Goal: Task Accomplishment & Management: Manage account settings

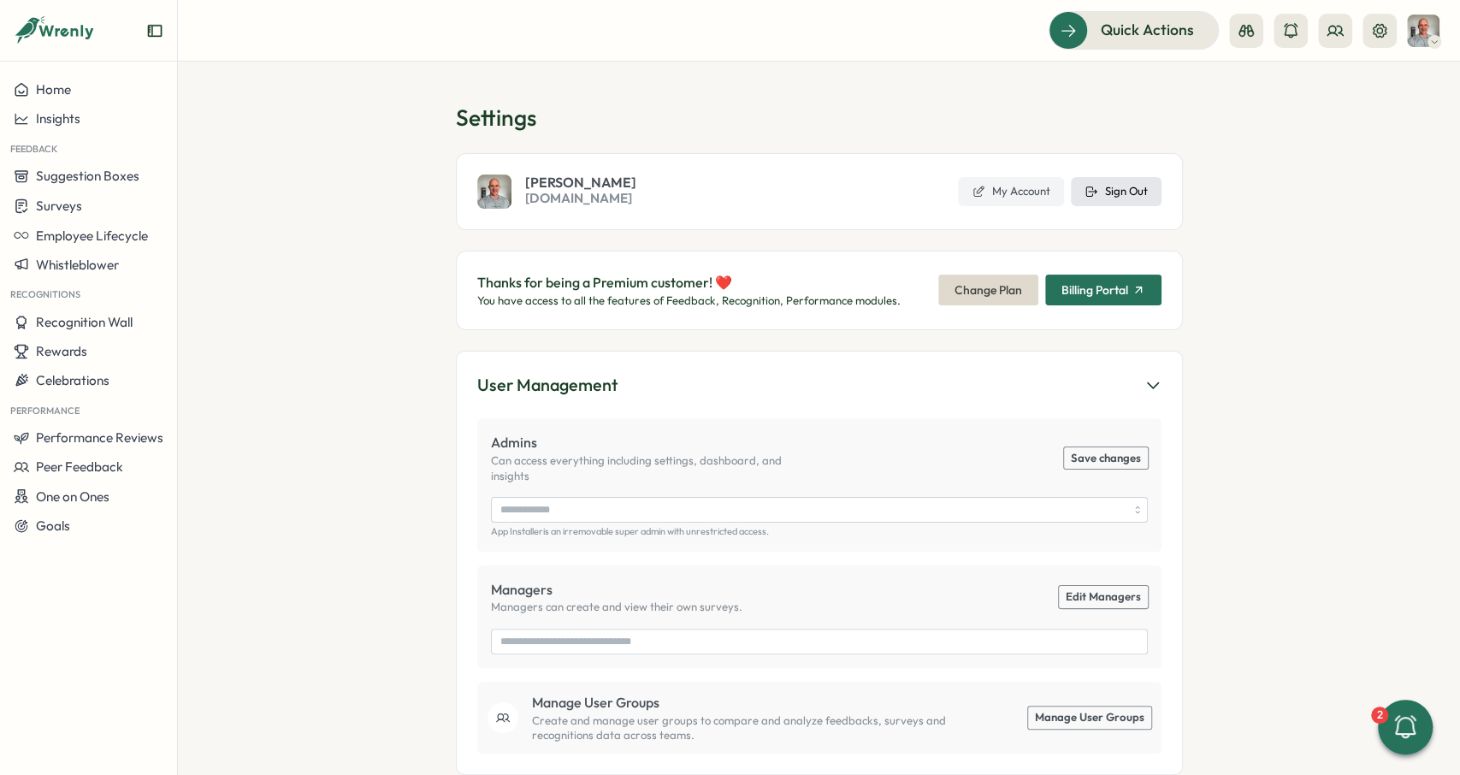
click at [1141, 181] on button "Sign Out" at bounding box center [1116, 191] width 91 height 29
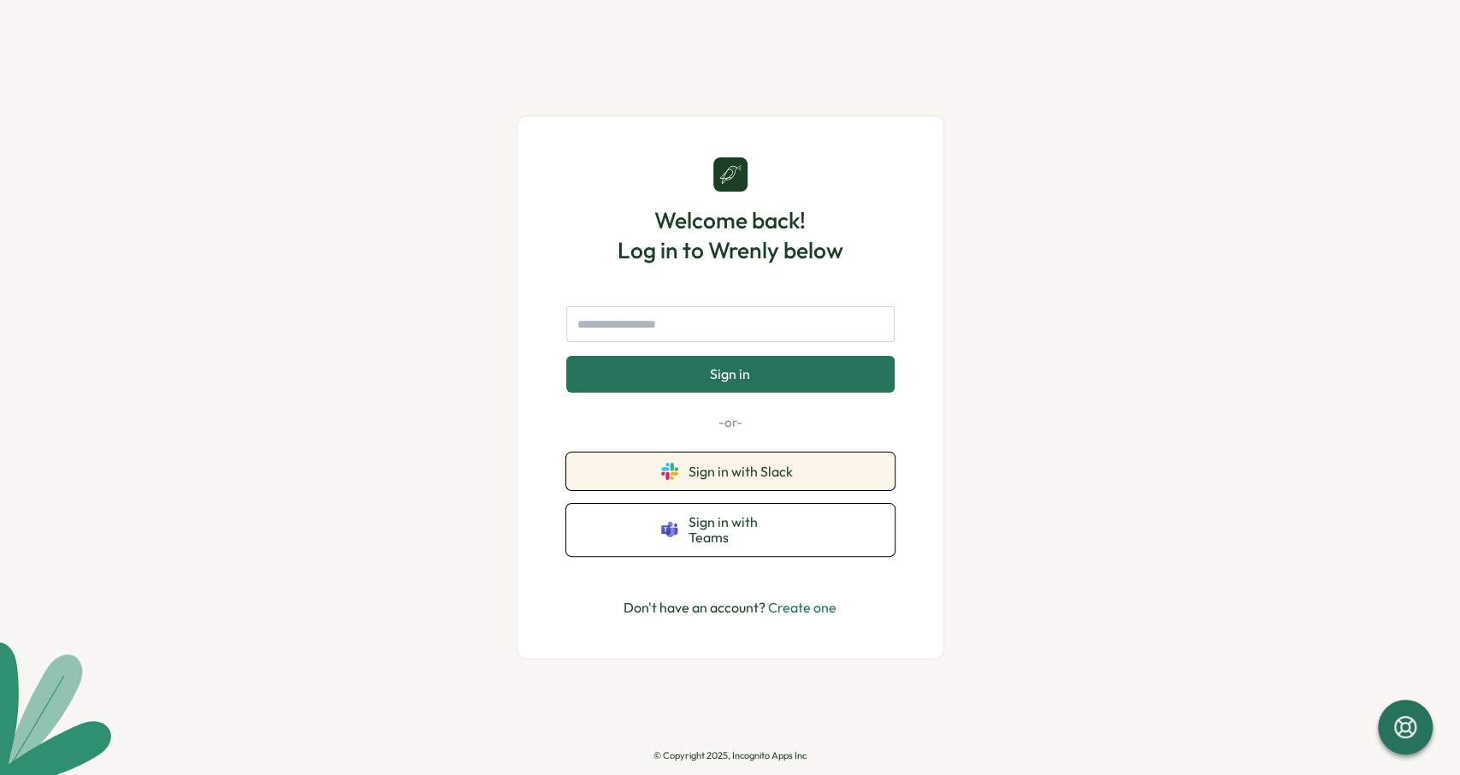
click at [795, 479] on span "Sign in with Slack" at bounding box center [743, 471] width 111 height 15
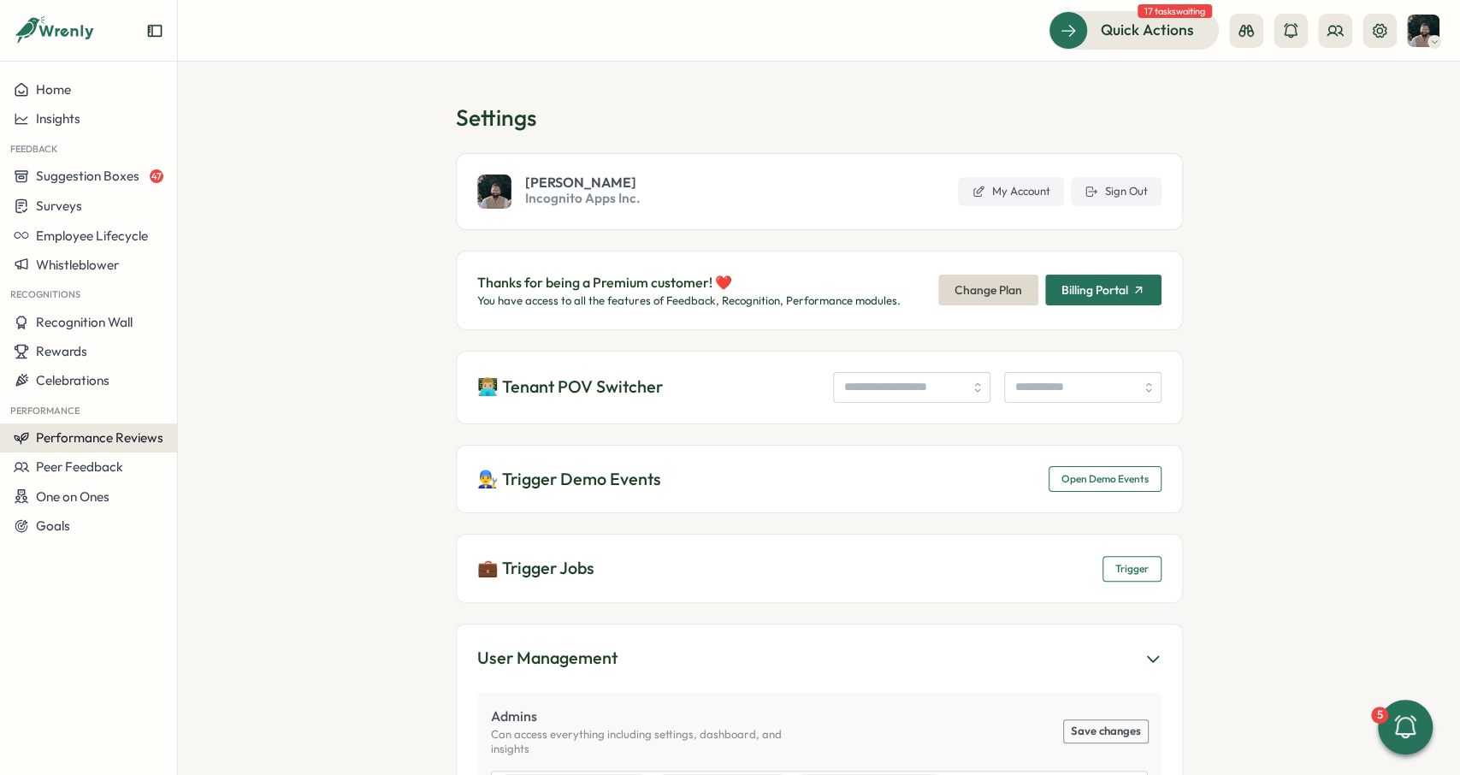
click at [99, 429] on button "Performance Reviews" at bounding box center [88, 437] width 177 height 29
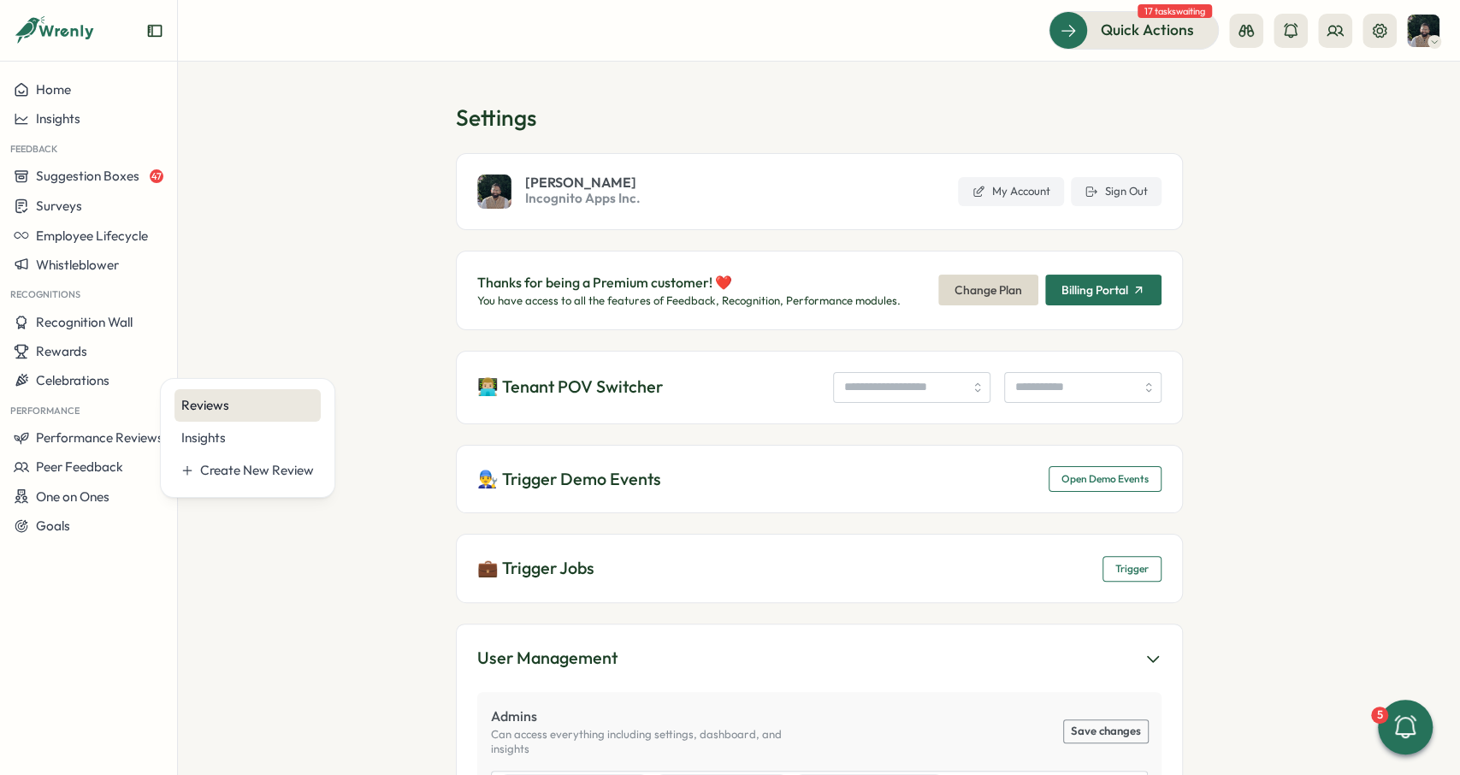
click at [243, 402] on div "Reviews" at bounding box center [247, 405] width 133 height 19
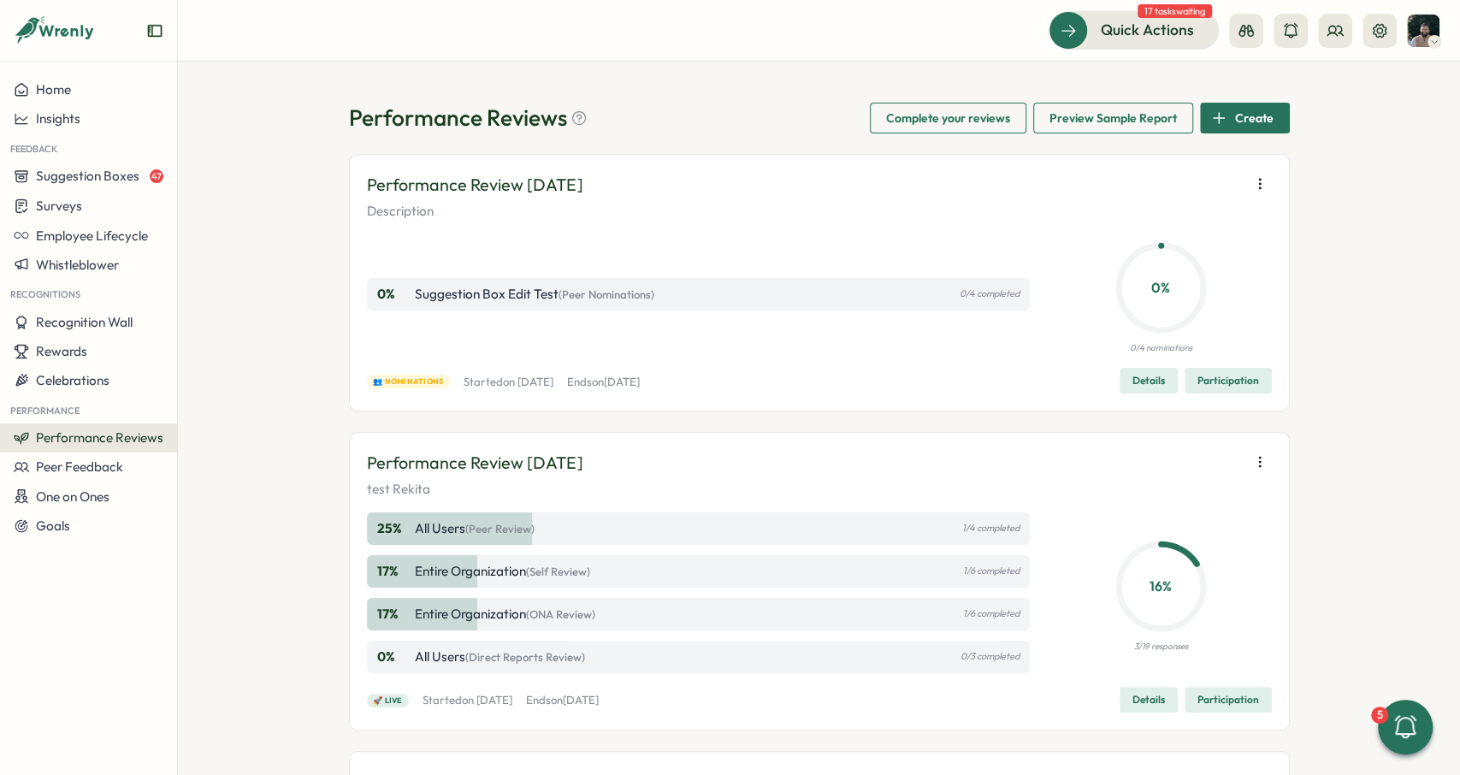
click at [1222, 111] on icon "button" at bounding box center [1218, 117] width 15 height 15
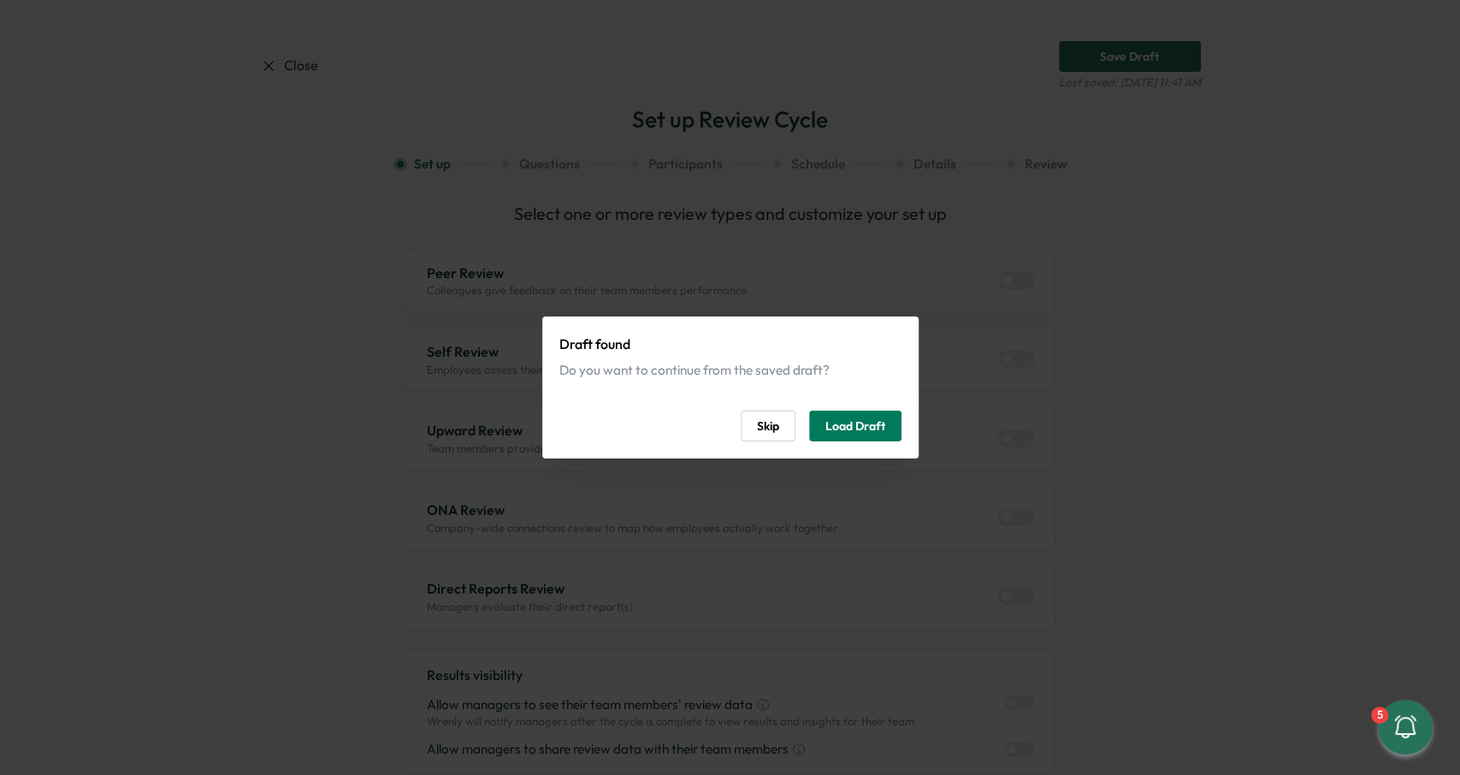
click at [776, 420] on span "Skip" at bounding box center [768, 425] width 22 height 29
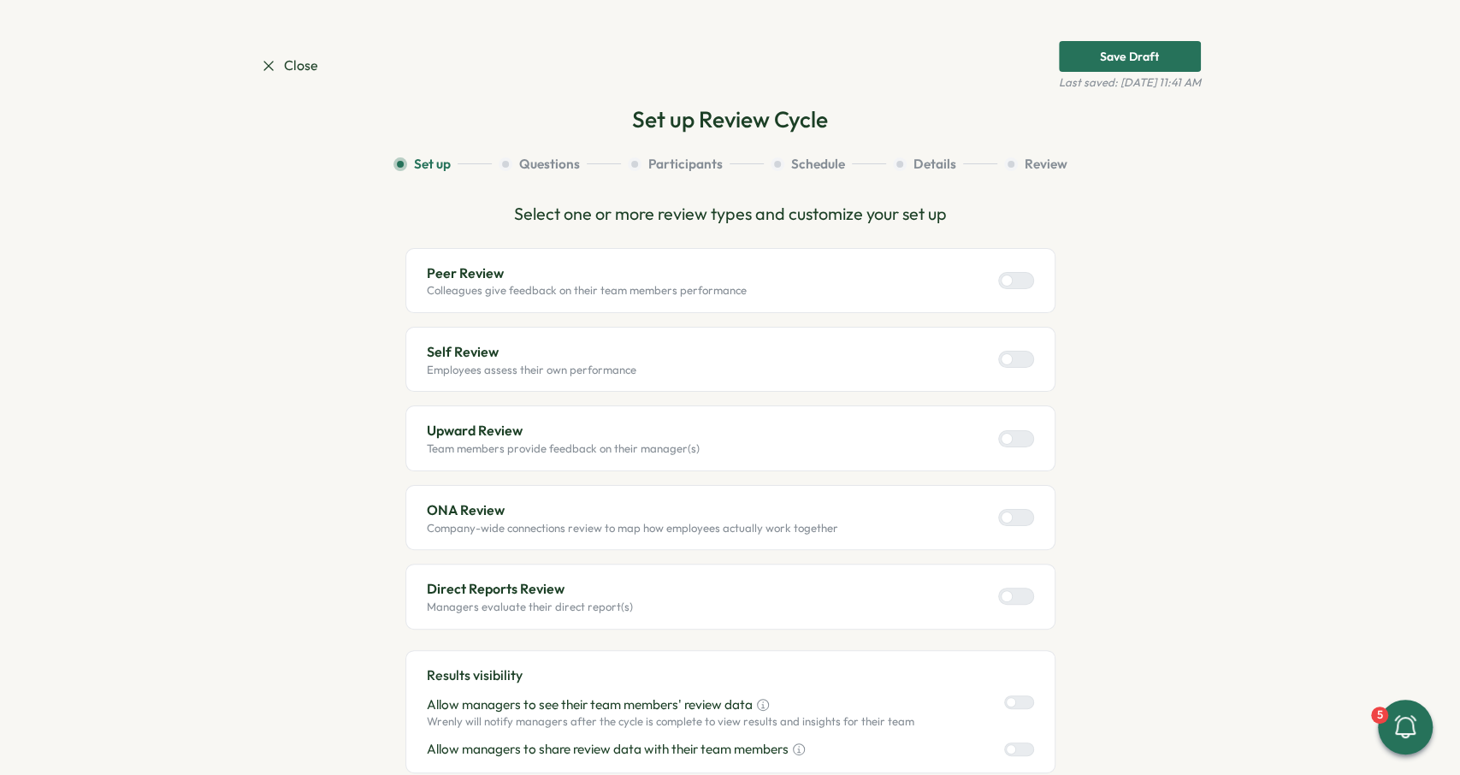
click at [1008, 286] on label at bounding box center [1016, 280] width 36 height 17
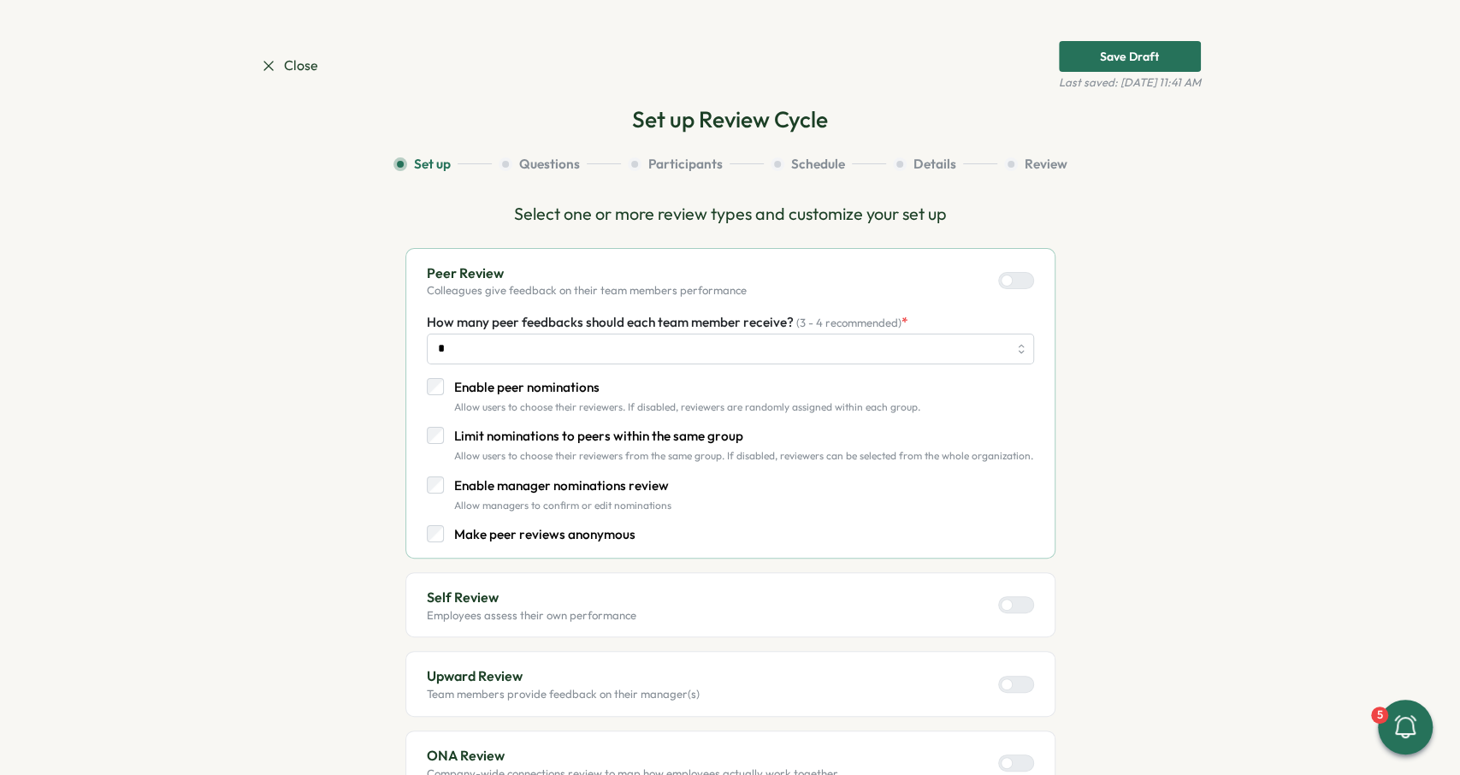
click at [1021, 598] on div at bounding box center [1023, 604] width 21 height 15
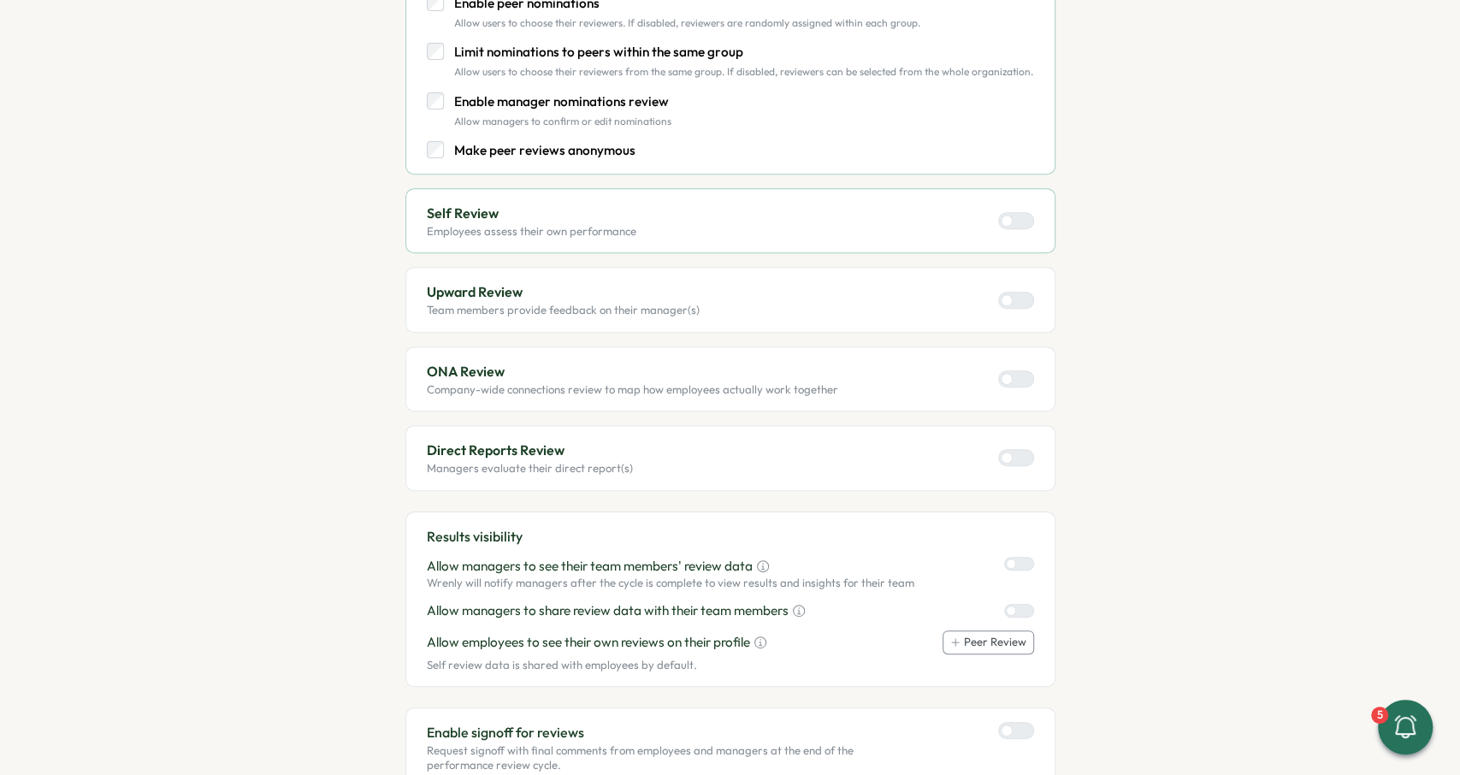
scroll to position [385, 0]
click at [1016, 308] on div "Upward Review Team members provide feedback on their manager(s)" at bounding box center [730, 298] width 607 height 36
click at [1023, 305] on div at bounding box center [1023, 299] width 21 height 15
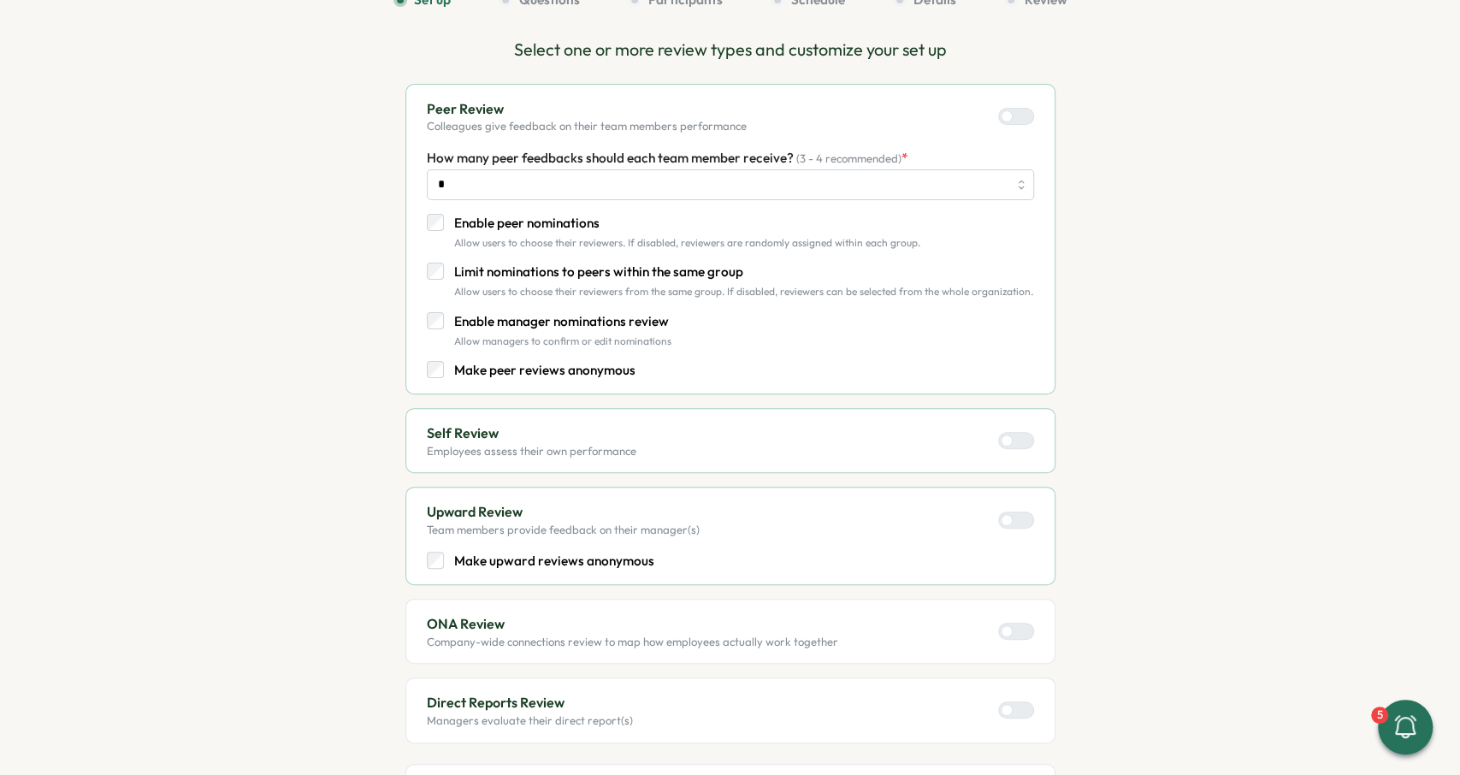
scroll to position [164, 0]
click at [614, 271] on p "Limit nominations to peers within the same group" at bounding box center [743, 272] width 579 height 19
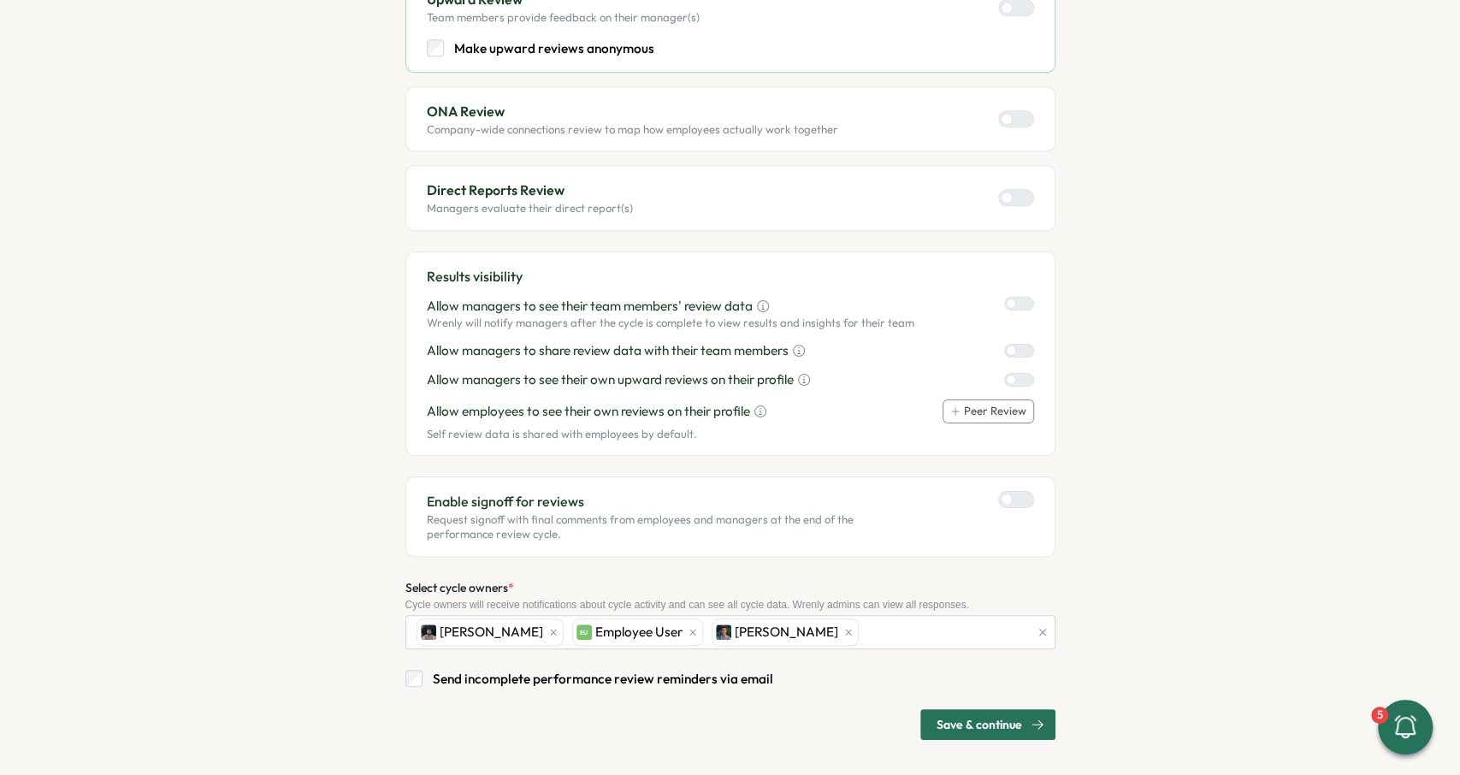
scroll to position [677, 0]
click at [1013, 726] on span "Save & continue" at bounding box center [979, 723] width 86 height 29
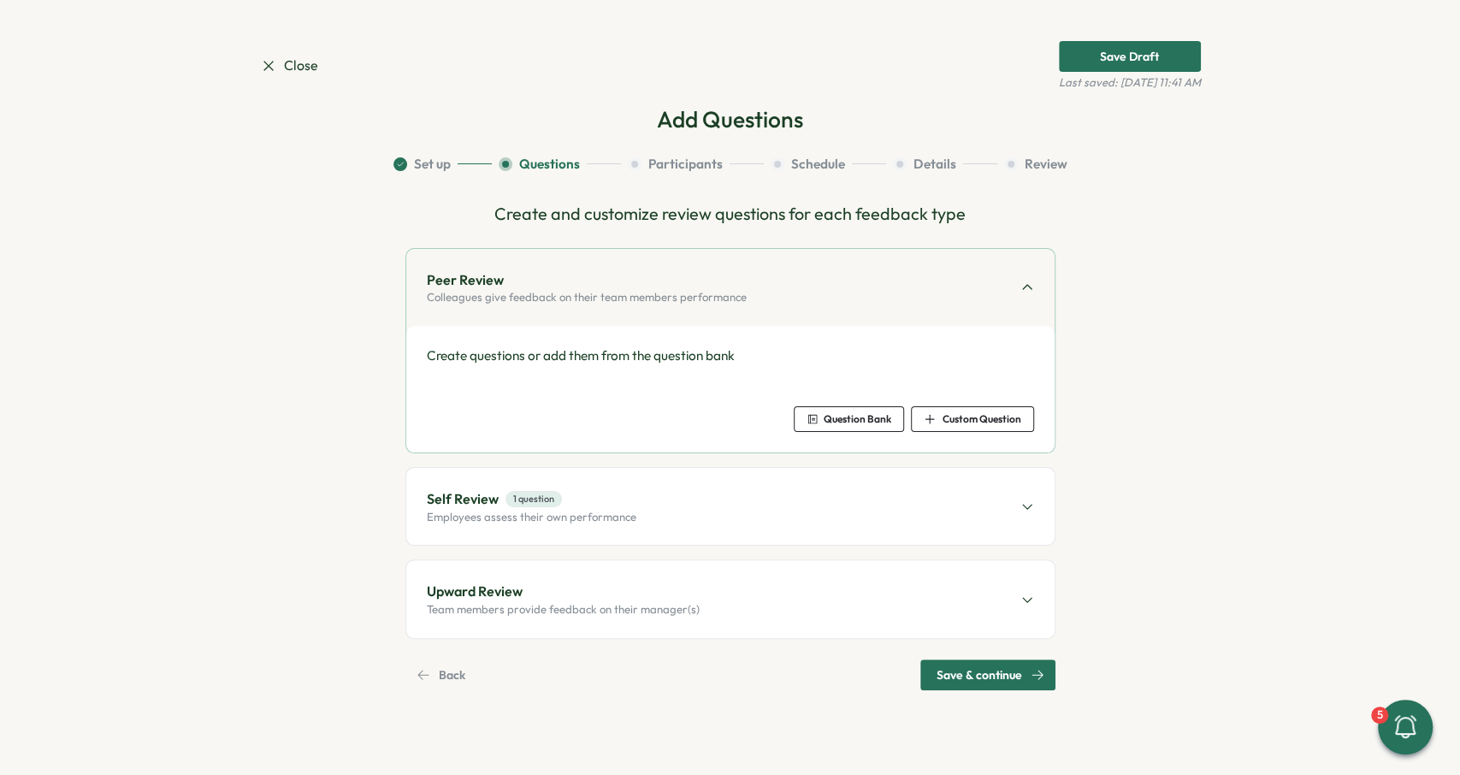
click at [853, 408] on span "Question Bank" at bounding box center [848, 419] width 85 height 24
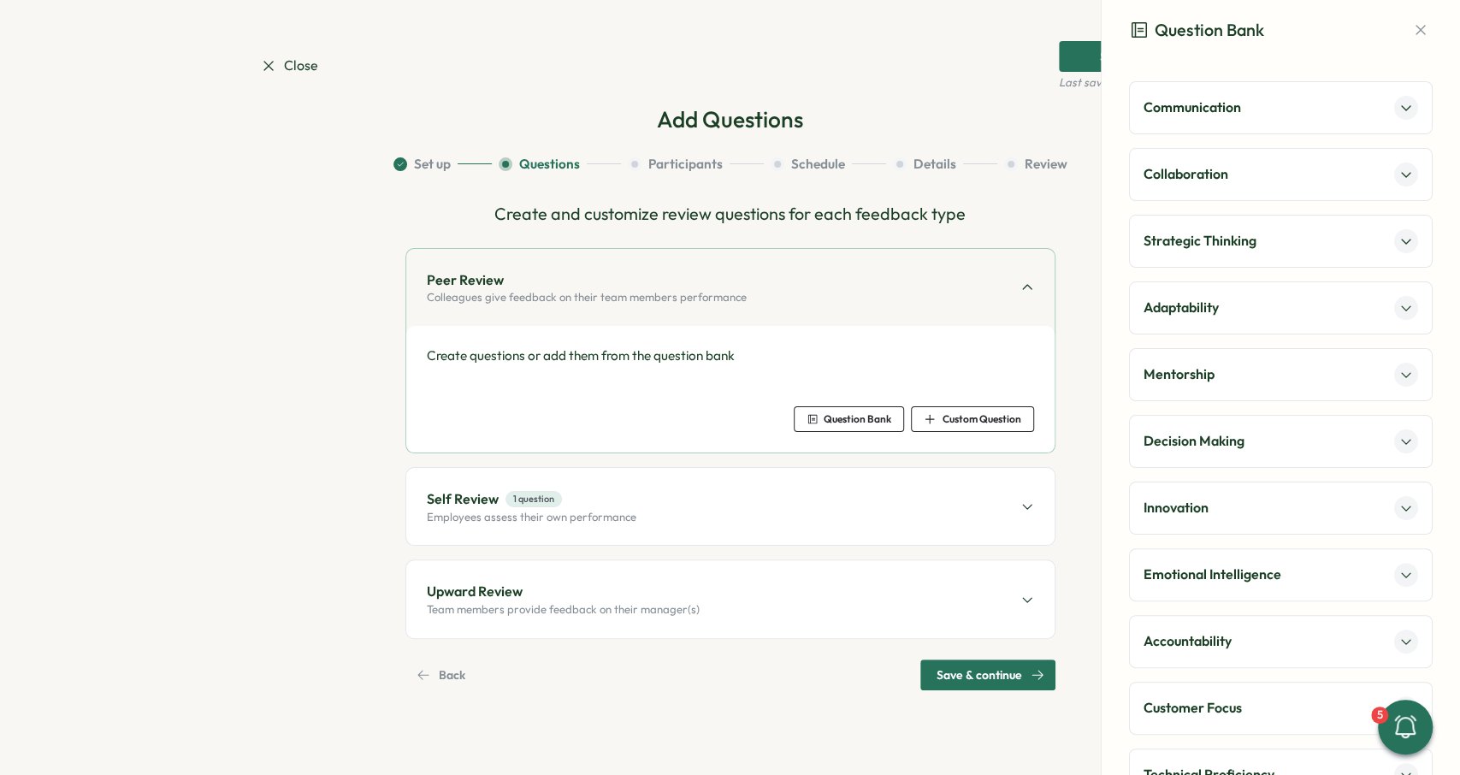
click at [1265, 307] on div "Adaptability" at bounding box center [1280, 308] width 275 height 24
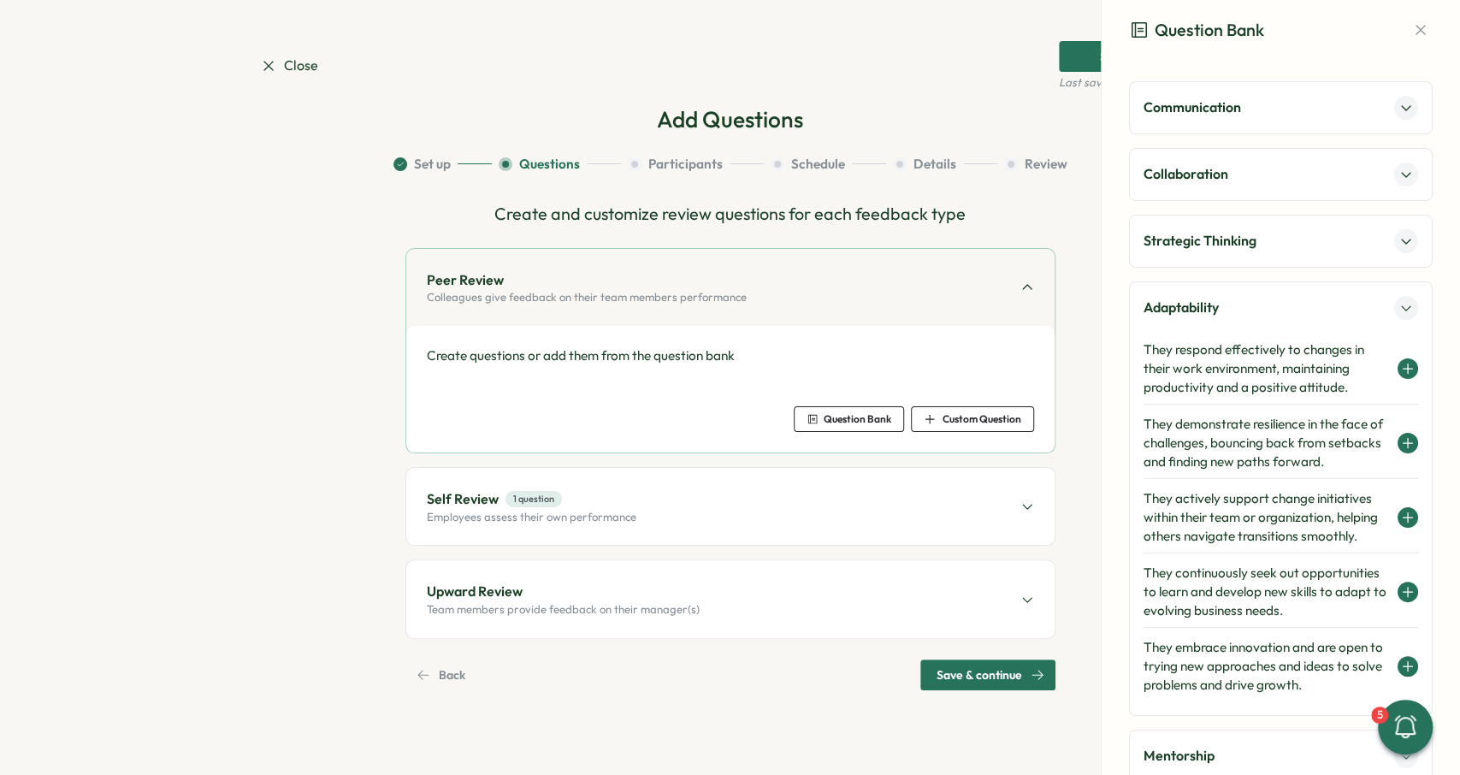
click at [1241, 363] on h4 "They respond effectively to changes in their work environment, maintaining prod…" at bounding box center [1265, 368] width 245 height 56
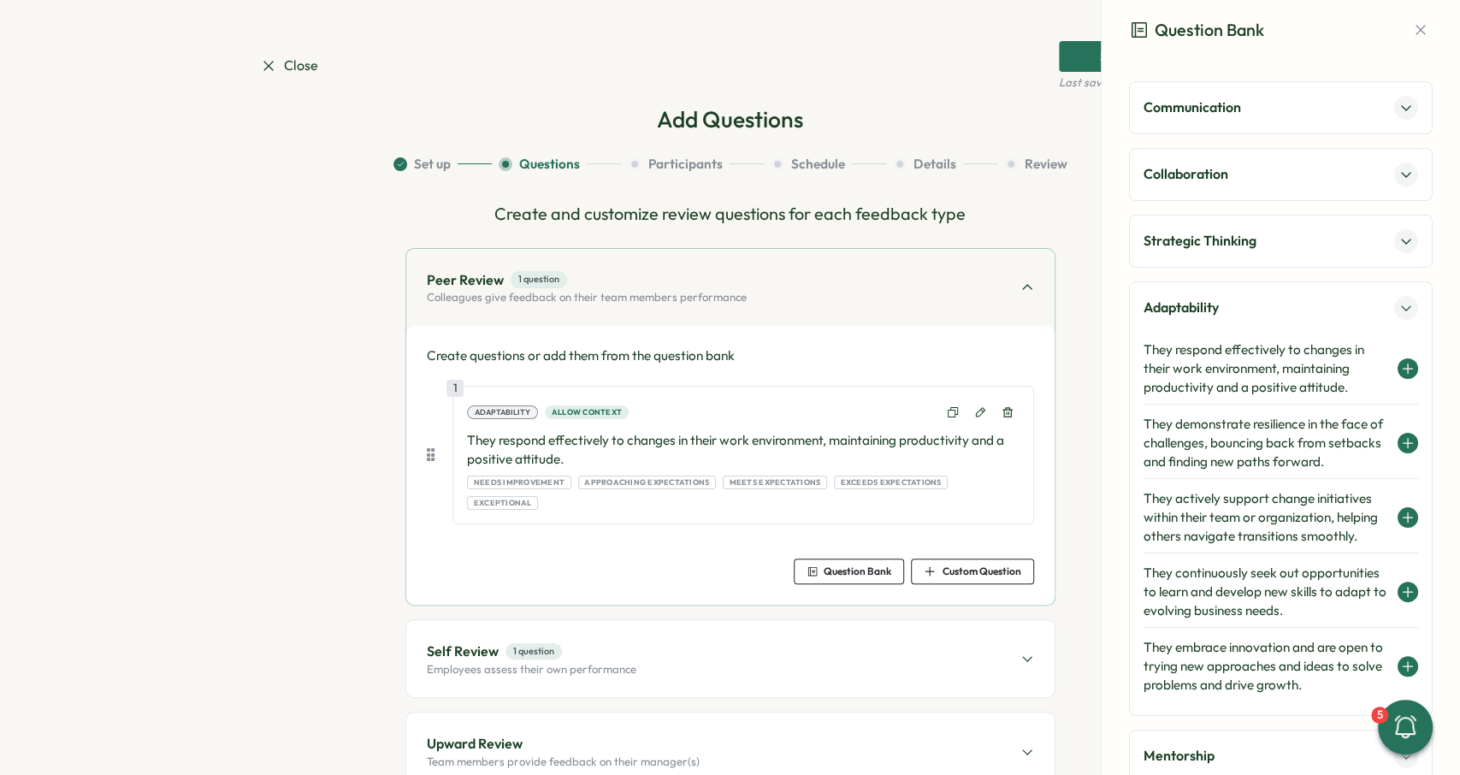
click at [875, 287] on div "Peer Review 1 question Colleagues give feedback on their team members performan…" at bounding box center [730, 287] width 648 height 77
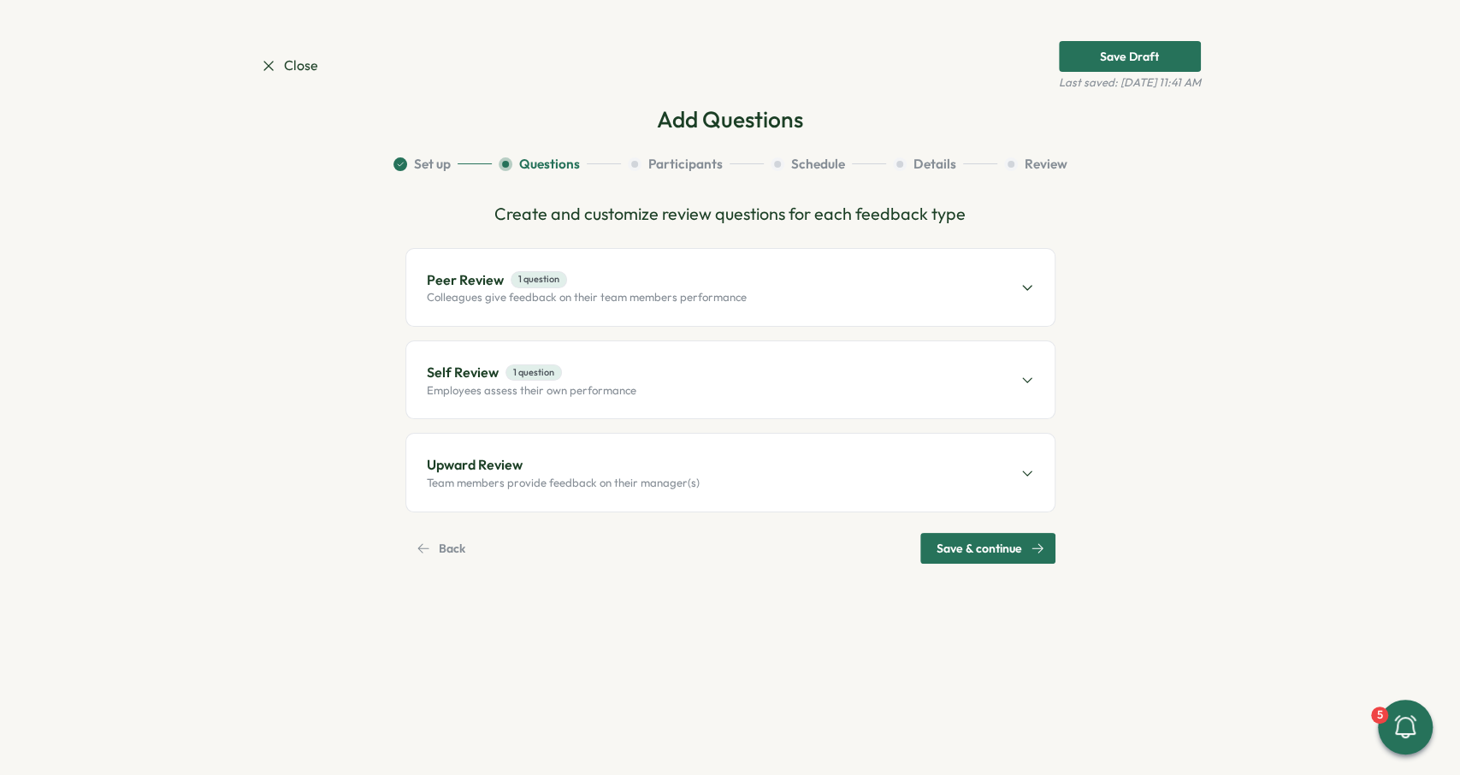
click at [772, 469] on div "Upward Review Team members provide feedback on their manager(s)" at bounding box center [730, 472] width 648 height 77
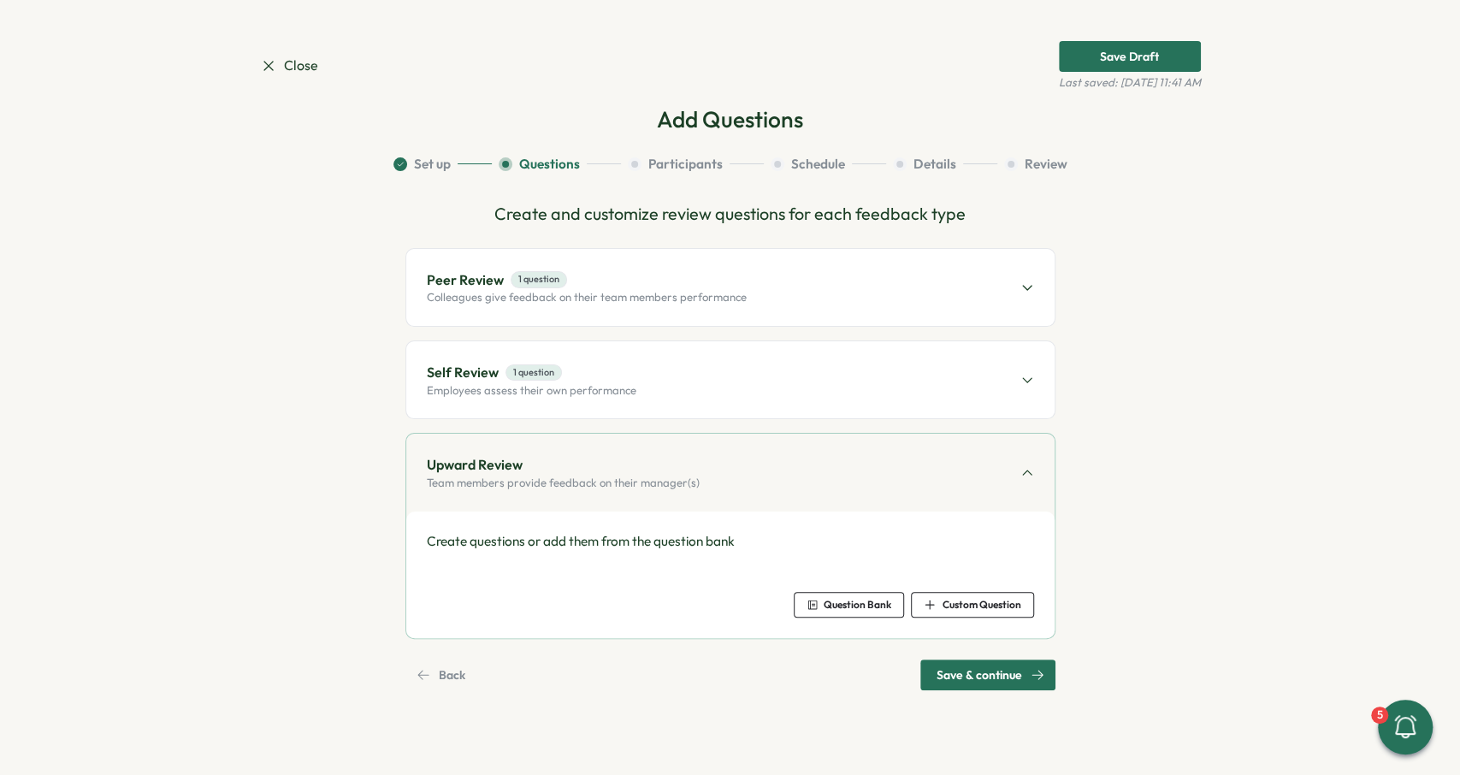
click at [892, 584] on div "Create questions or add them from the question bank Question Bank Custom Questi…" at bounding box center [730, 575] width 607 height 86
click at [875, 601] on span "Question Bank" at bounding box center [858, 604] width 68 height 10
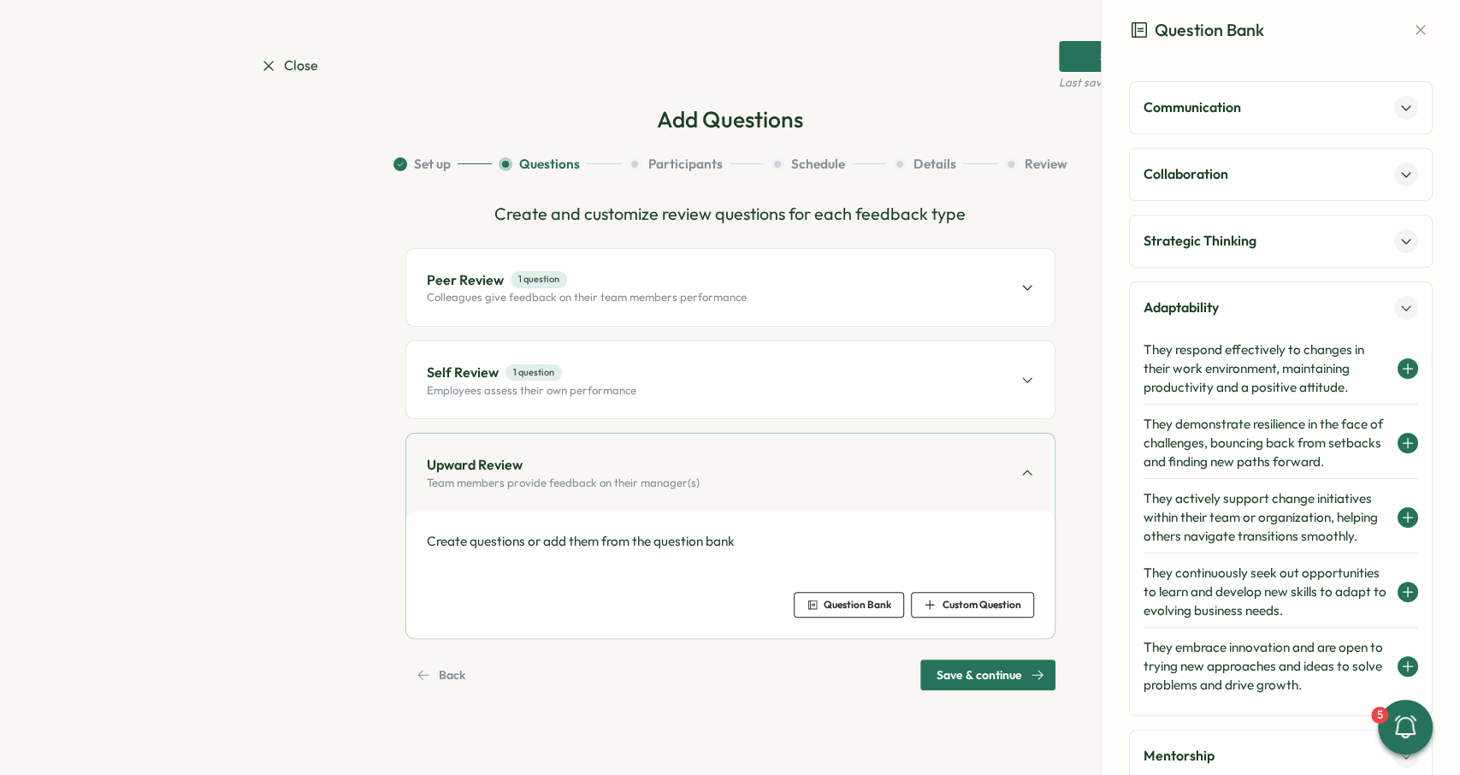
click at [1249, 505] on h4 "They actively support change initiatives within their team or organization, hel…" at bounding box center [1265, 517] width 245 height 56
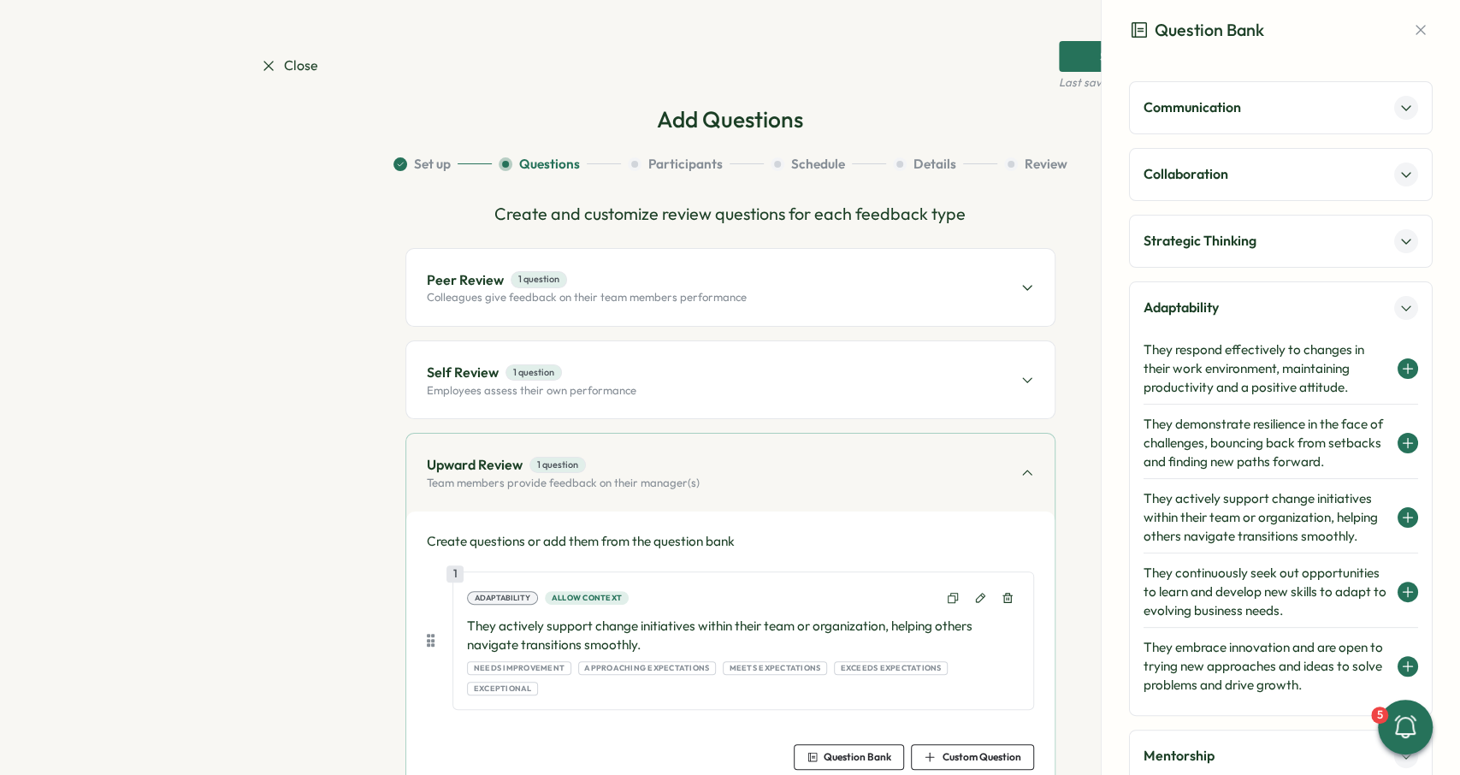
click at [924, 452] on div "Upward Review 1 question Team members provide feedback on their manager(s)" at bounding box center [730, 472] width 648 height 77
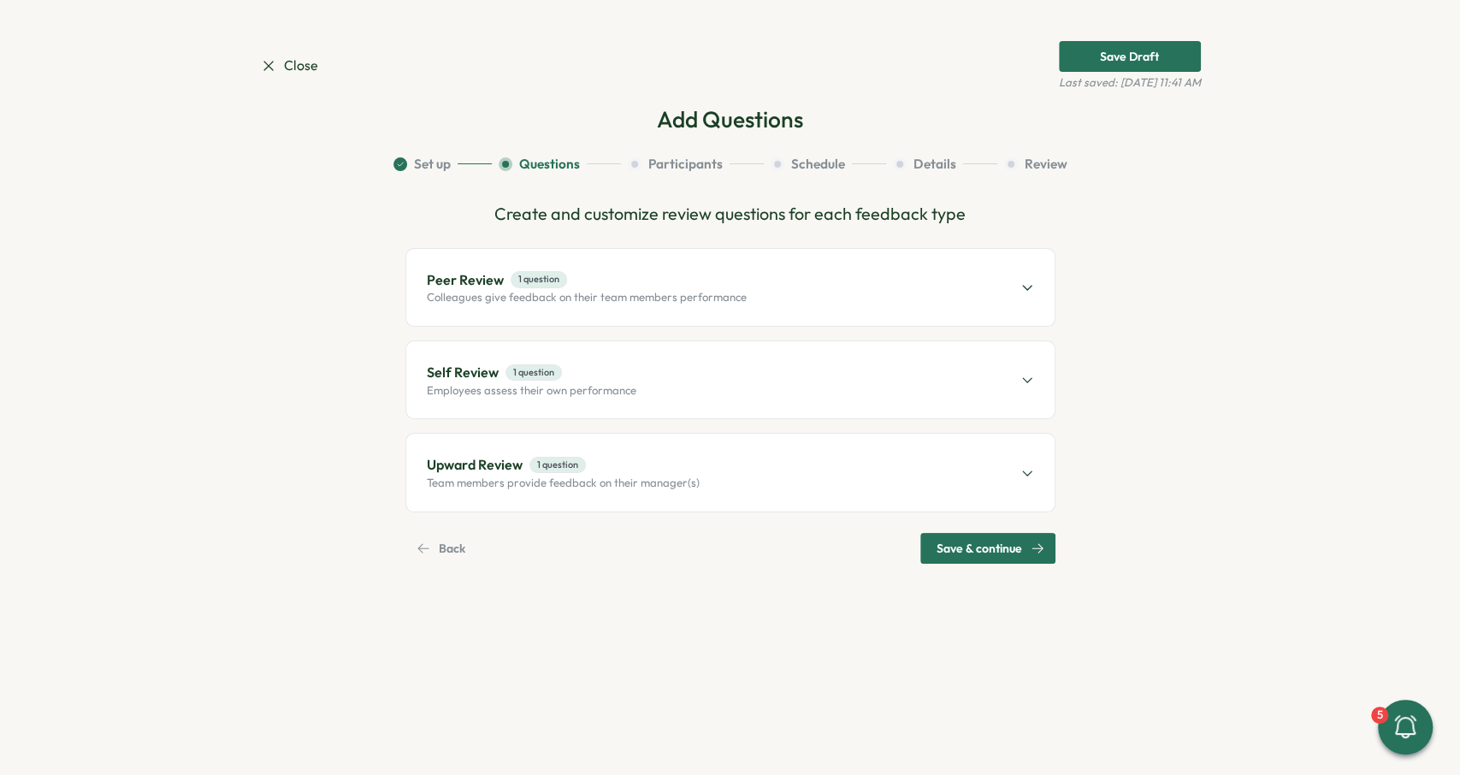
click at [986, 564] on section "Close Save Draft Last saved: Aug 06, 11:41 AM Add Questions Set up Questions Pa…" at bounding box center [730, 387] width 1460 height 775
click at [995, 546] on span "Save & continue" at bounding box center [979, 548] width 86 height 29
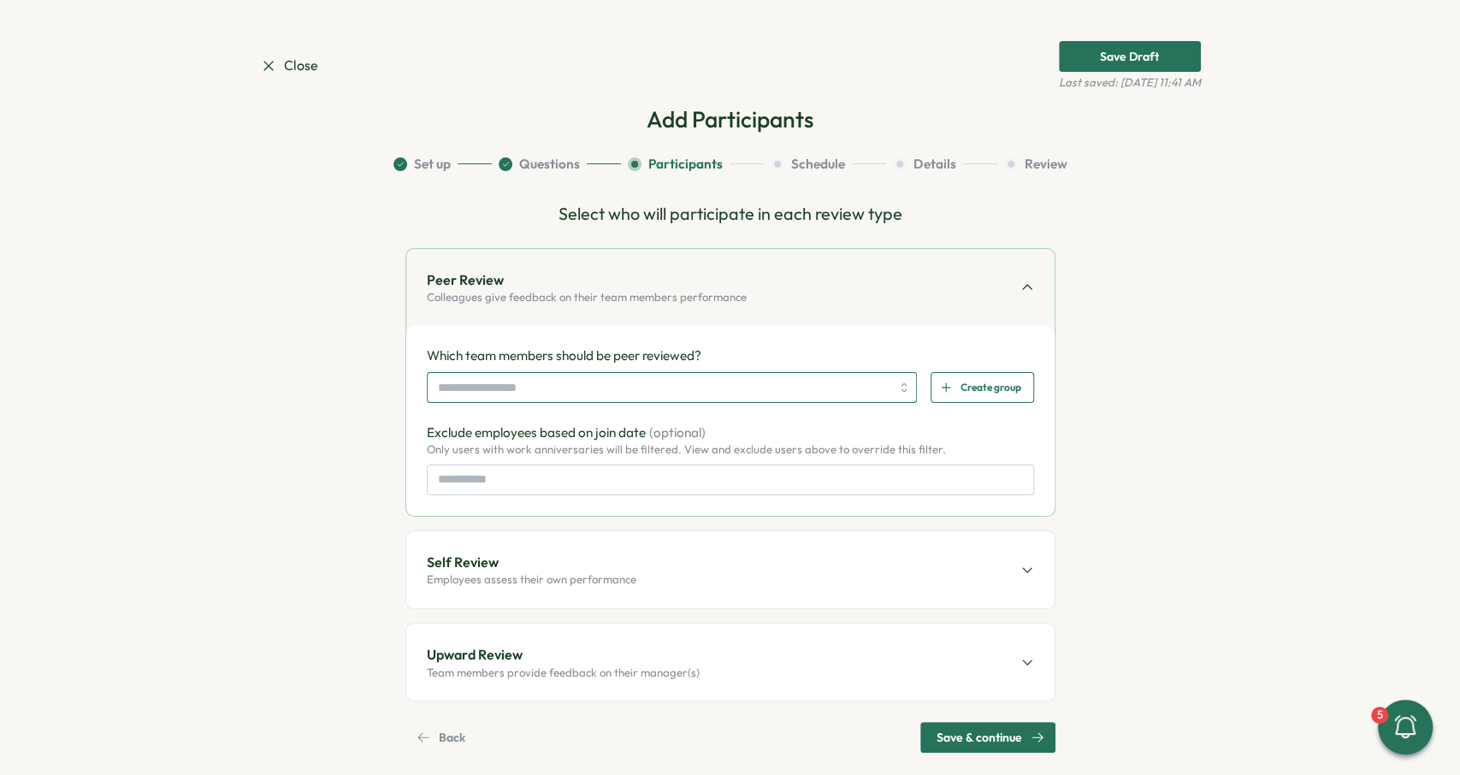
click at [660, 389] on input "search" at bounding box center [664, 387] width 453 height 29
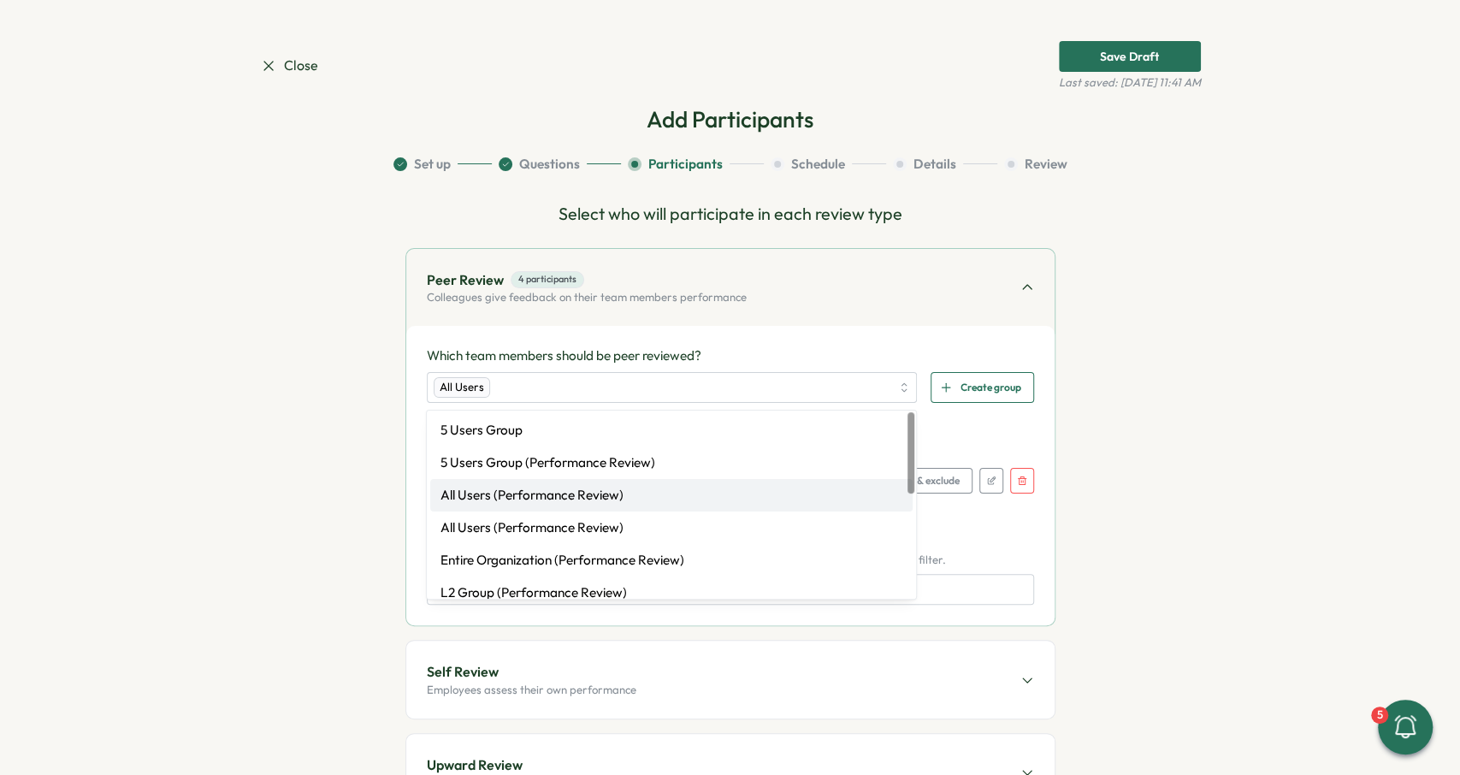
click at [662, 324] on div "Peer Review 4 participants Colleagues give feedback on their team members perfo…" at bounding box center [730, 287] width 648 height 77
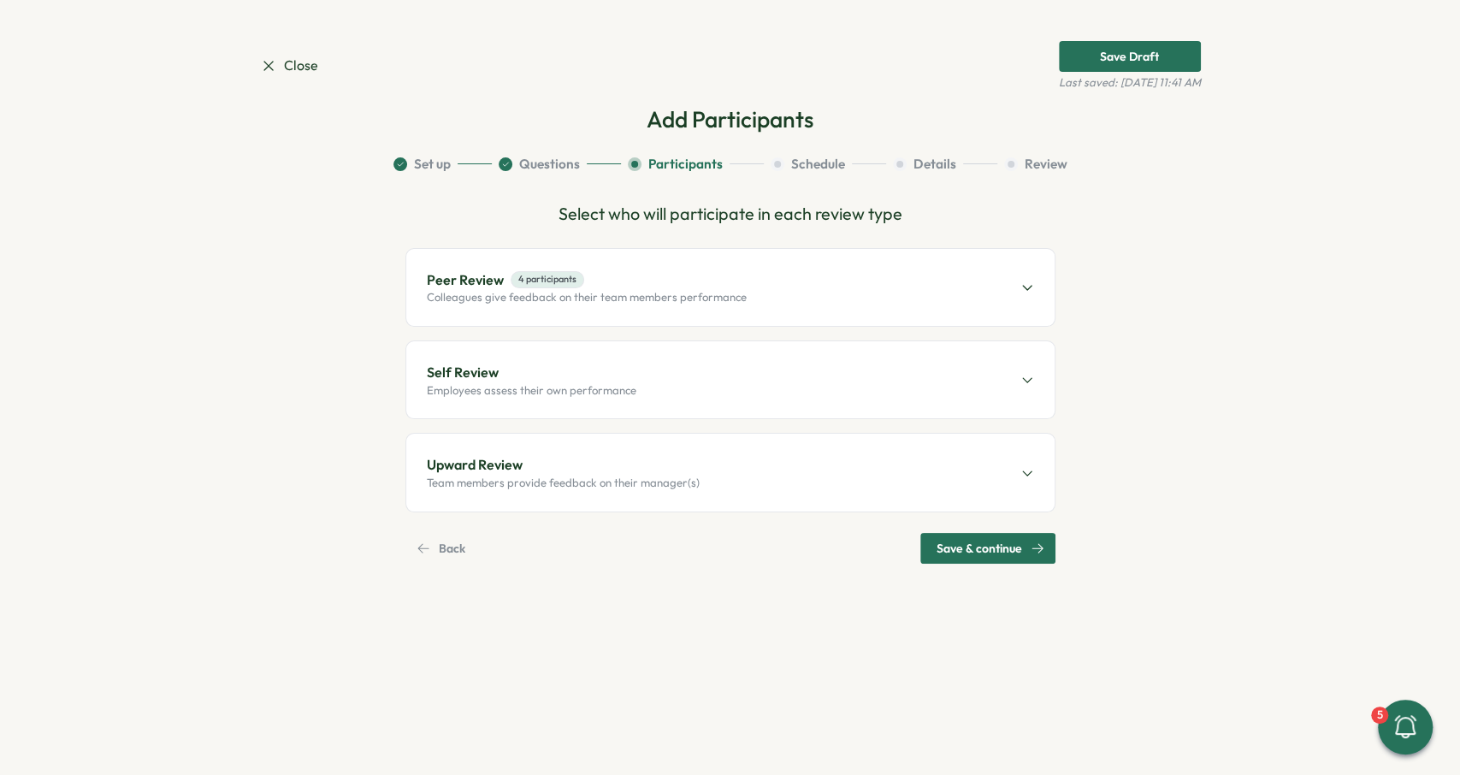
click at [613, 297] on p "Colleagues give feedback on their team members performance" at bounding box center [587, 297] width 320 height 15
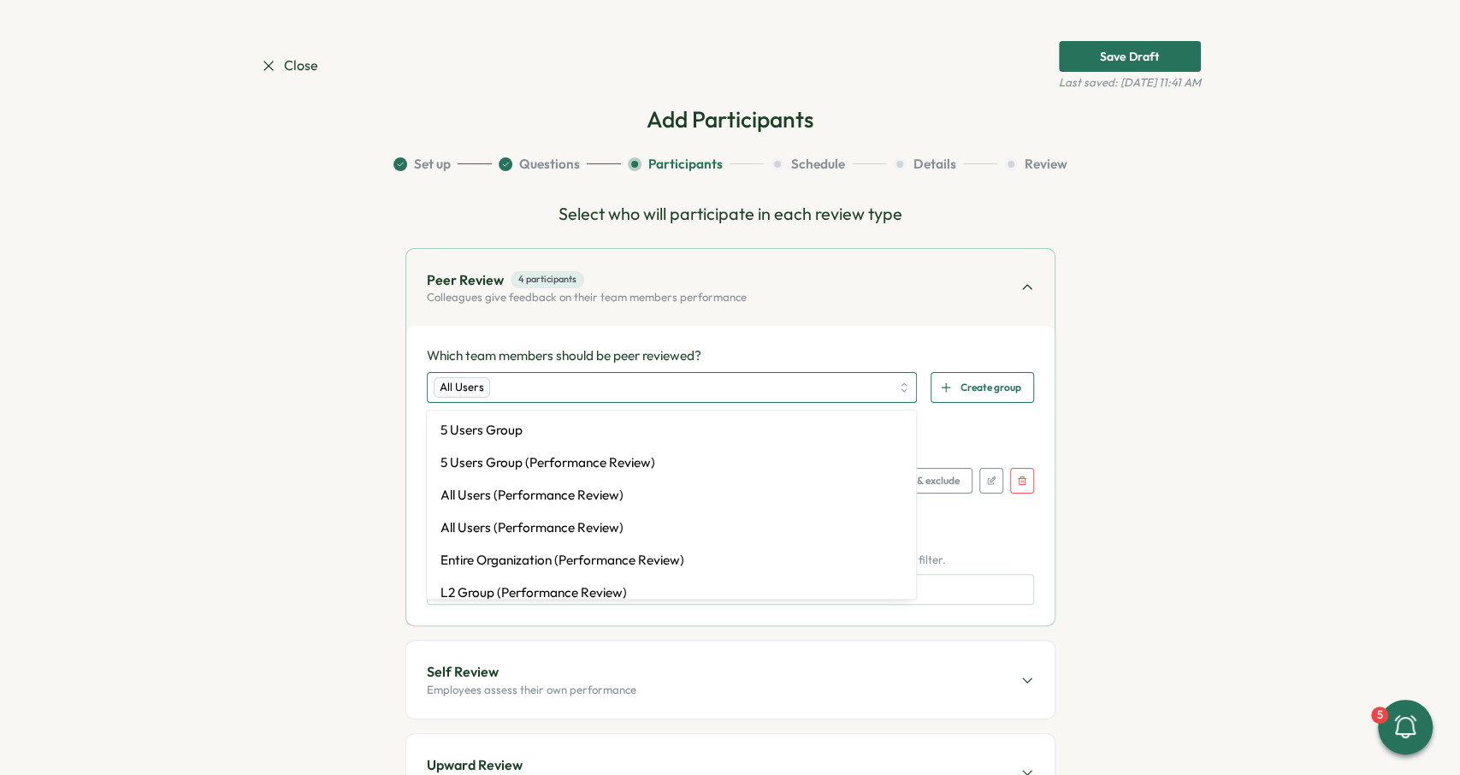
click at [632, 382] on div "All Users" at bounding box center [663, 387] width 458 height 29
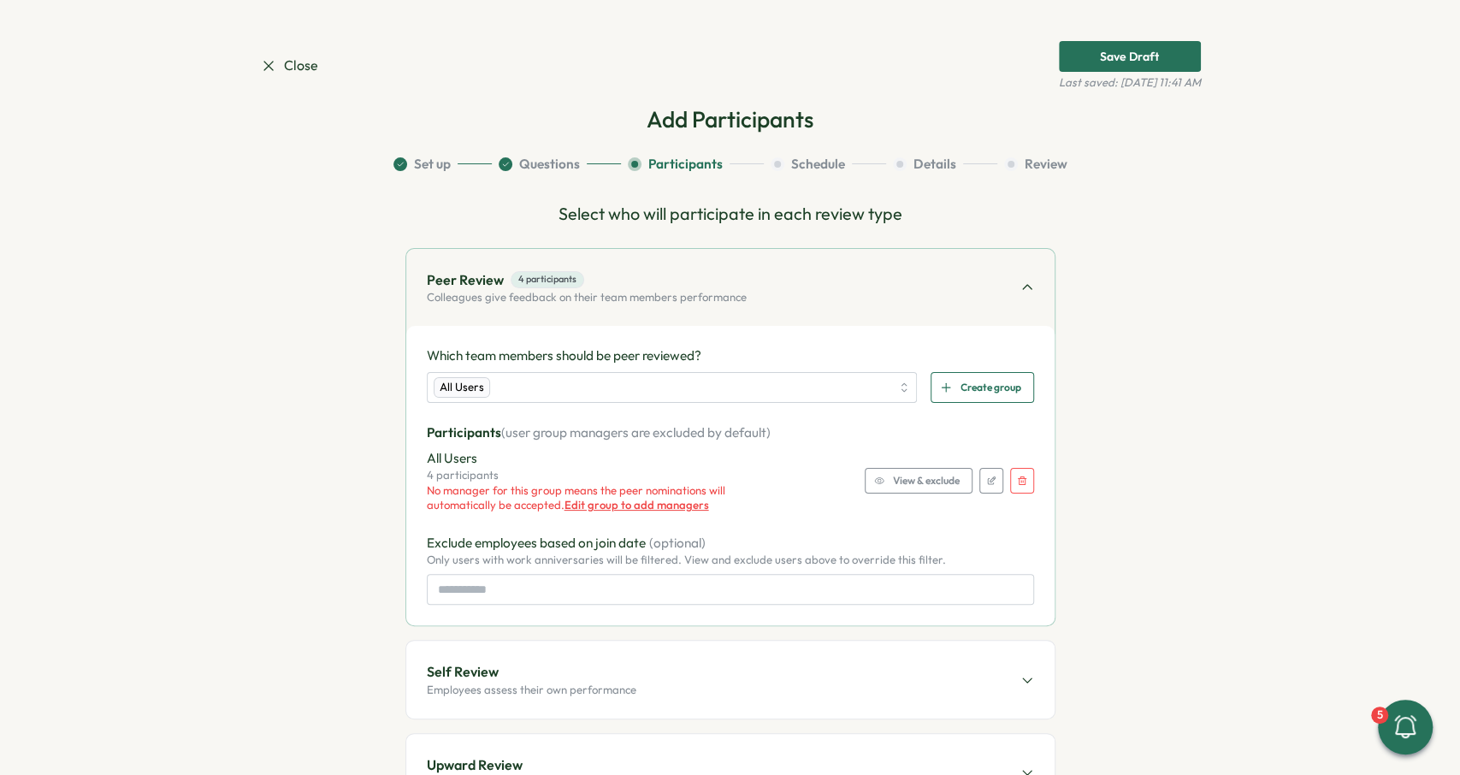
click at [759, 298] on div "Peer Review 4 participants Colleagues give feedback on their team members perfo…" at bounding box center [730, 287] width 648 height 77
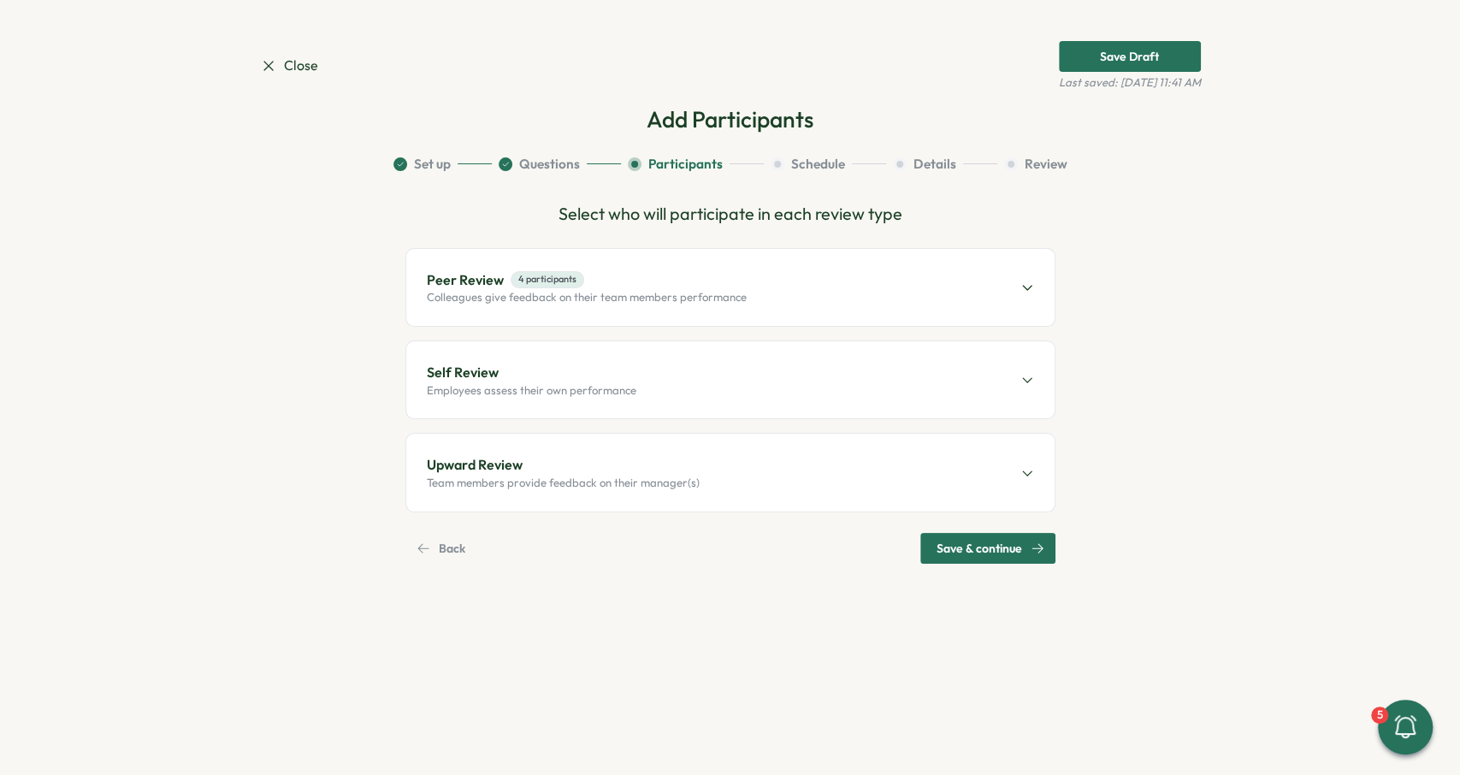
click at [630, 311] on div "Peer Review 4 participants Colleagues give feedback on their team members perfo…" at bounding box center [730, 287] width 648 height 77
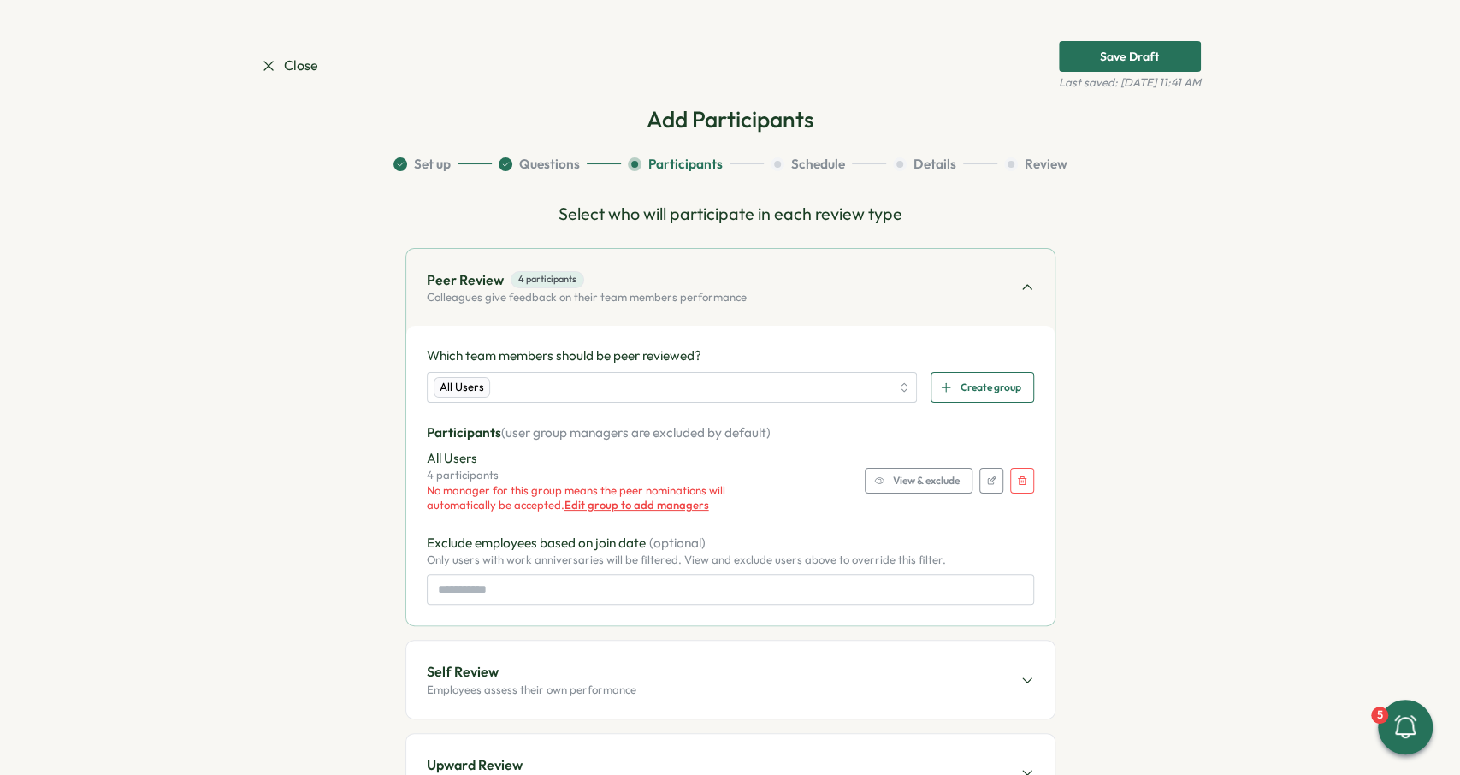
click at [919, 485] on span "View & exclude" at bounding box center [926, 481] width 67 height 24
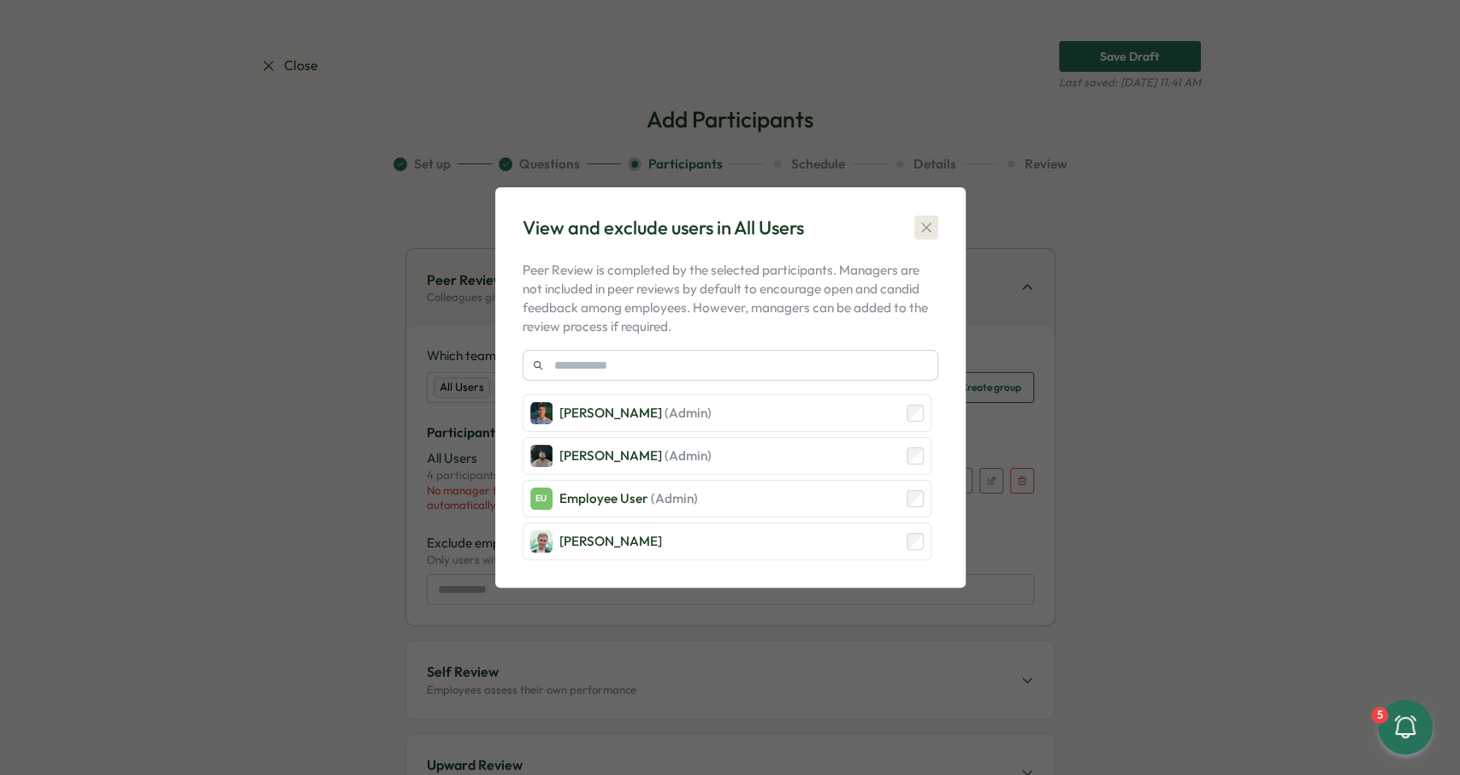
click at [931, 230] on icon "button" at bounding box center [926, 227] width 17 height 17
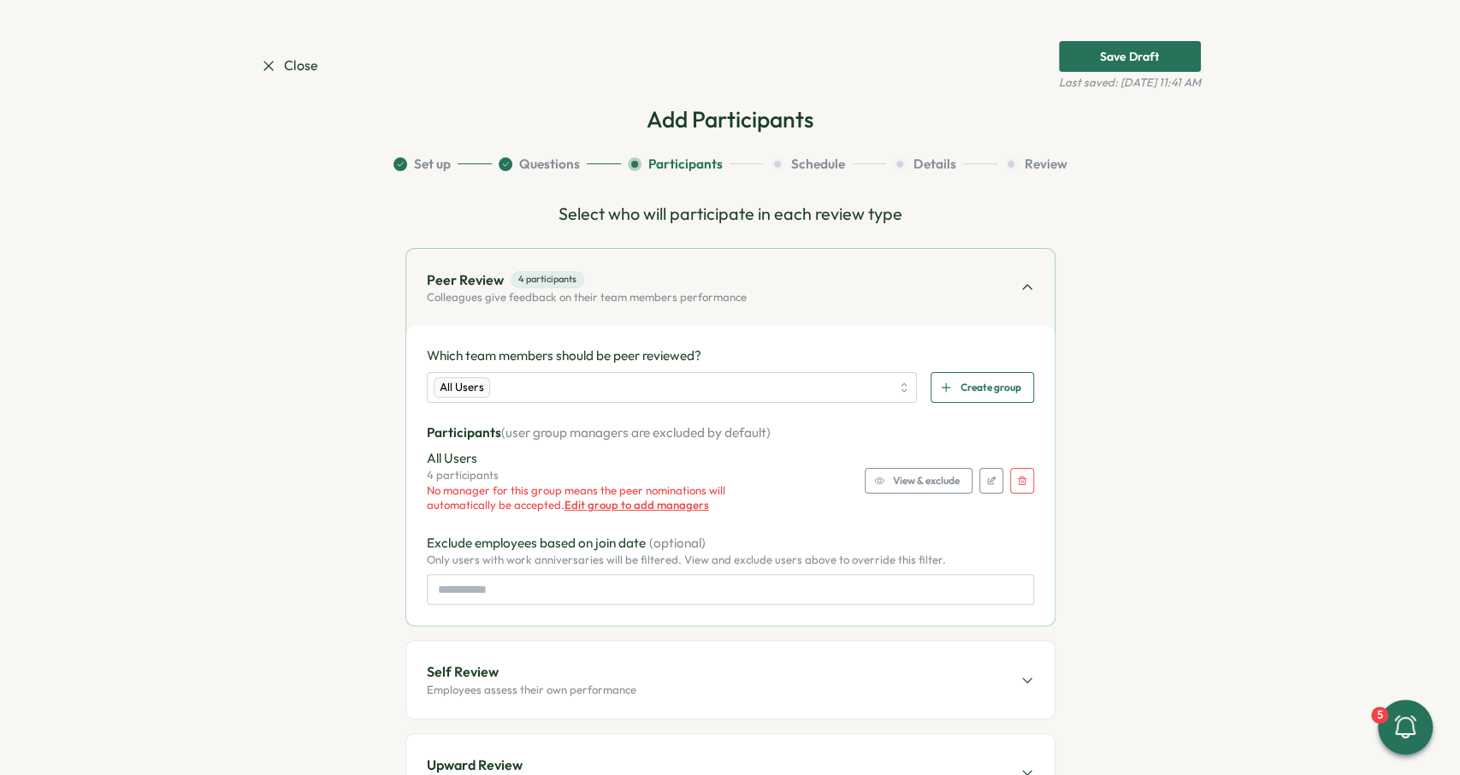
click at [990, 475] on button "button" at bounding box center [991, 481] width 24 height 26
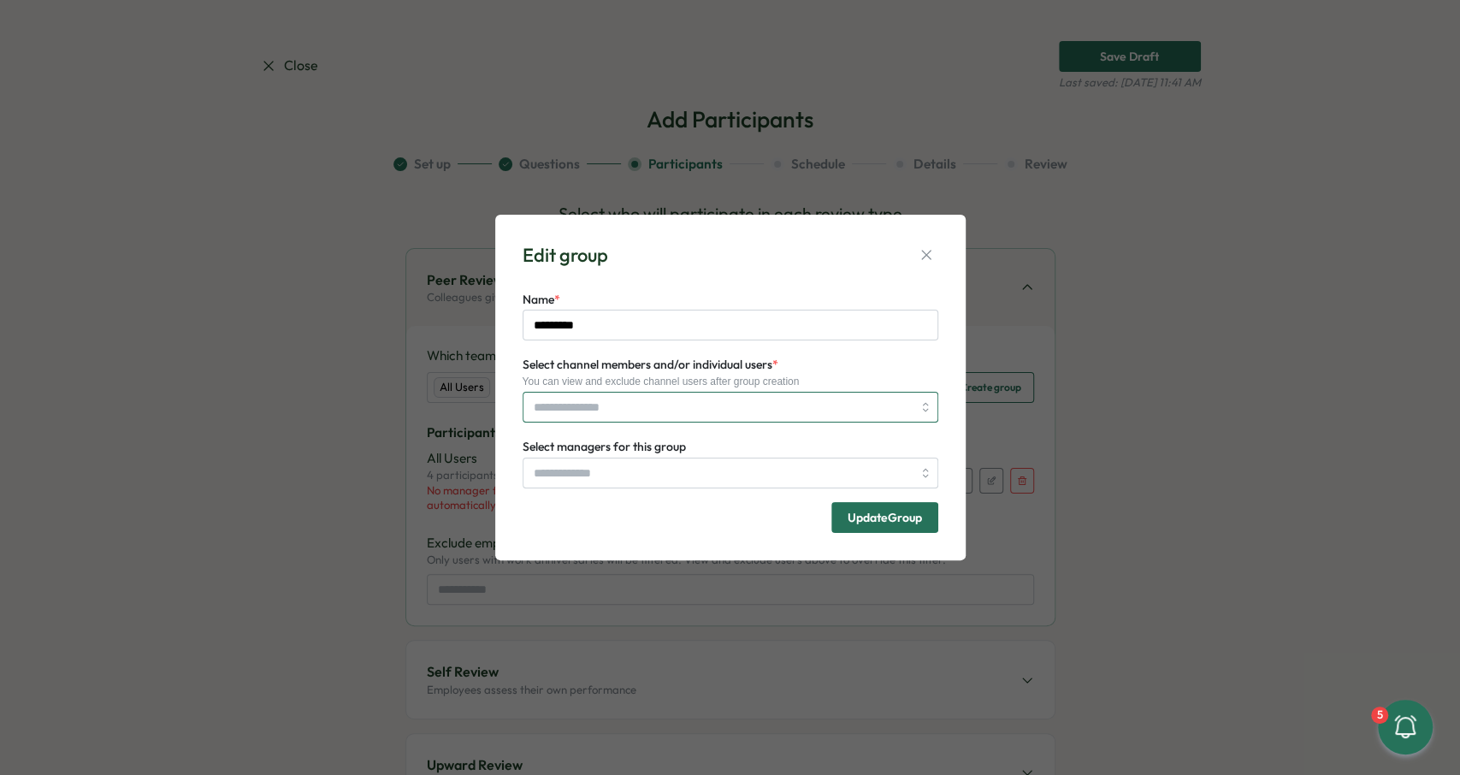
click at [685, 404] on input "Select channel members and/or individual users *" at bounding box center [723, 407] width 378 height 29
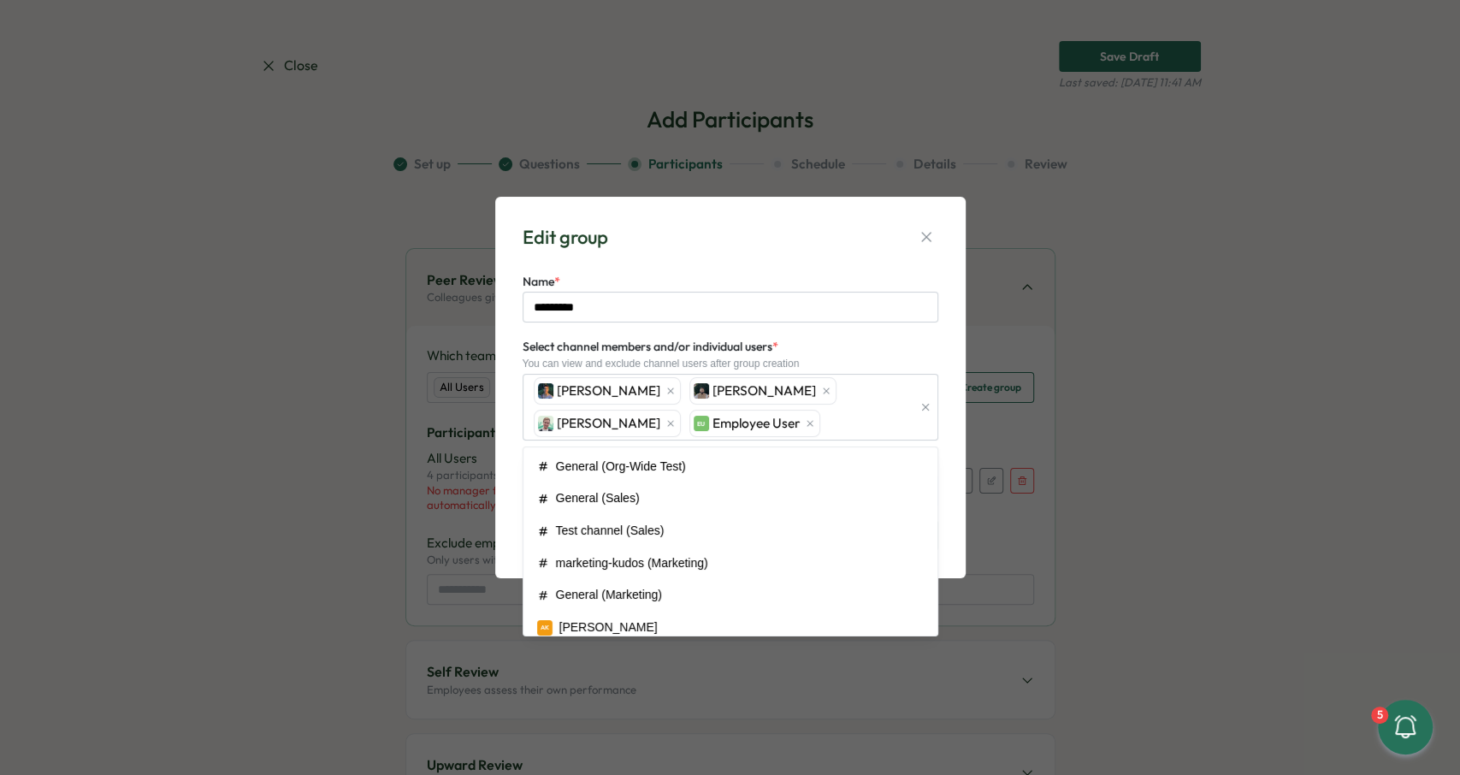
click at [883, 331] on form "Name * ********* Select channel members and/or individual users * You can view …" at bounding box center [731, 411] width 416 height 280
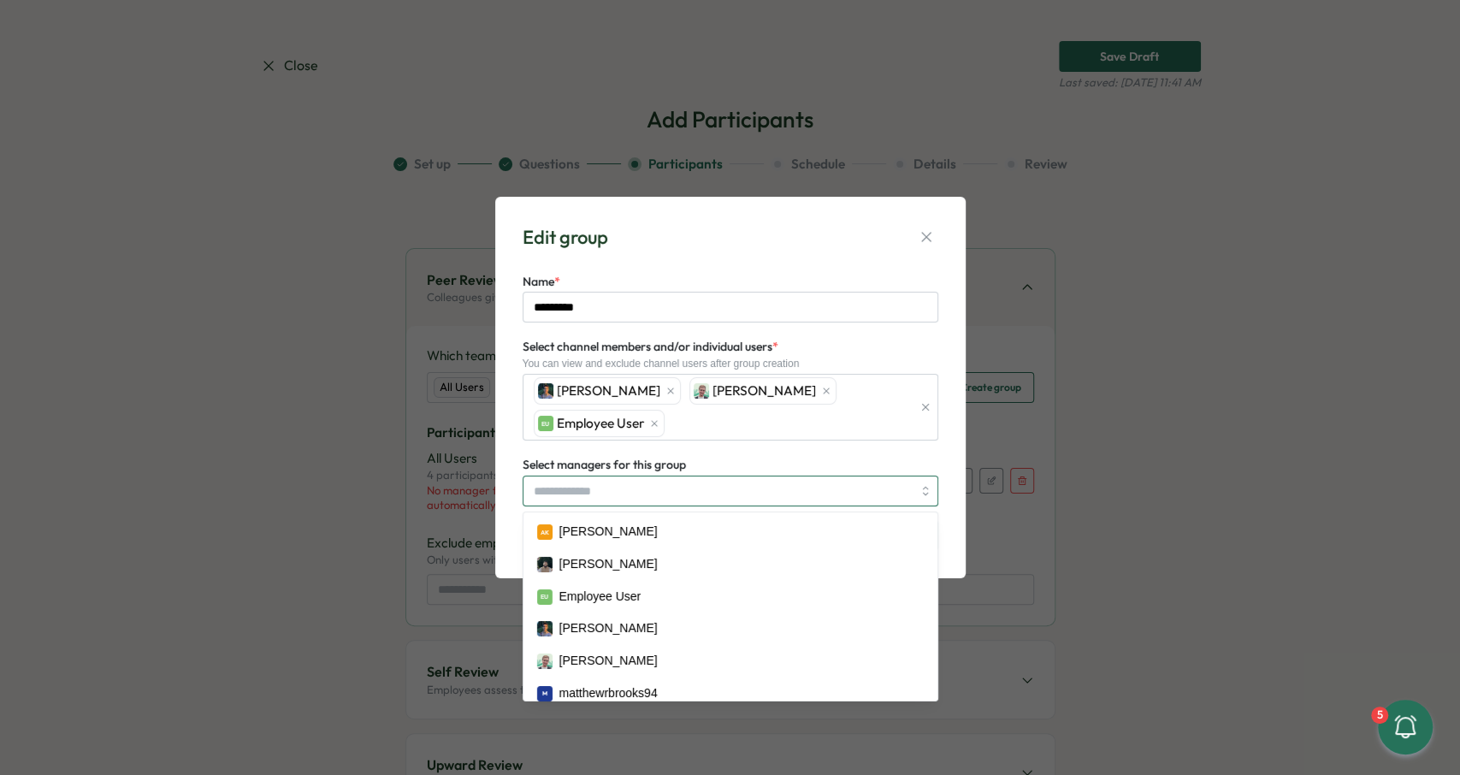
click at [653, 487] on input "Select managers for this group" at bounding box center [723, 490] width 378 height 29
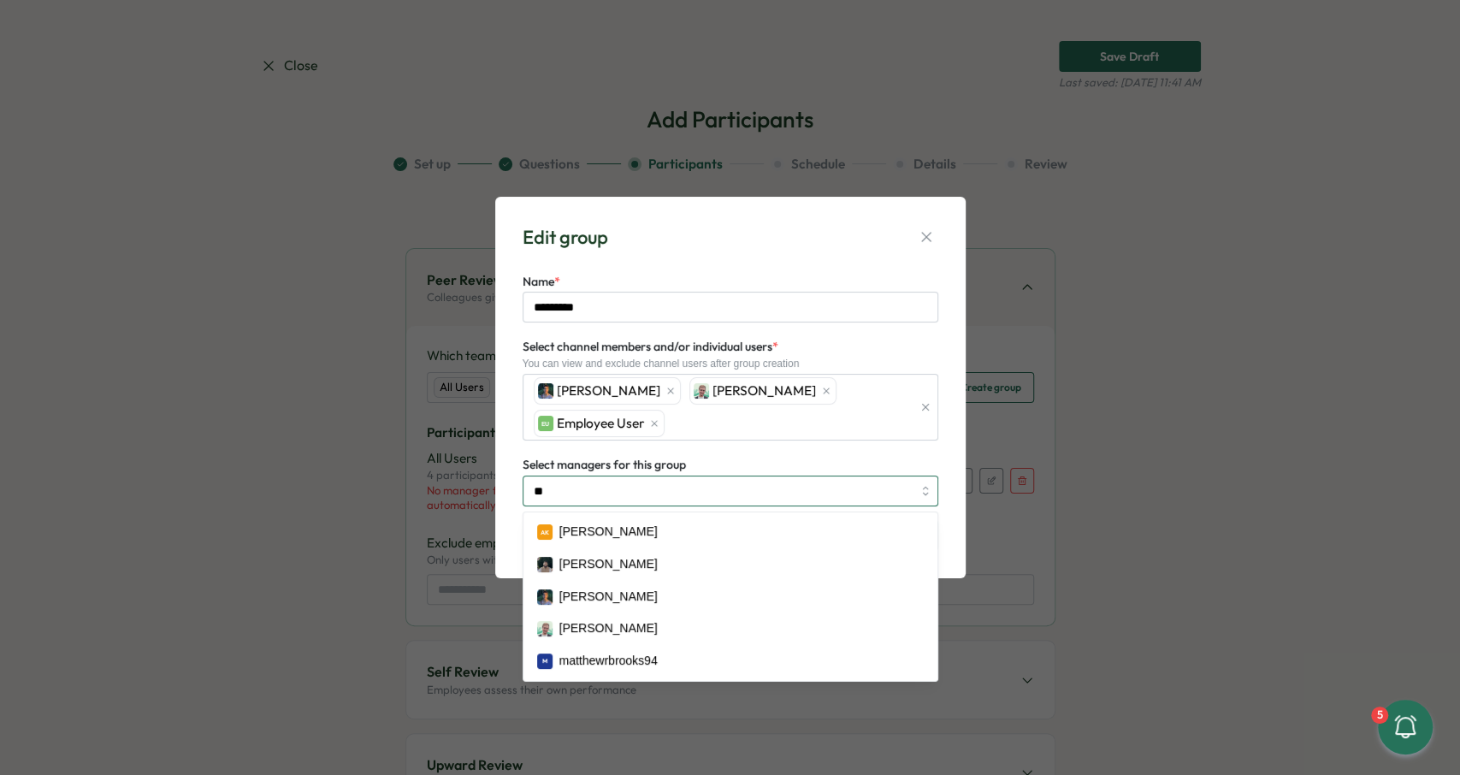
type input "***"
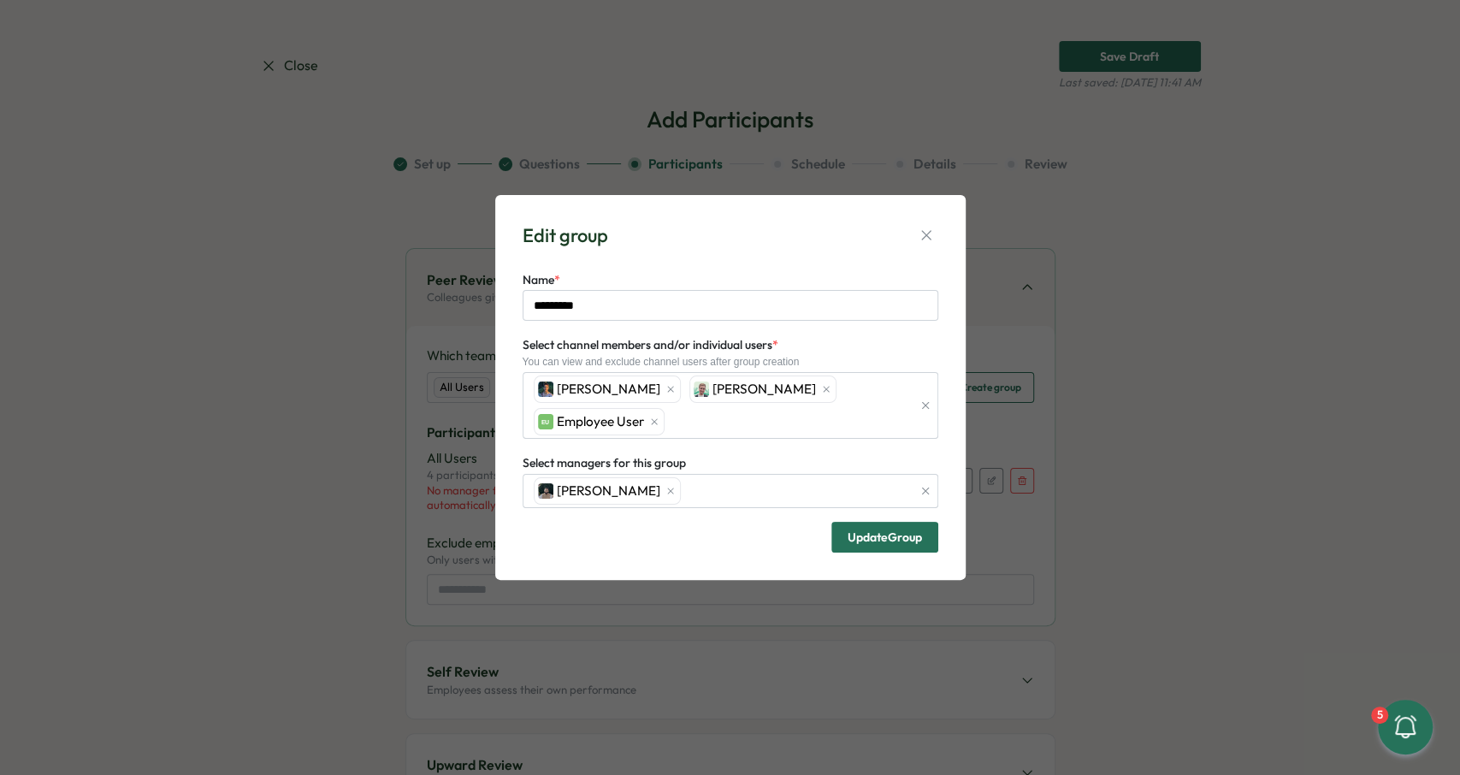
click at [815, 322] on form "Name * ********* Select channel members and/or individual users * You can view …" at bounding box center [731, 411] width 416 height 284
click at [911, 531] on span "Update Group" at bounding box center [884, 537] width 74 height 12
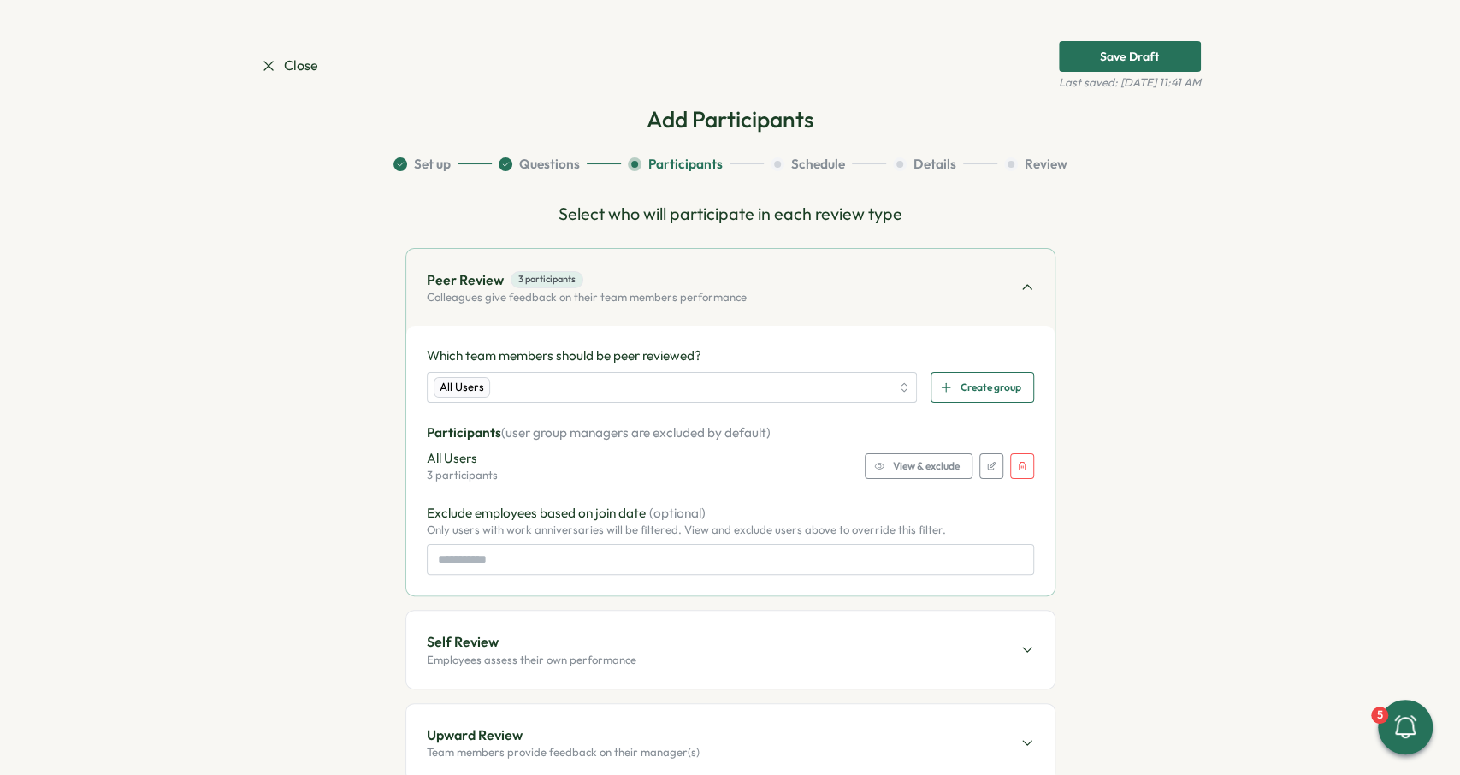
click at [544, 625] on div "Self Review Employees assess their own performance" at bounding box center [730, 649] width 648 height 77
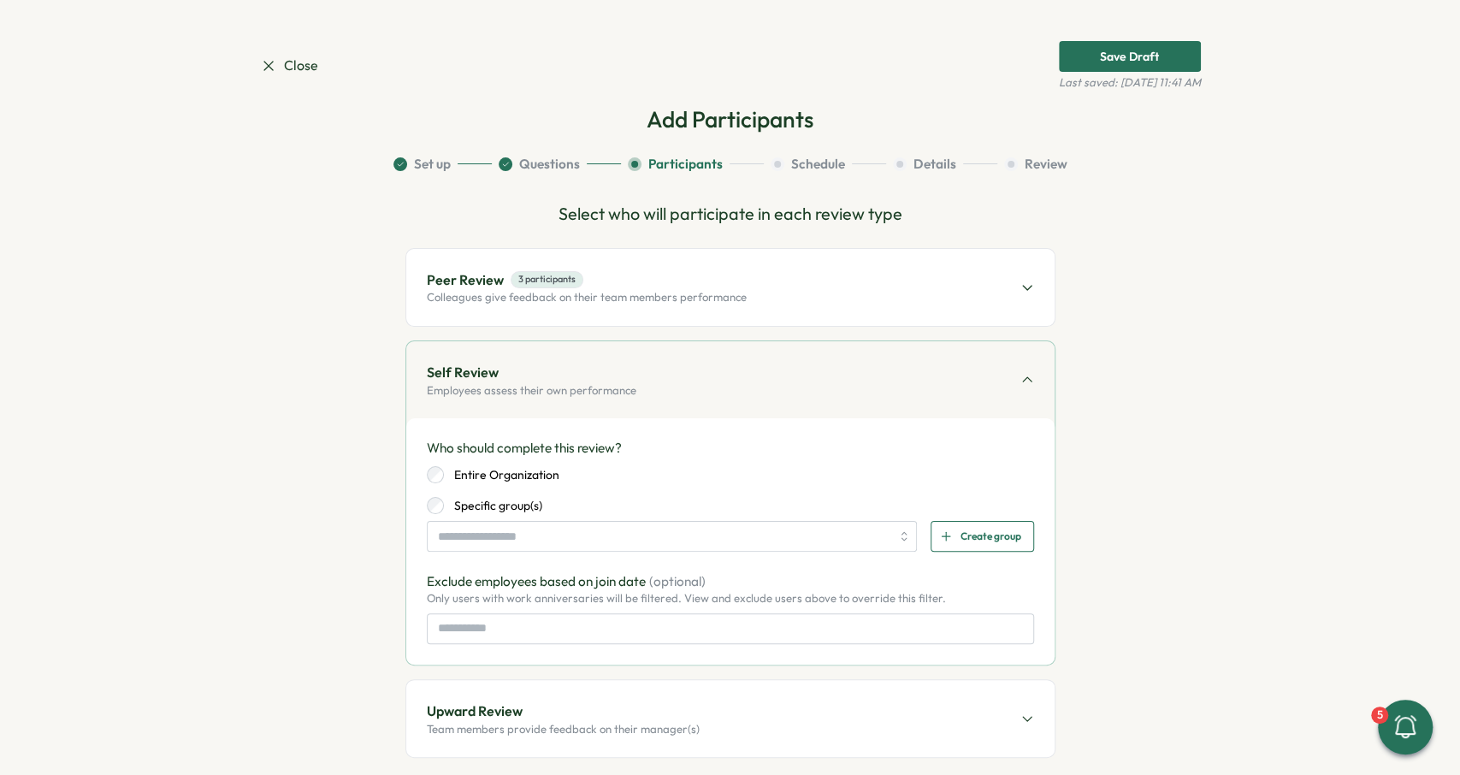
click at [523, 488] on div "Entire Organization Specific group(s)" at bounding box center [730, 490] width 607 height 48
drag, startPoint x: 521, startPoint y: 475, endPoint x: 639, endPoint y: 428, distance: 127.0
click at [521, 475] on label "Entire Organization" at bounding box center [501, 474] width 115 height 17
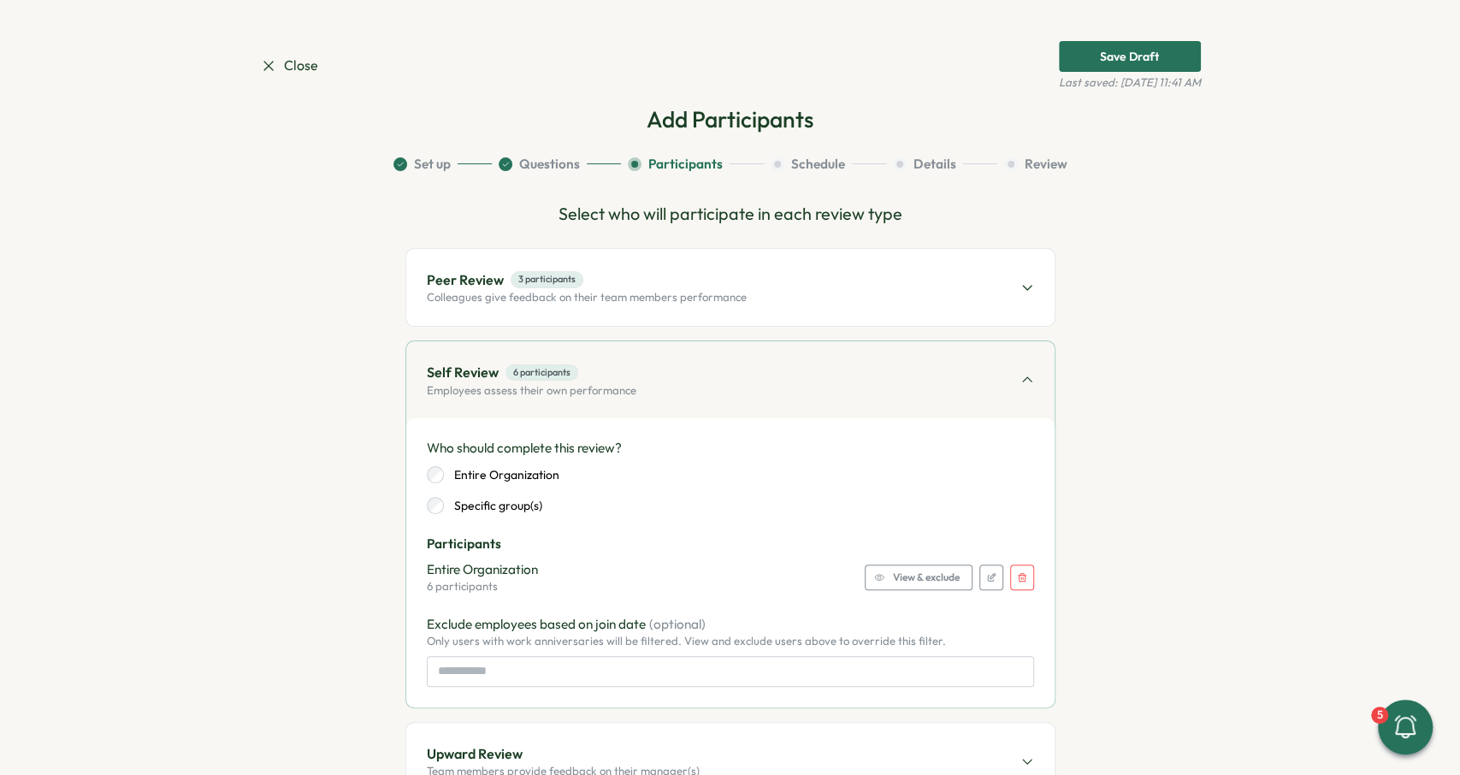
click at [680, 391] on div "Self Review 6 participants Employees assess their own performance" at bounding box center [730, 379] width 648 height 77
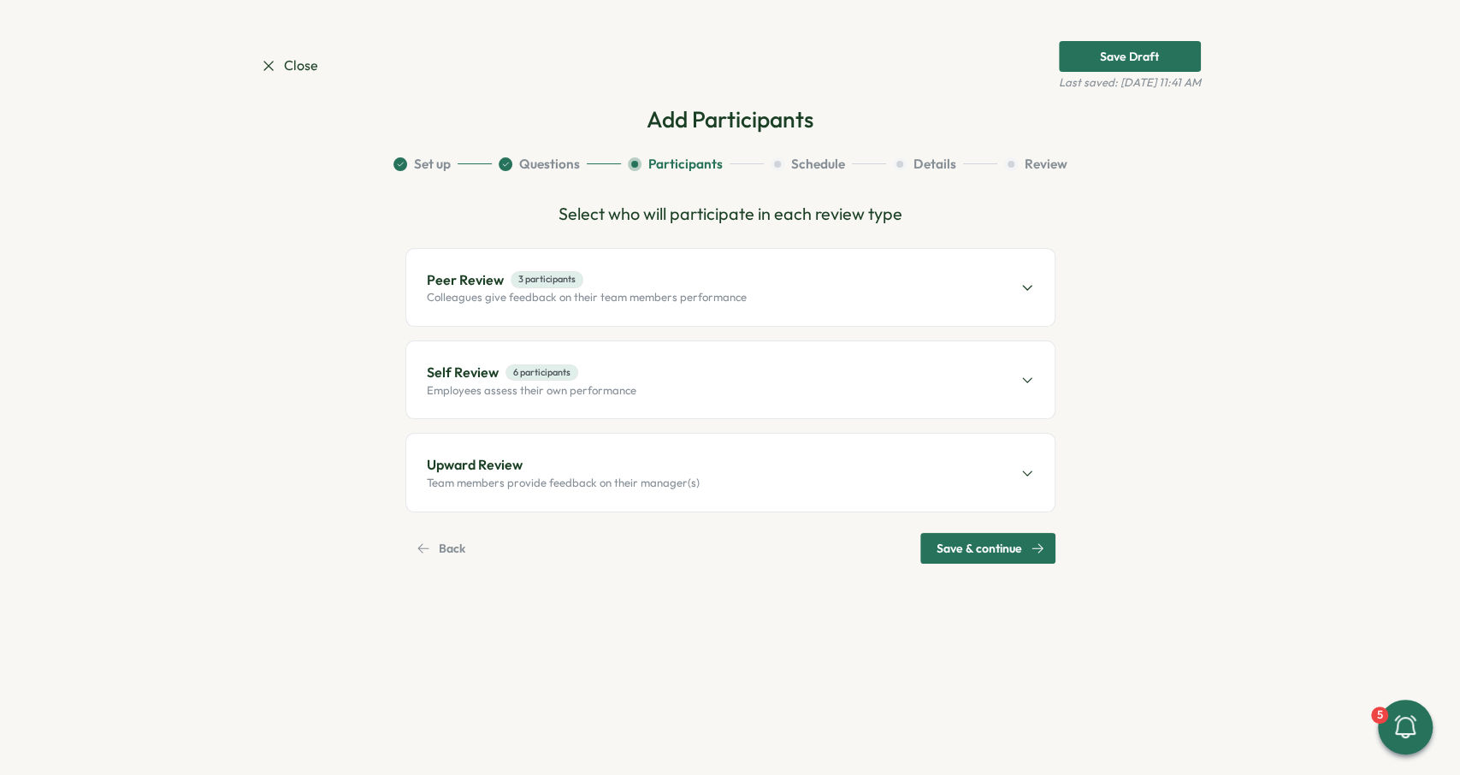
click at [617, 463] on span "Upward Review" at bounding box center [563, 464] width 273 height 21
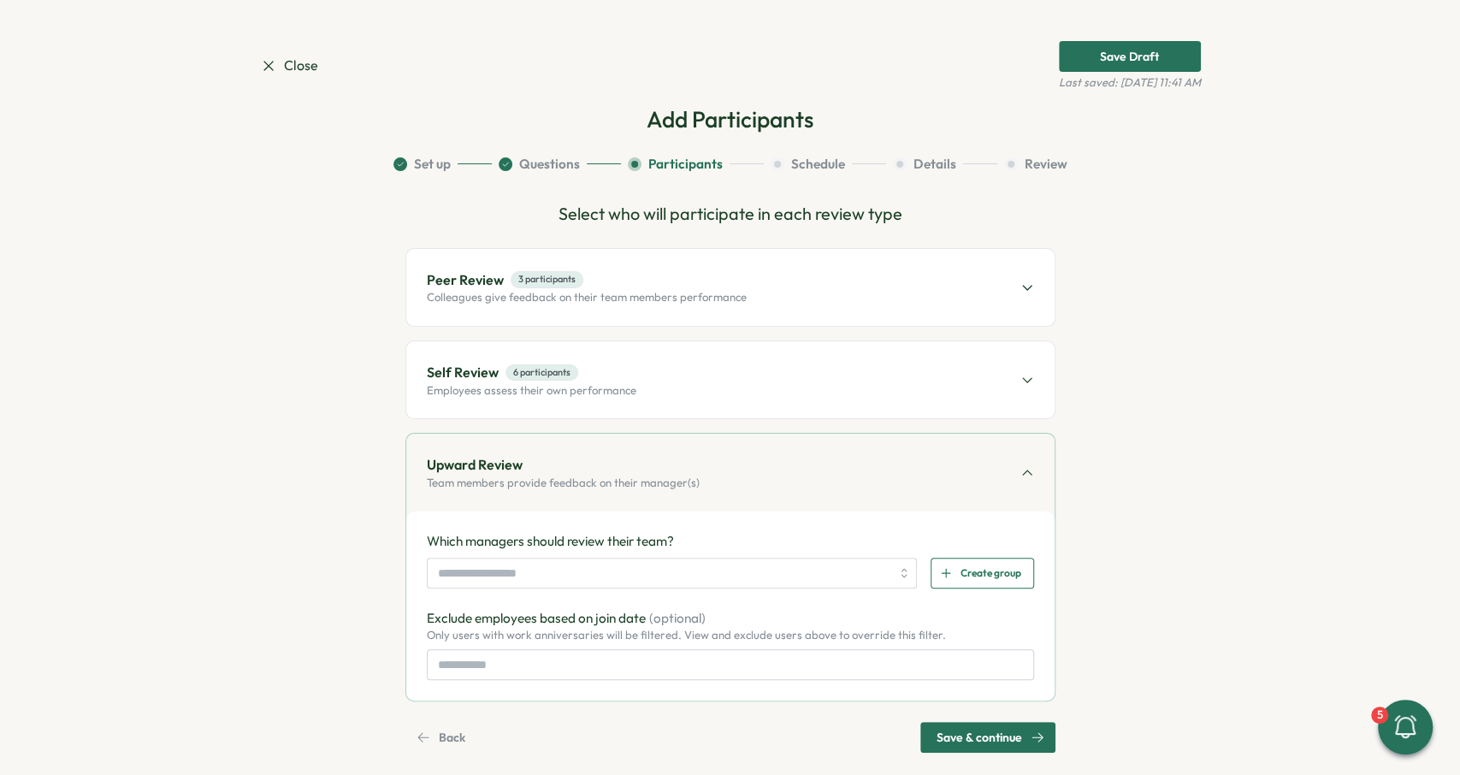
click at [564, 554] on div "Which managers should review their team? Create group" at bounding box center [730, 560] width 607 height 56
click at [569, 572] on input "search" at bounding box center [664, 572] width 453 height 29
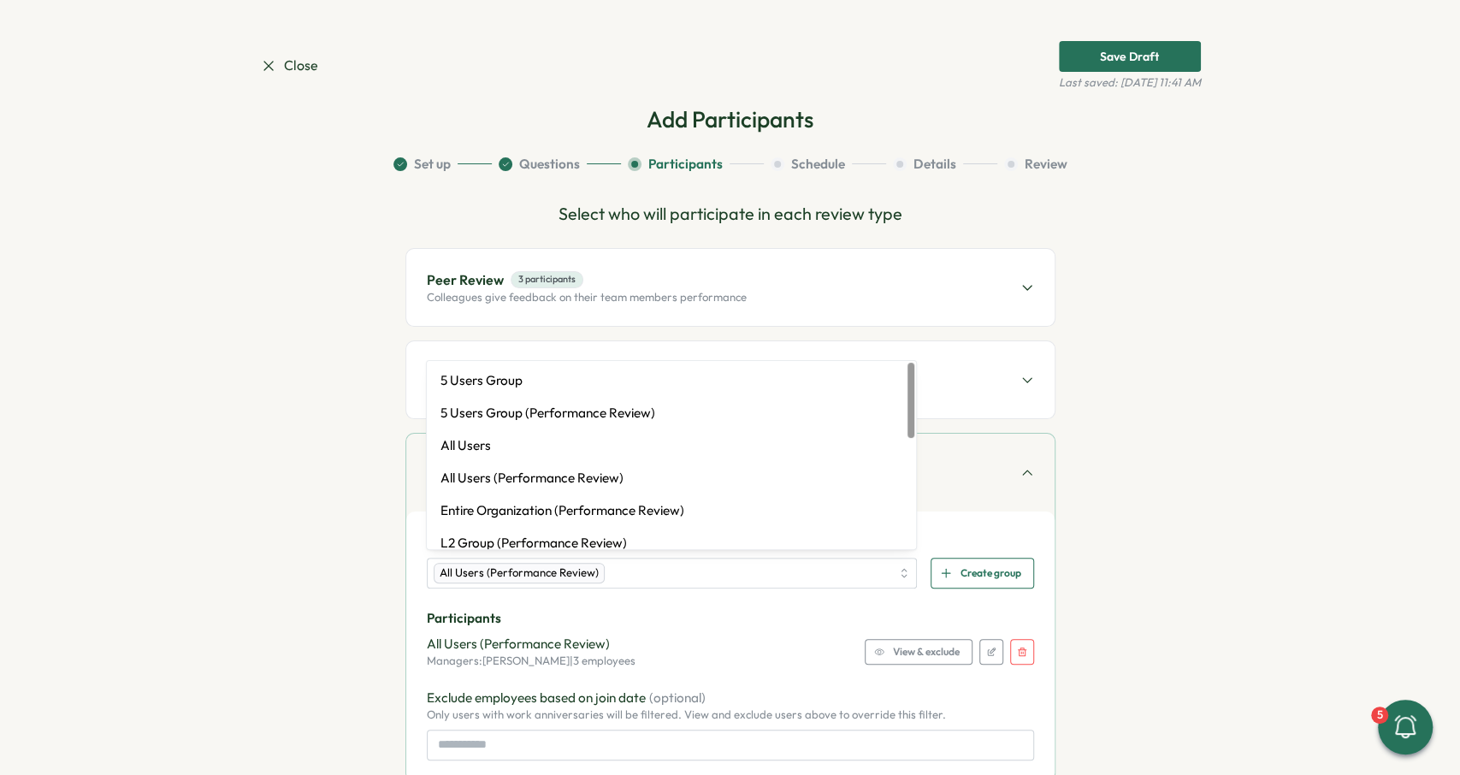
click at [666, 629] on div "Participants All Users (Performance Review) Managers: Matthew Brooks | 3 employ…" at bounding box center [730, 639] width 607 height 60
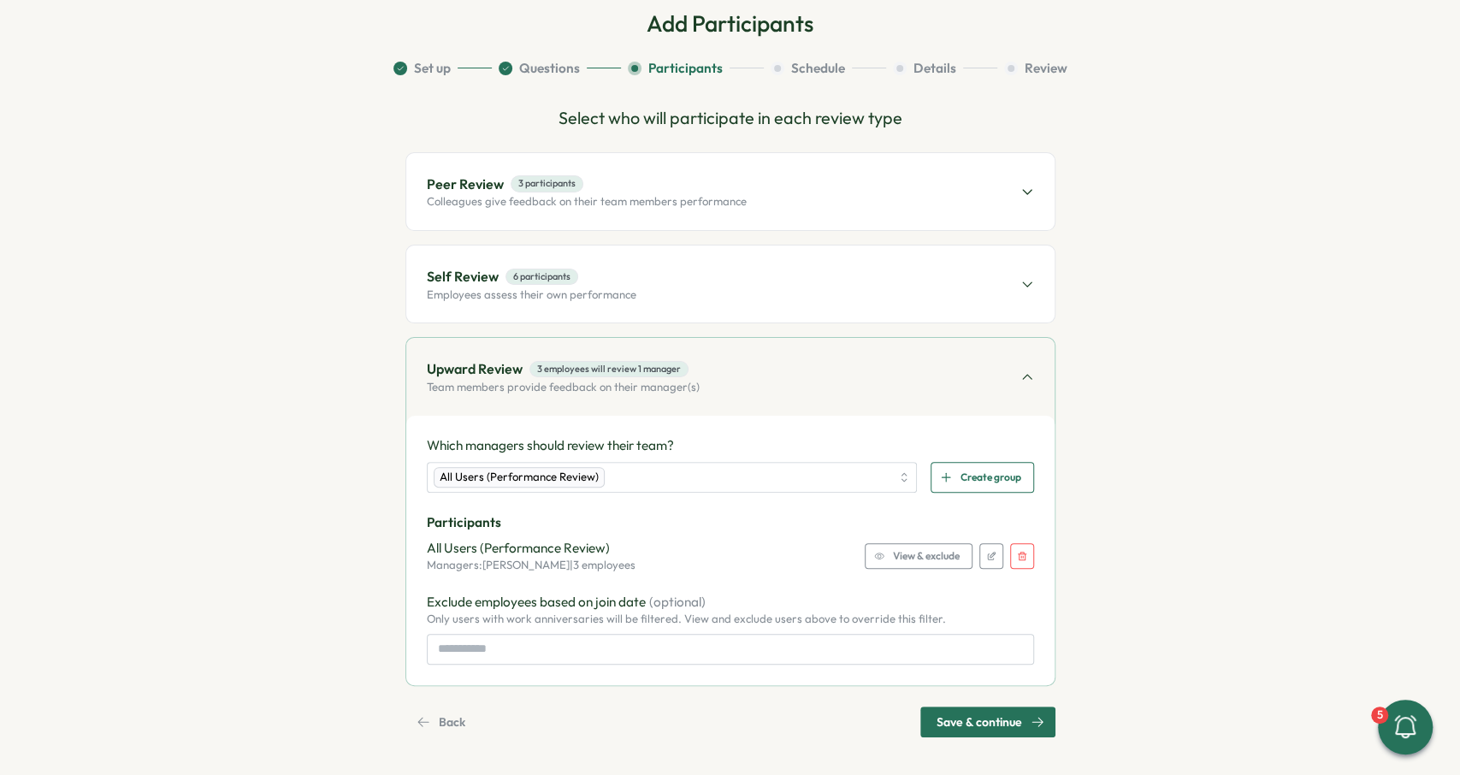
scroll to position [97, 0]
click at [936, 555] on span "View & exclude" at bounding box center [926, 554] width 67 height 24
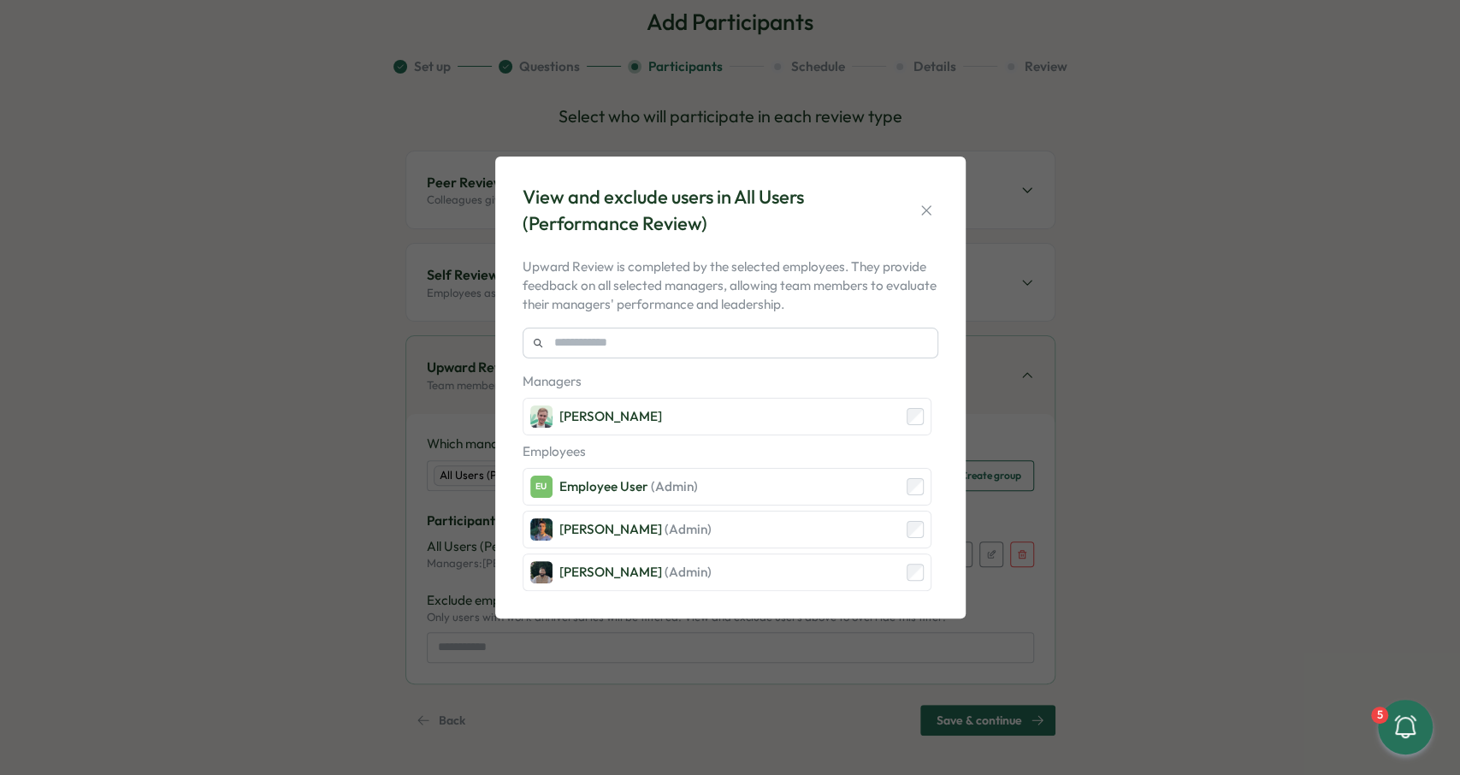
click at [1082, 573] on div "View and exclude users in All Users (Performance Review) Upward Review is compl…" at bounding box center [730, 387] width 1460 height 775
click at [933, 200] on button "button" at bounding box center [926, 210] width 24 height 24
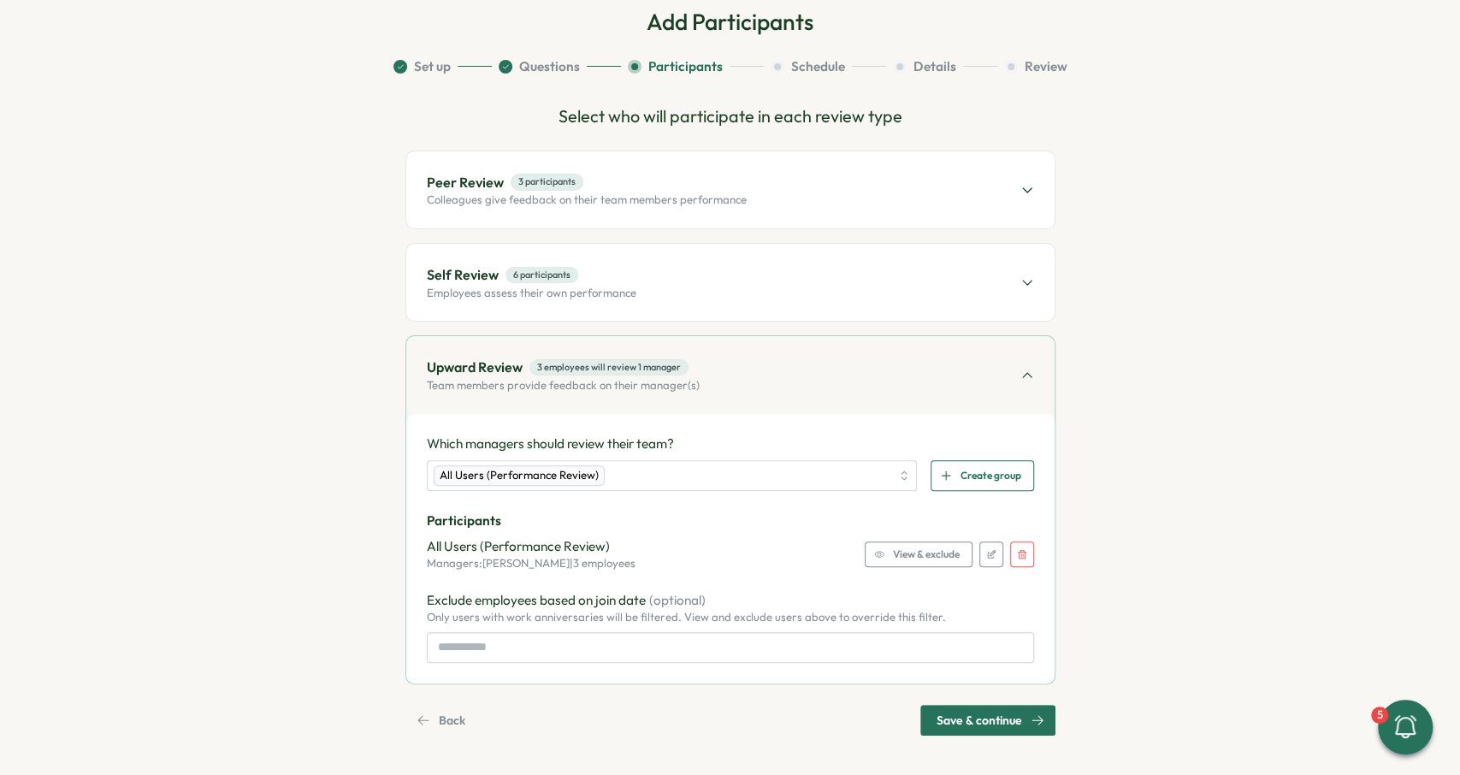
click at [988, 549] on icon "button" at bounding box center [991, 554] width 10 height 10
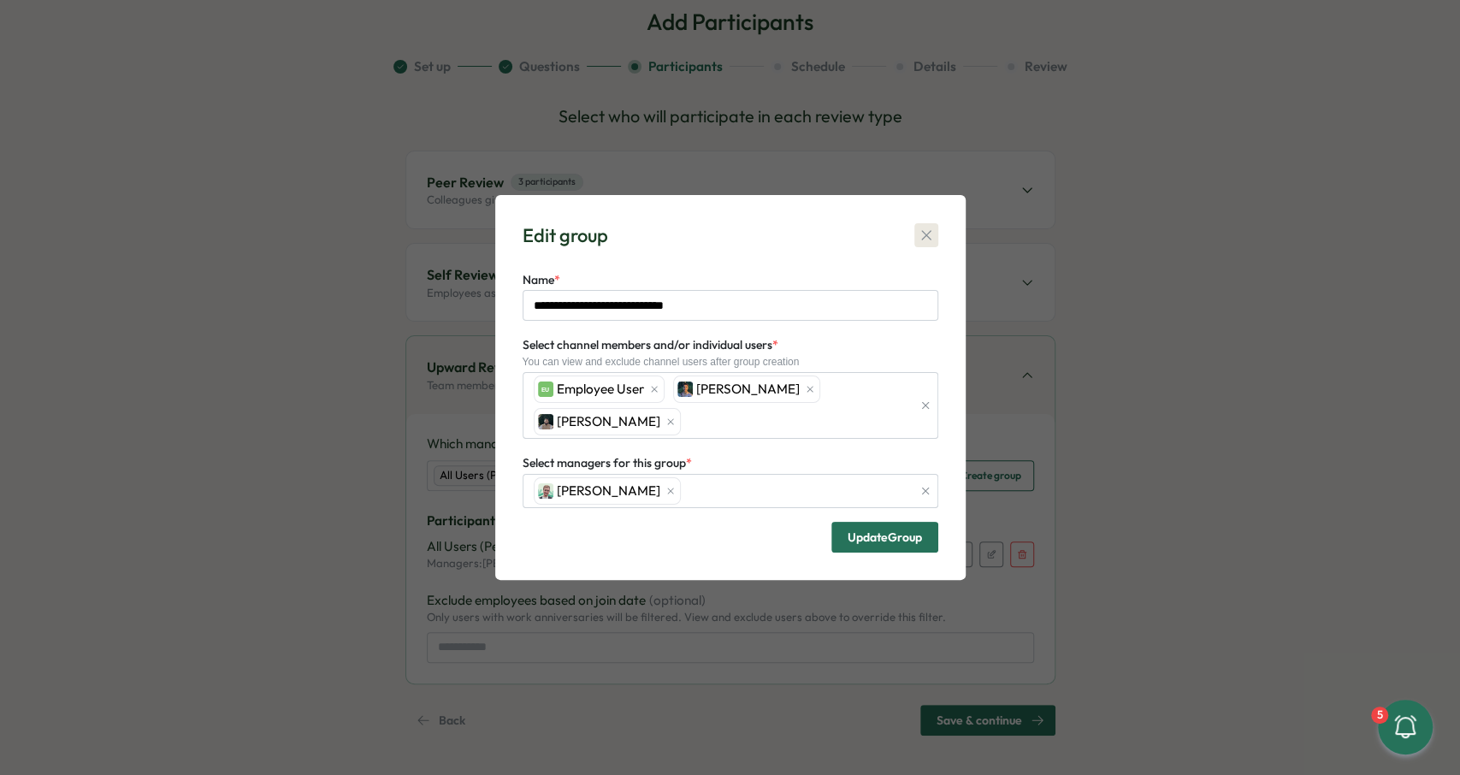
click at [931, 243] on button "button" at bounding box center [926, 235] width 24 height 24
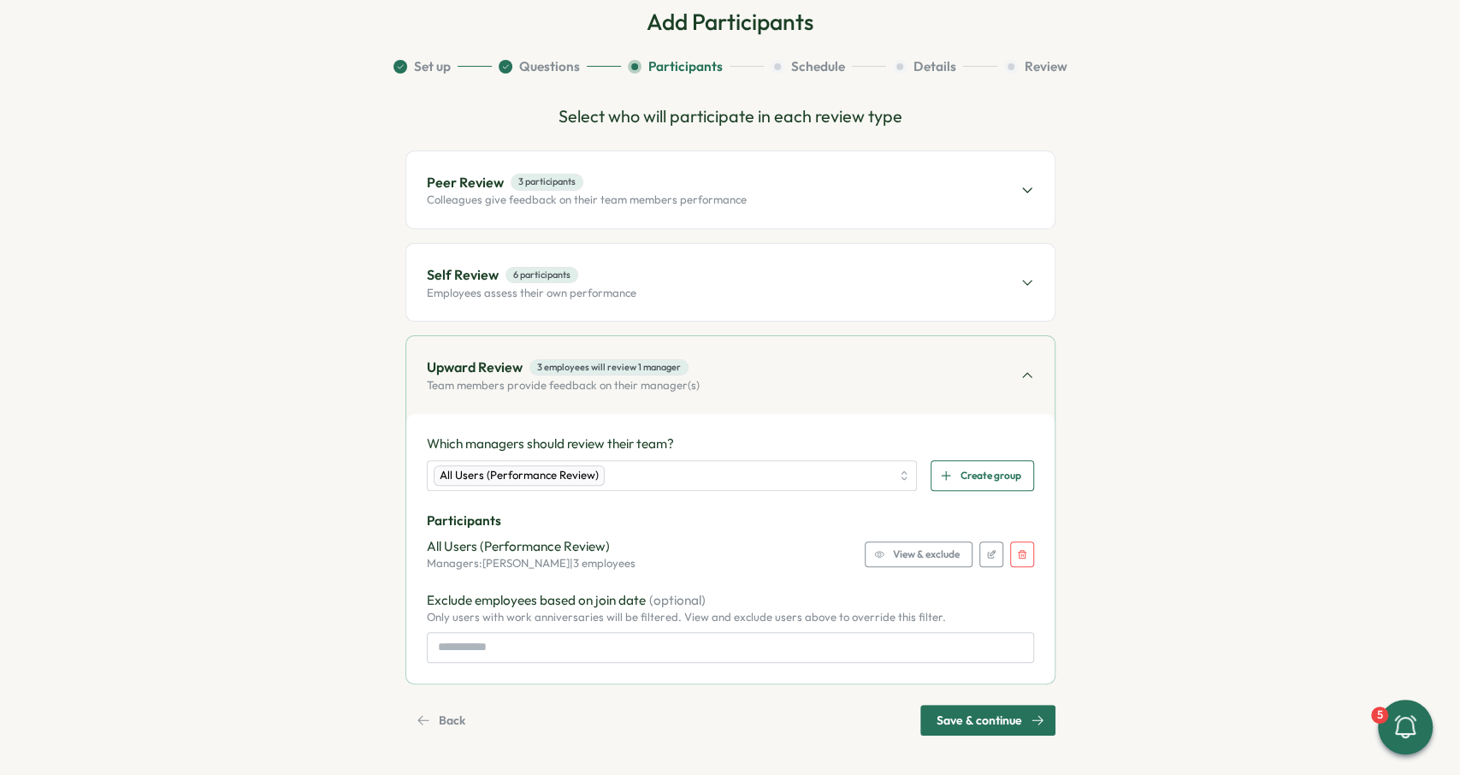
click at [971, 717] on span "Save & continue" at bounding box center [979, 720] width 86 height 29
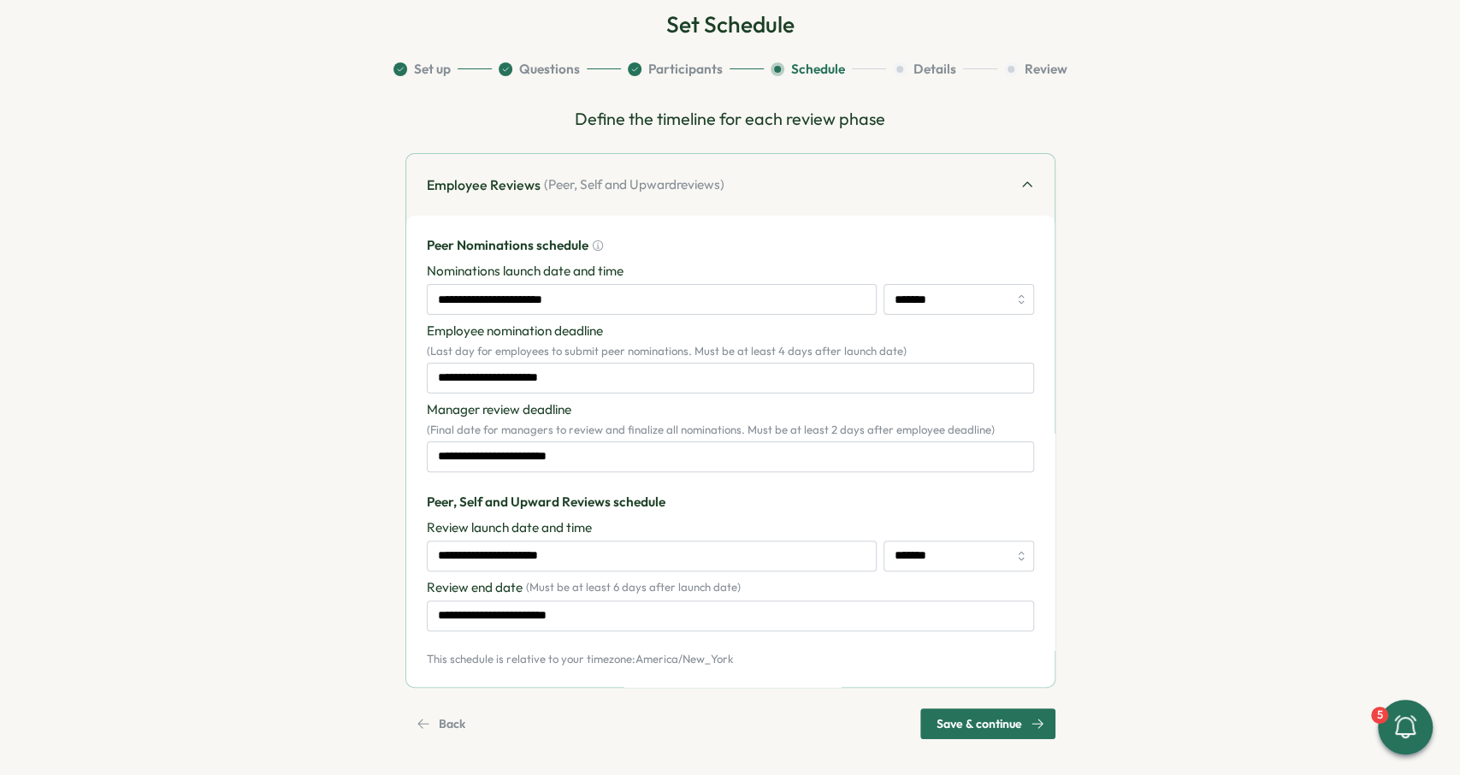
scroll to position [99, 0]
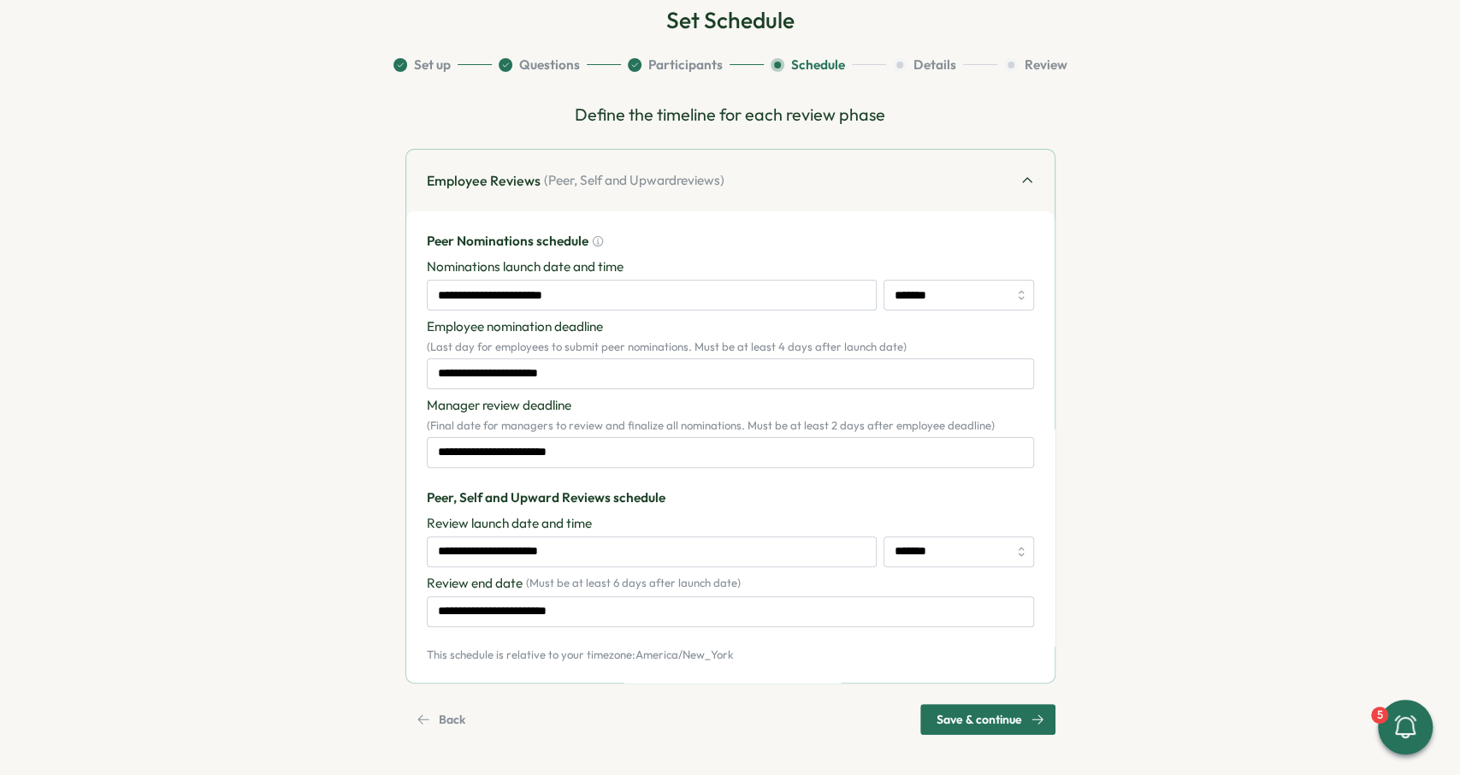
click at [1000, 719] on span "Save & continue" at bounding box center [979, 719] width 86 height 29
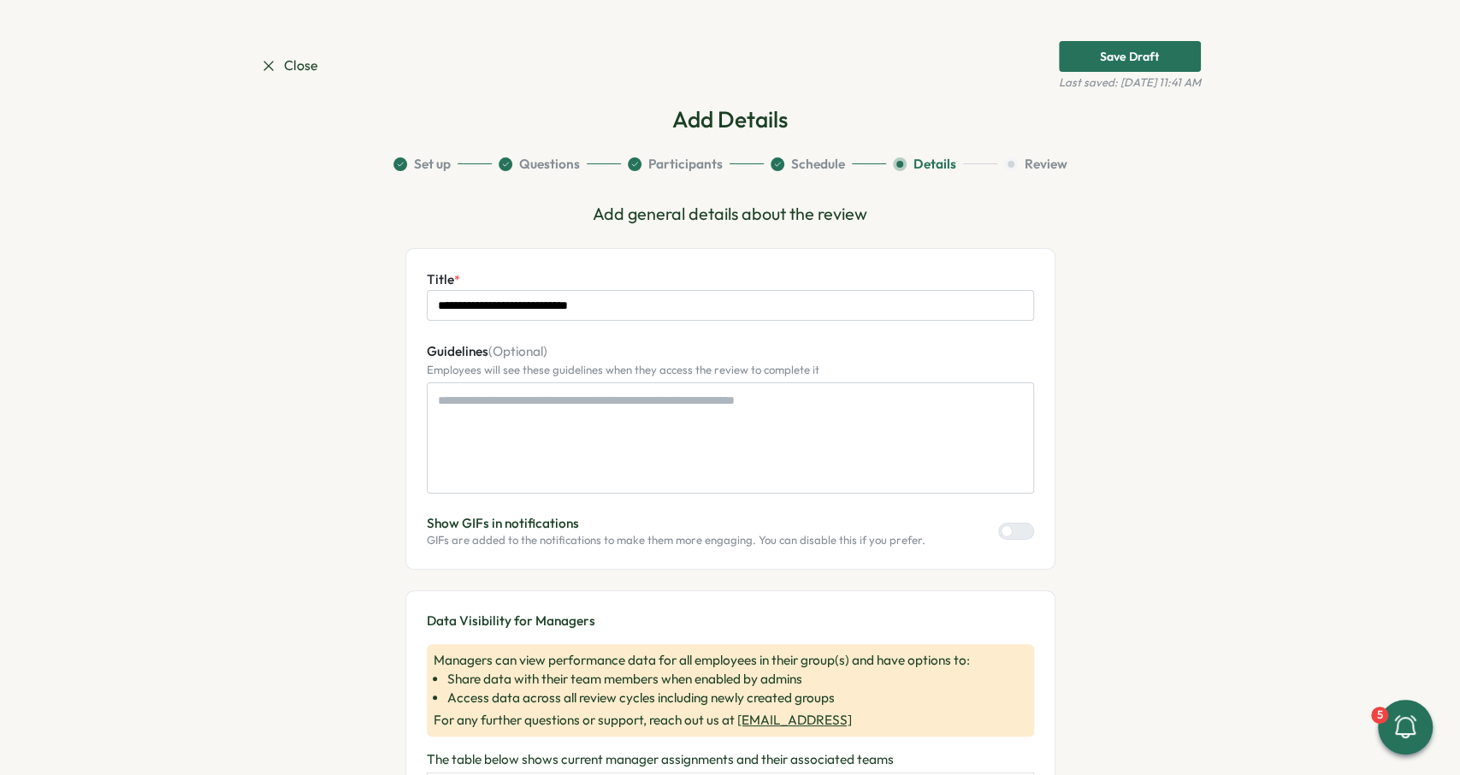
scroll to position [0, 0]
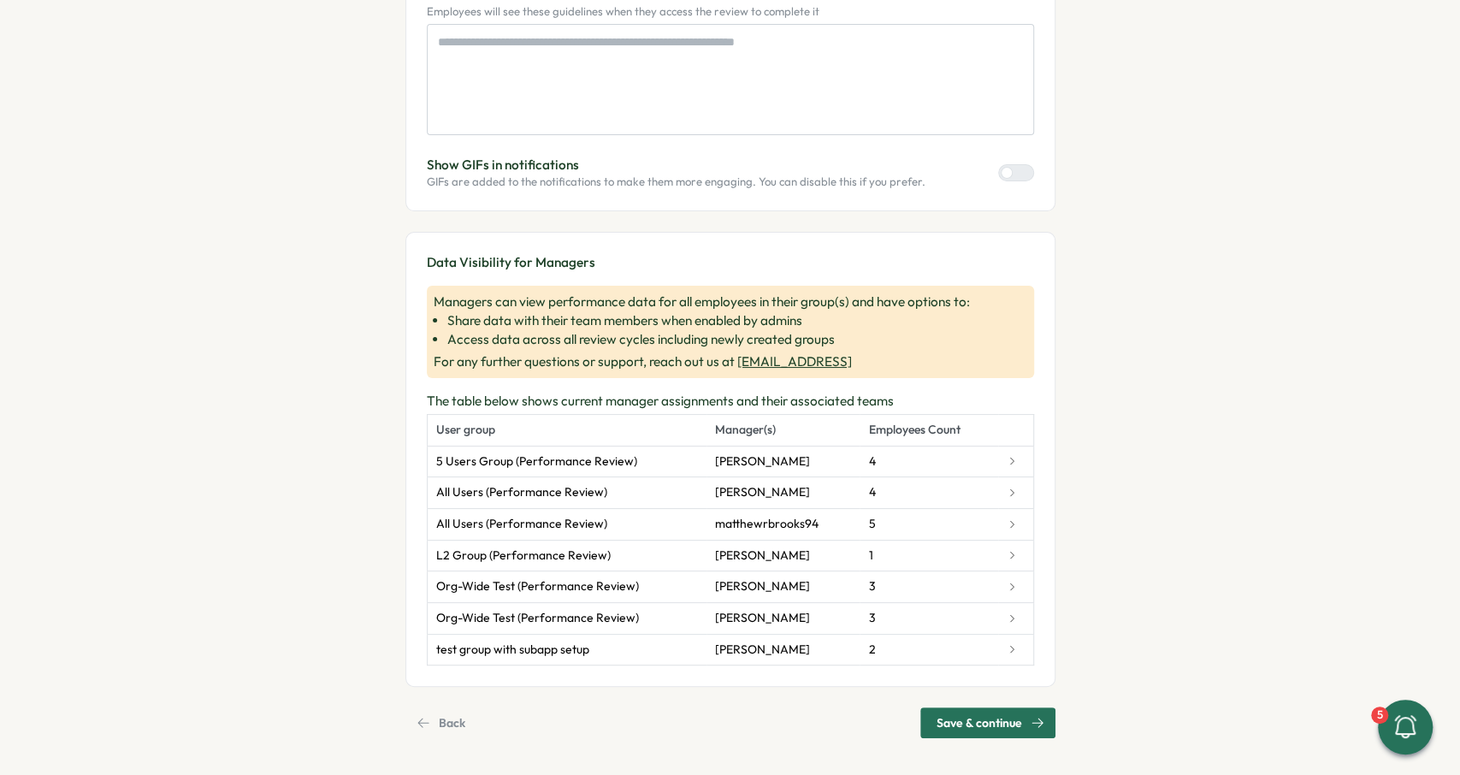
click at [954, 713] on span "Save & continue" at bounding box center [979, 722] width 86 height 29
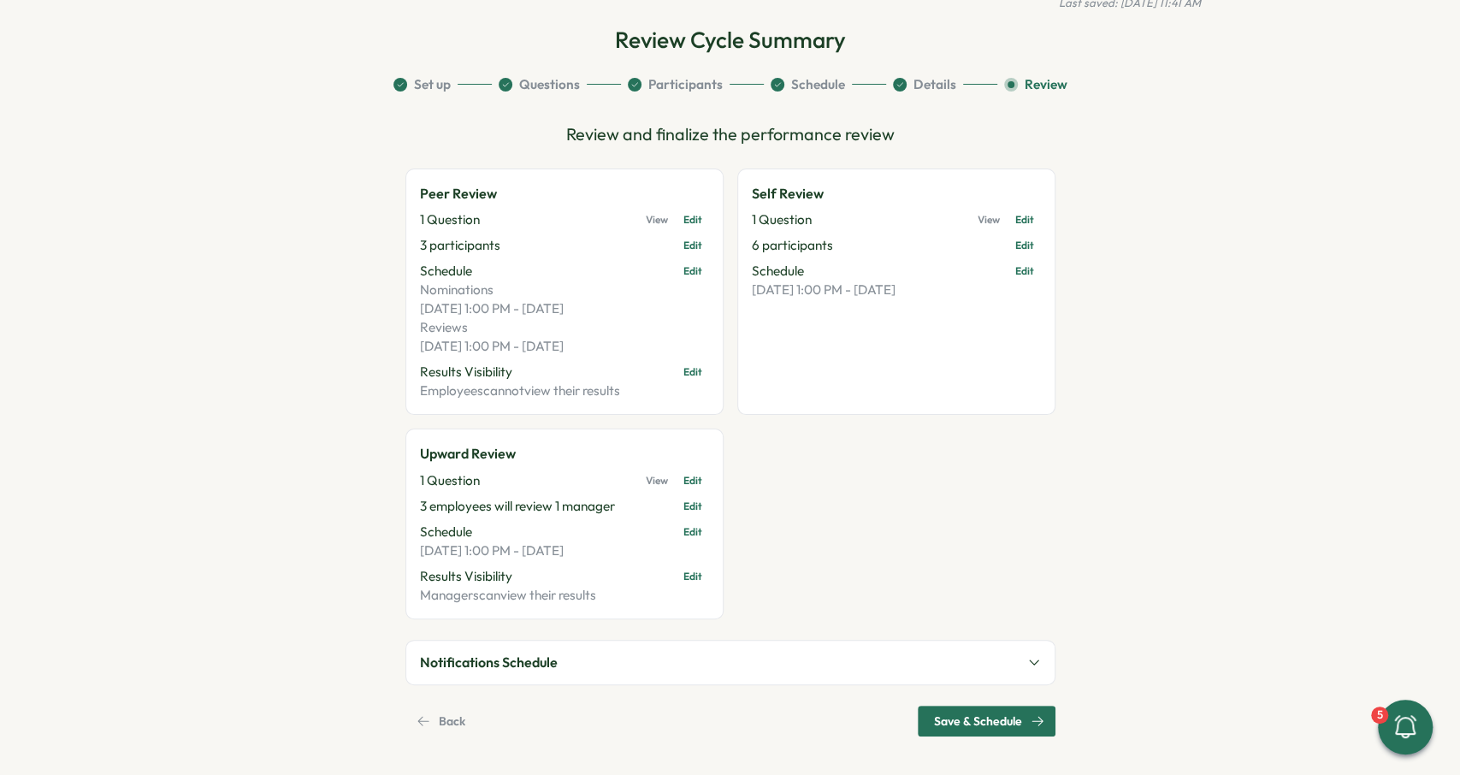
click at [992, 723] on span "Save & Schedule" at bounding box center [978, 720] width 88 height 29
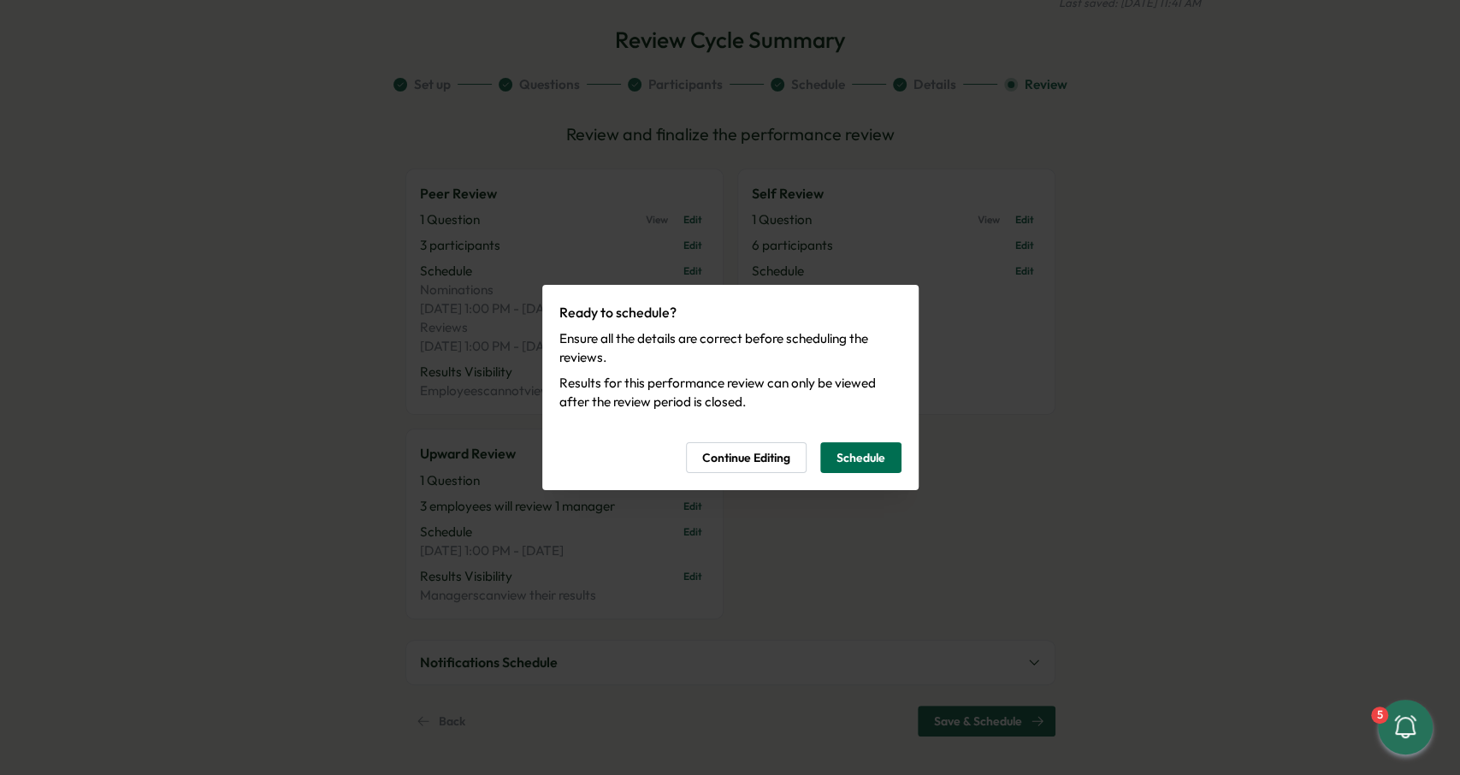
click at [862, 464] on span "Schedule" at bounding box center [860, 457] width 49 height 29
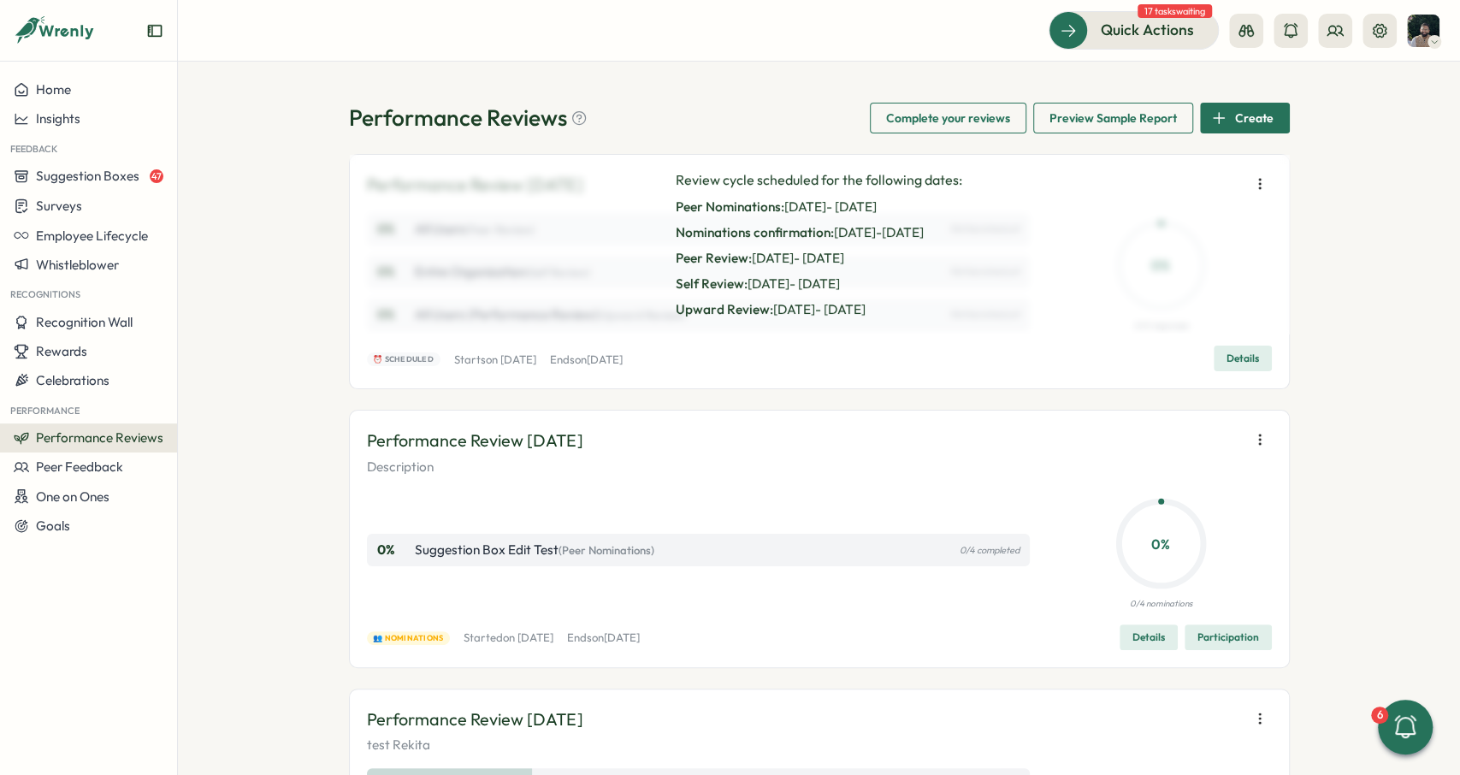
click at [1248, 182] on button "button" at bounding box center [1260, 184] width 24 height 24
click at [1194, 278] on span "Launch next phase" at bounding box center [1153, 273] width 109 height 15
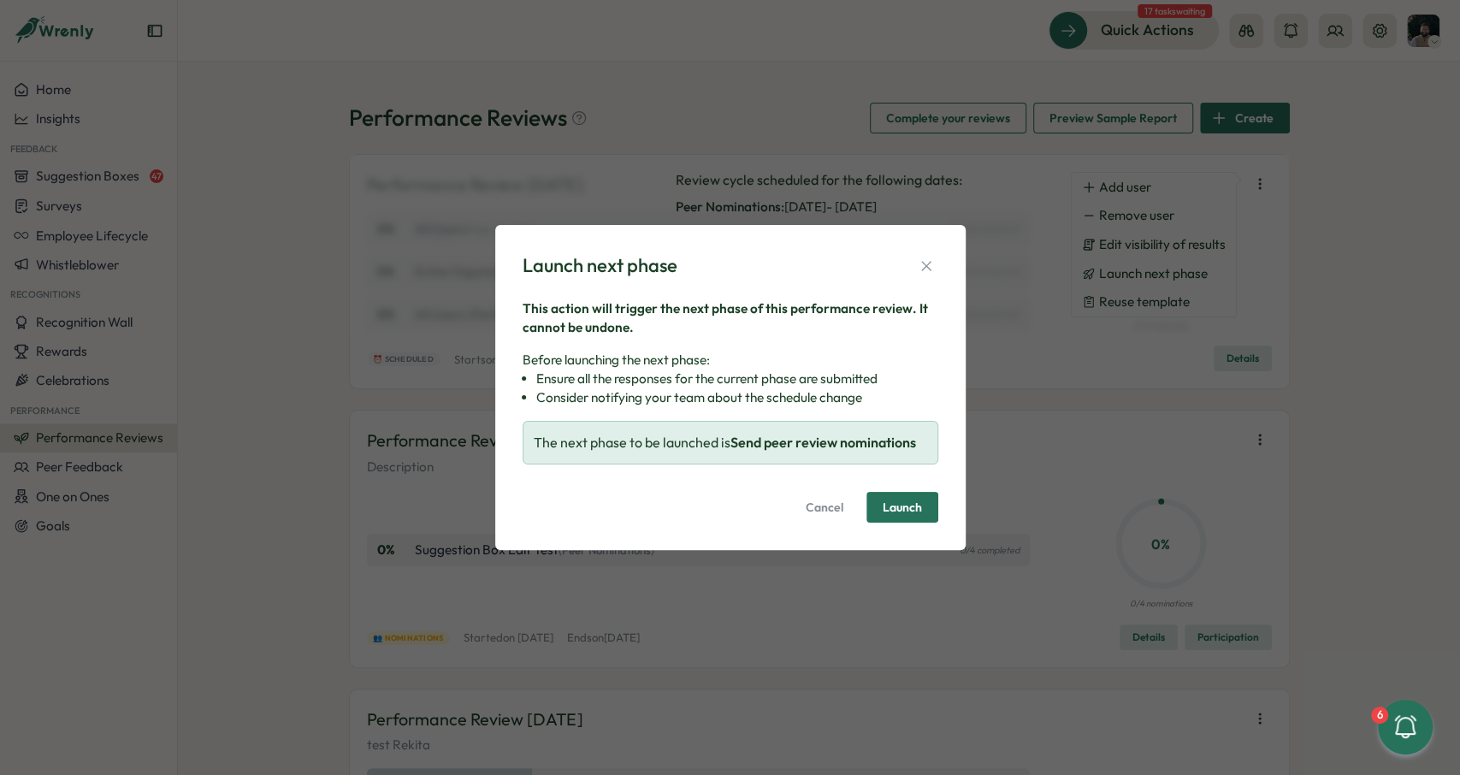
drag, startPoint x: 730, startPoint y: 439, endPoint x: 936, endPoint y: 450, distance: 205.5
click at [936, 450] on div "The next phase to be launched is Send peer review nominations" at bounding box center [731, 443] width 416 height 44
click at [917, 501] on span "Launch" at bounding box center [902, 507] width 39 height 12
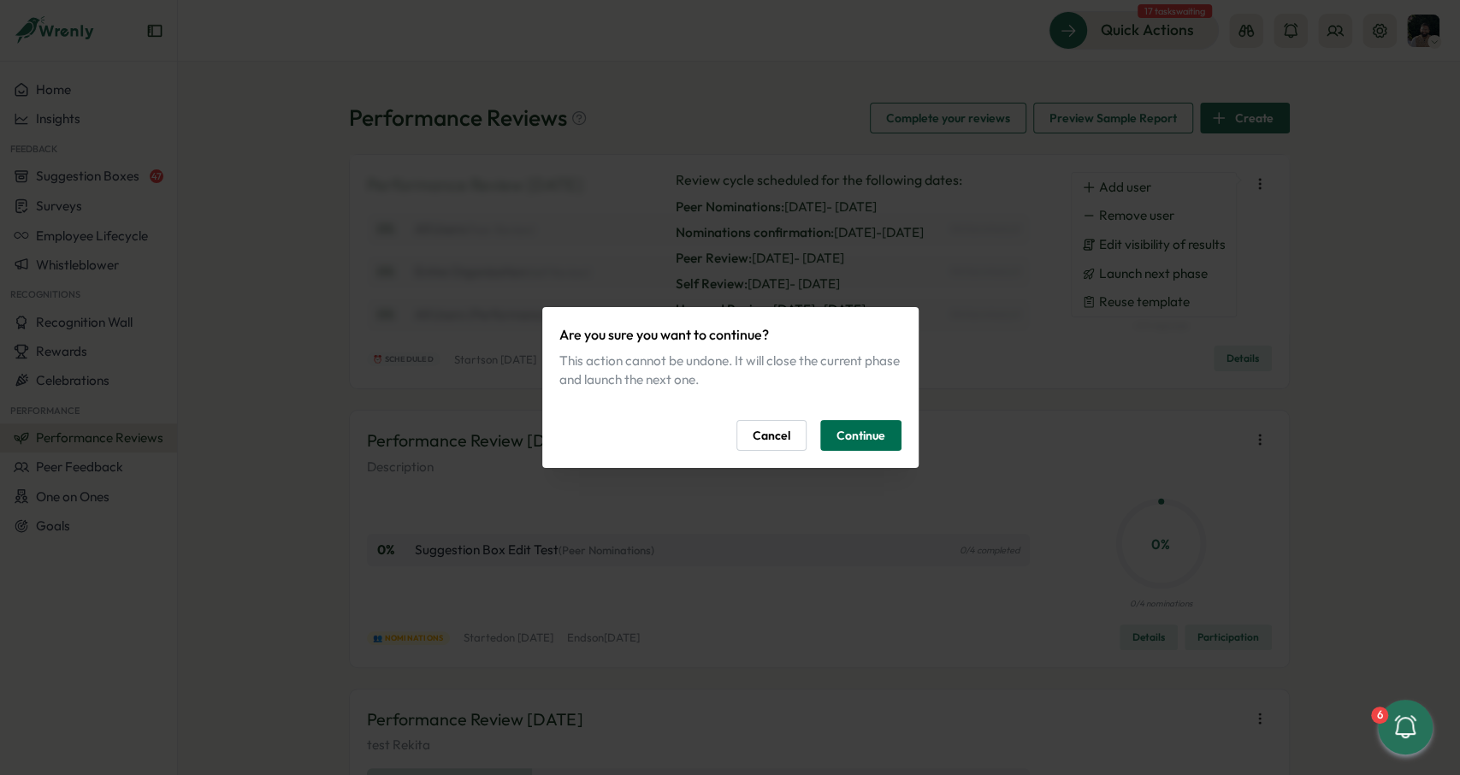
click at [859, 435] on span "Continue" at bounding box center [860, 435] width 49 height 29
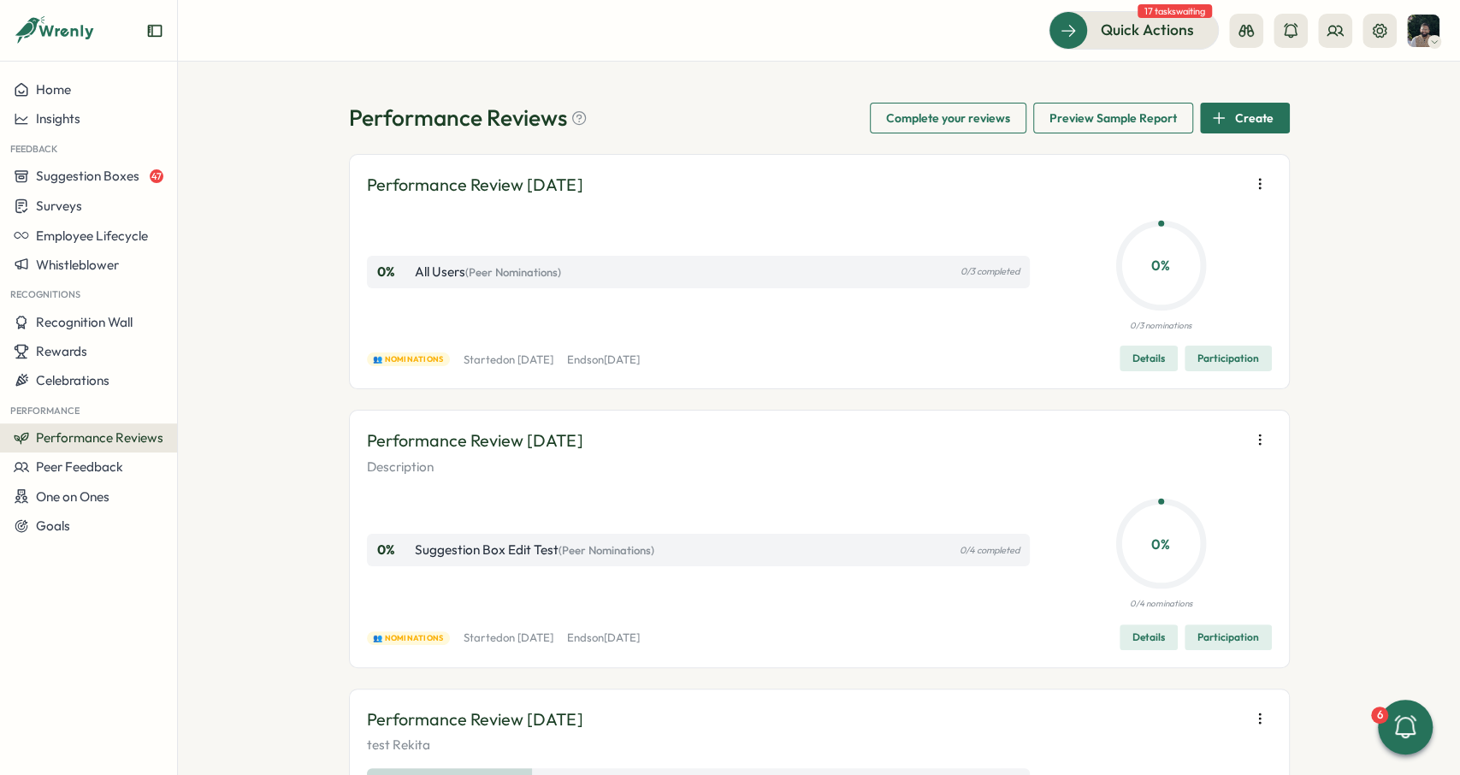
click at [737, 107] on div "Performance Reviews Complete your reviews Preview Sample Report Create" at bounding box center [819, 118] width 941 height 31
click at [1384, 21] on button at bounding box center [1379, 31] width 34 height 34
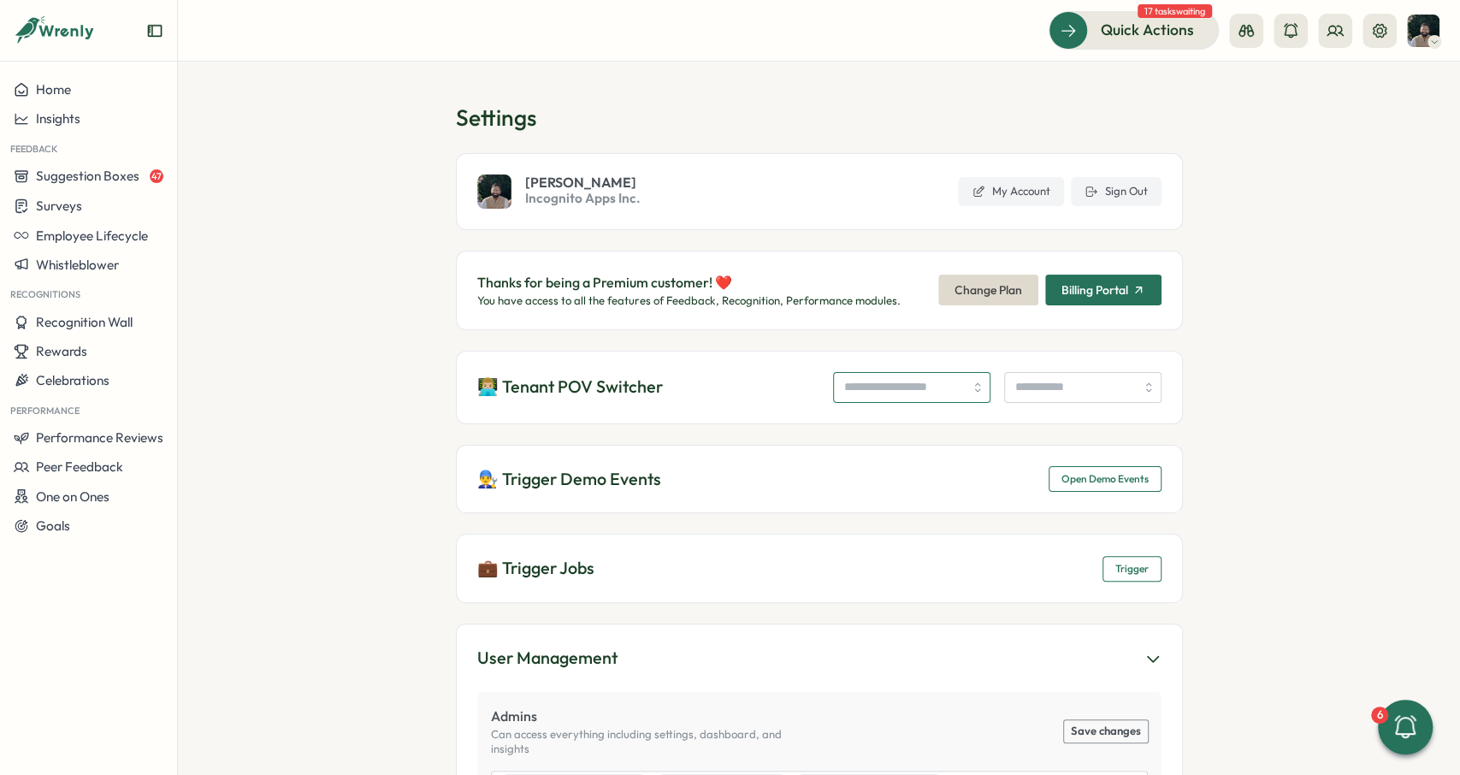
click at [906, 383] on input "search" at bounding box center [911, 387] width 157 height 31
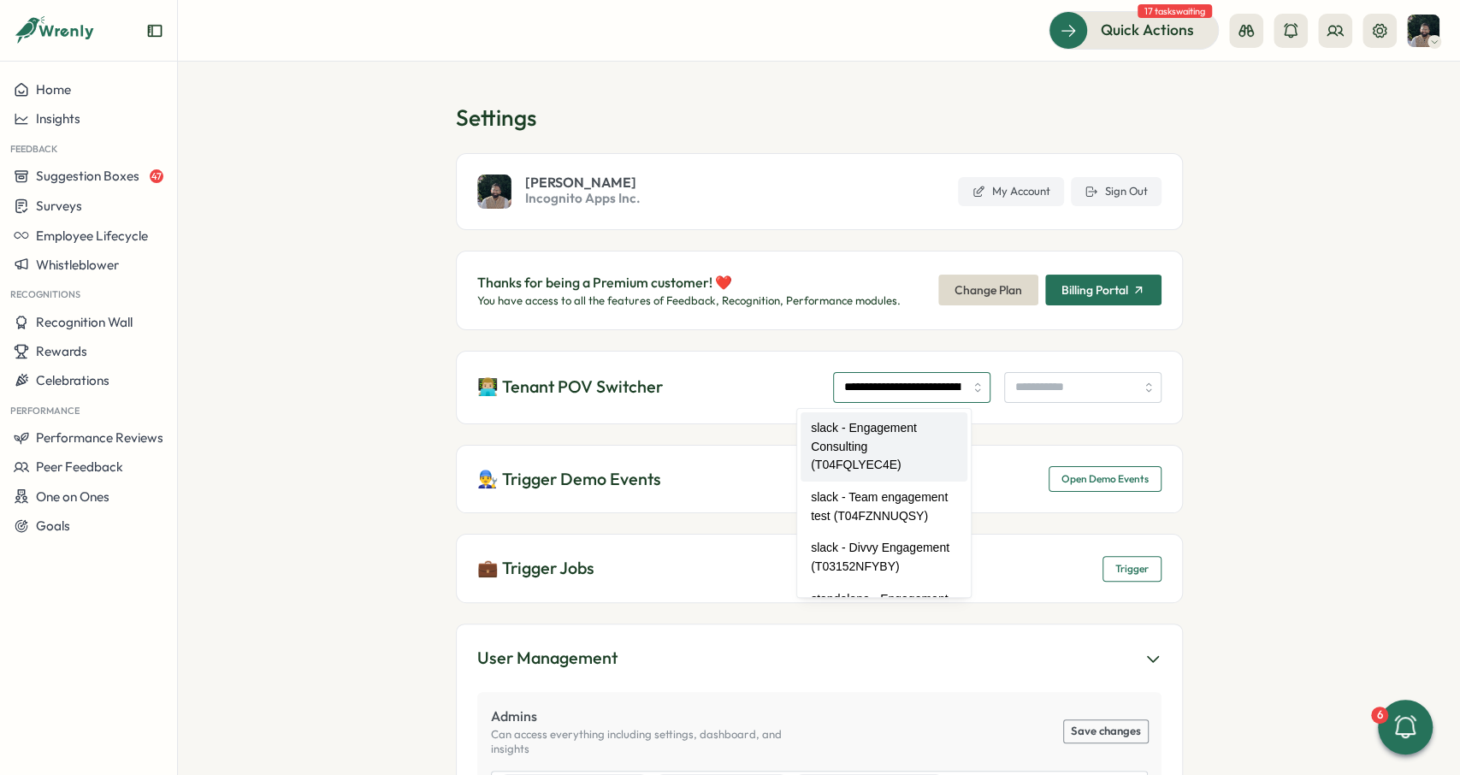
type input "**********"
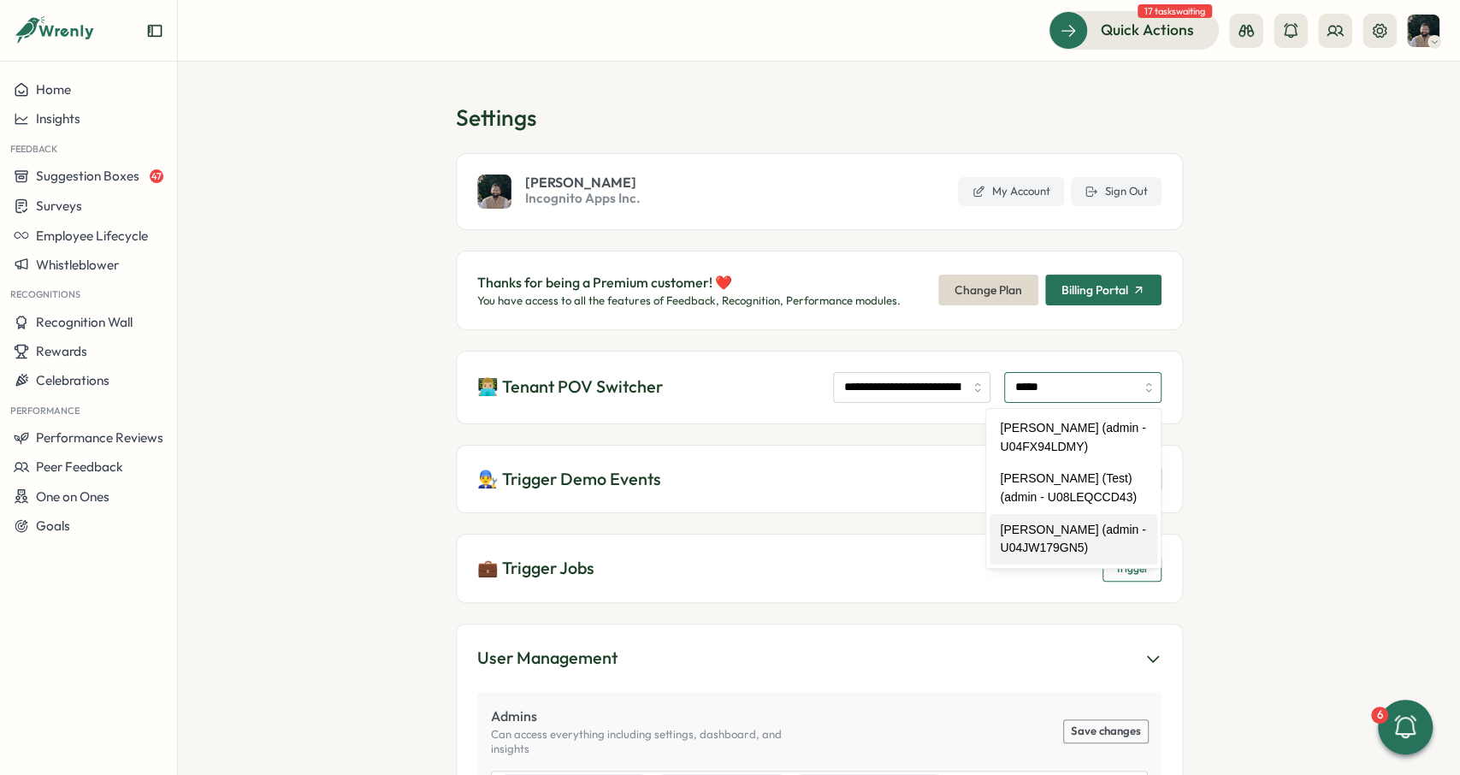
type input "**********"
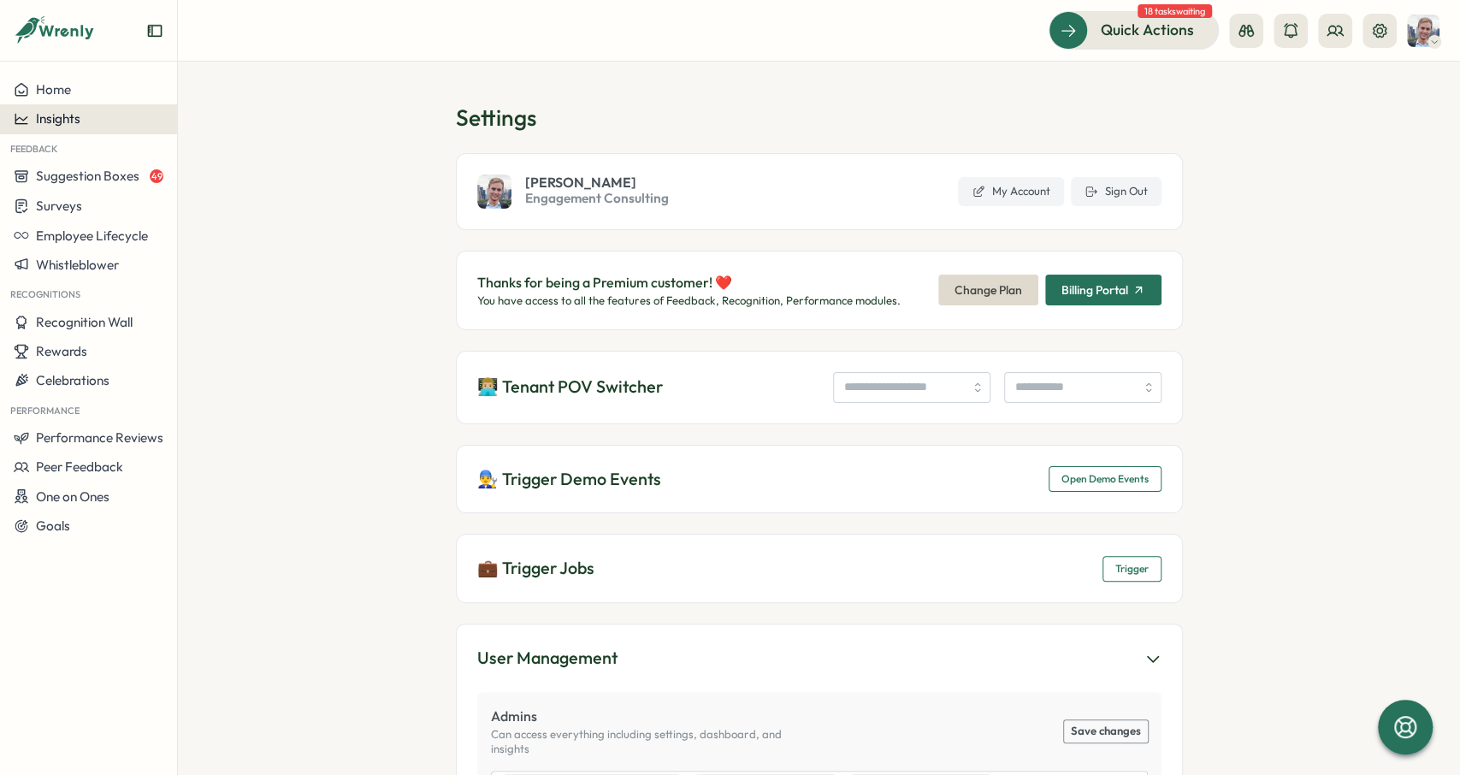
click at [146, 121] on div "Insights" at bounding box center [89, 118] width 150 height 15
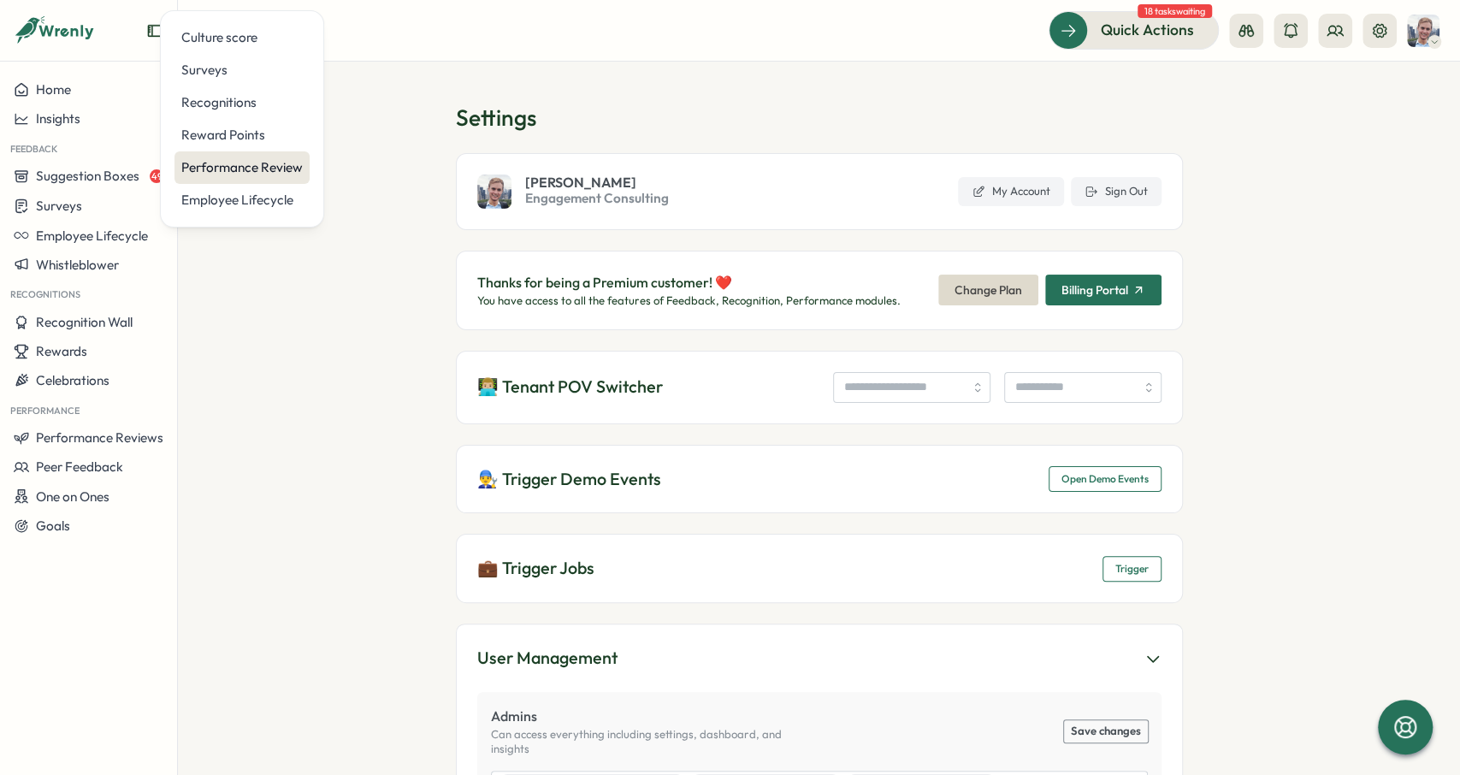
click at [244, 169] on div "Performance Review" at bounding box center [241, 167] width 121 height 19
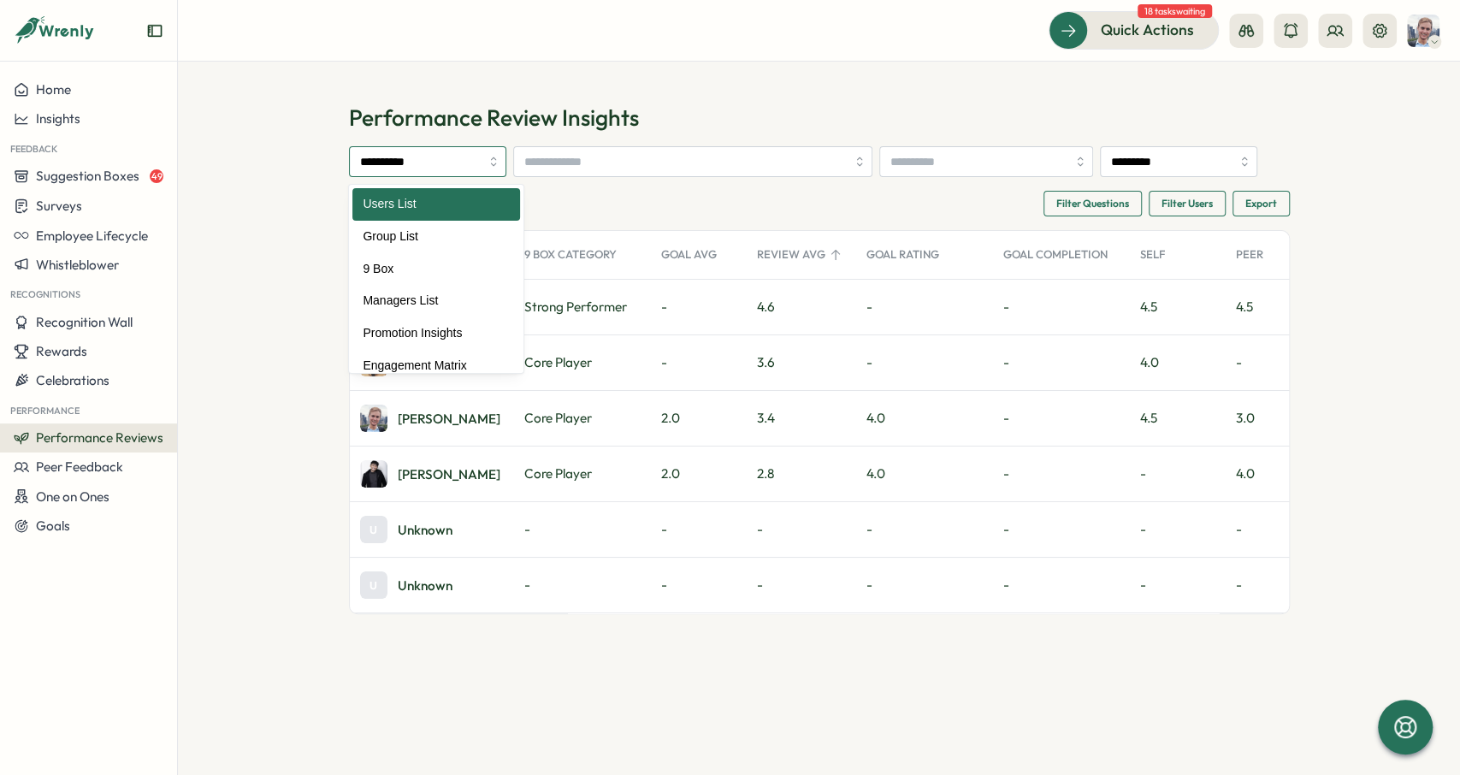
click at [473, 165] on input "**********" at bounding box center [427, 161] width 157 height 31
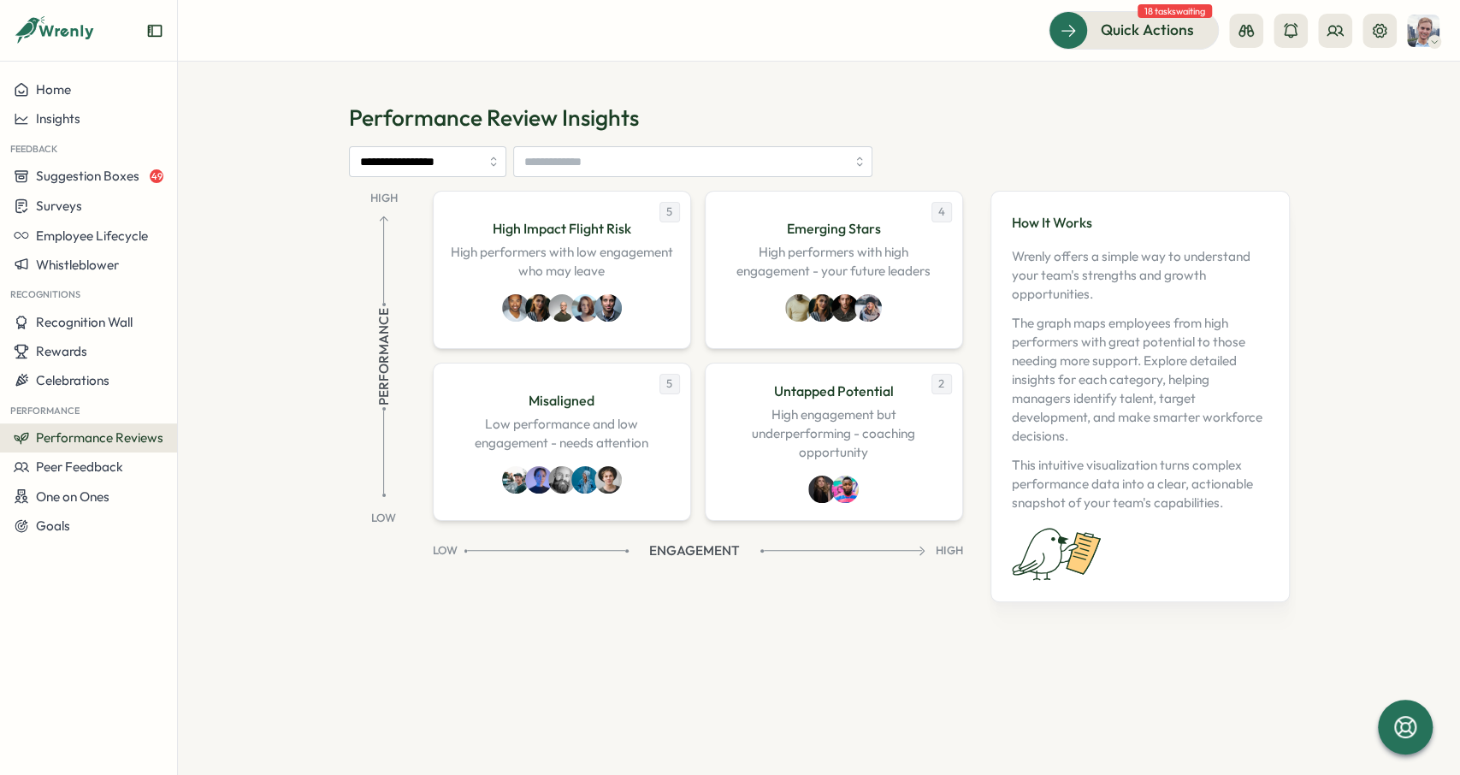
click at [284, 247] on section "**********" at bounding box center [819, 418] width 1282 height 713
click at [425, 157] on input "**********" at bounding box center [427, 161] width 157 height 31
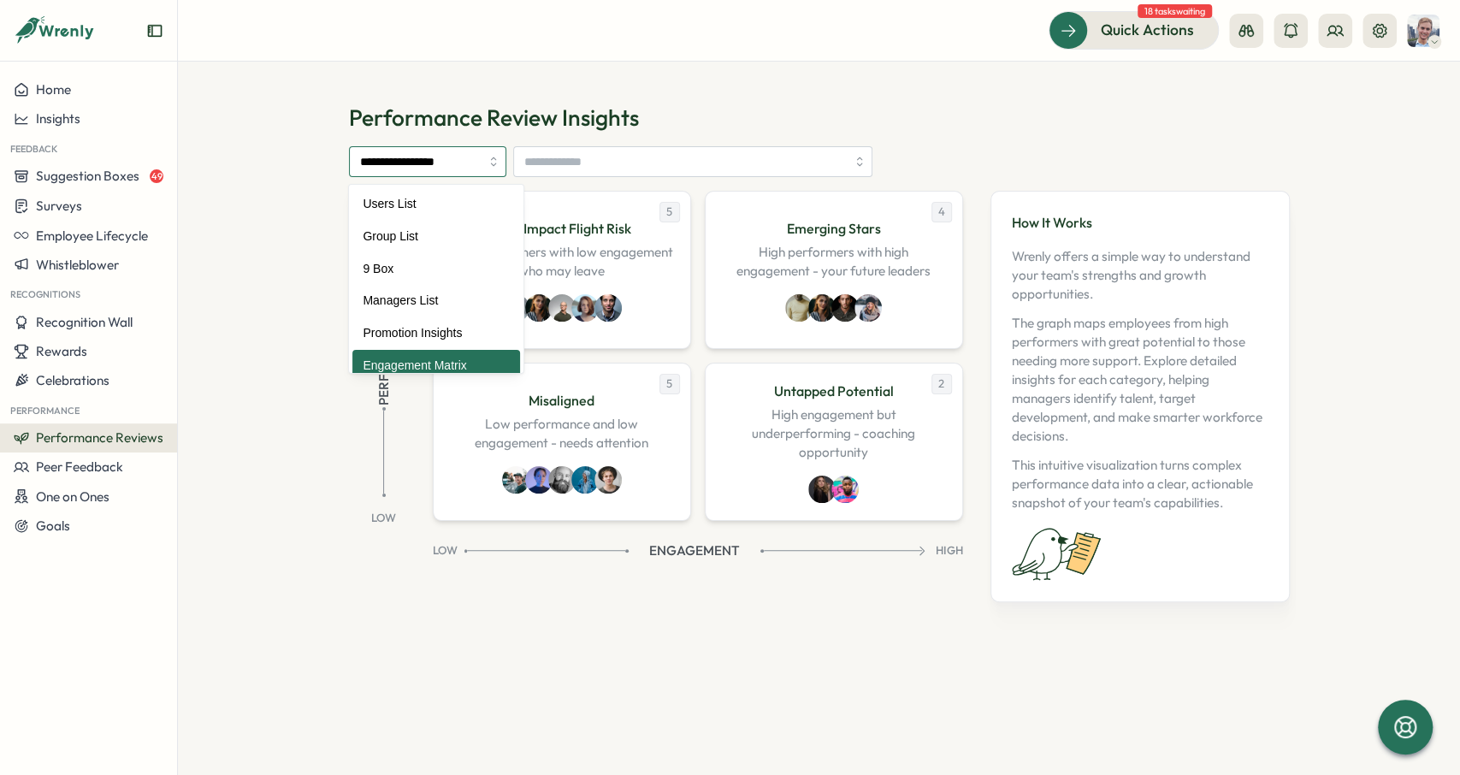
scroll to position [12, 0]
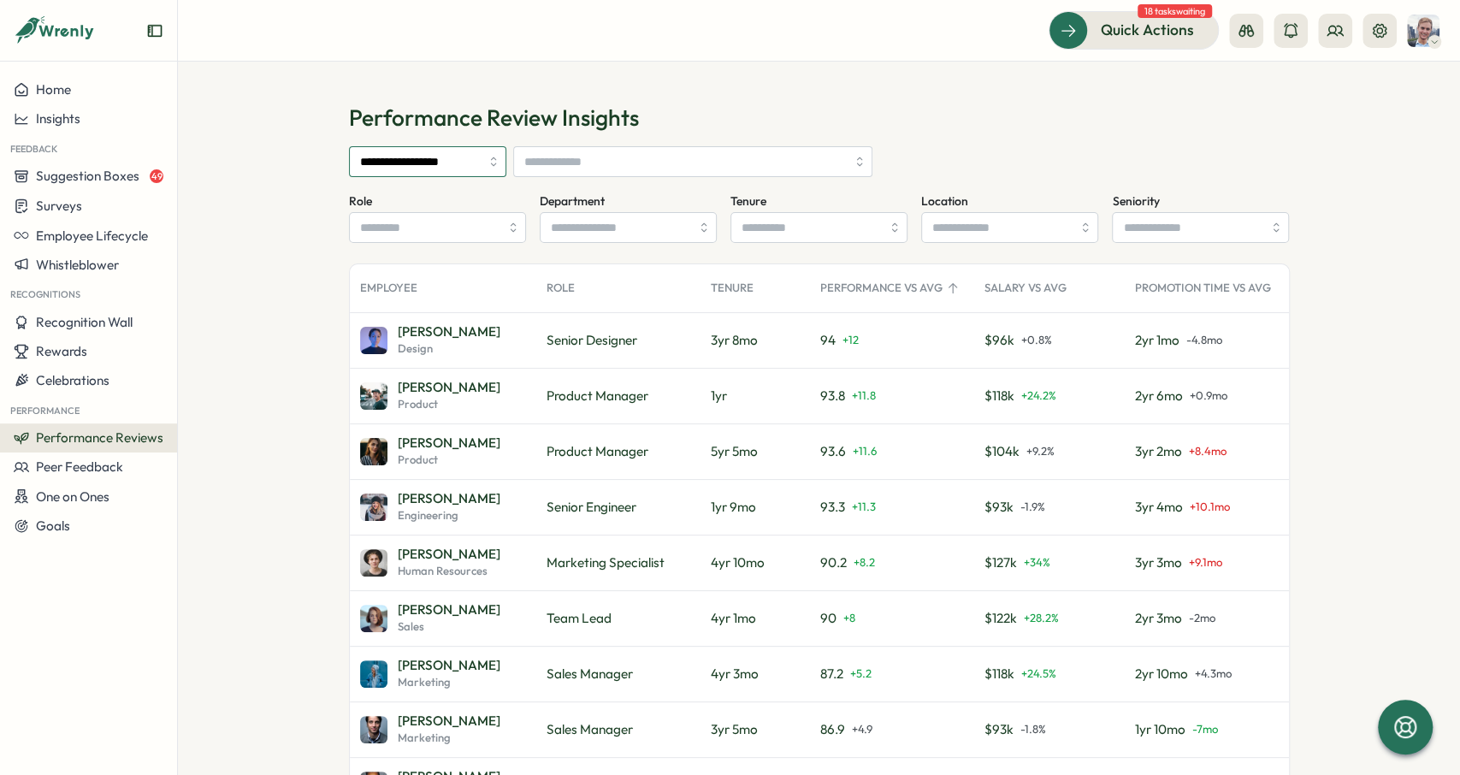
click at [419, 151] on input "**********" at bounding box center [427, 161] width 157 height 31
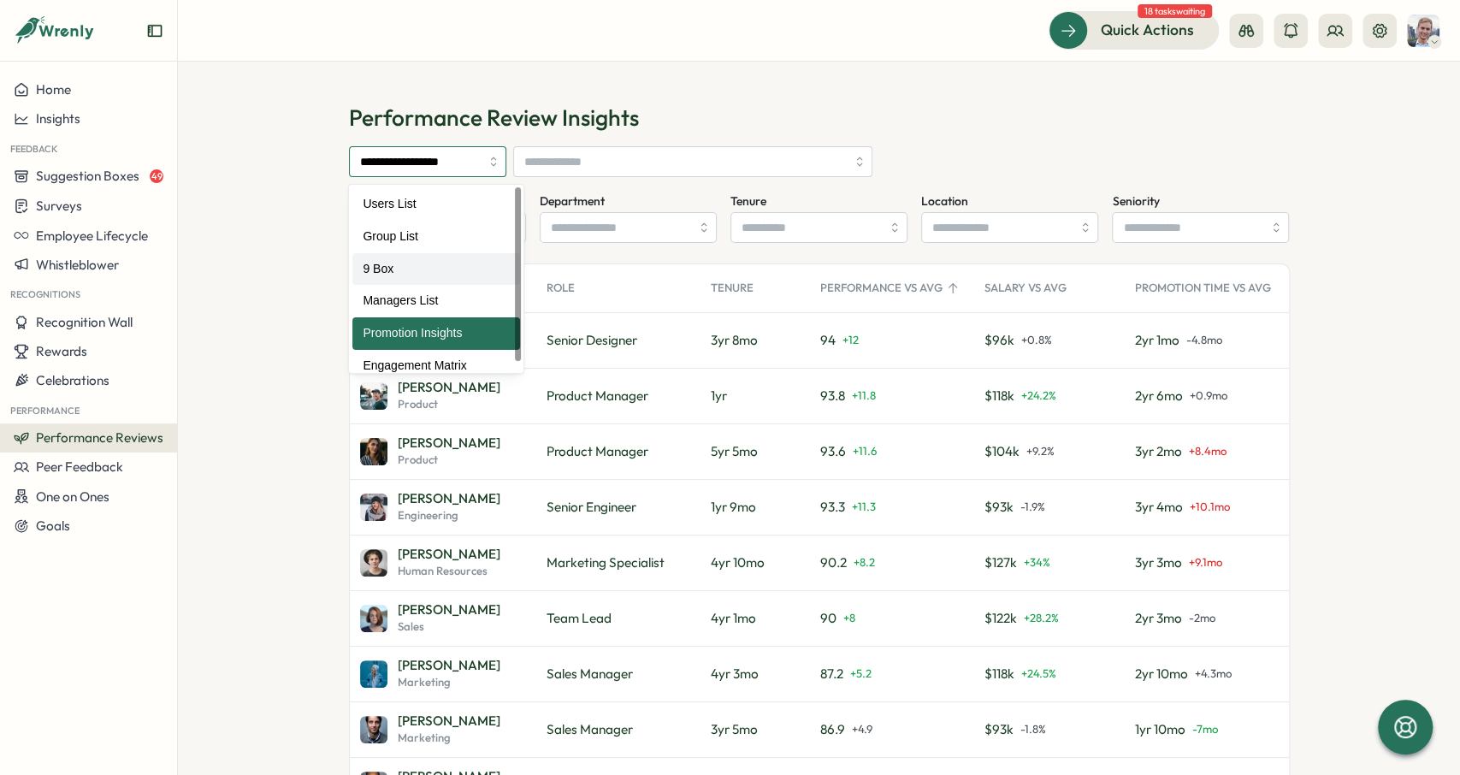
type input "*****"
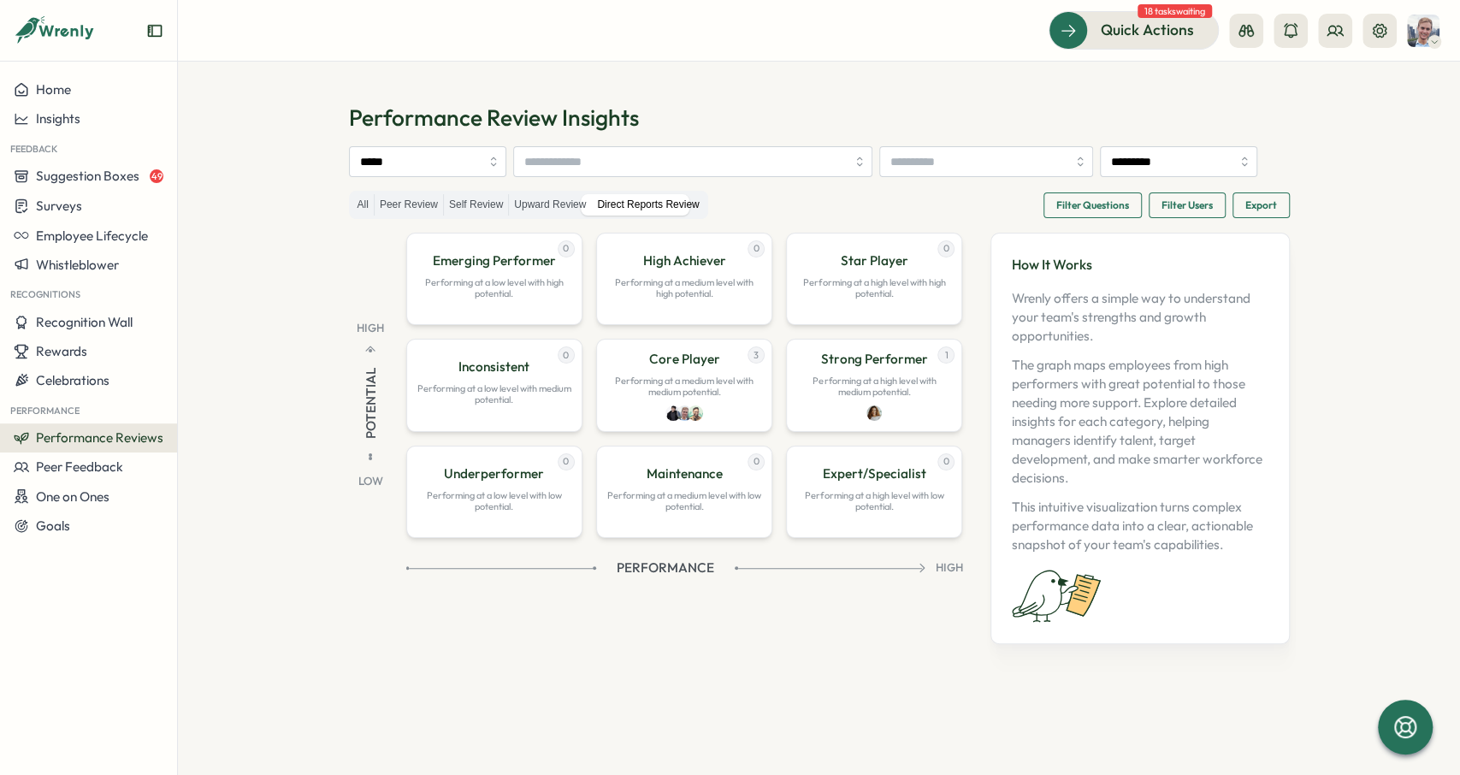
click at [274, 259] on section "Performance Review Insights ***** ********* All Peer Review Self Review Upward …" at bounding box center [819, 418] width 1282 height 713
click at [365, 383] on div "Potential" at bounding box center [370, 401] width 71 height 118
click at [720, 420] on div "[PERSON_NAME]" at bounding box center [689, 410] width 108 height 27
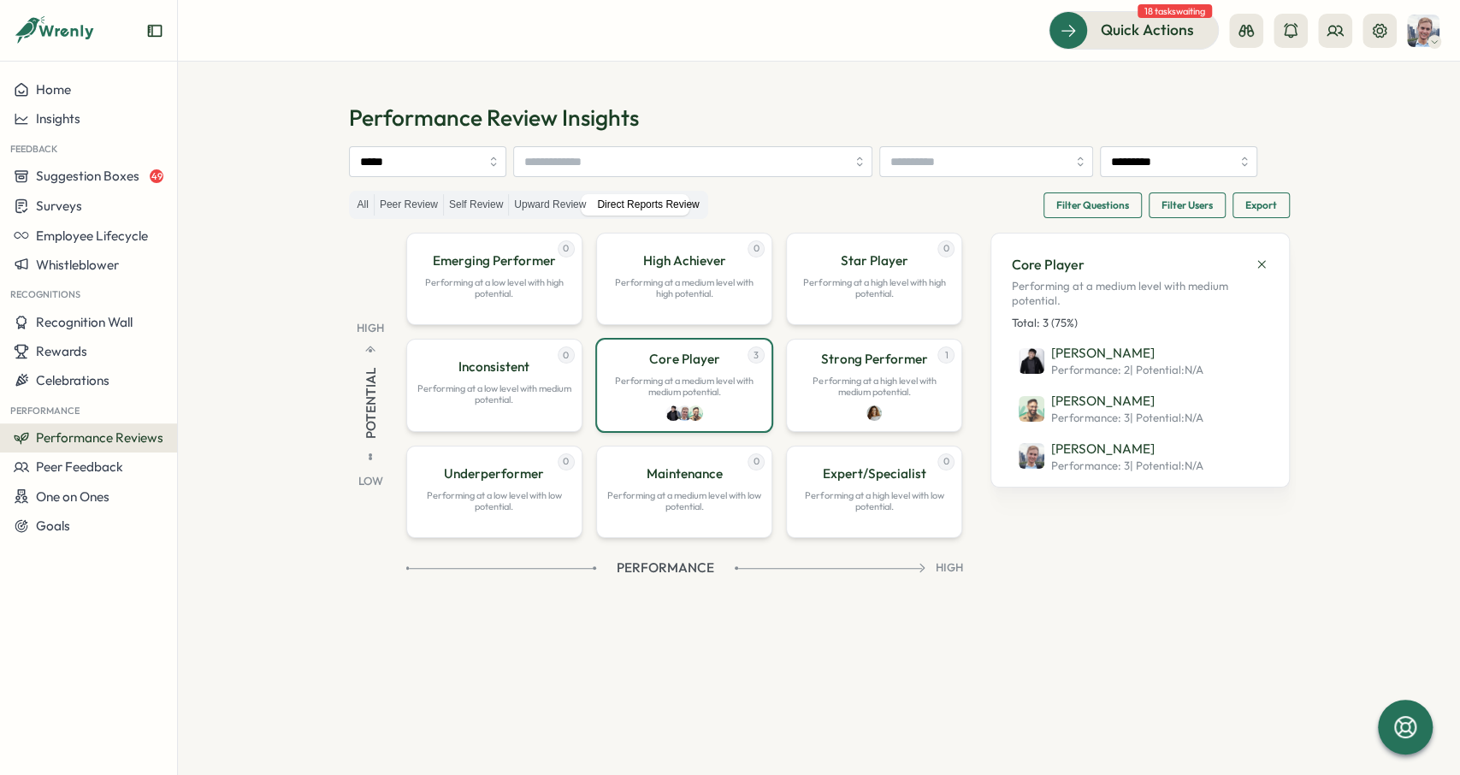
click at [995, 177] on div "***** *********" at bounding box center [819, 161] width 941 height 31
click at [887, 312] on div "0 Star Player Performing at a high level with high potential." at bounding box center [874, 279] width 176 height 92
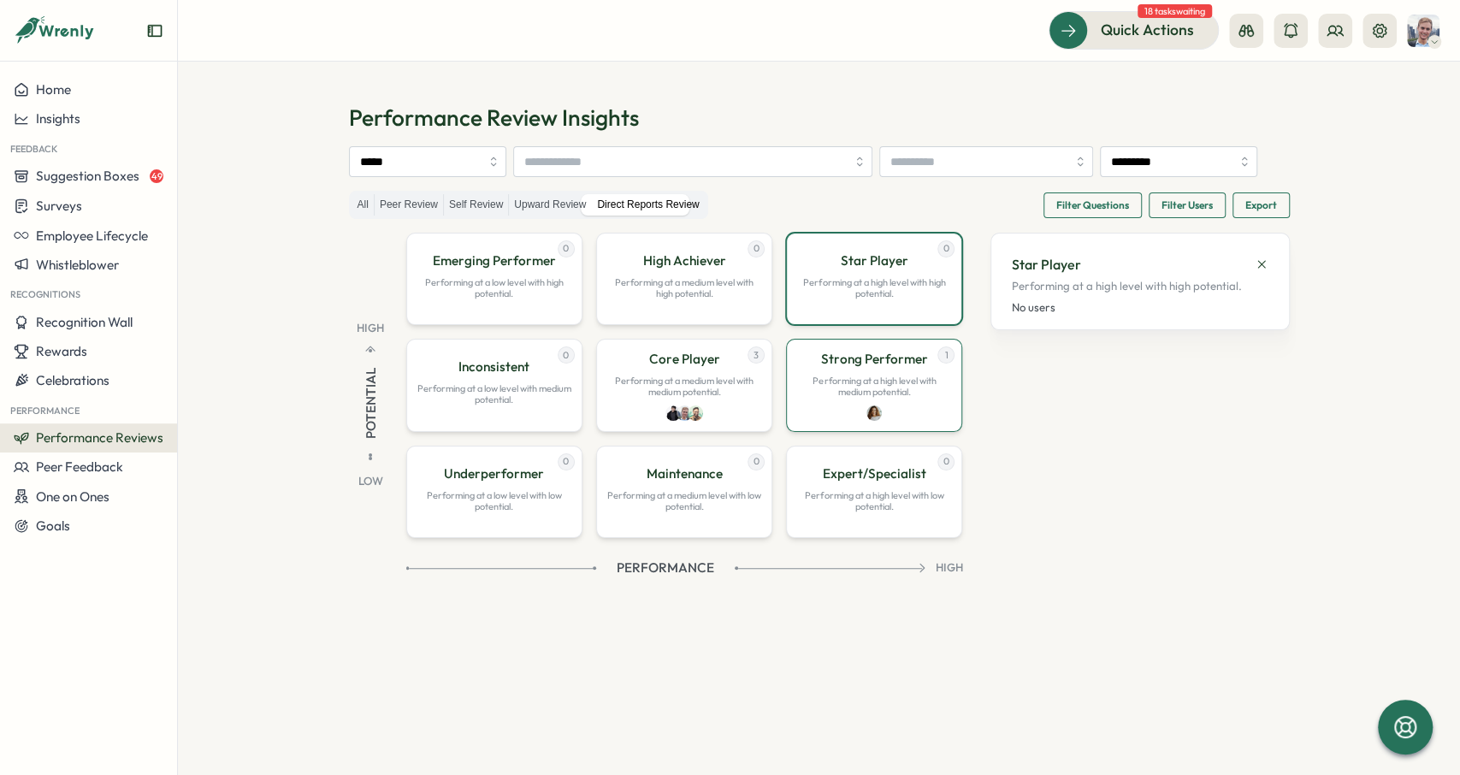
click at [864, 398] on p "Performing at a high level with medium potential." at bounding box center [874, 386] width 154 height 22
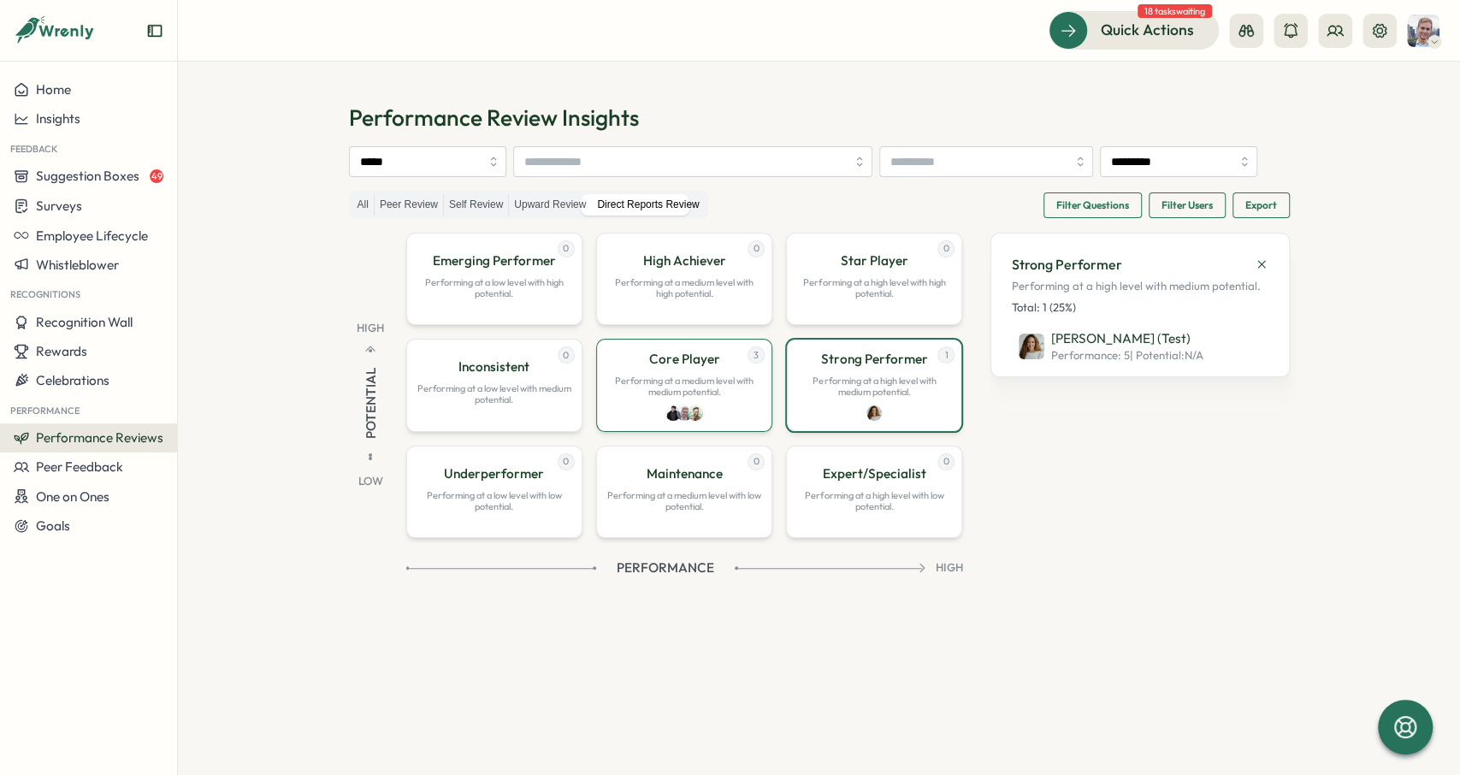
click at [658, 431] on div "3 Core Player Performing at a medium level with medium potential." at bounding box center [684, 385] width 176 height 92
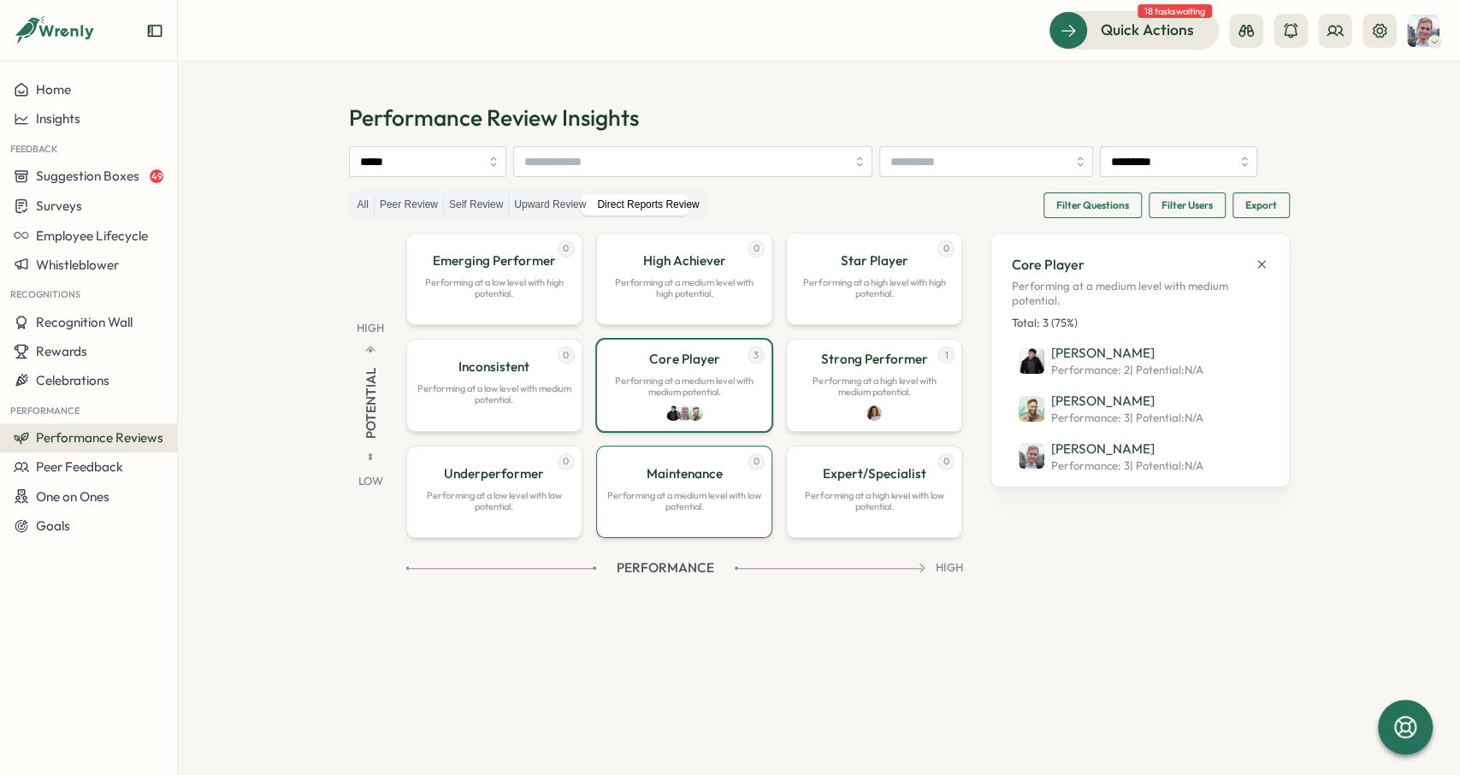
click at [661, 522] on div "0 Maintenance Performing at a medium level with low potential." at bounding box center [684, 492] width 176 height 92
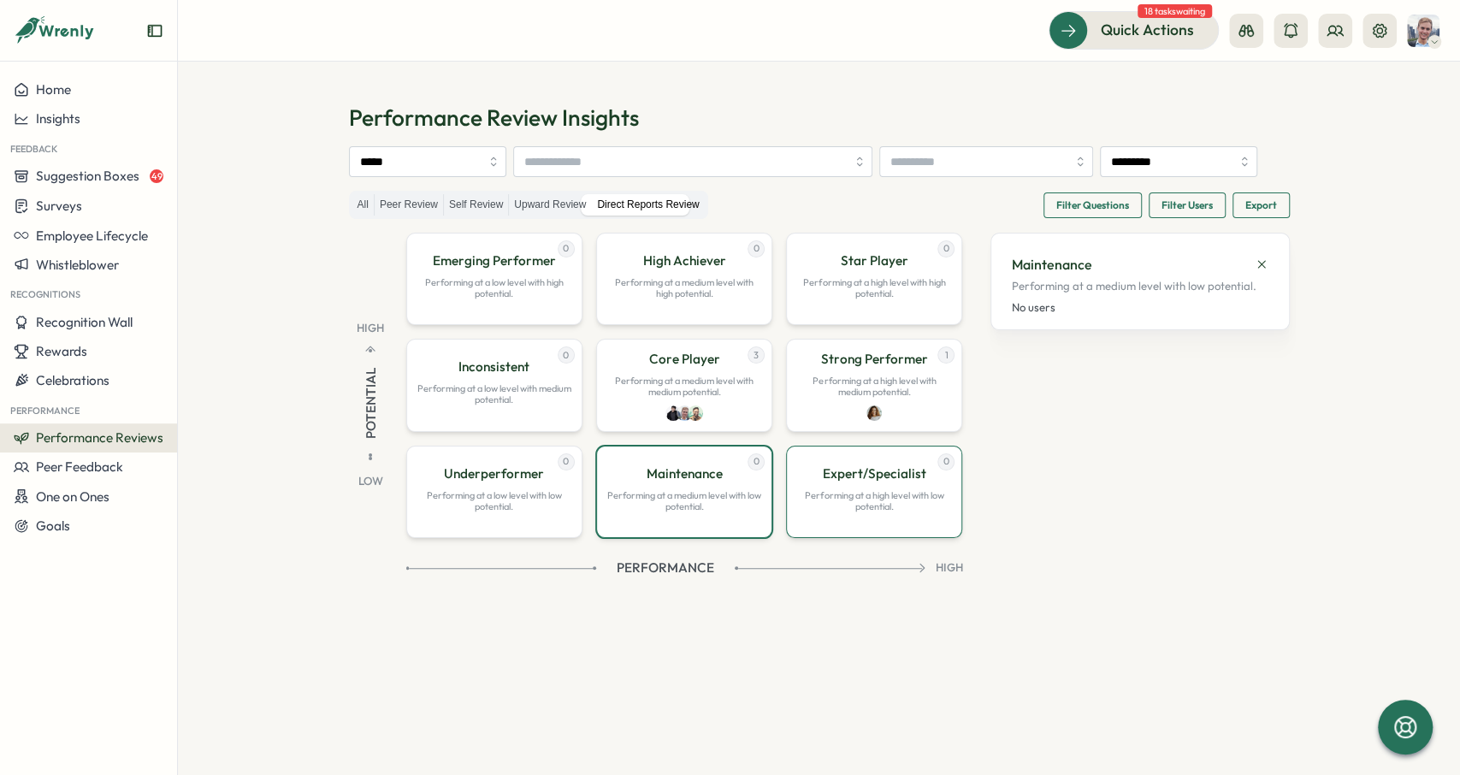
click at [828, 512] on p "Performing at a high level with low potential." at bounding box center [874, 501] width 154 height 22
click at [666, 512] on p "Performing at a medium level with low potential." at bounding box center [684, 501] width 154 height 22
click at [682, 431] on div "3 Core Player Performing at a medium level with medium potential." at bounding box center [684, 385] width 176 height 92
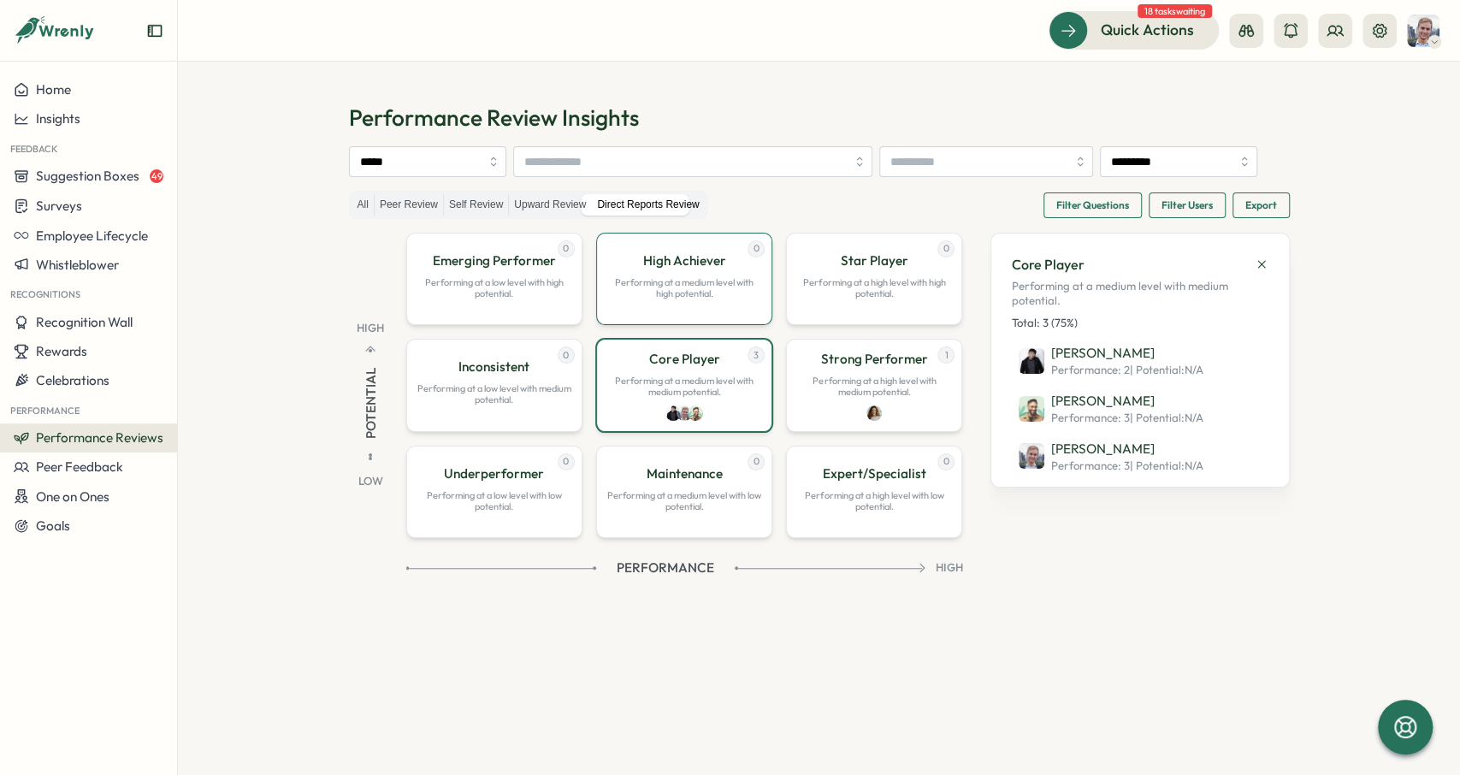
click at [680, 299] on p "Performing at a medium level with high potential." at bounding box center [684, 288] width 154 height 22
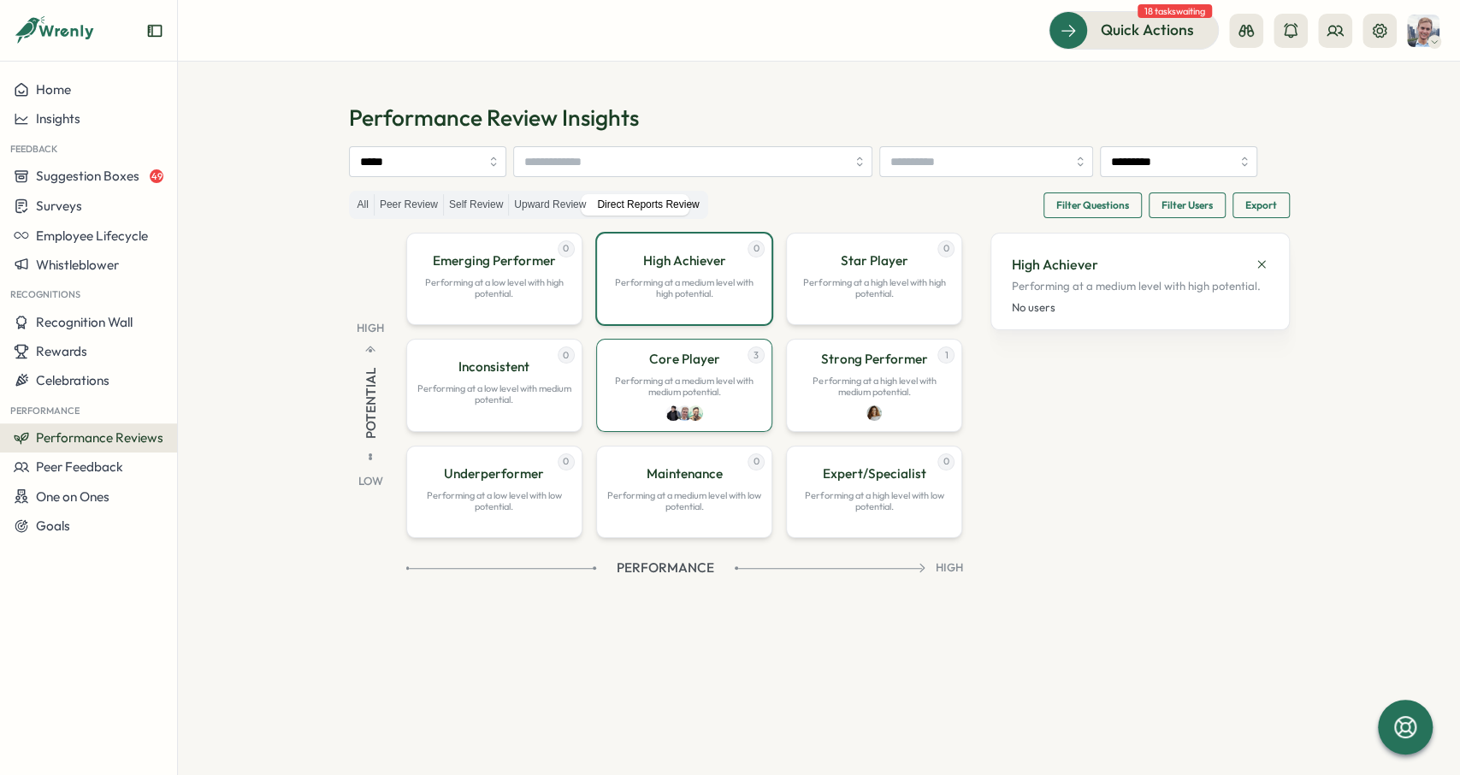
click at [719, 398] on p "Performing at a medium level with medium potential." at bounding box center [684, 386] width 154 height 22
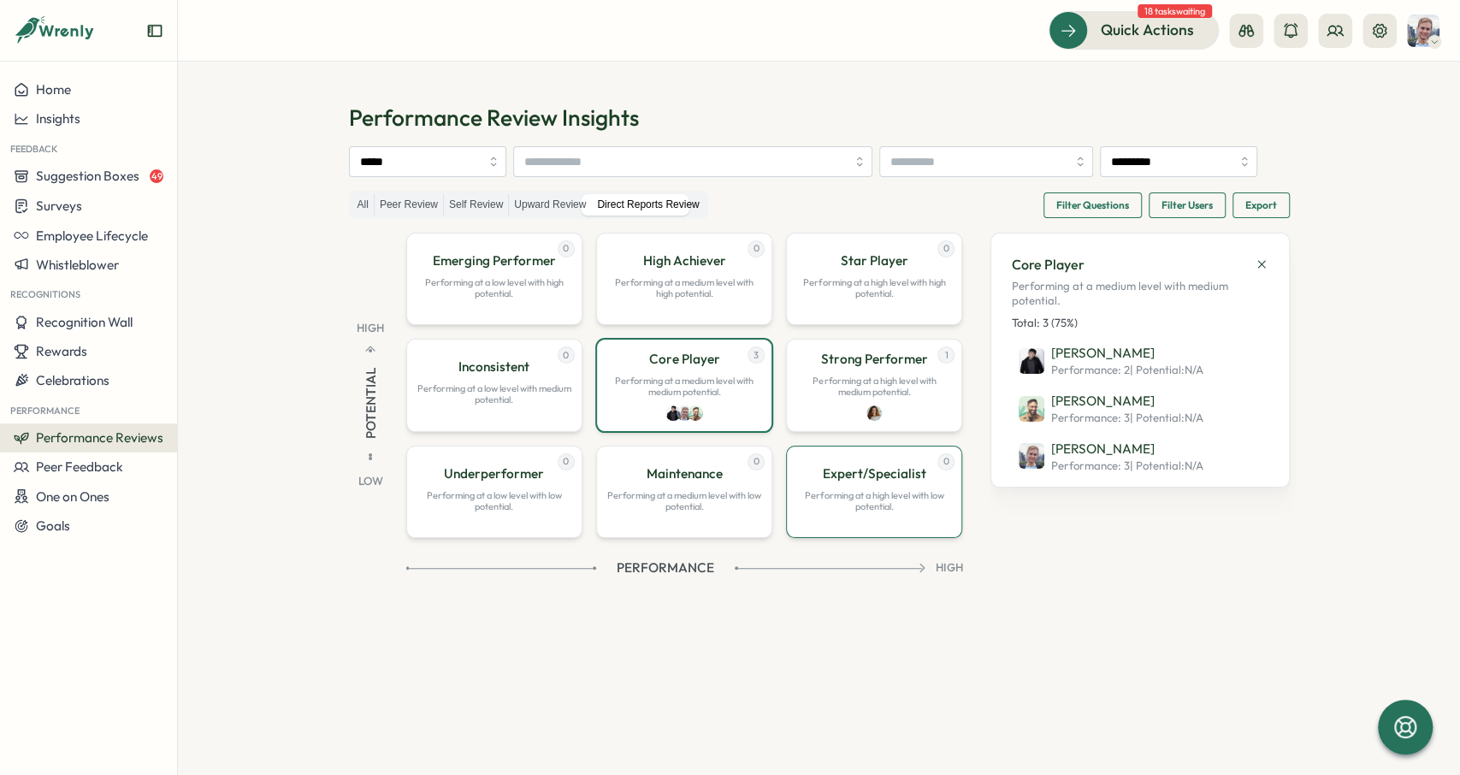
click at [877, 538] on div "0 Expert/Specialist Performing at a high level with low potential." at bounding box center [874, 492] width 176 height 92
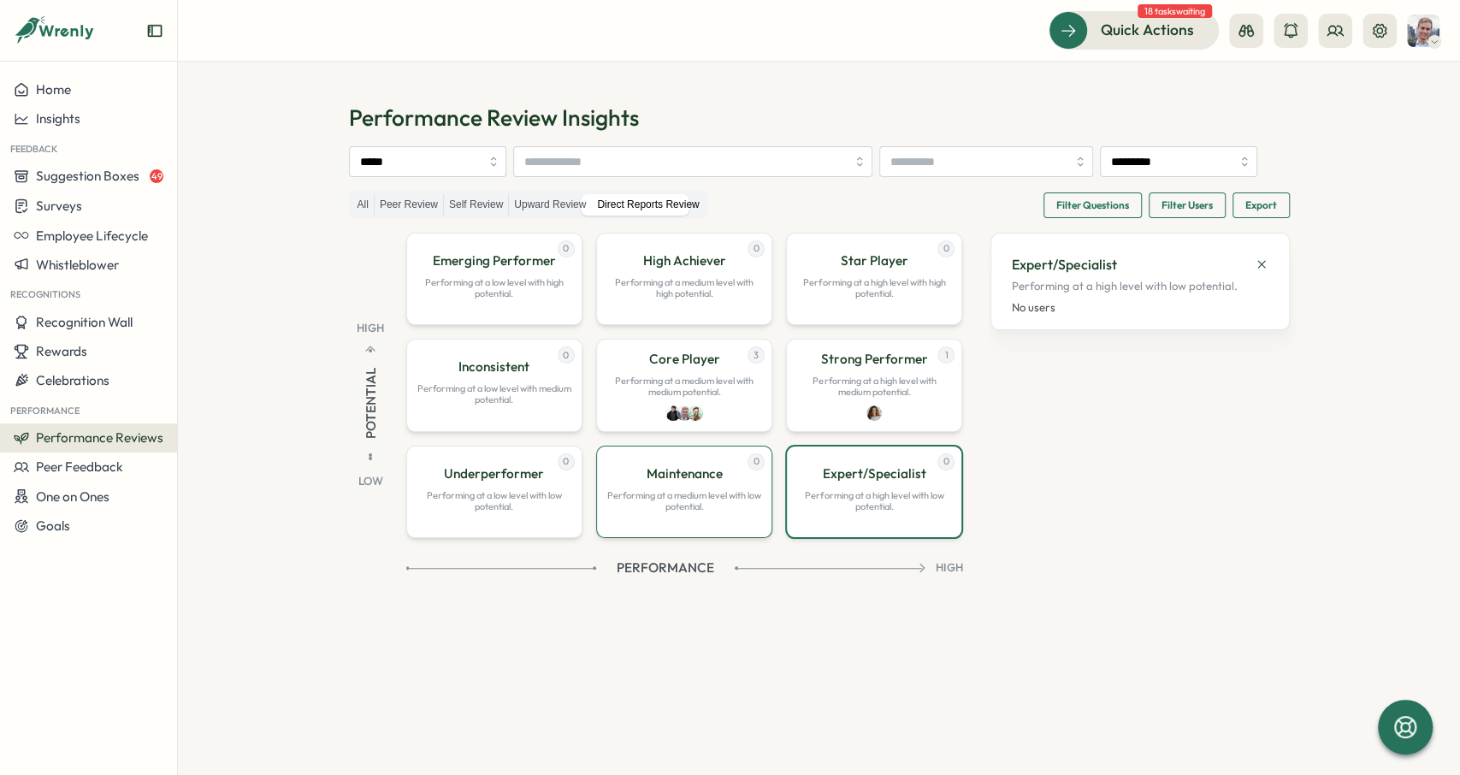
click at [700, 512] on p "Performing at a medium level with low potential." at bounding box center [684, 501] width 154 height 22
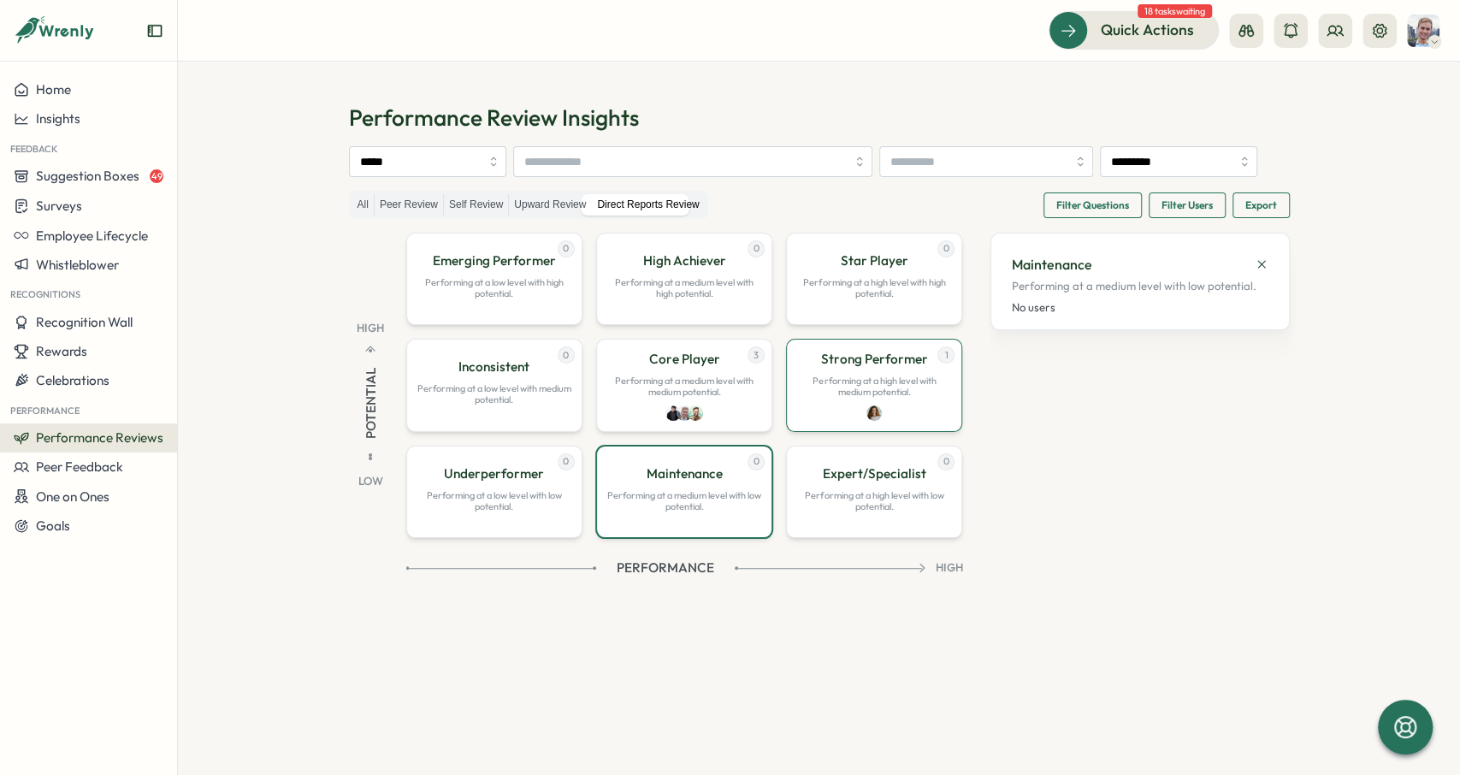
click at [889, 431] on div "1 Strong Performer Performing at a high level with medium potential." at bounding box center [874, 385] width 176 height 92
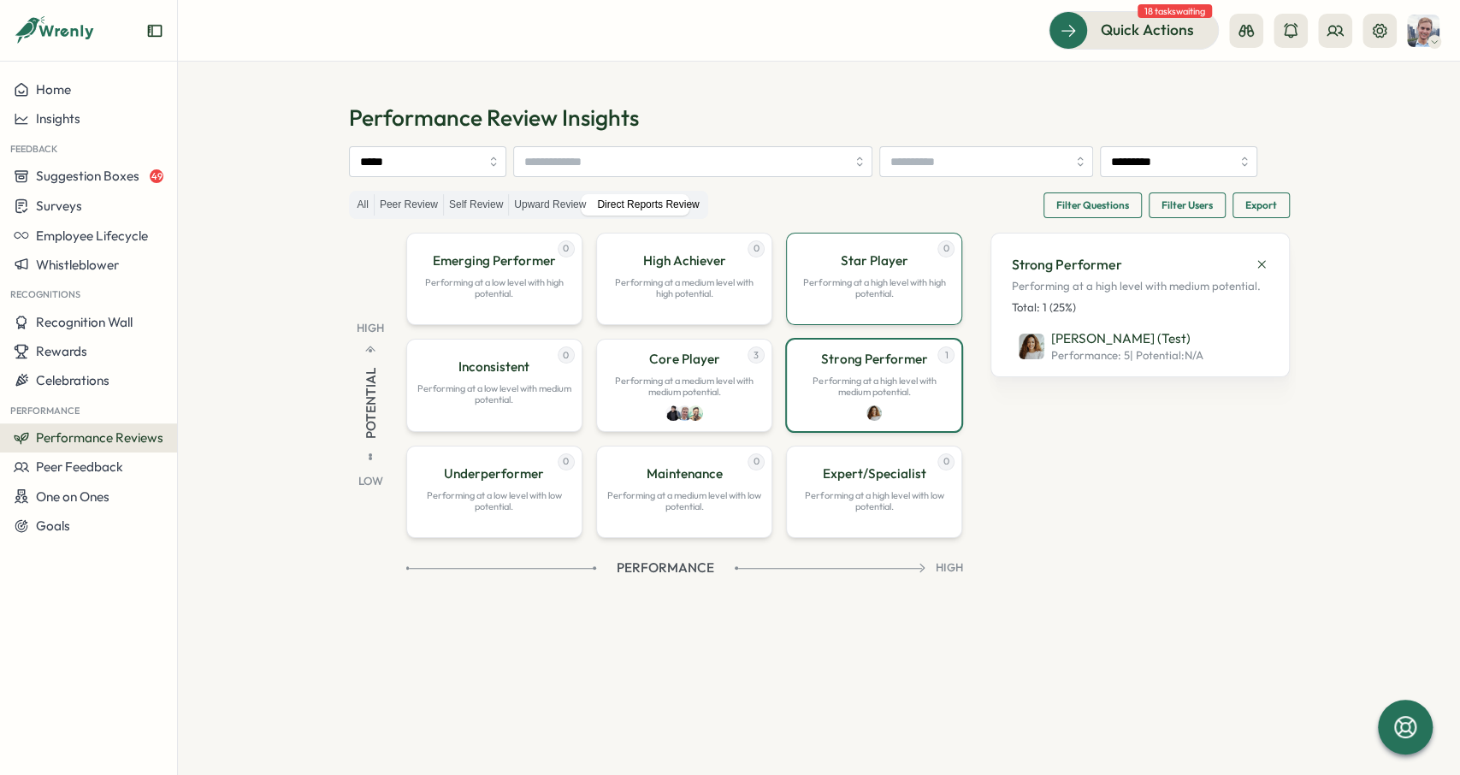
click at [862, 299] on p "Performing at a high level with high potential." at bounding box center [874, 288] width 154 height 22
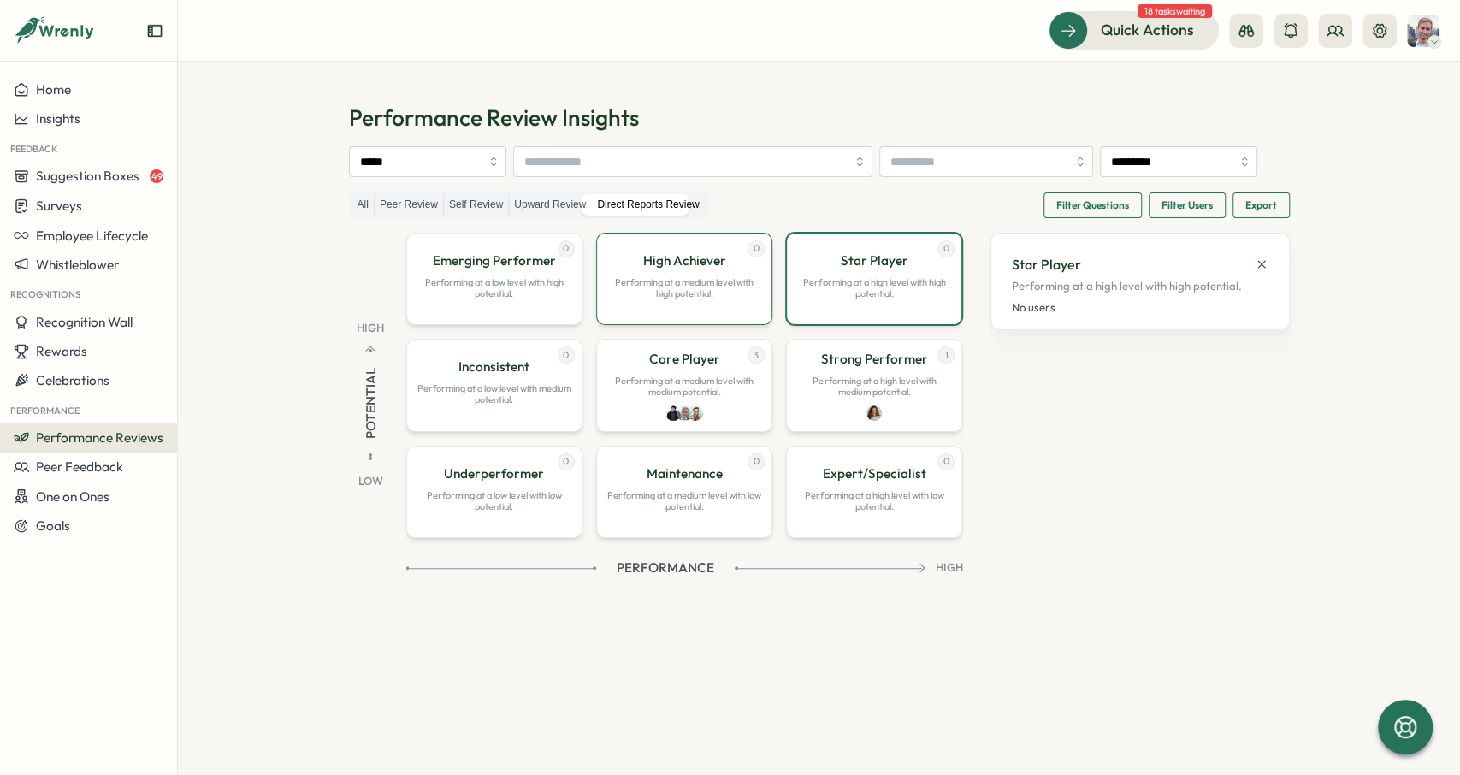
click at [670, 299] on p "Performing at a medium level with high potential." at bounding box center [684, 288] width 154 height 22
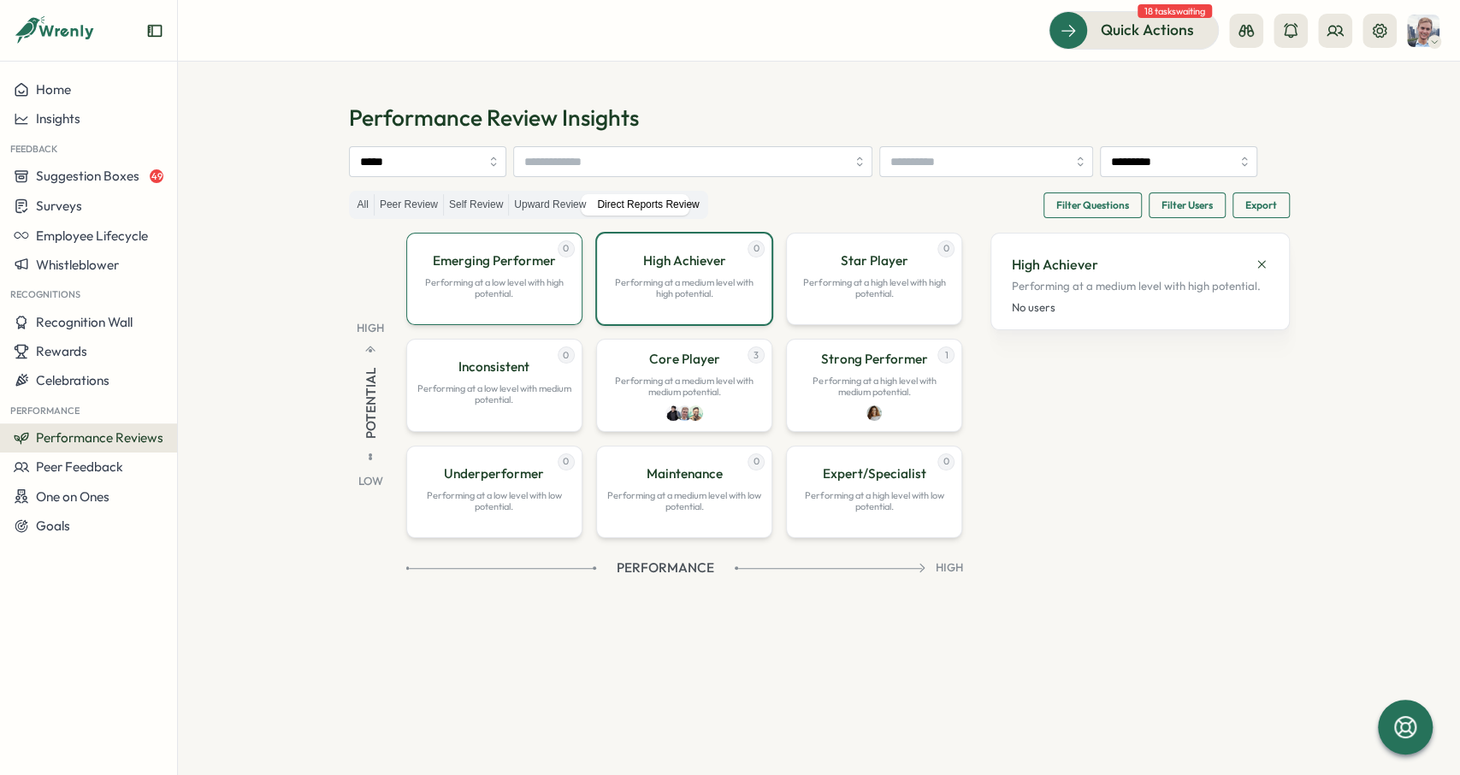
click at [550, 299] on p "Performing at a low level with high potential." at bounding box center [494, 288] width 154 height 22
click at [576, 431] on div "0 Inconsistent Performing at a low level with medium potential." at bounding box center [494, 385] width 176 height 92
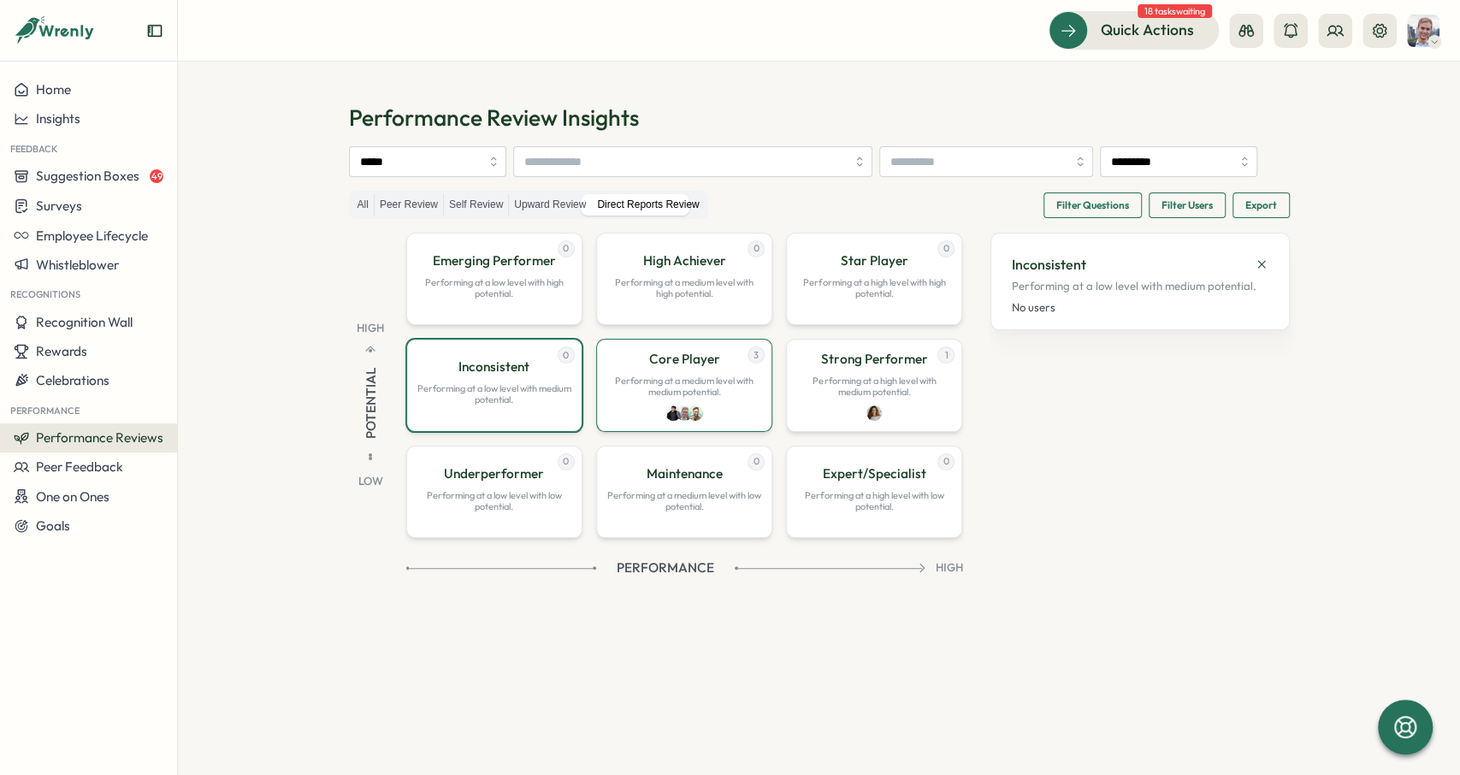
click at [682, 421] on img at bounding box center [683, 412] width 15 height 15
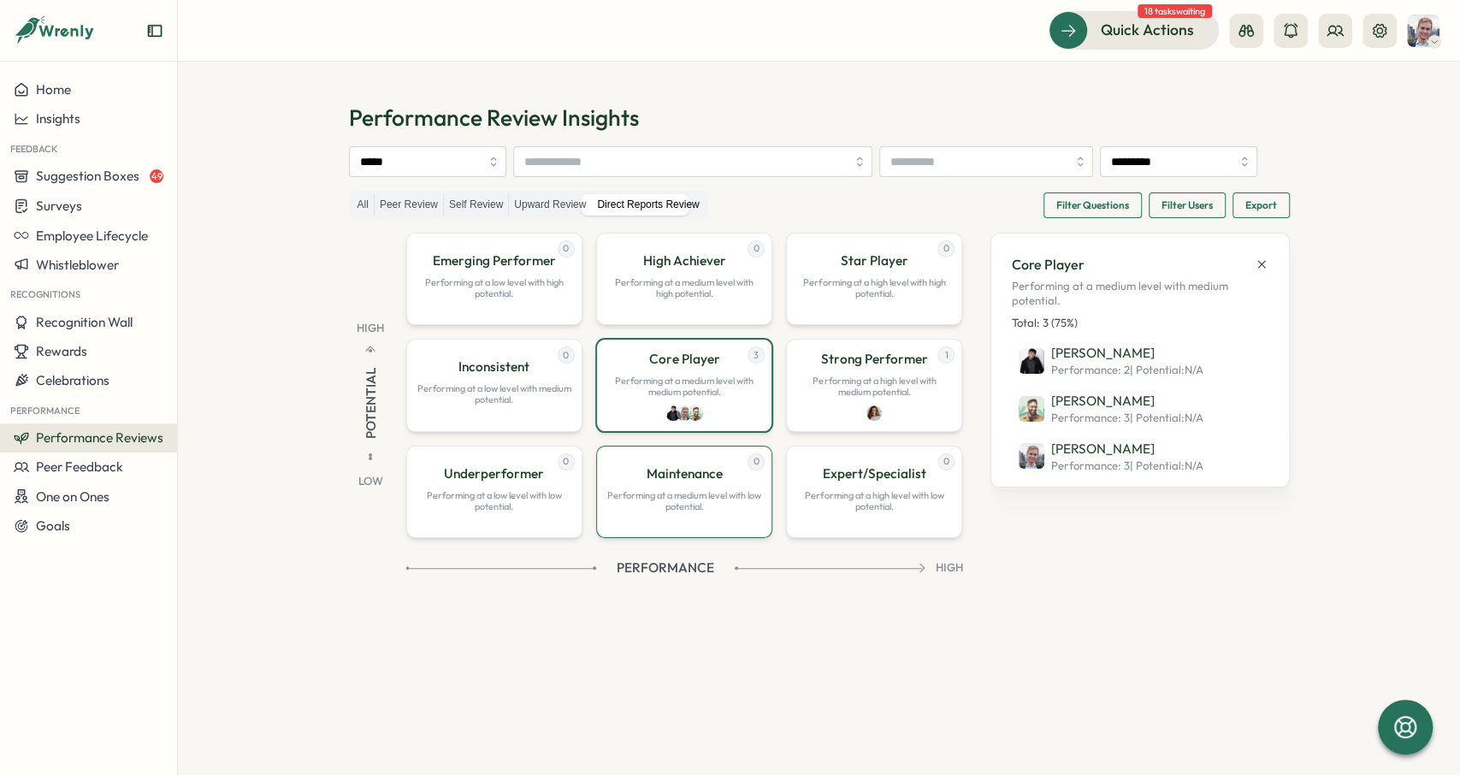
click at [682, 512] on p "Performing at a medium level with low potential." at bounding box center [684, 501] width 154 height 22
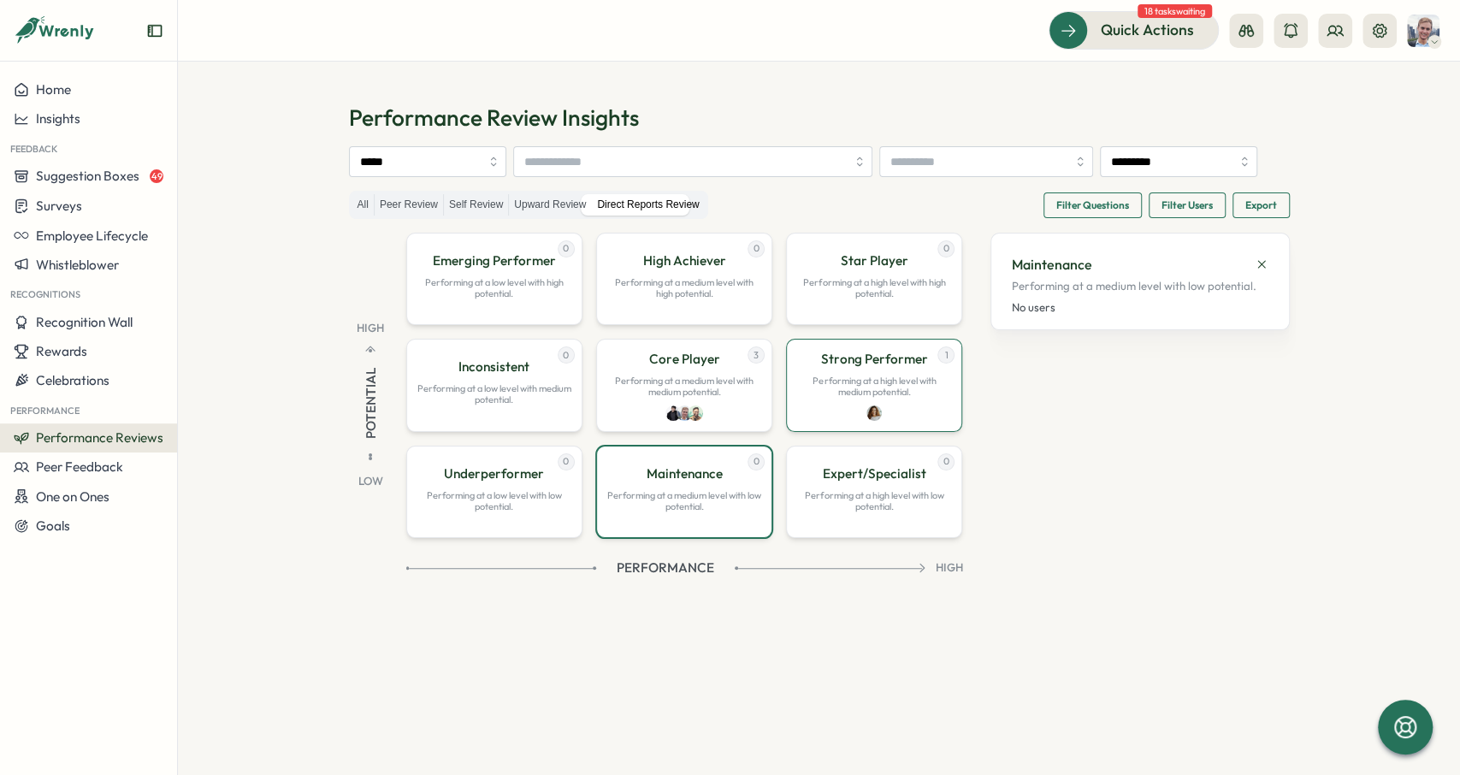
drag, startPoint x: 845, startPoint y: 529, endPoint x: 858, endPoint y: 428, distance: 101.7
click at [845, 512] on p "Performing at a high level with low potential." at bounding box center [874, 501] width 154 height 22
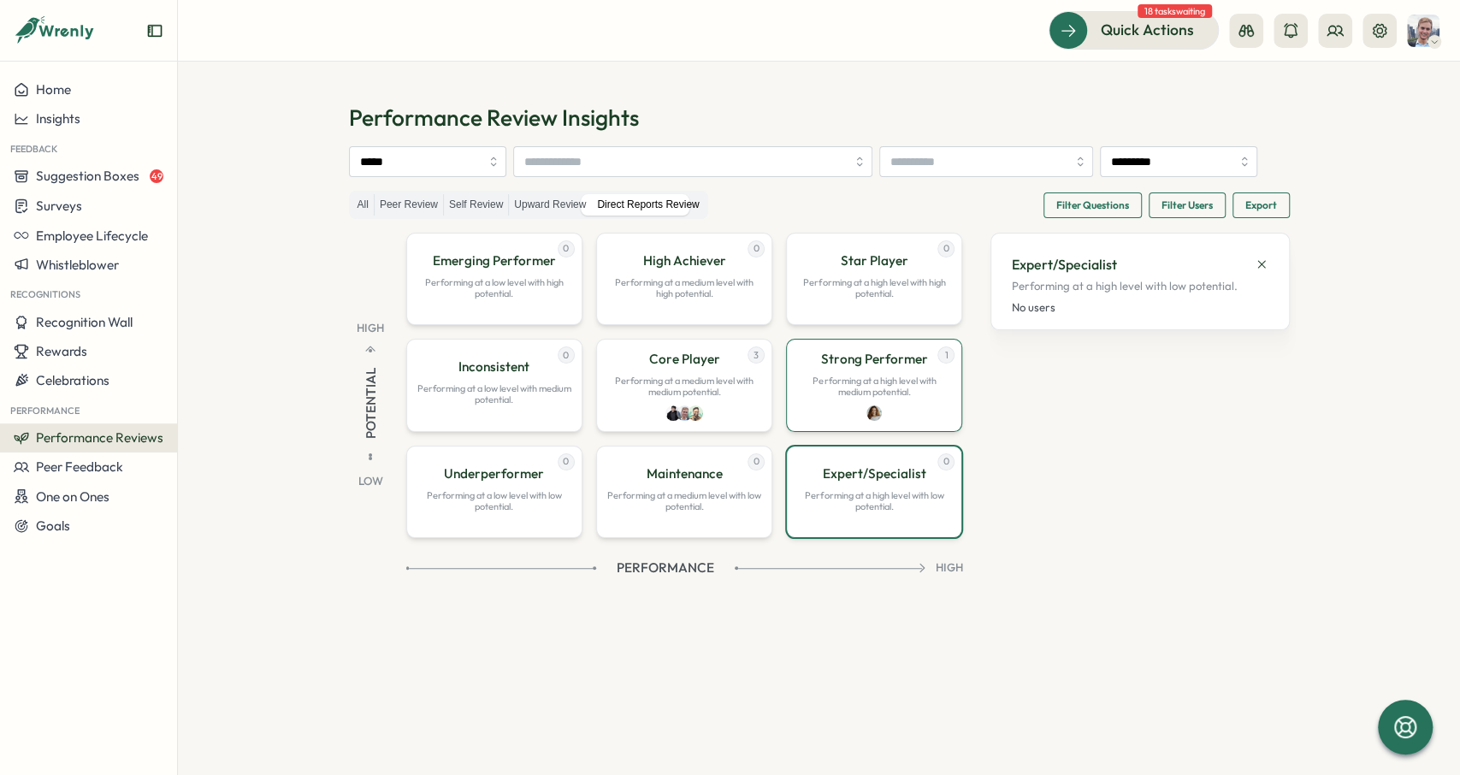
click at [858, 398] on p "Performing at a high level with medium potential." at bounding box center [874, 386] width 154 height 22
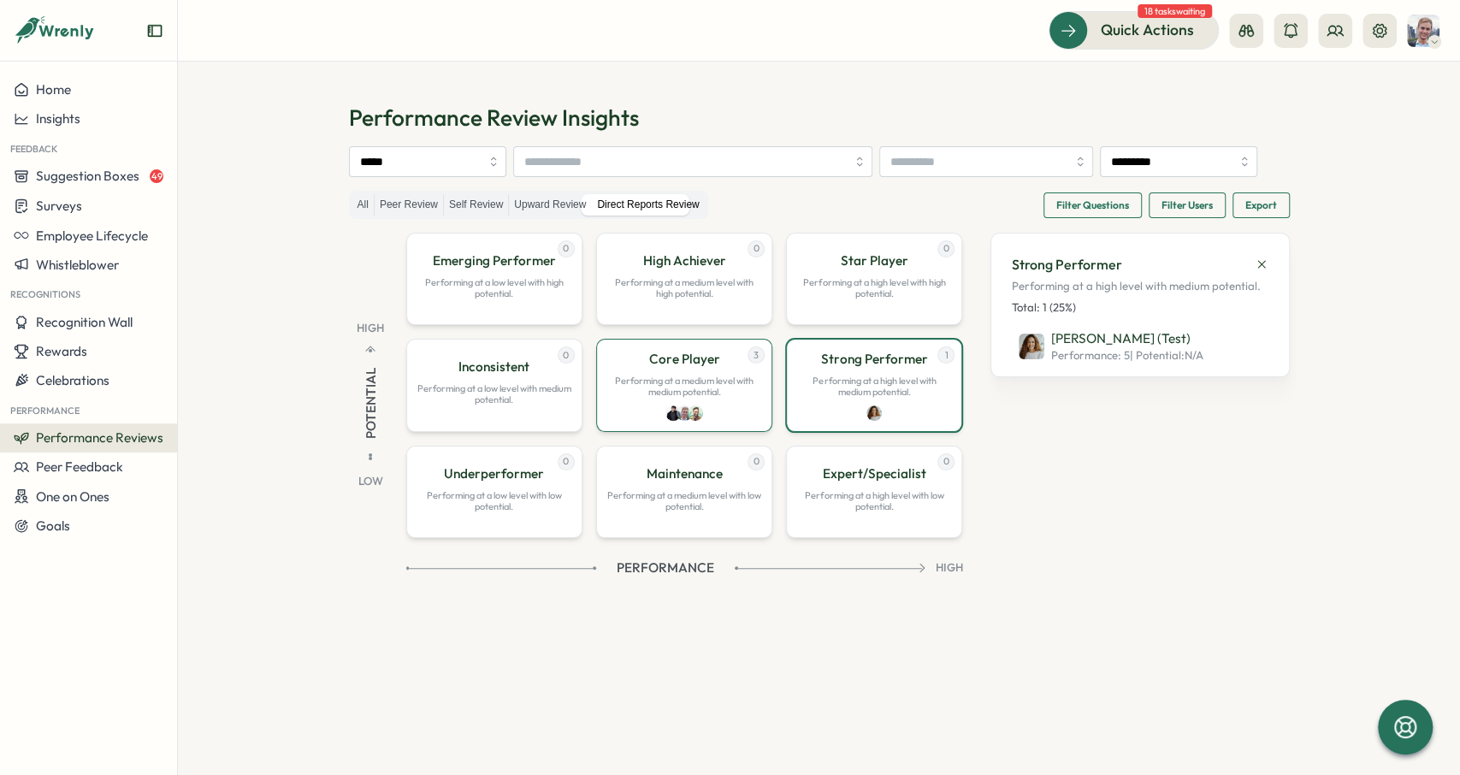
click at [647, 398] on p "Performing at a medium level with medium potential." at bounding box center [684, 386] width 154 height 22
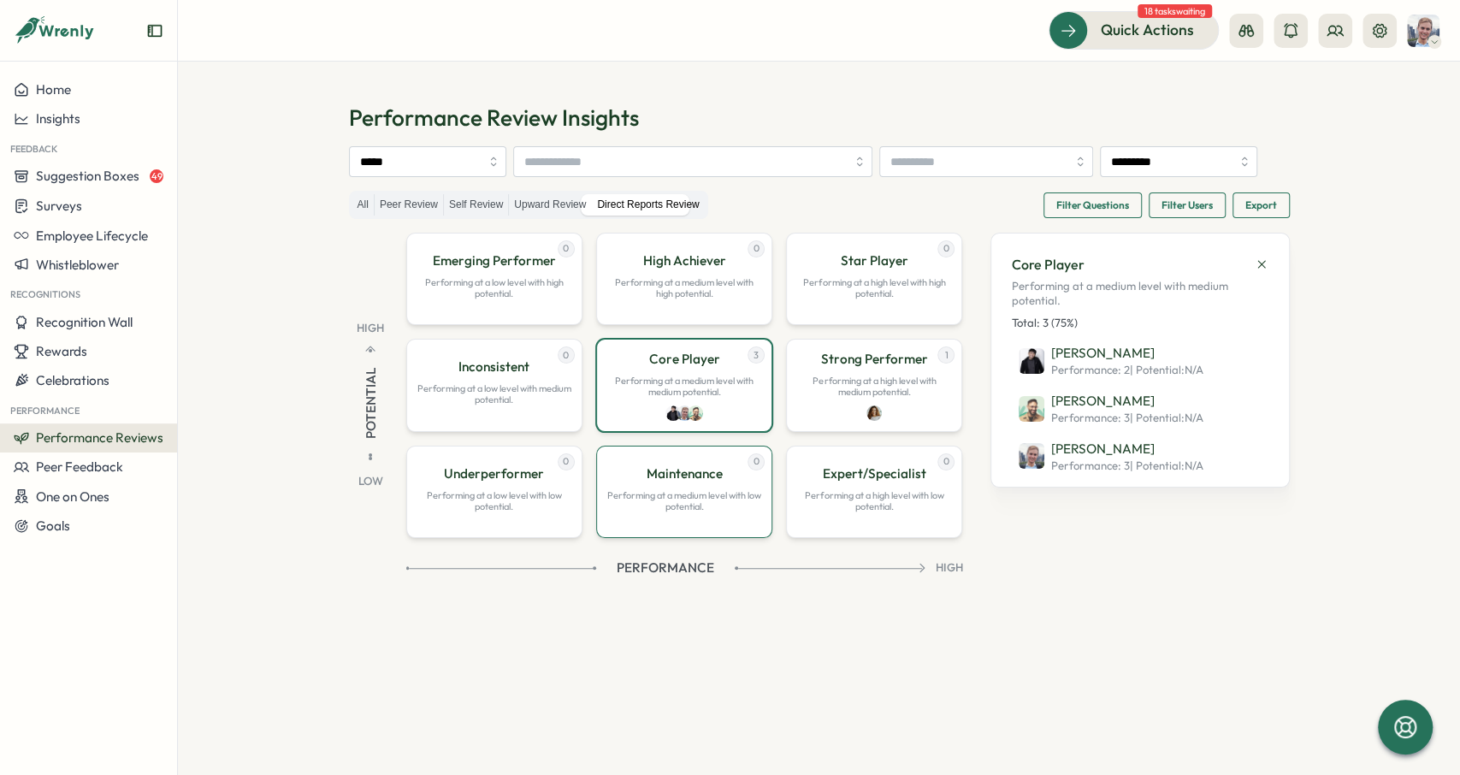
click at [668, 538] on div "0 Maintenance Performing at a medium level with low potential." at bounding box center [684, 492] width 176 height 92
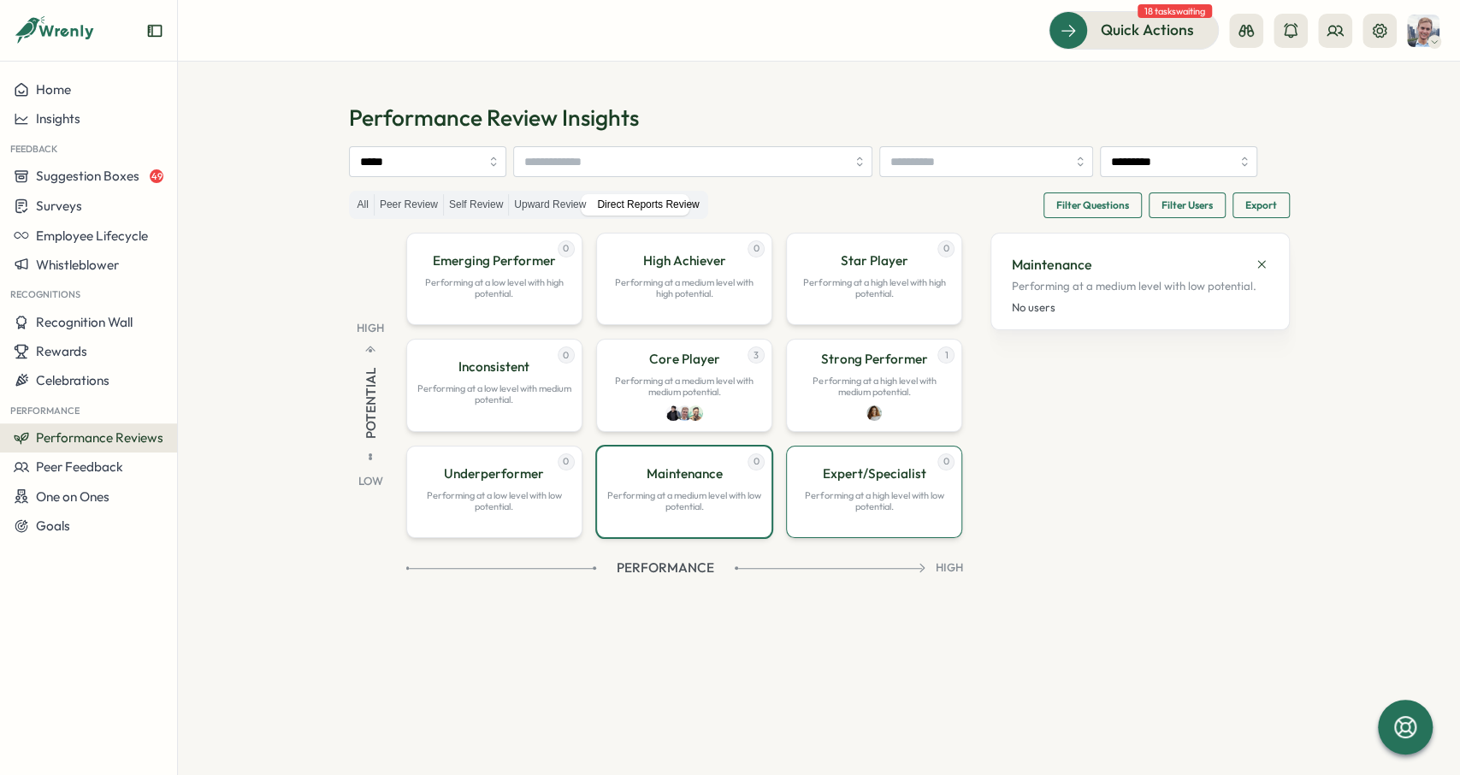
click at [909, 538] on div "0 Expert/Specialist Performing at a high level with low potential." at bounding box center [874, 492] width 176 height 92
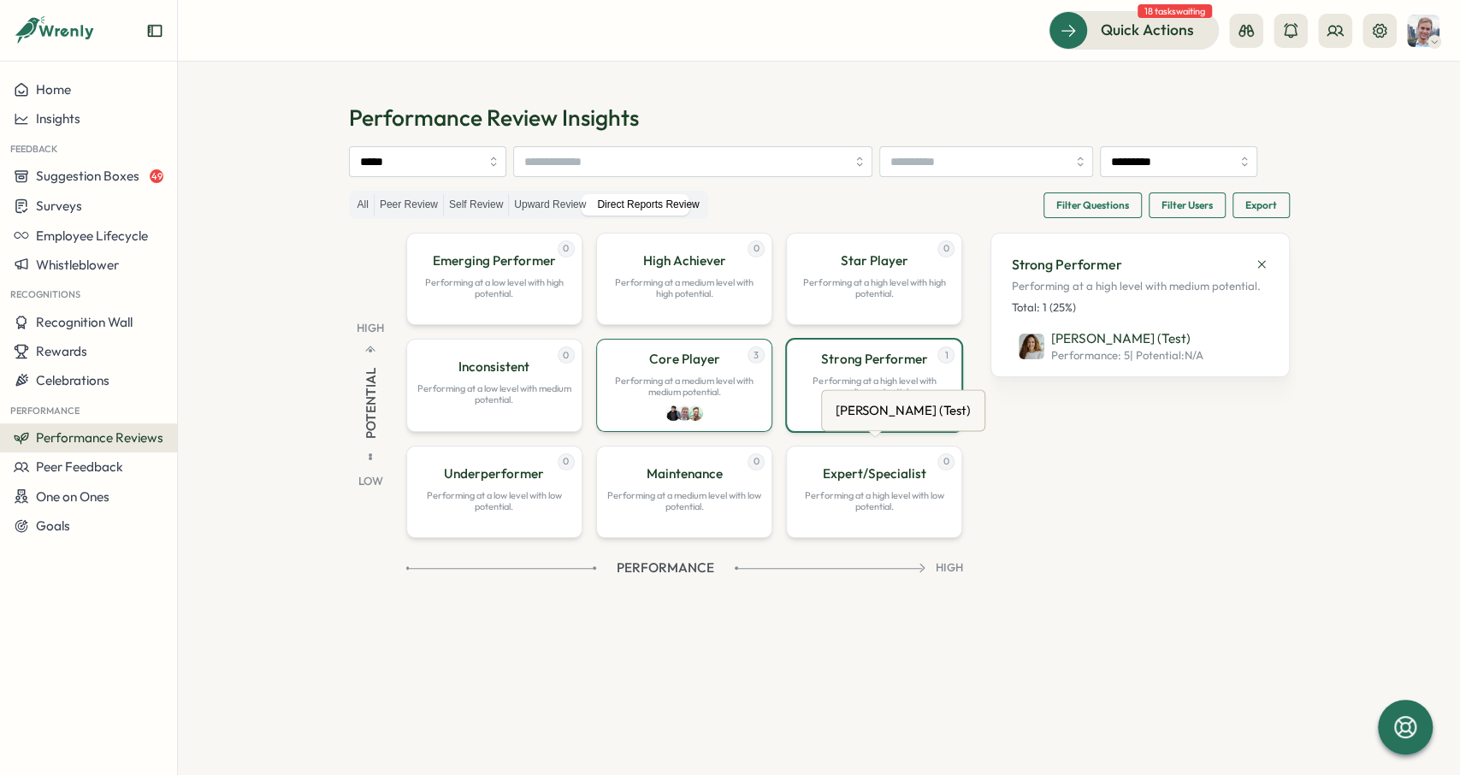
click at [659, 398] on p "Performing at a medium level with medium potential." at bounding box center [684, 386] width 154 height 22
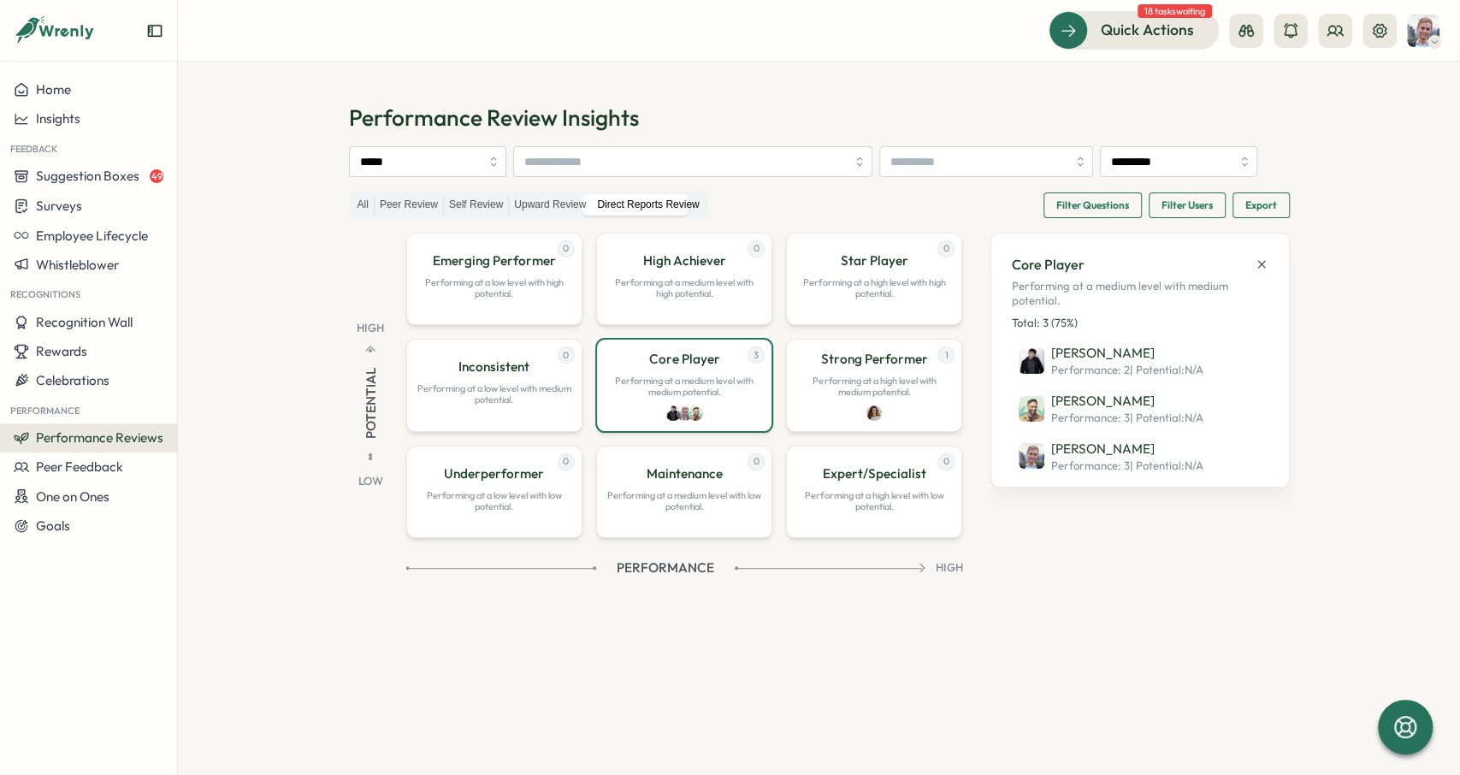
click at [352, 216] on div "All" at bounding box center [362, 204] width 21 height 21
click at [357, 216] on label "All" at bounding box center [362, 204] width 21 height 21
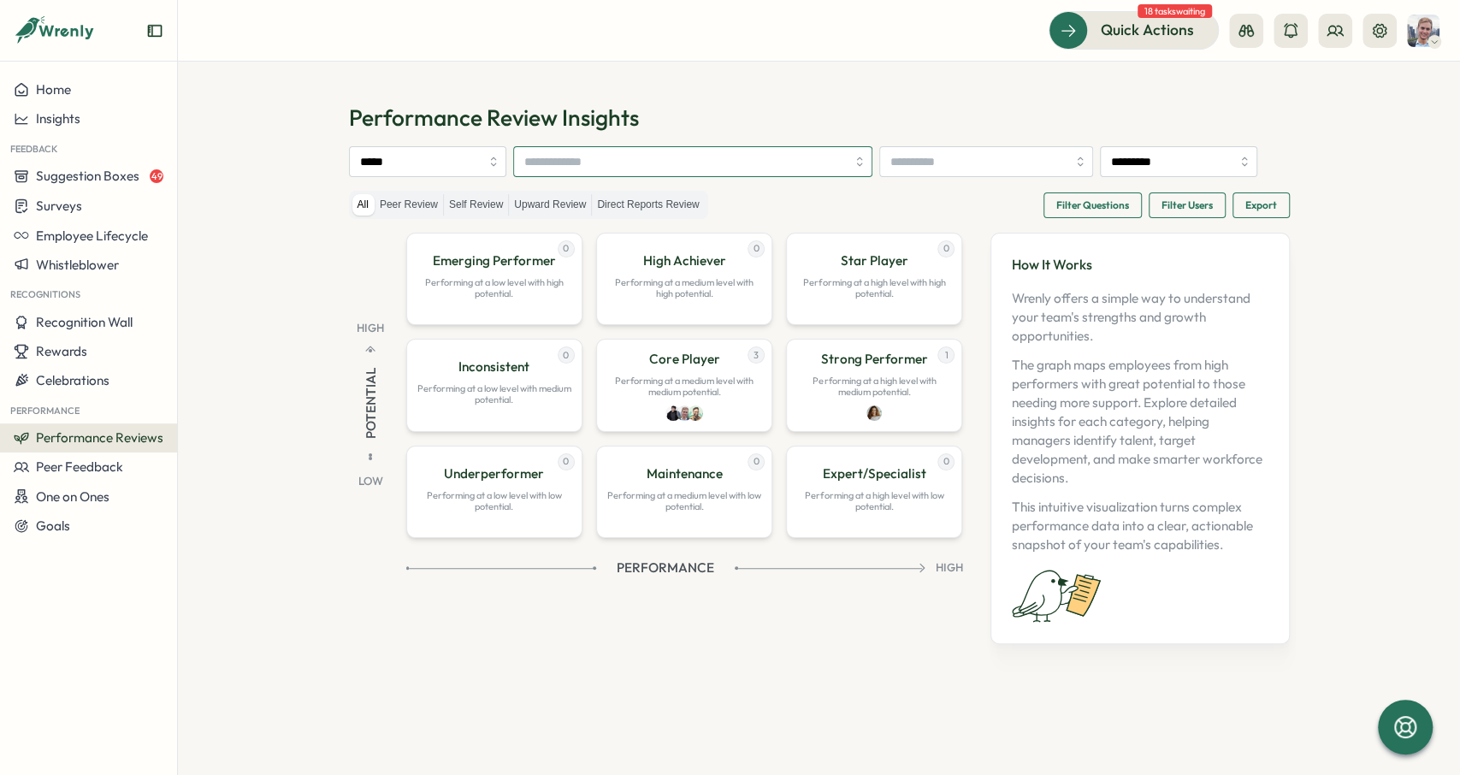
click at [612, 163] on input "search" at bounding box center [685, 161] width 322 height 29
click at [853, 84] on section "Performance Review Insights ***** ********* All Peer Review Self Review Upward …" at bounding box center [819, 418] width 1282 height 713
click at [401, 216] on label "Peer Review" at bounding box center [409, 204] width 68 height 21
click at [480, 216] on label "Self Review" at bounding box center [476, 204] width 64 height 21
click at [519, 216] on label "Upward Review" at bounding box center [550, 204] width 82 height 21
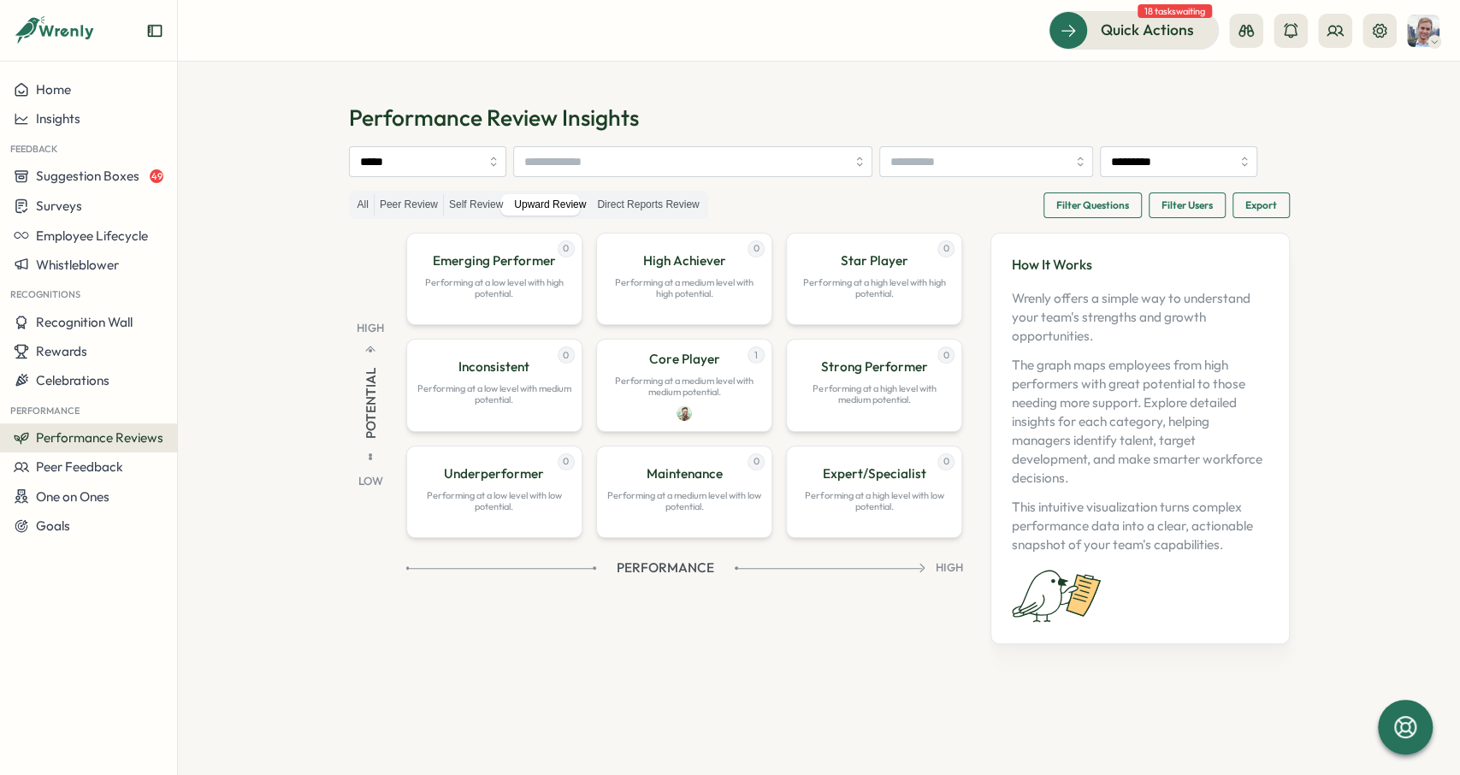
click at [557, 219] on div "All Peer Review Self Review Upward Review Direct Reports Review" at bounding box center [528, 205] width 359 height 28
click at [606, 219] on div "All Peer Review Self Review Upward Review Direct Reports Review" at bounding box center [528, 205] width 359 height 28
click at [614, 216] on label "Direct Reports Review" at bounding box center [648, 204] width 112 height 21
click at [1100, 177] on input "*********" at bounding box center [1178, 161] width 157 height 31
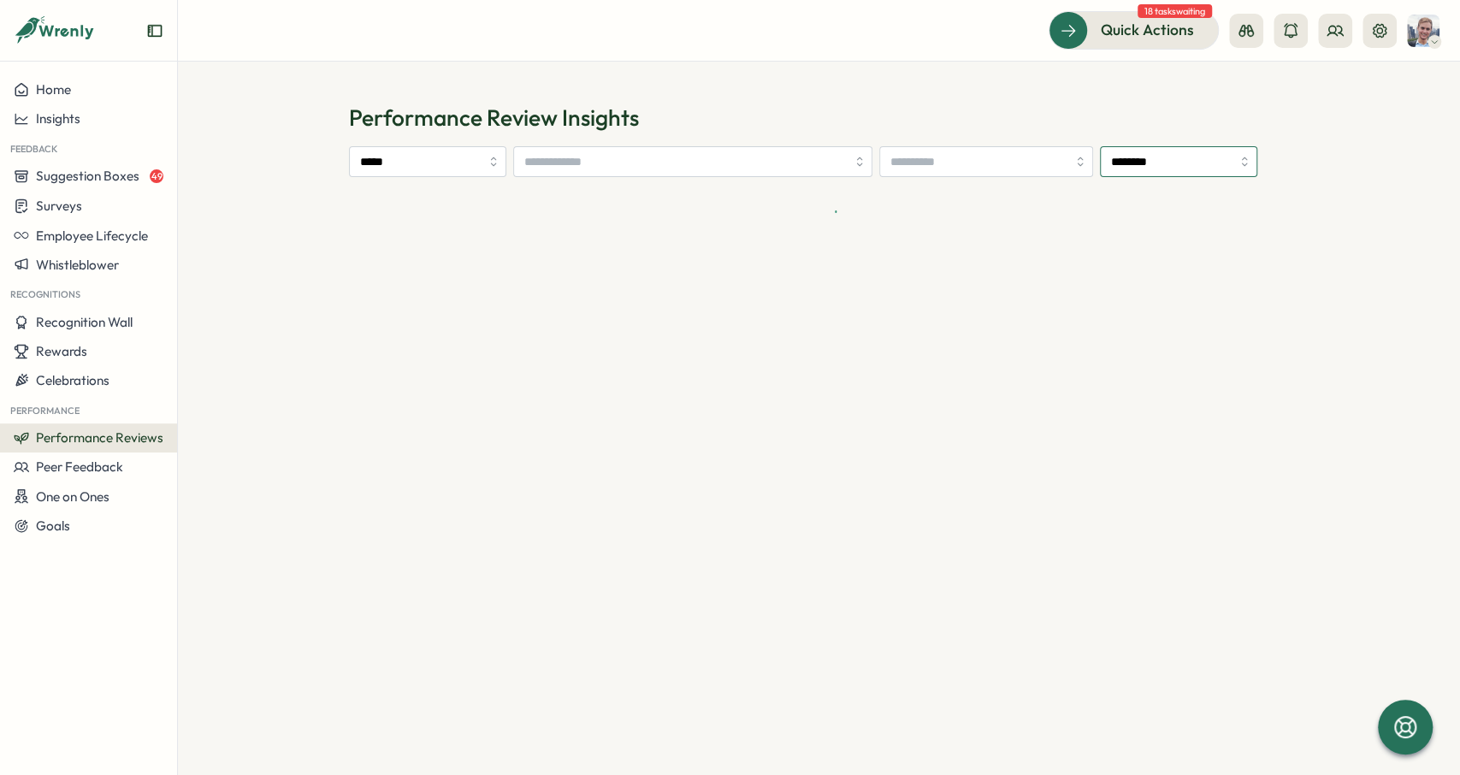
click at [1100, 177] on input "********" at bounding box center [1178, 161] width 157 height 31
type input "*********"
click at [576, 177] on div "***** *********" at bounding box center [819, 161] width 941 height 31
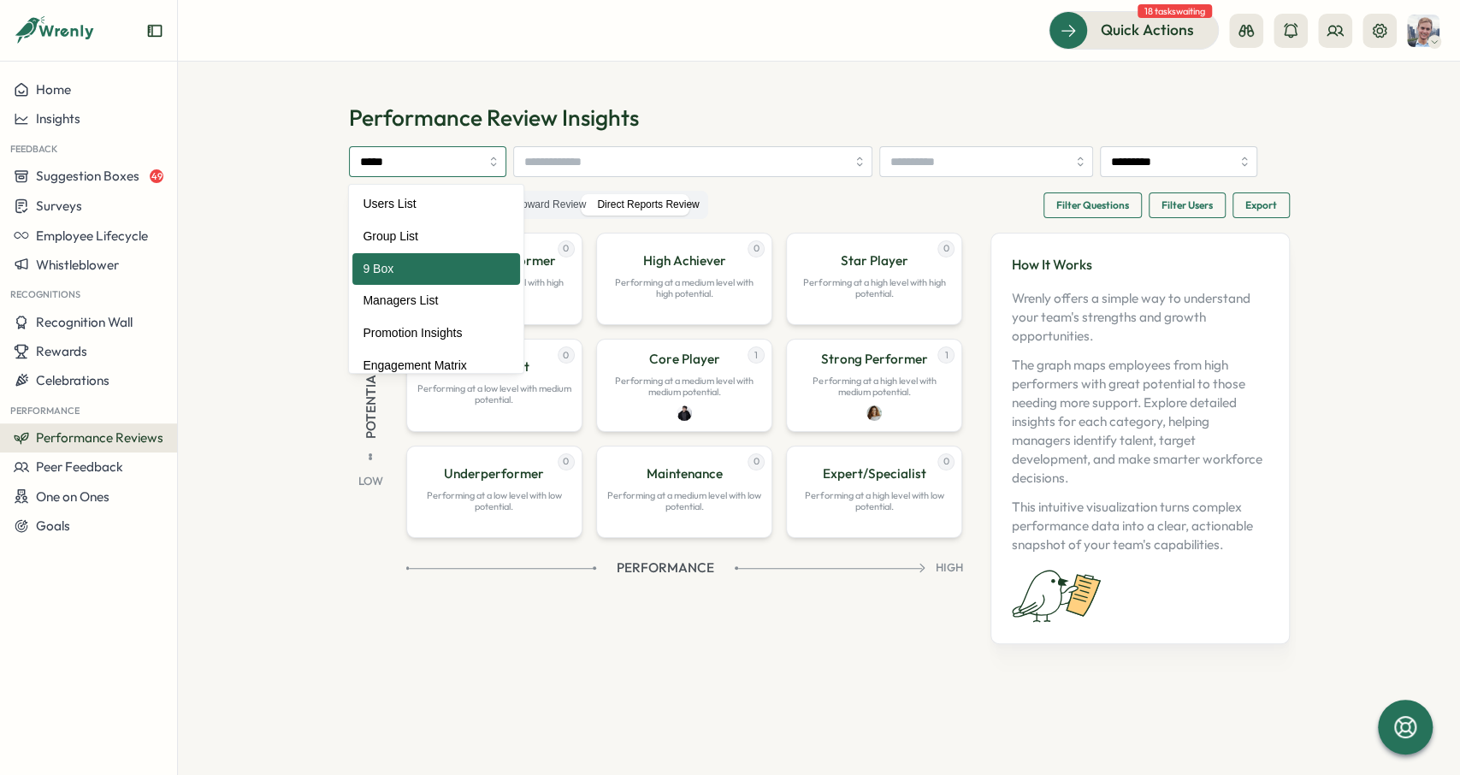
click at [441, 163] on input "*****" at bounding box center [427, 161] width 157 height 31
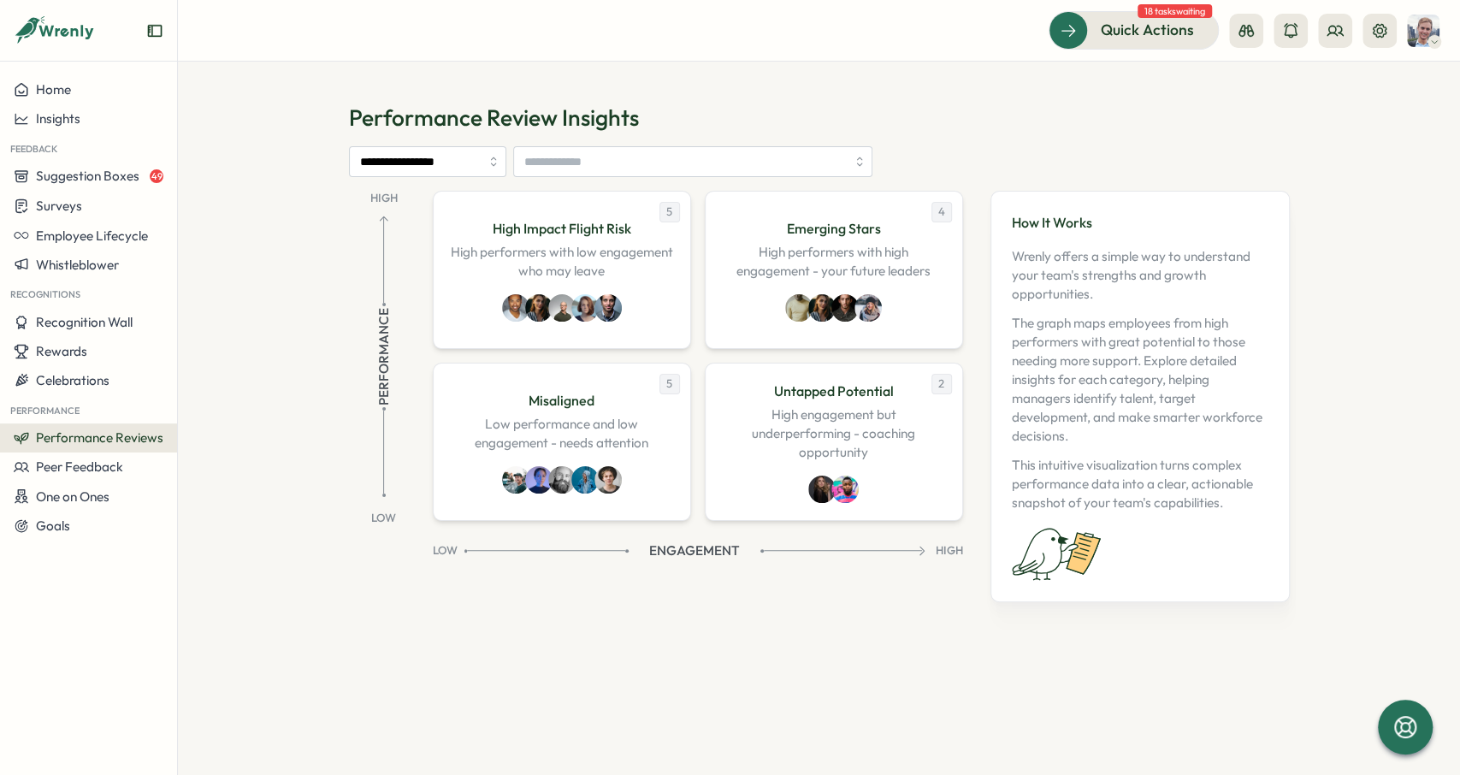
click at [664, 186] on div "**********" at bounding box center [819, 374] width 941 height 543
click at [374, 151] on input "**********" at bounding box center [427, 161] width 157 height 31
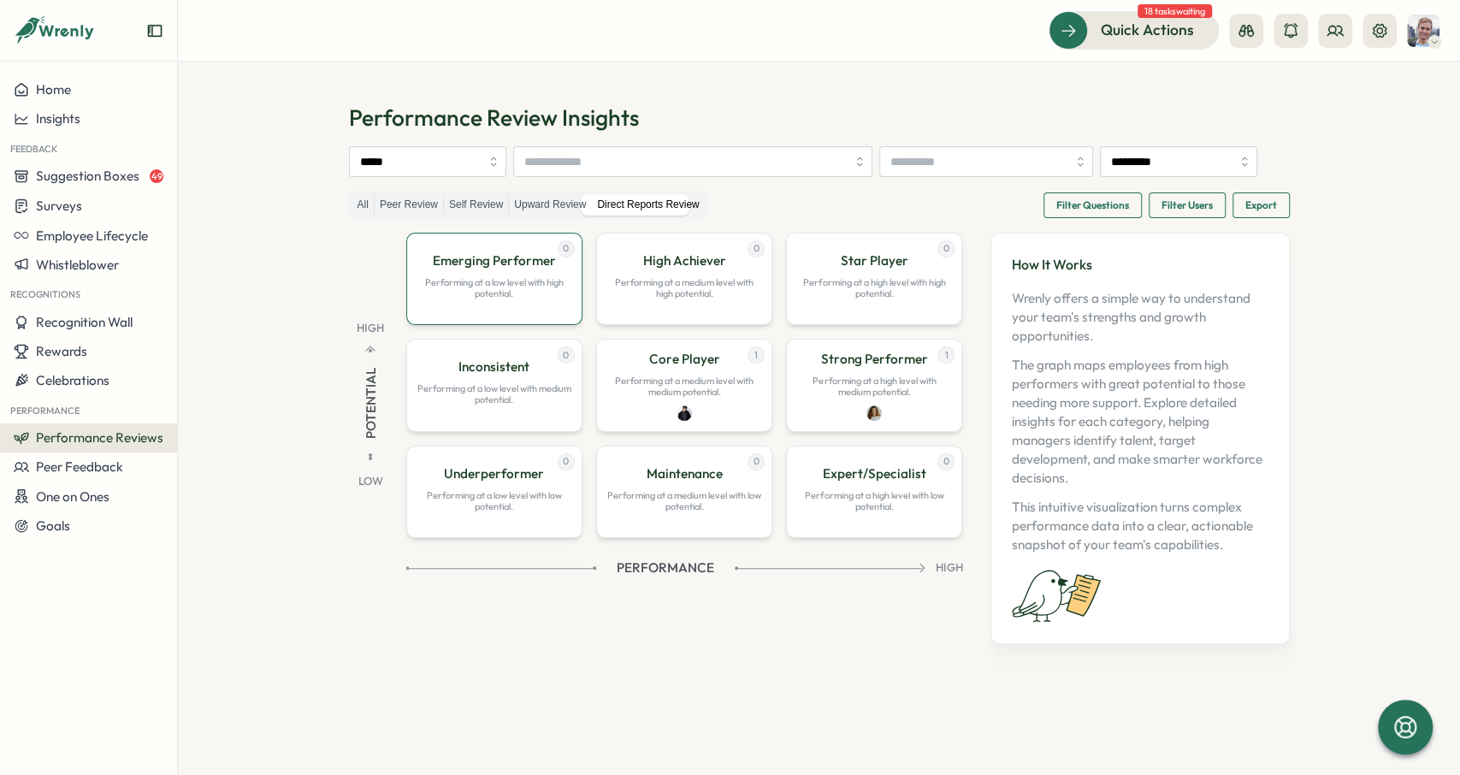
click at [520, 299] on p "Performing at a low level with high potential." at bounding box center [494, 288] width 154 height 22
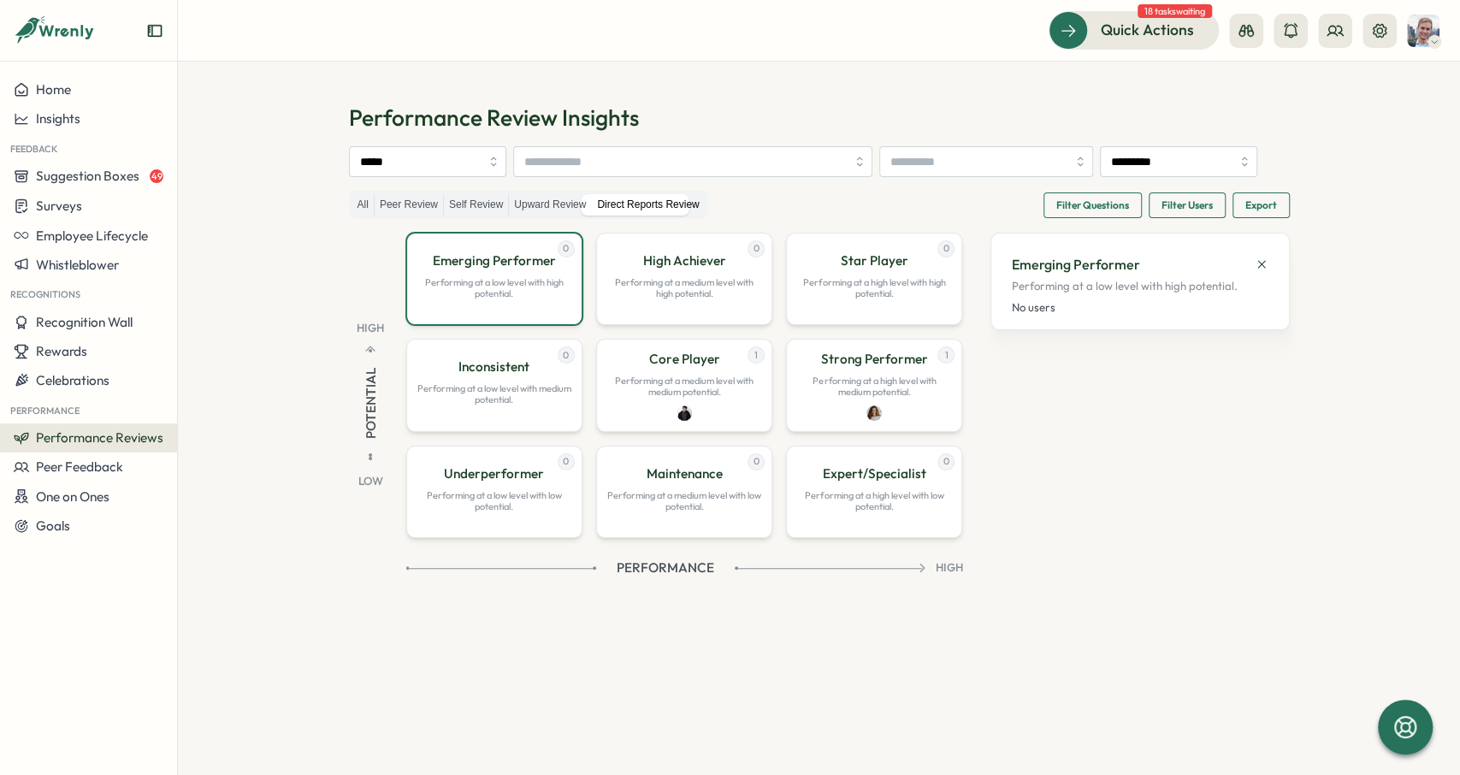
click at [1012, 481] on div "High Potential Low 0 Emerging Performer Performing at a low level with high pot…" at bounding box center [819, 447] width 941 height 428
click at [379, 331] on div "High Potential Low 0 Emerging Performer Performing at a low level with high pot…" at bounding box center [656, 405] width 614 height 345
click at [639, 363] on div "0 Emerging Performer Performing at a low level with high potential. 0 High Achi…" at bounding box center [684, 385] width 557 height 305
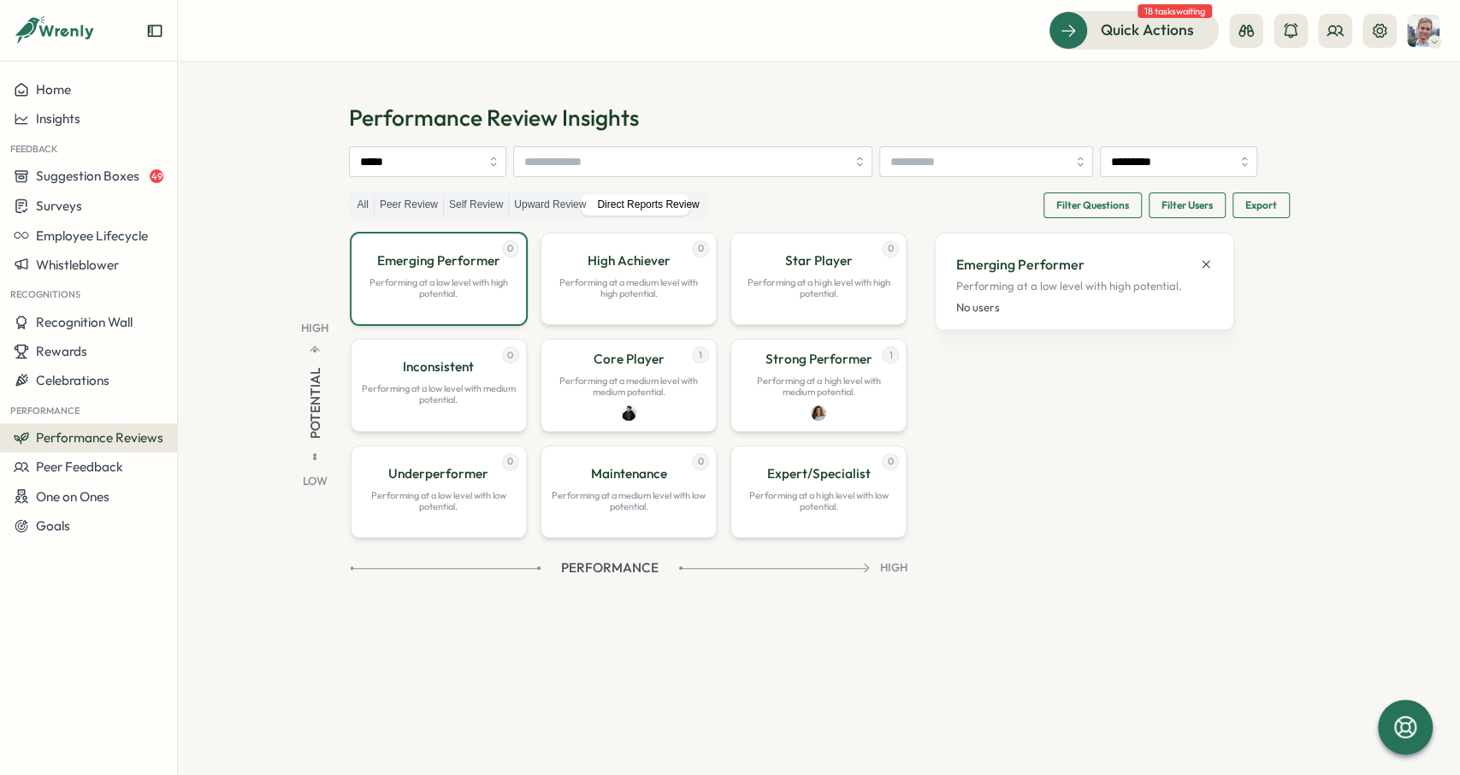
click at [1053, 752] on section "Performance Review Insights ***** ********* All Peer Review Self Review Upward …" at bounding box center [819, 418] width 1282 height 713
click at [474, 376] on p "Inconsistent" at bounding box center [438, 366] width 71 height 19
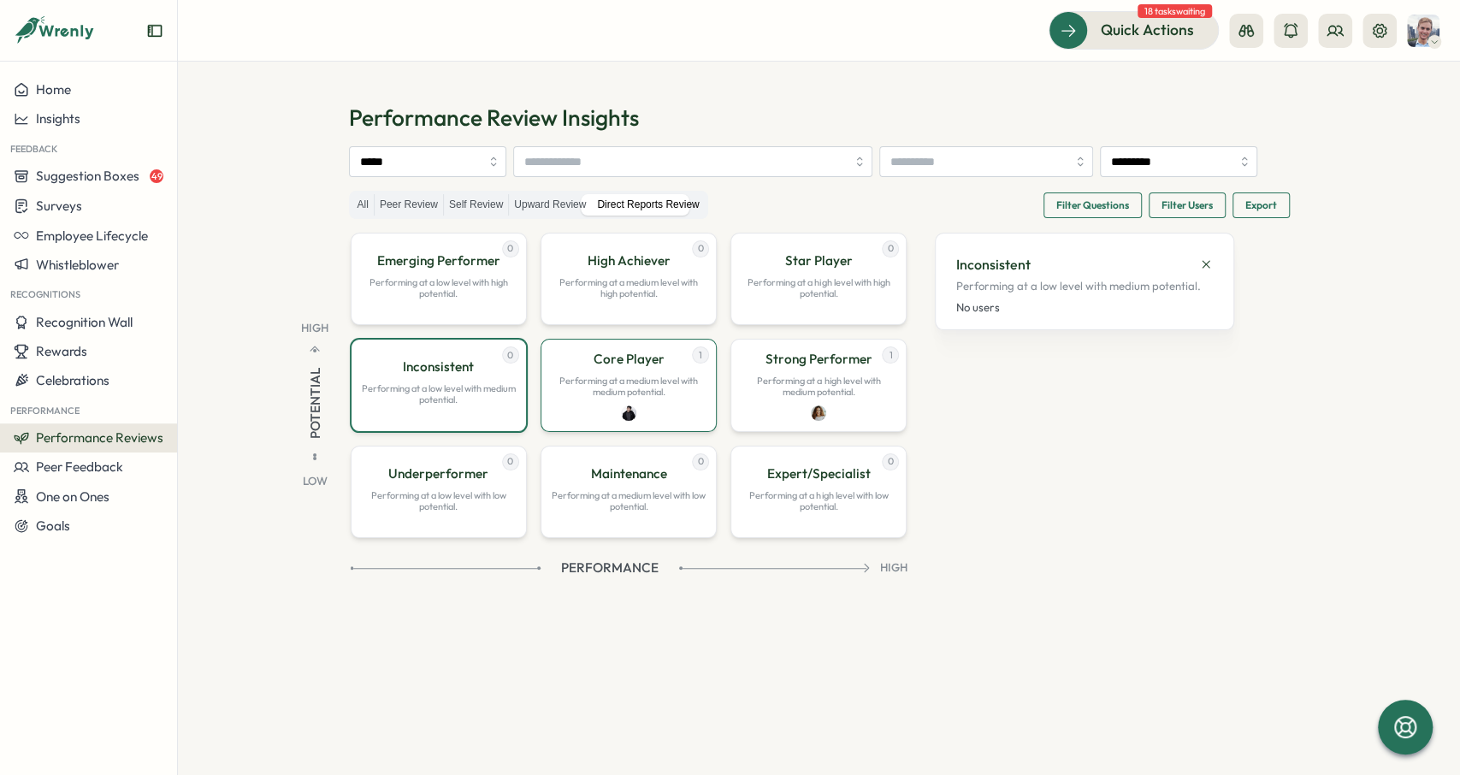
click at [706, 398] on p "Performing at a medium level with medium potential." at bounding box center [629, 386] width 154 height 22
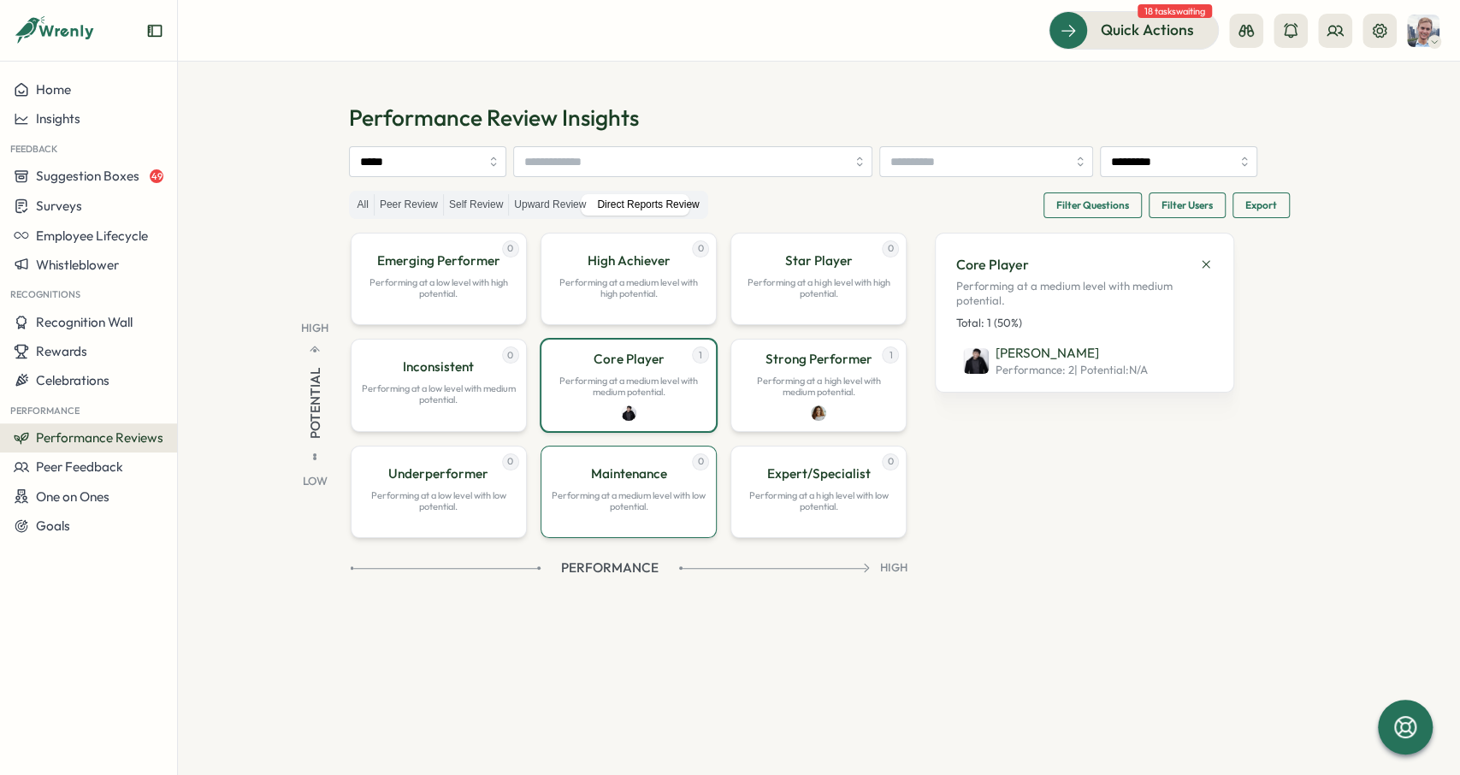
click at [717, 507] on div "0 Maintenance Performing at a medium level with low potential." at bounding box center [628, 492] width 176 height 92
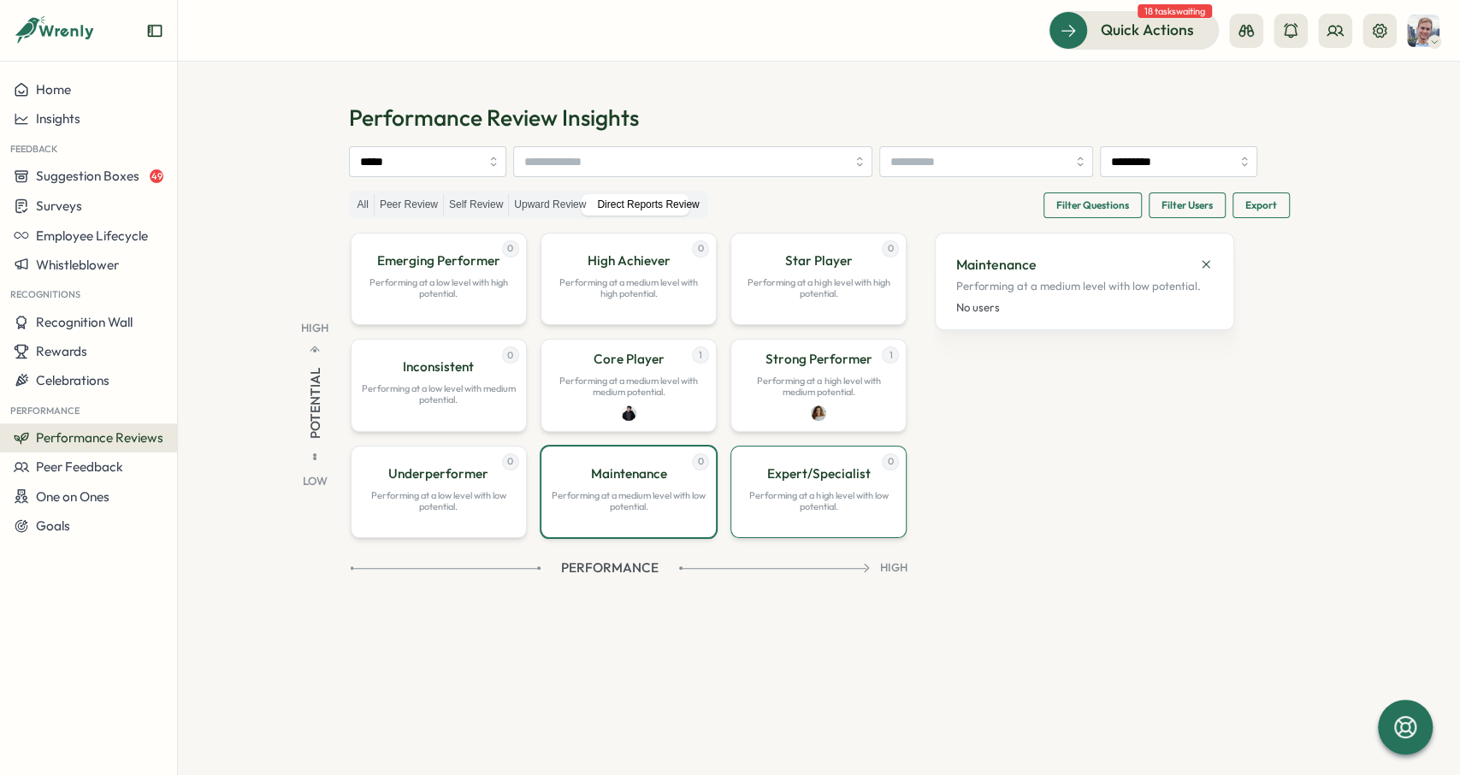
click at [871, 483] on p "Expert/Specialist" at bounding box center [818, 473] width 103 height 19
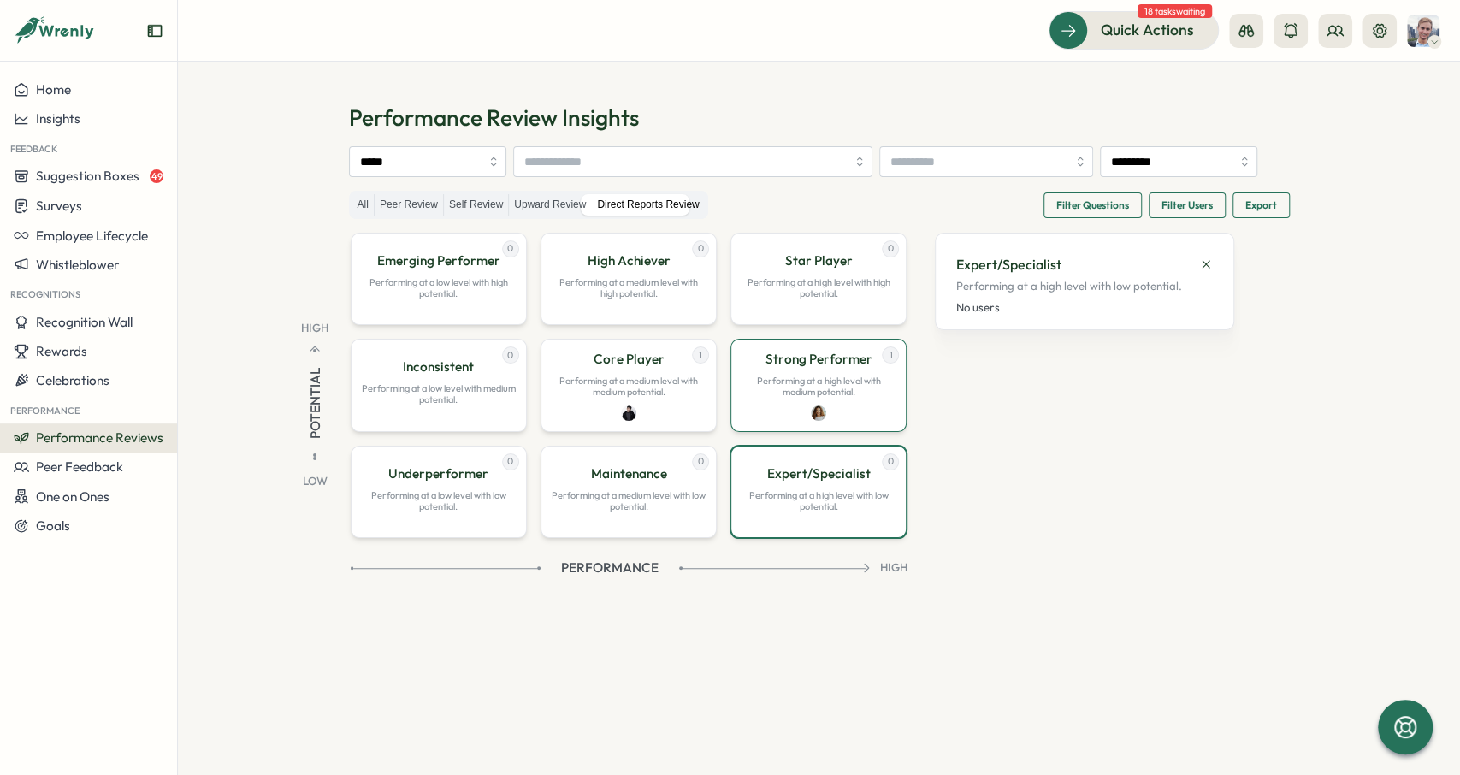
click at [906, 415] on div "1 Strong Performer Performing at a high level with medium potential." at bounding box center [818, 385] width 176 height 92
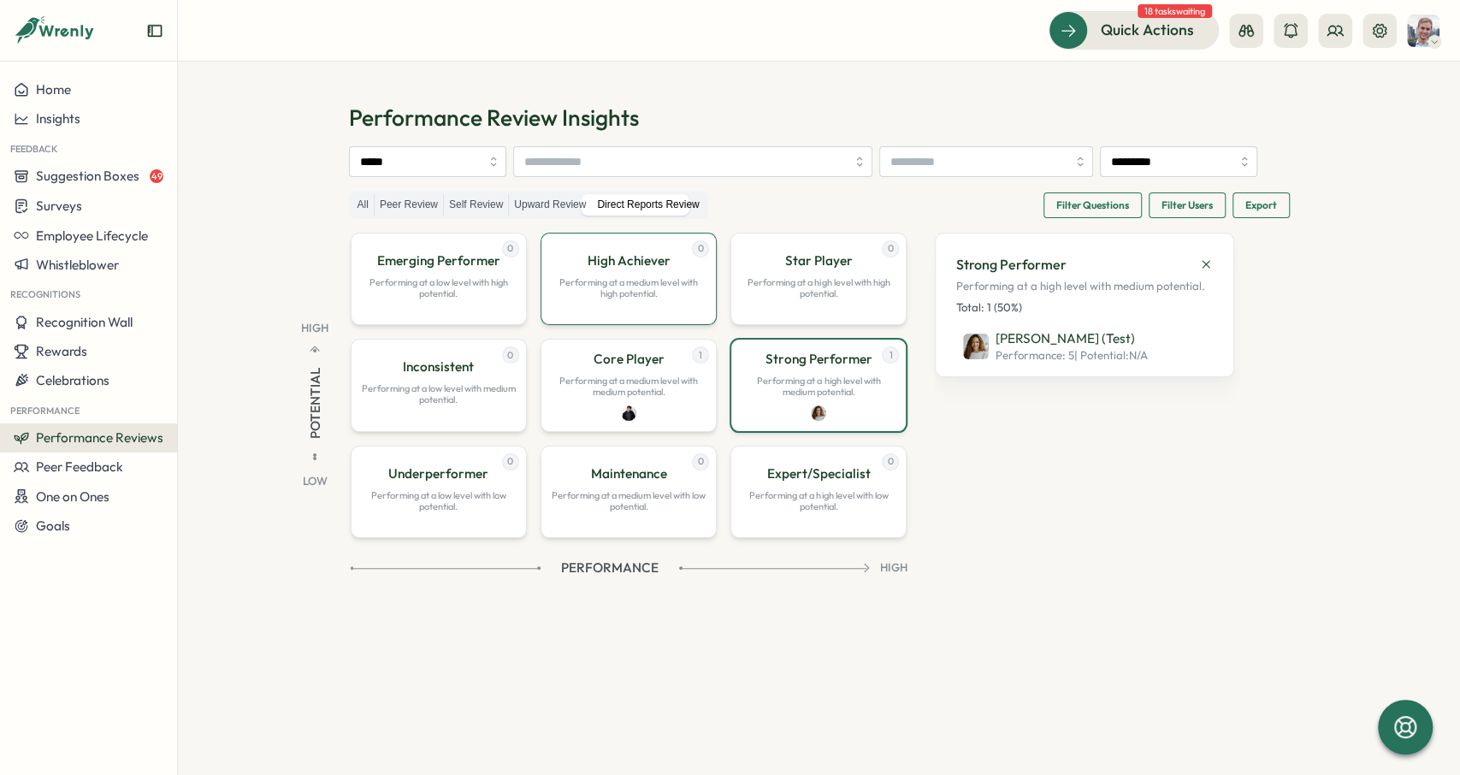
click at [706, 299] on p "Performing at a medium level with high potential." at bounding box center [629, 288] width 154 height 22
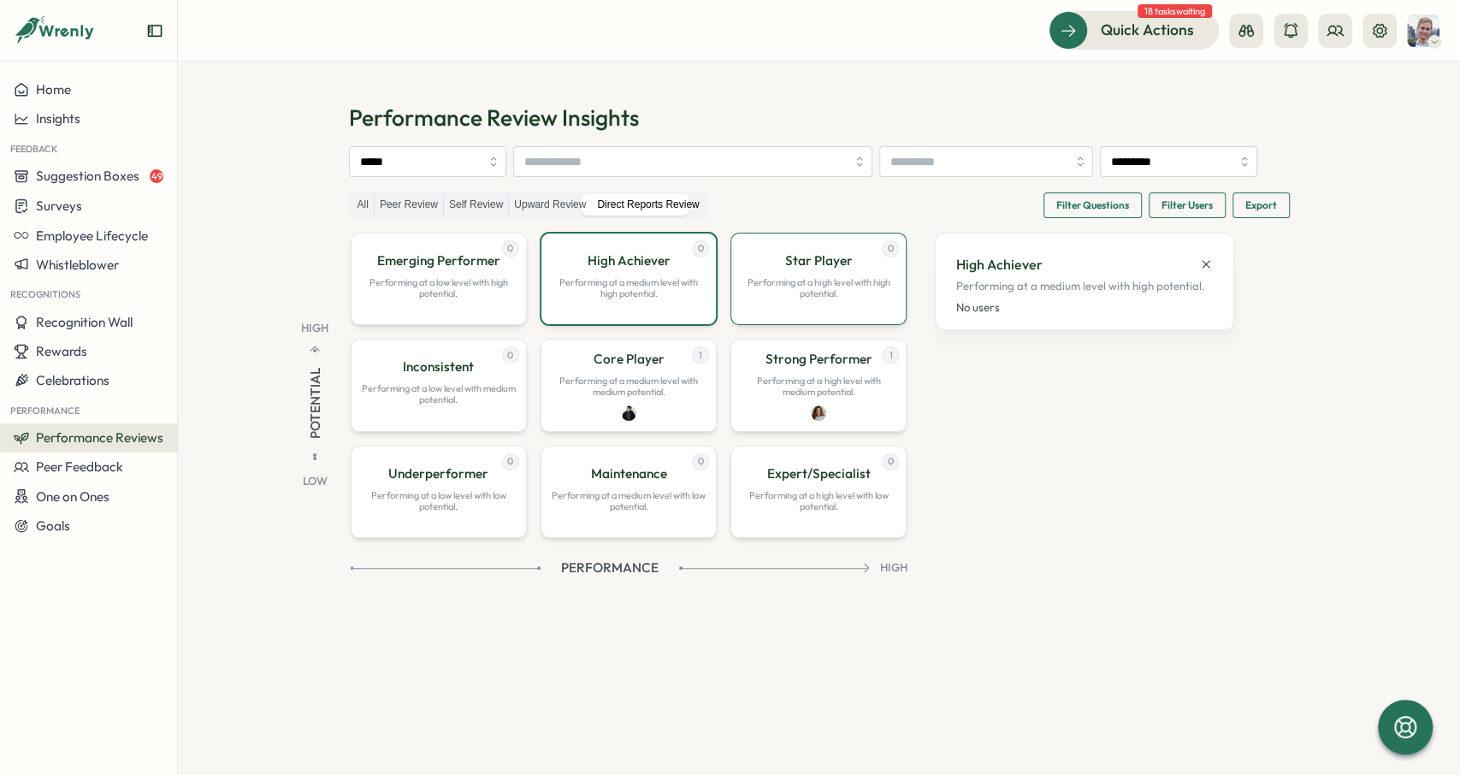
click at [906, 316] on div "0 Star Player Performing at a high level with high potential." at bounding box center [818, 279] width 176 height 92
drag, startPoint x: 727, startPoint y: 317, endPoint x: 729, endPoint y: 348, distance: 30.8
click at [717, 317] on div "0 High Achiever Performing at a medium level with high potential." at bounding box center [628, 279] width 176 height 92
click at [706, 398] on p "Performing at a medium level with medium potential." at bounding box center [629, 386] width 154 height 22
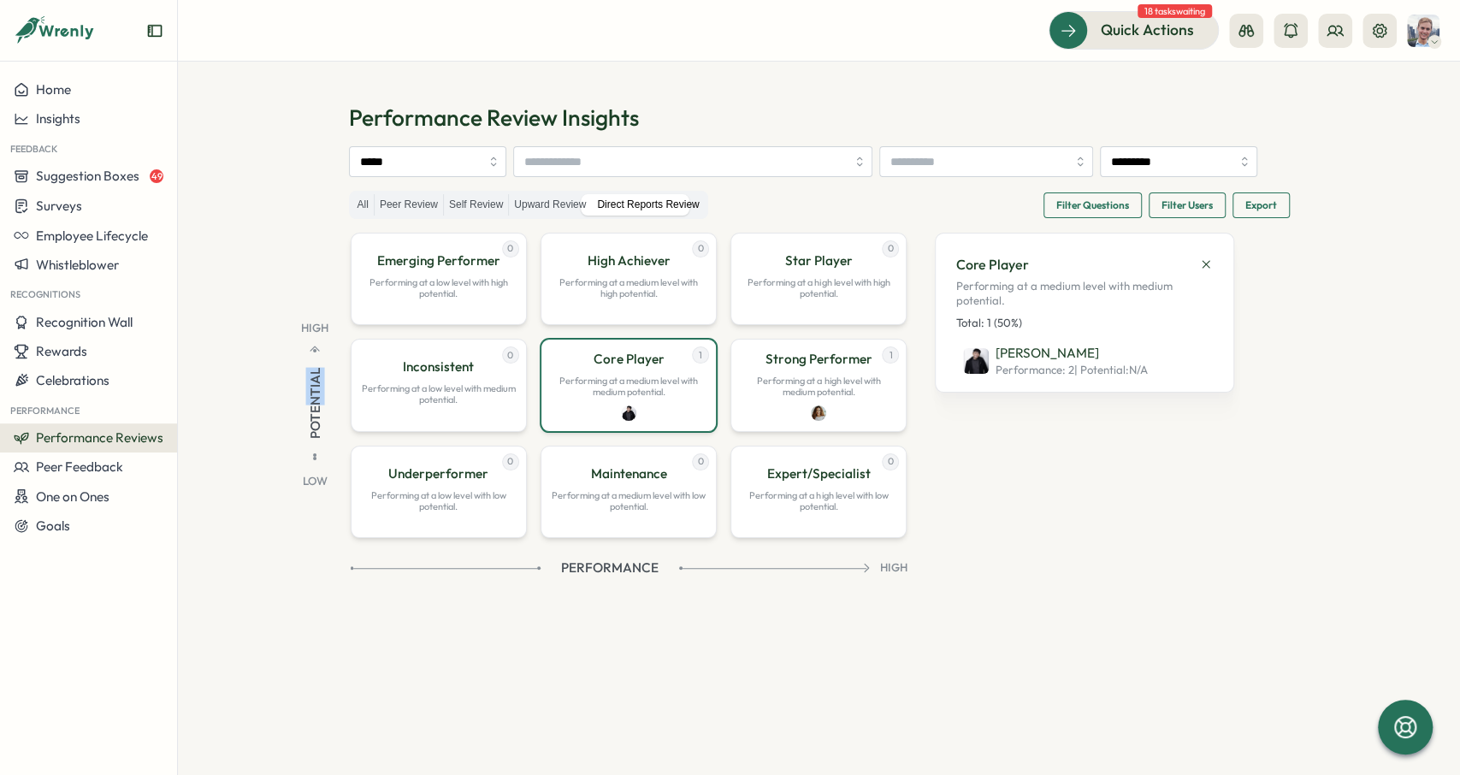
drag, startPoint x: 310, startPoint y: 405, endPoint x: 316, endPoint y: 487, distance: 81.5
click at [316, 460] on div "Potential" at bounding box center [315, 401] width 71 height 118
click at [315, 460] on div "Potential" at bounding box center [315, 401] width 71 height 118
drag, startPoint x: 322, startPoint y: 406, endPoint x: 316, endPoint y: 374, distance: 32.9
click at [317, 404] on div "Potential" at bounding box center [315, 401] width 71 height 118
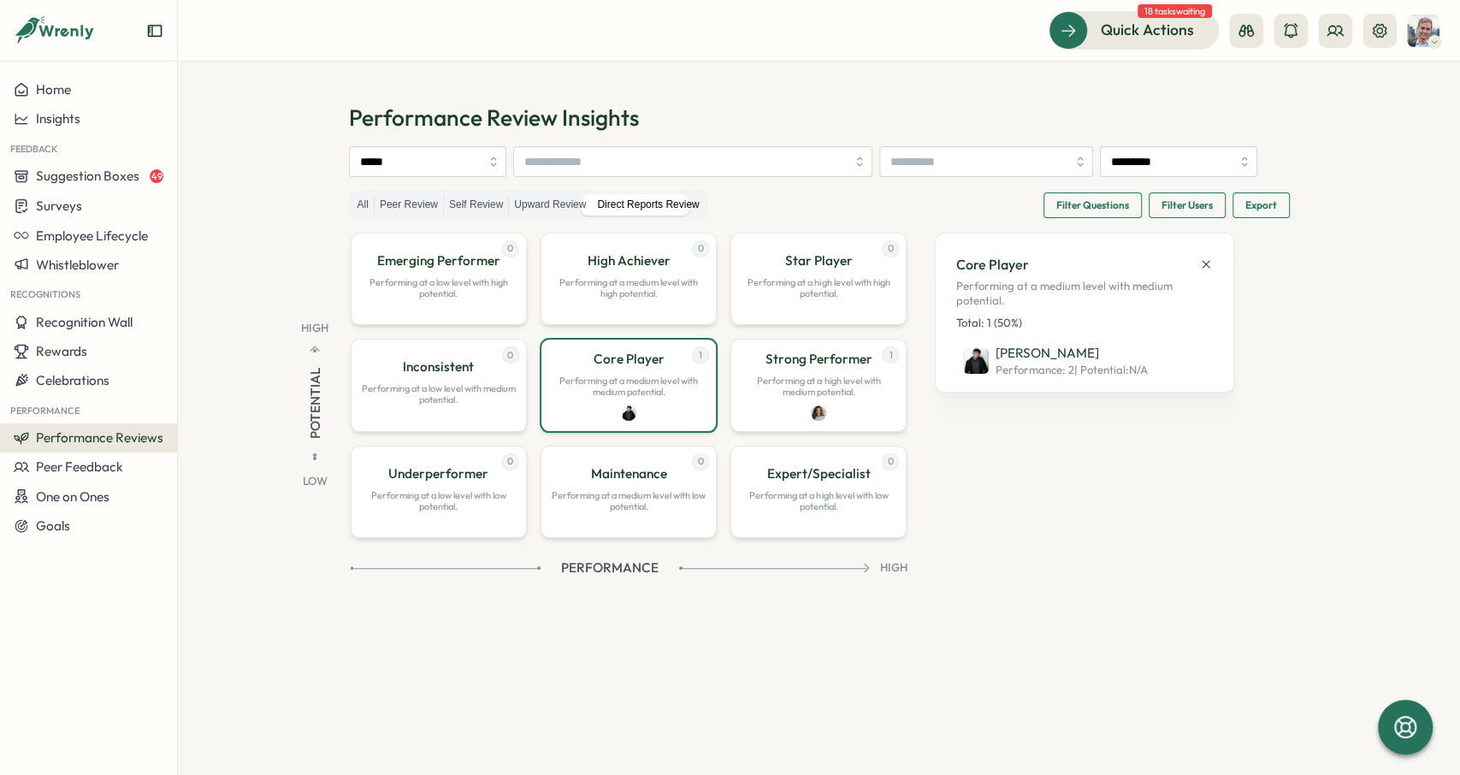
click at [316, 336] on p "High" at bounding box center [314, 328] width 27 height 15
click at [658, 577] on span "Performance" at bounding box center [609, 567] width 97 height 19
click at [567, 577] on div "Performance" at bounding box center [612, 567] width 523 height 19
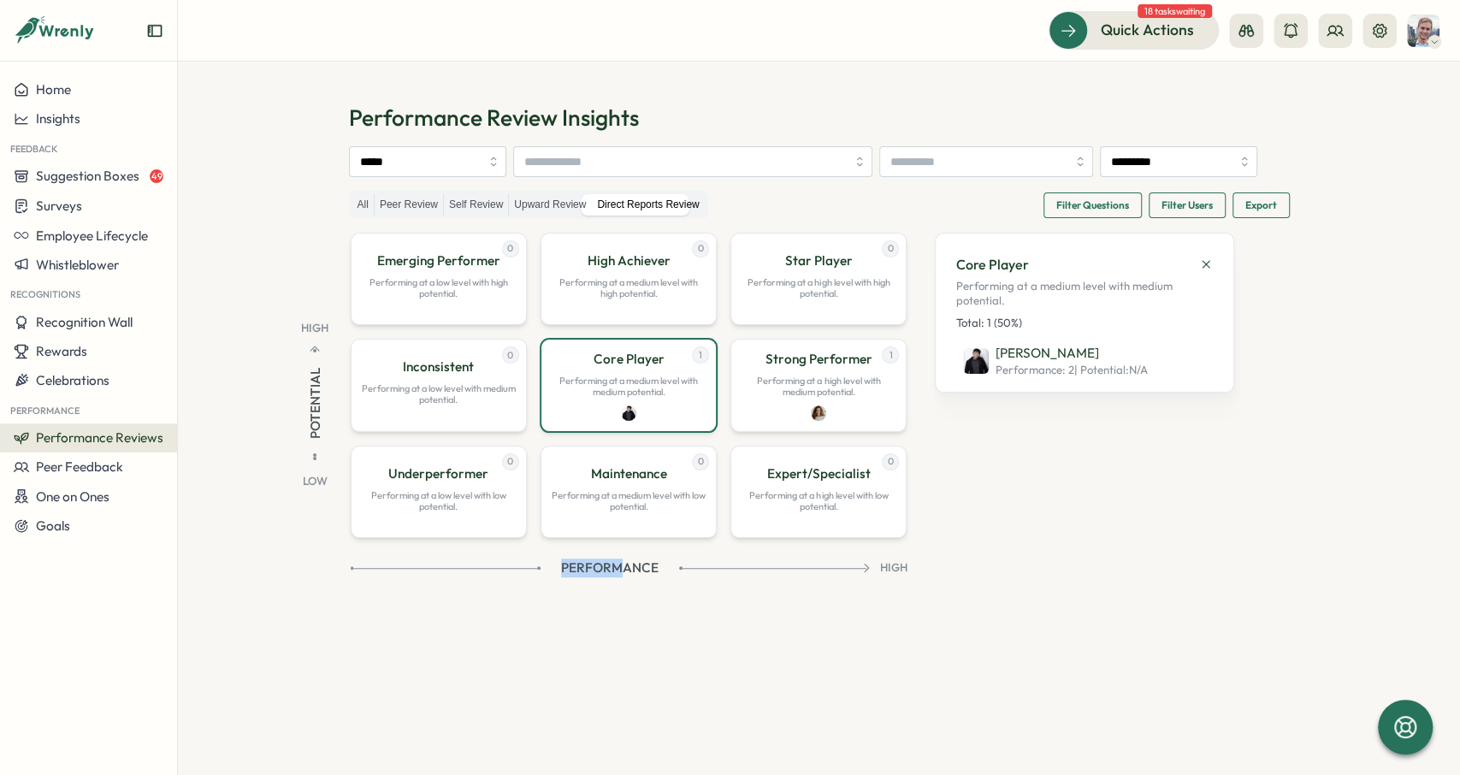
drag, startPoint x: 690, startPoint y: 601, endPoint x: 728, endPoint y: 597, distance: 37.9
click at [728, 577] on div "Performance" at bounding box center [612, 567] width 523 height 19
click at [658, 577] on span "Performance" at bounding box center [609, 567] width 97 height 19
drag, startPoint x: 658, startPoint y: 606, endPoint x: 829, endPoint y: 608, distance: 170.2
click at [829, 577] on div "Performance" at bounding box center [612, 567] width 523 height 19
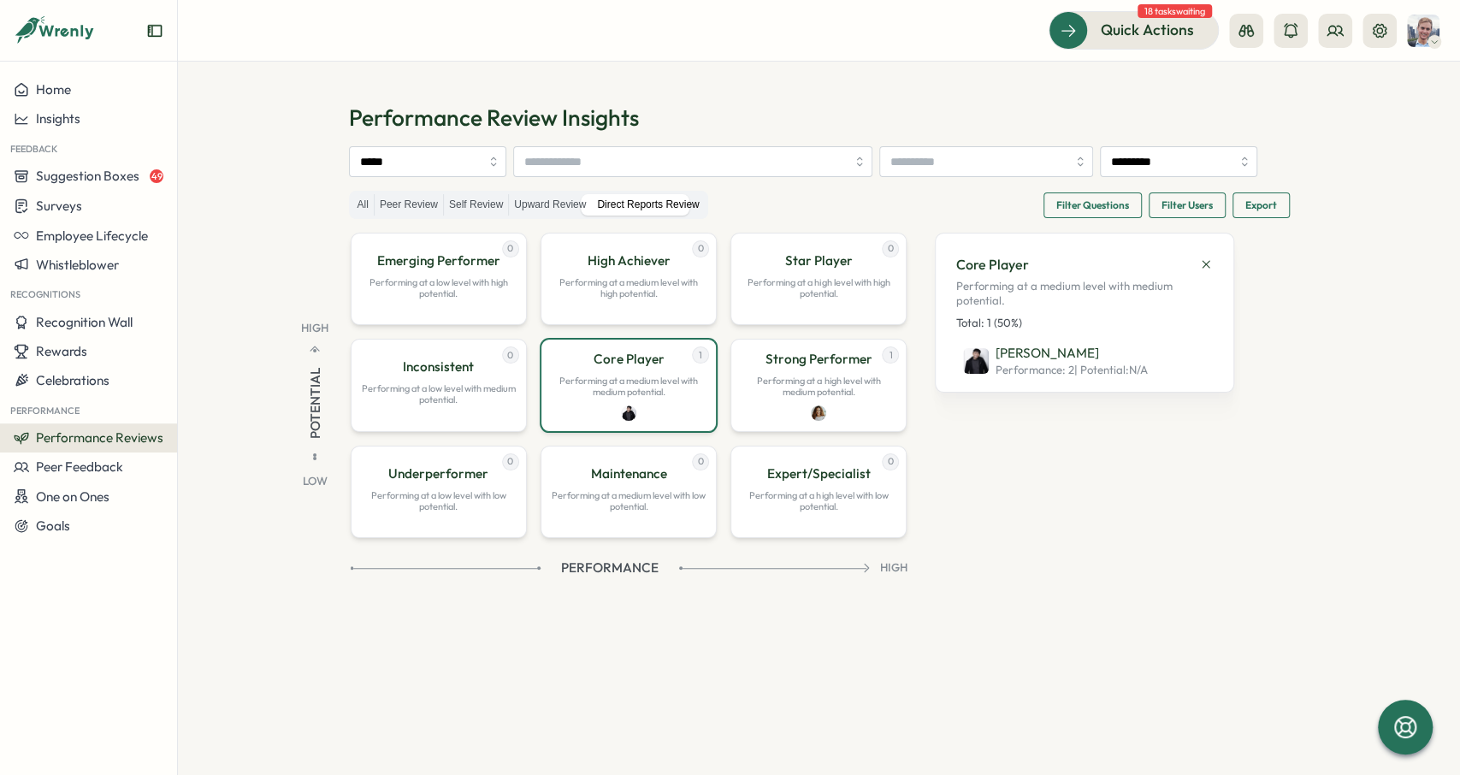
click at [706, 613] on div "High Potential Low 0 Emerging Performer Performing at a low level with high pot…" at bounding box center [763, 447] width 941 height 428
click at [658, 577] on span "Performance" at bounding box center [609, 567] width 97 height 19
drag, startPoint x: 668, startPoint y: 612, endPoint x: 575, endPoint y: 523, distance: 129.4
click at [658, 577] on span "Performance" at bounding box center [609, 567] width 97 height 19
click at [329, 434] on div "Potential" at bounding box center [315, 401] width 71 height 118
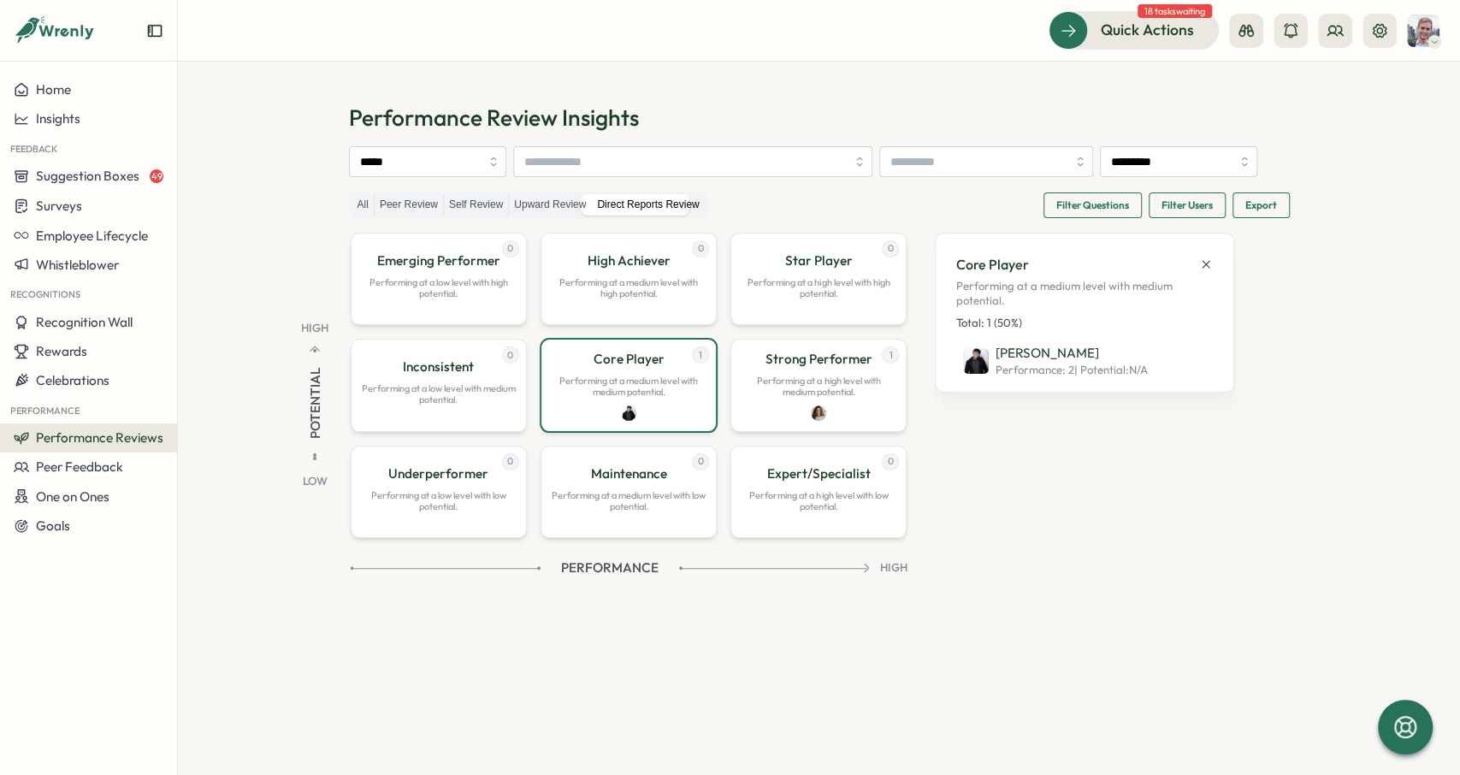
click at [325, 434] on div "Potential" at bounding box center [315, 401] width 71 height 118
click at [313, 434] on span "Potential" at bounding box center [314, 403] width 19 height 71
click at [658, 577] on span "Performance" at bounding box center [609, 567] width 97 height 19
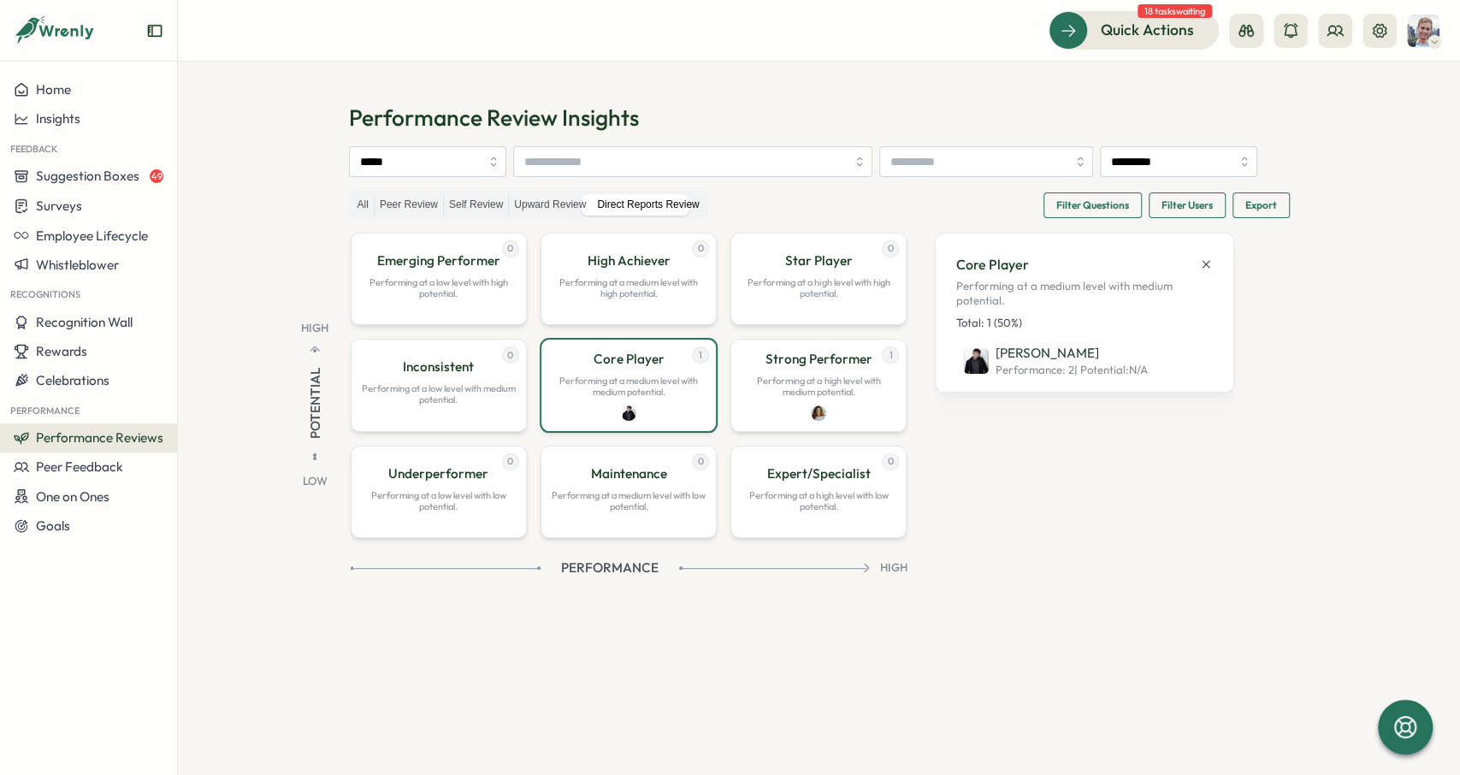
click at [775, 577] on div "Performance" at bounding box center [612, 567] width 523 height 19
drag, startPoint x: 1078, startPoint y: 606, endPoint x: 1113, endPoint y: 604, distance: 35.2
click at [1113, 604] on div "High Potential Low 0 Emerging Performer Performing at a low level with high pot…" at bounding box center [763, 447] width 941 height 428
click at [1115, 605] on div "High Potential Low 0 Emerging Performer Performing at a low level with high pot…" at bounding box center [763, 447] width 941 height 428
click at [907, 576] on p "High" at bounding box center [893, 567] width 27 height 15
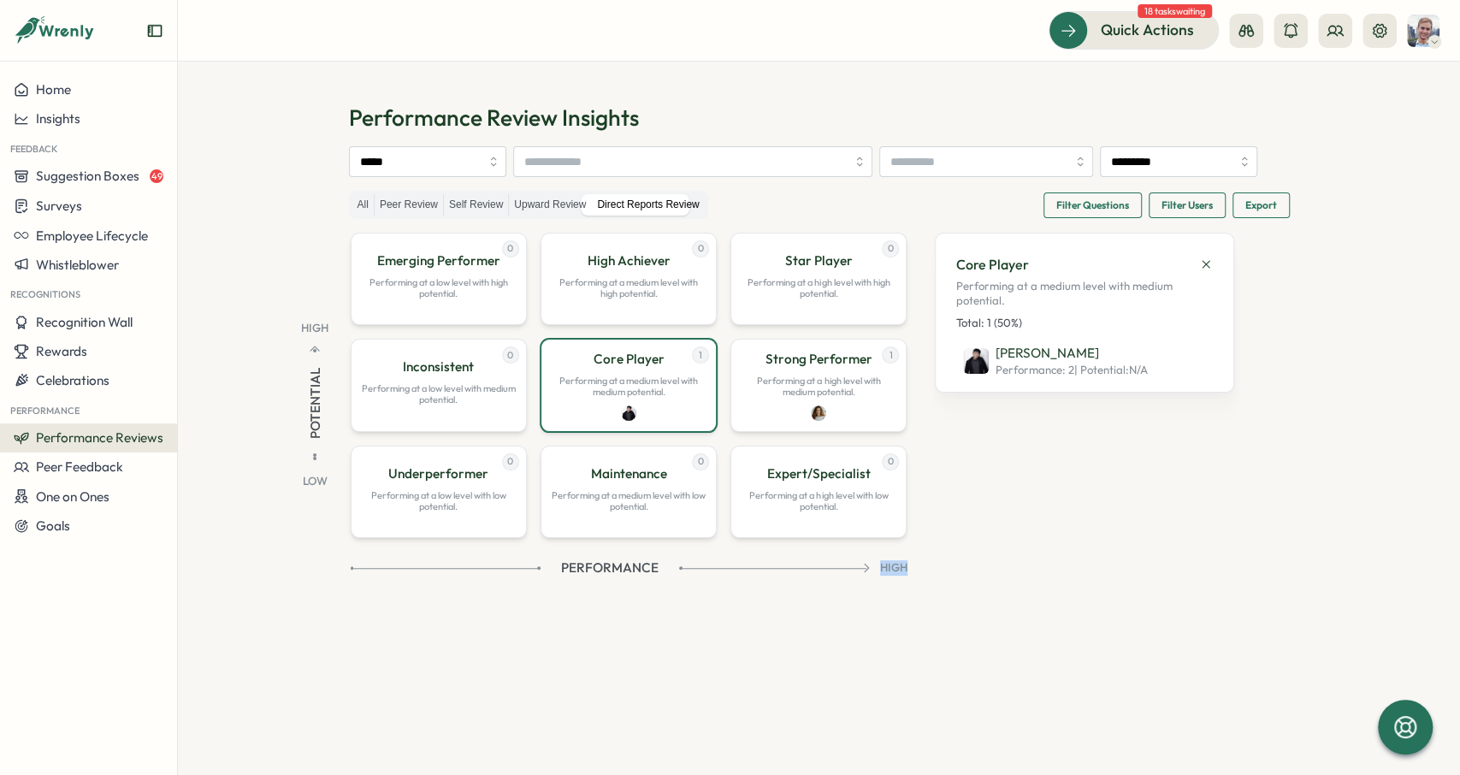
click at [907, 576] on p "High" at bounding box center [893, 567] width 27 height 15
click at [1114, 622] on div "High Potential Low 0 Emerging Performer Performing at a low level with high pot…" at bounding box center [763, 447] width 941 height 428
drag, startPoint x: 654, startPoint y: 605, endPoint x: 1025, endPoint y: 600, distance: 371.2
click at [873, 577] on div "Performance" at bounding box center [612, 567] width 523 height 19
click at [907, 577] on div "Performance High" at bounding box center [629, 567] width 557 height 19
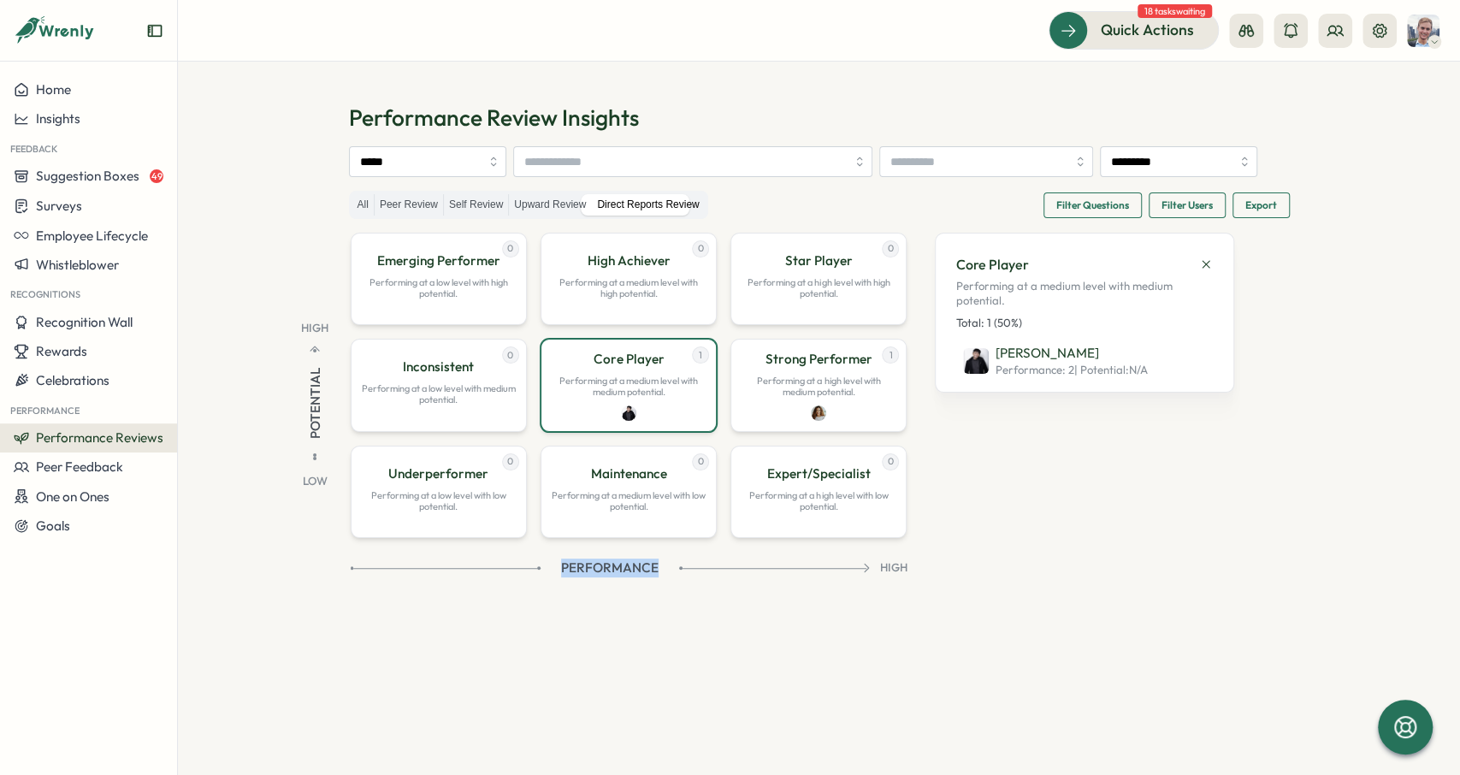
drag, startPoint x: 1113, startPoint y: 603, endPoint x: 537, endPoint y: 597, distance: 576.4
click at [537, 597] on div "High Potential Low 0 Emerging Performer Performing at a low level with high pot…" at bounding box center [763, 447] width 941 height 428
click at [536, 577] on div "Performance" at bounding box center [612, 567] width 523 height 19
drag, startPoint x: 670, startPoint y: 601, endPoint x: 752, endPoint y: 606, distance: 82.3
click at [658, 577] on span "Performance" at bounding box center [609, 567] width 97 height 19
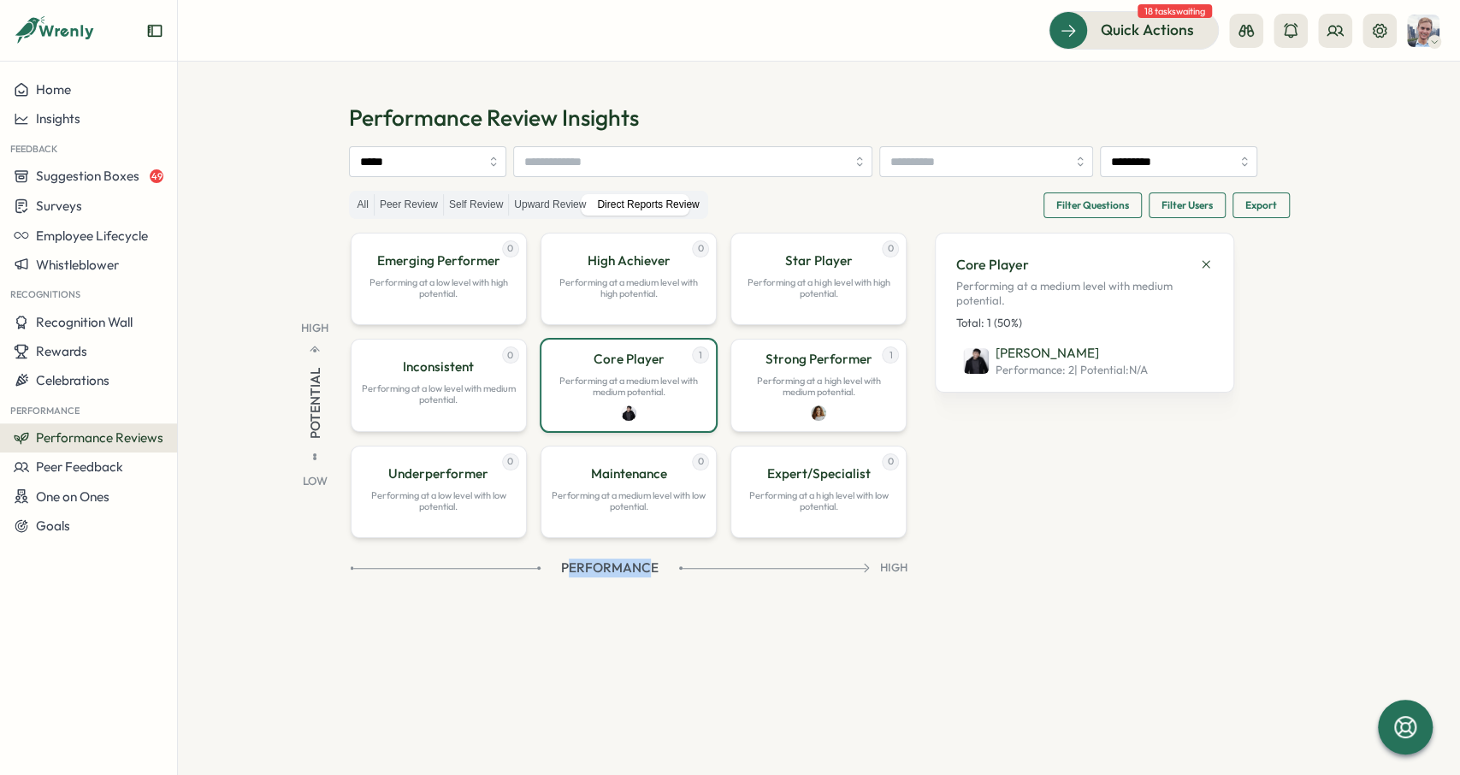
click at [658, 577] on span "Performance" at bounding box center [609, 567] width 97 height 19
click at [1193, 542] on div "High Potential Low 0 Emerging Performer Performing at a low level with high pot…" at bounding box center [763, 447] width 941 height 428
click at [976, 177] on div "***** *********" at bounding box center [819, 161] width 941 height 31
drag, startPoint x: 314, startPoint y: 413, endPoint x: 310, endPoint y: 372, distance: 41.2
click at [310, 372] on div "High Potential Low" at bounding box center [315, 405] width 71 height 168
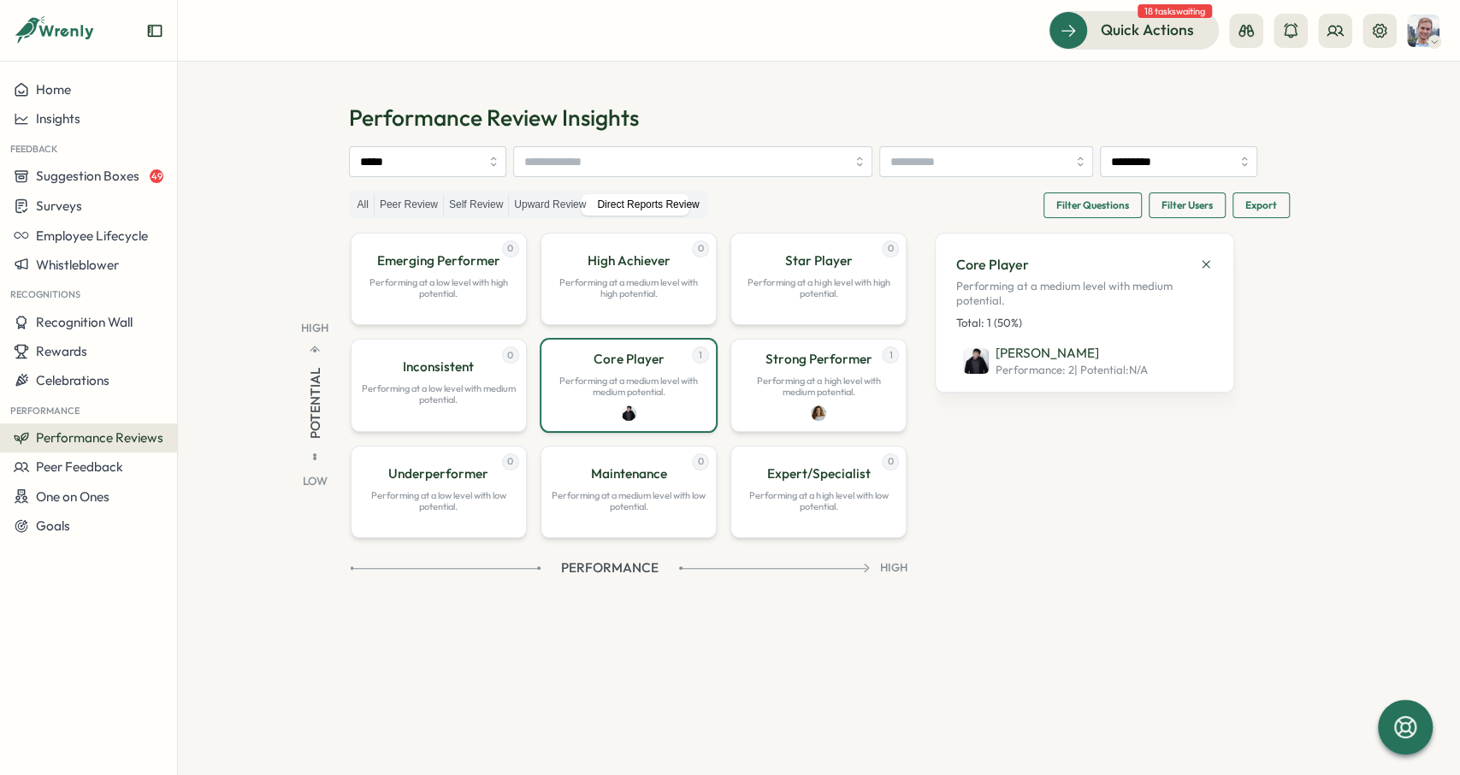
click at [319, 335] on div "High Potential Low 0 Emerging Performer Performing at a low level with high pot…" at bounding box center [600, 405] width 614 height 345
drag, startPoint x: 326, startPoint y: 440, endPoint x: 332, endPoint y: 531, distance: 90.8
click at [336, 531] on div "High Potential Low 0 Emerging Performer Performing at a low level with high pot…" at bounding box center [600, 405] width 614 height 345
click at [316, 489] on p "Low" at bounding box center [315, 478] width 25 height 22
drag, startPoint x: 675, startPoint y: 605, endPoint x: 776, endPoint y: 611, distance: 101.1
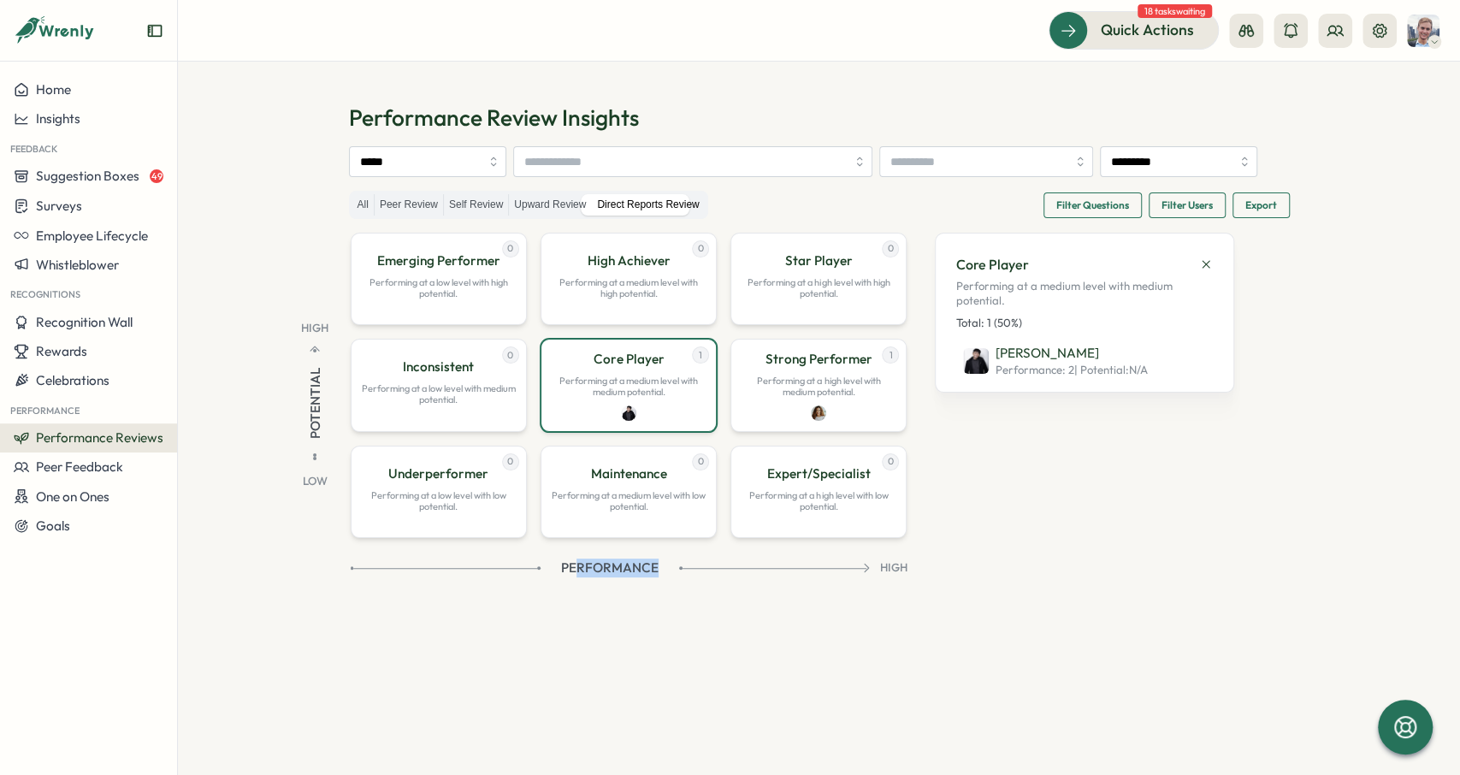
click at [776, 577] on div "Performance" at bounding box center [612, 567] width 523 height 19
drag, startPoint x: 325, startPoint y: 381, endPoint x: 306, endPoint y: 453, distance: 75.1
click at [309, 489] on div "High Potential Low" at bounding box center [315, 405] width 71 height 168
click at [307, 439] on span "Potential" at bounding box center [314, 403] width 19 height 71
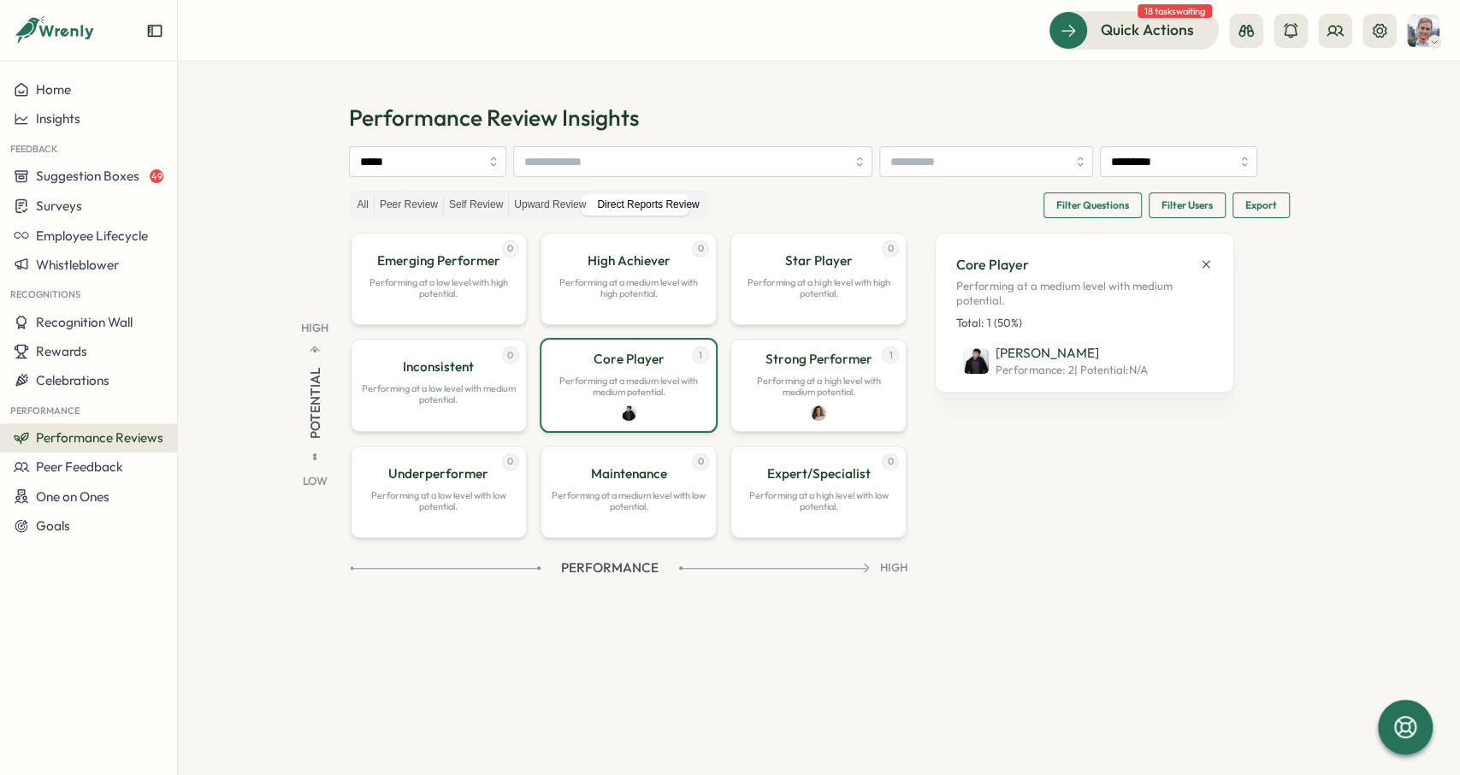
click at [1213, 271] on icon at bounding box center [1206, 264] width 14 height 14
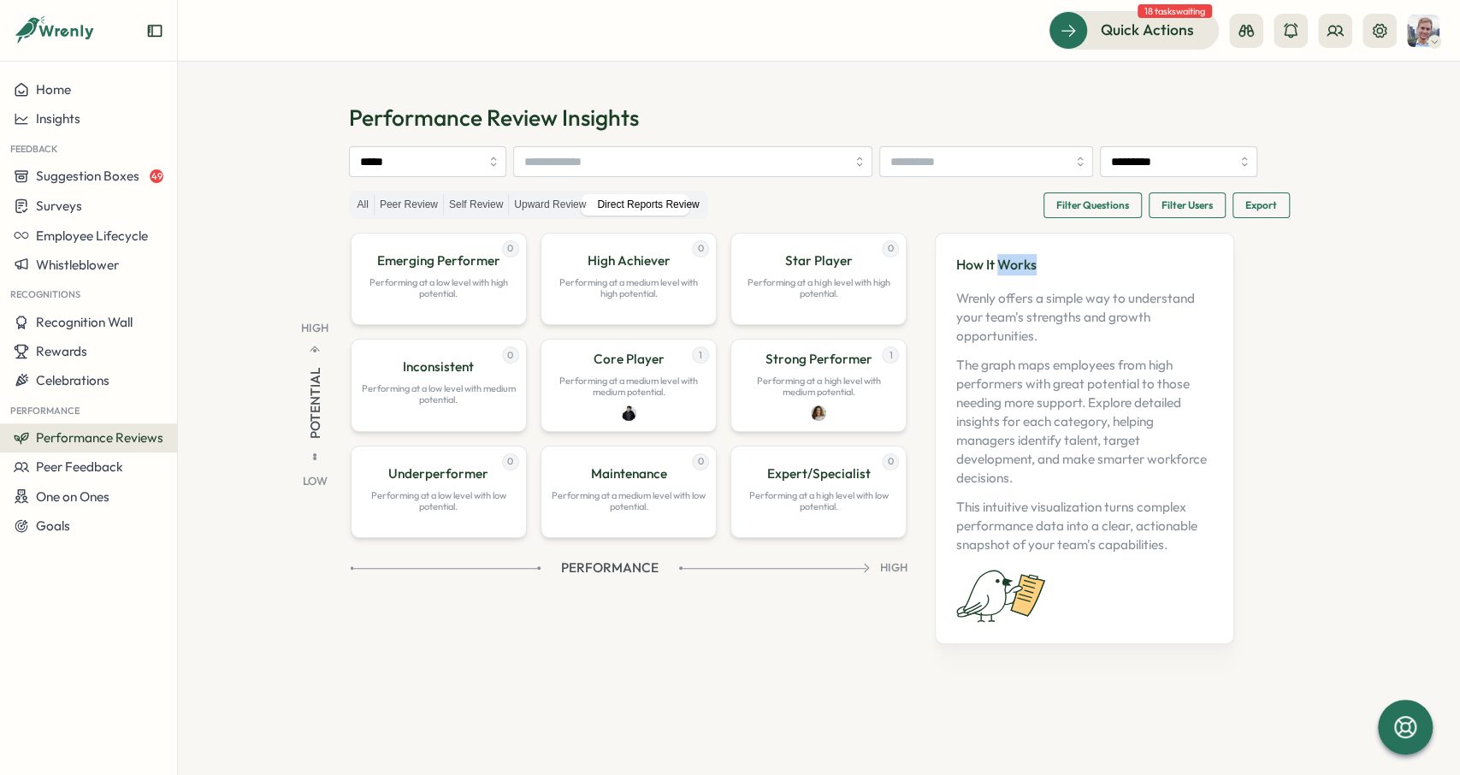
click at [1213, 275] on p "How It Works" at bounding box center [1084, 264] width 257 height 21
click at [1356, 321] on section "Performance Review Insights ***** ********* All Peer Review Self Review Upward …" at bounding box center [819, 418] width 1282 height 713
click at [863, 219] on div "All Peer Review Self Review Upward Review Direct Reports Review Filter Question…" at bounding box center [819, 205] width 941 height 28
click at [861, 177] on div "***** *********" at bounding box center [819, 161] width 941 height 31
click at [1419, 321] on section "Performance Review Insights ***** ********* All Peer Review Self Review Upward …" at bounding box center [819, 418] width 1282 height 713
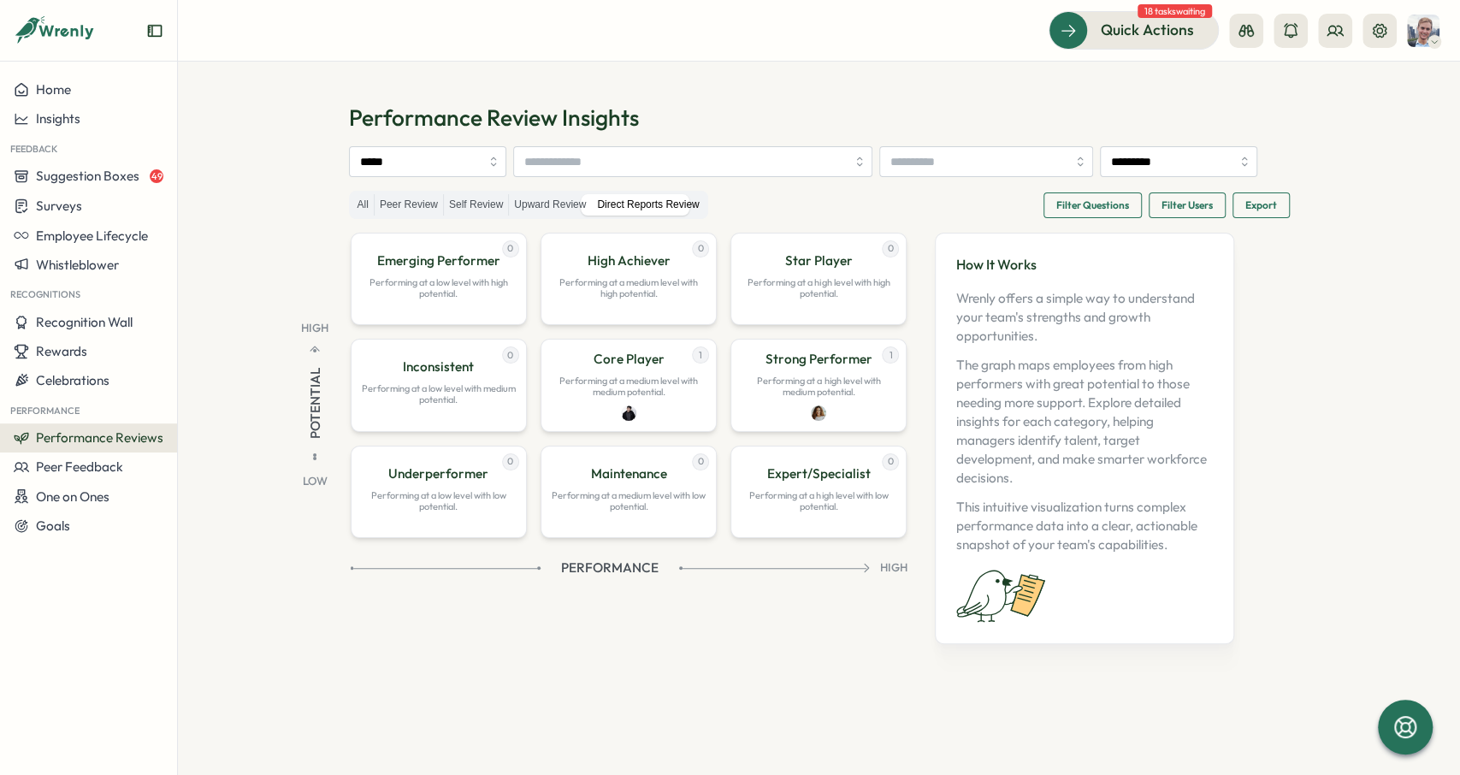
click at [800, 660] on div "High Potential Low 0 Emerging Performer Performing at a low level with high pot…" at bounding box center [763, 447] width 941 height 428
click at [634, 177] on div "***** *********" at bounding box center [819, 161] width 941 height 31
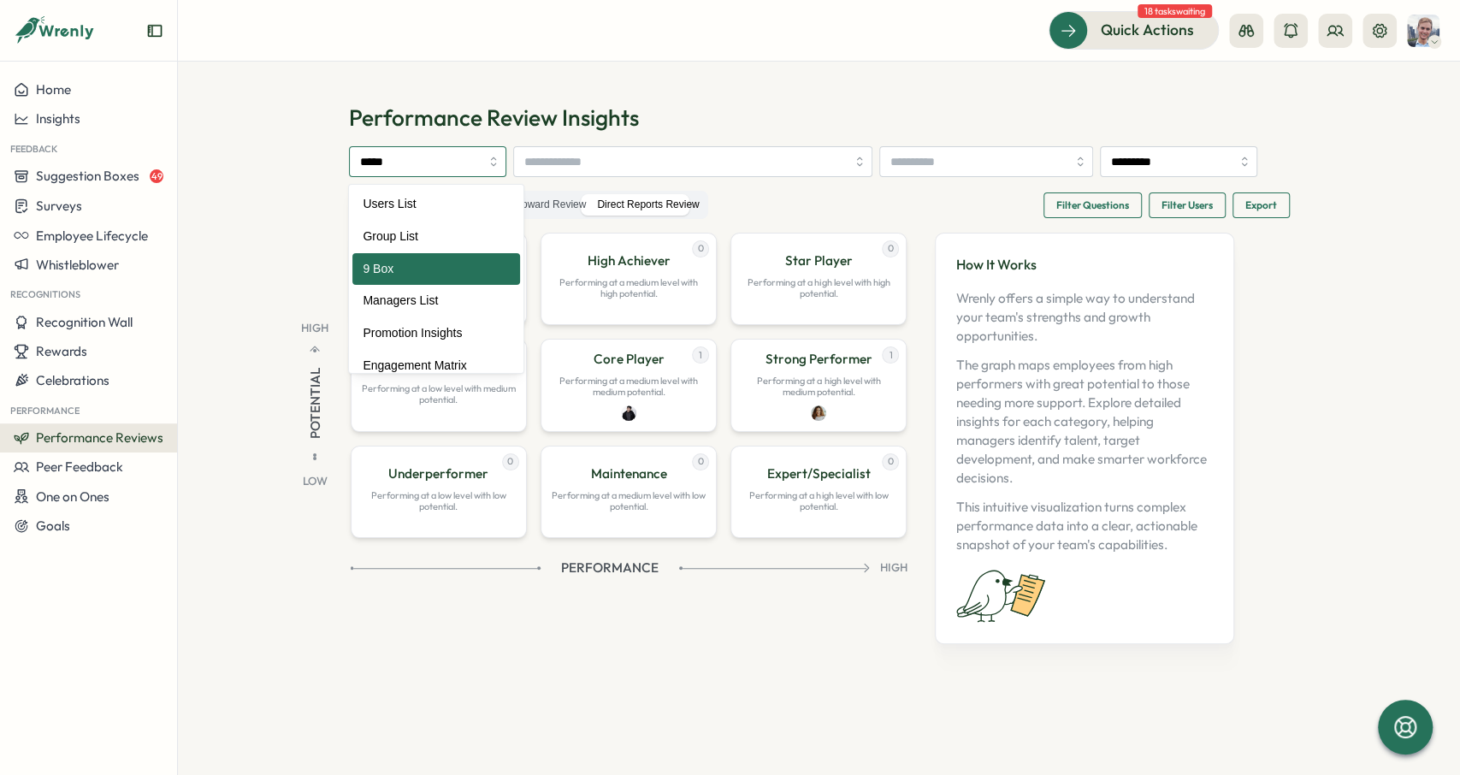
click at [397, 156] on input "*****" at bounding box center [427, 161] width 157 height 31
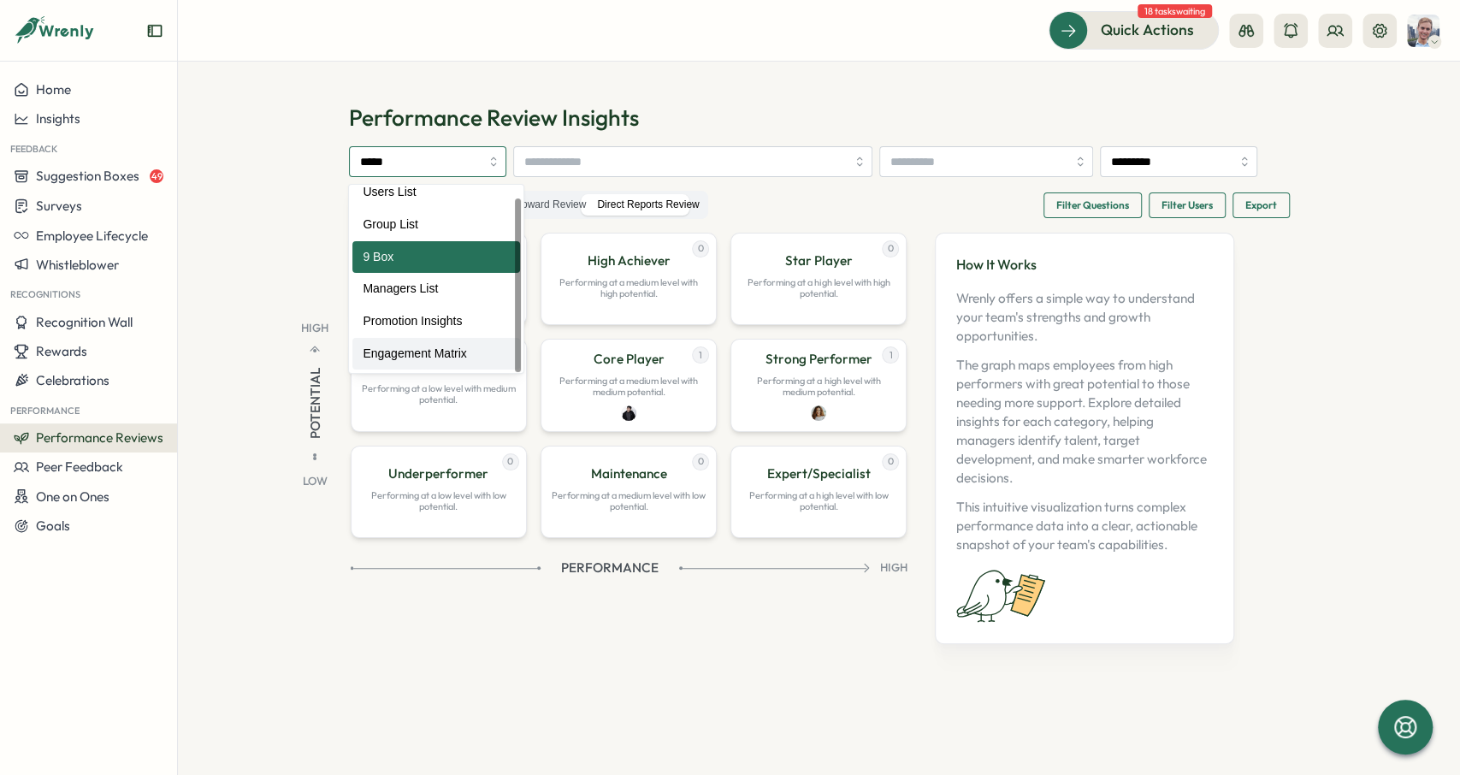
type input "**********"
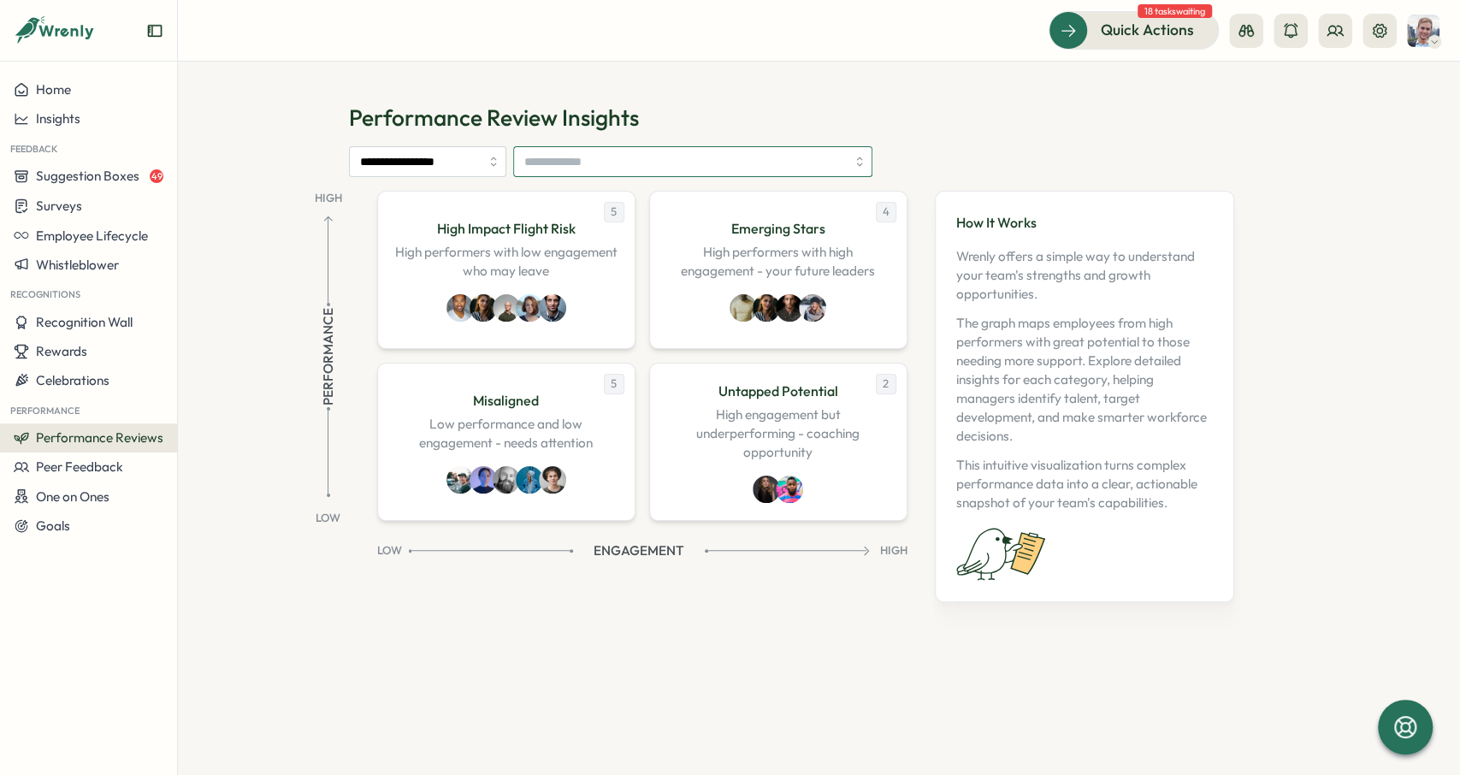
click at [623, 148] on input "search" at bounding box center [685, 161] width 322 height 29
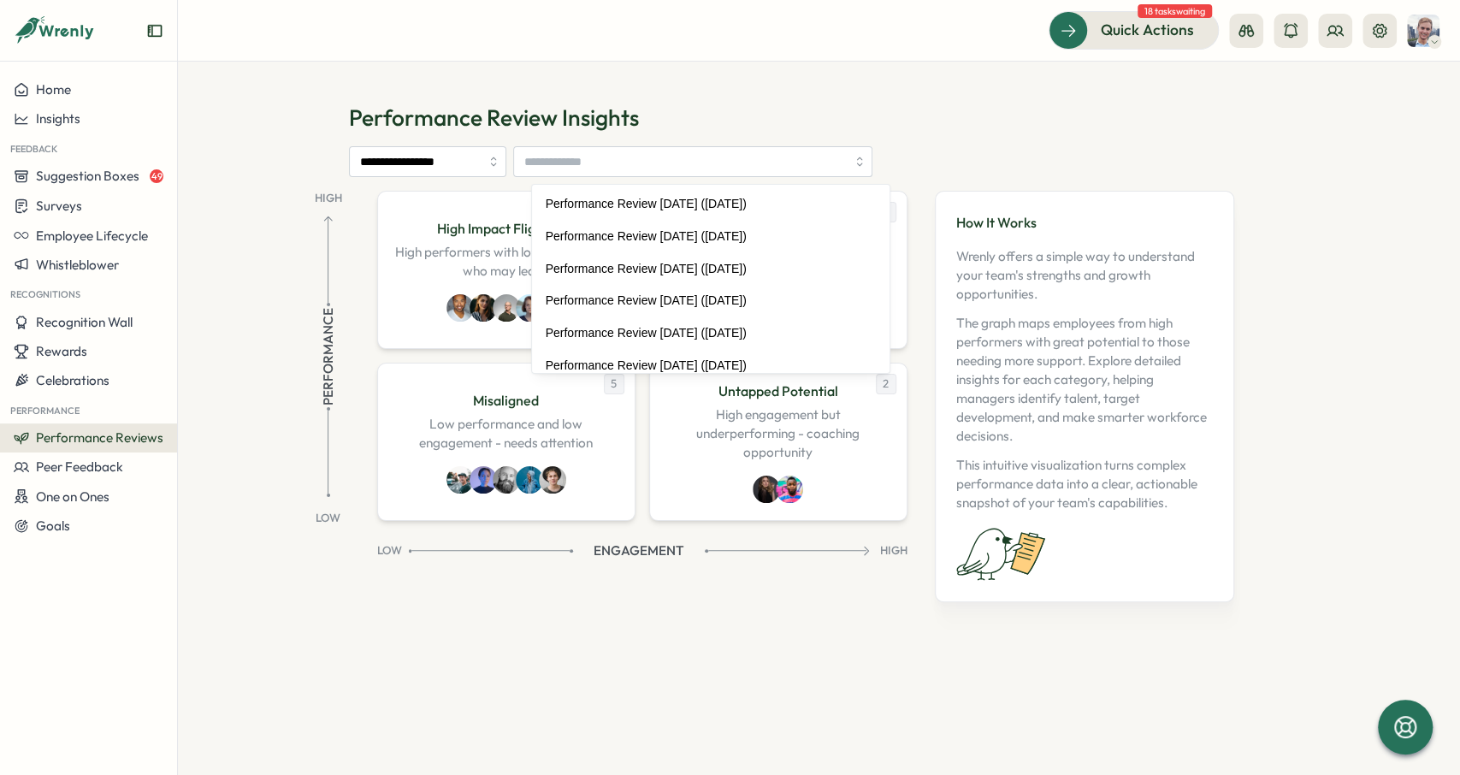
click at [664, 97] on section "**********" at bounding box center [819, 418] width 1282 height 713
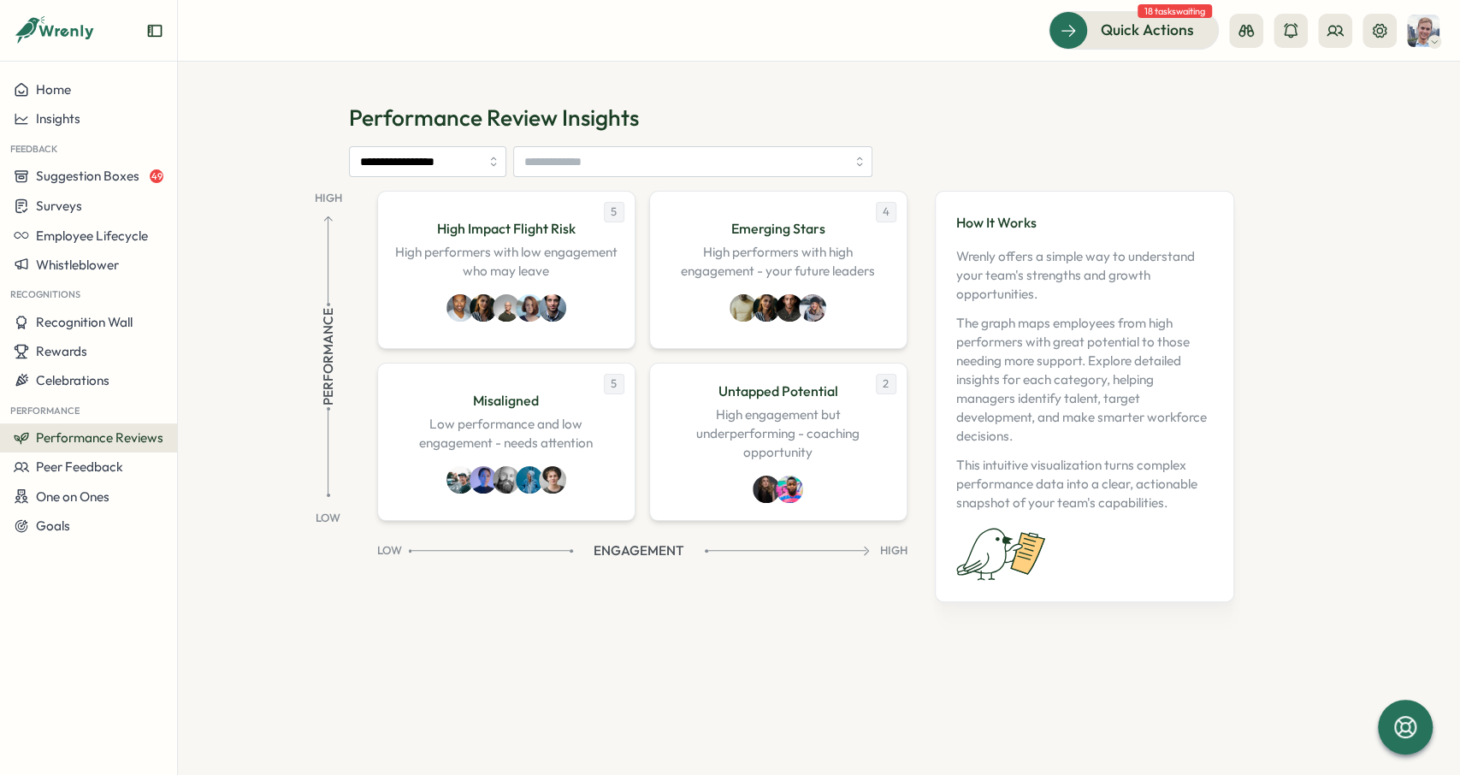
click at [580, 191] on div "**********" at bounding box center [819, 374] width 941 height 543
click at [258, 221] on section "**********" at bounding box center [819, 418] width 1282 height 713
drag, startPoint x: 331, startPoint y: 300, endPoint x: 330, endPoint y: 280, distance: 19.7
click at [338, 367] on div "Performance" at bounding box center [328, 355] width 97 height 284
drag, startPoint x: 314, startPoint y: 194, endPoint x: 330, endPoint y: 192, distance: 16.4
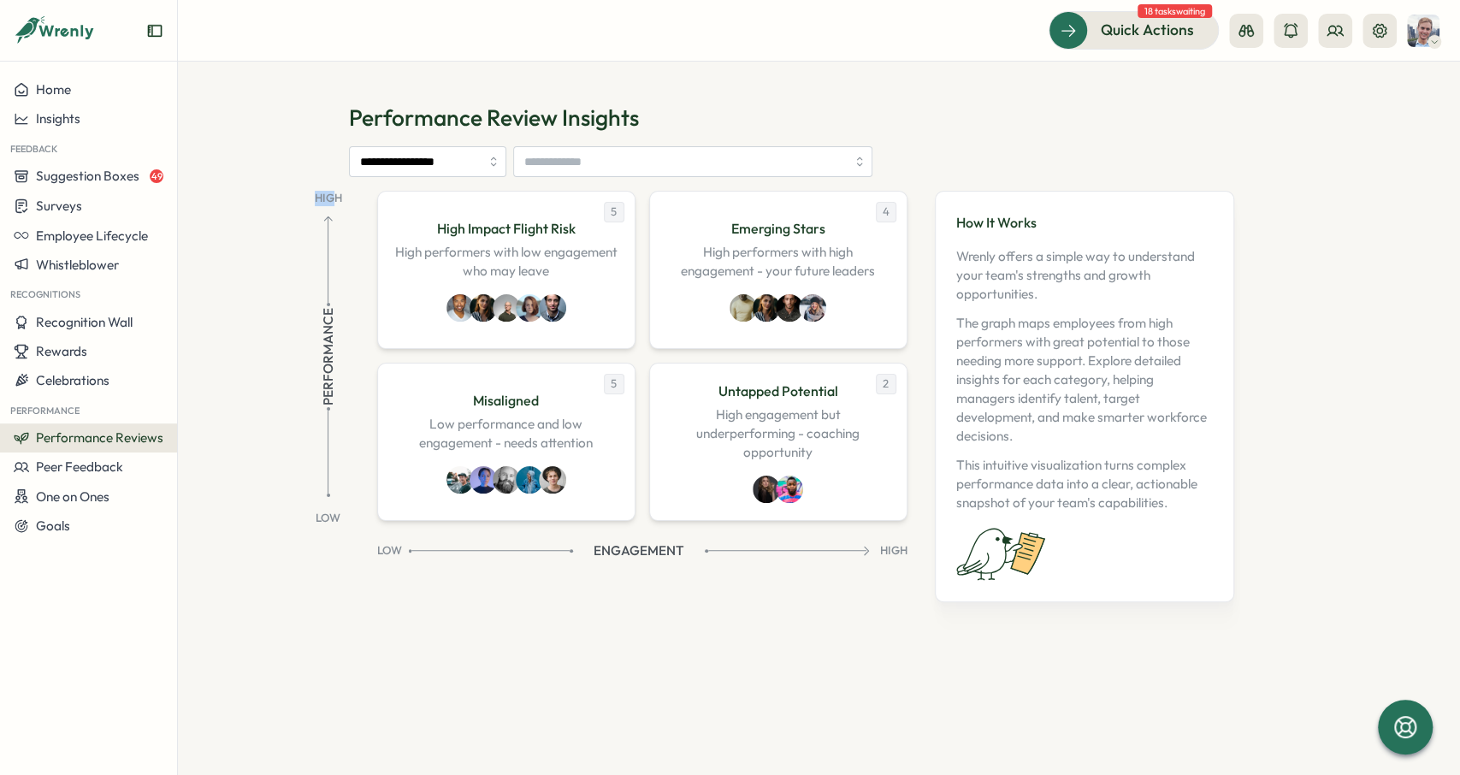
click at [330, 192] on p "High" at bounding box center [328, 198] width 27 height 15
drag, startPoint x: 316, startPoint y: 209, endPoint x: 333, endPoint y: 375, distance: 167.6
click at [333, 375] on div "High Performance Low" at bounding box center [328, 358] width 97 height 335
drag, startPoint x: 333, startPoint y: 375, endPoint x: 367, endPoint y: 289, distance: 92.9
click at [334, 376] on span "Performance" at bounding box center [328, 356] width 19 height 97
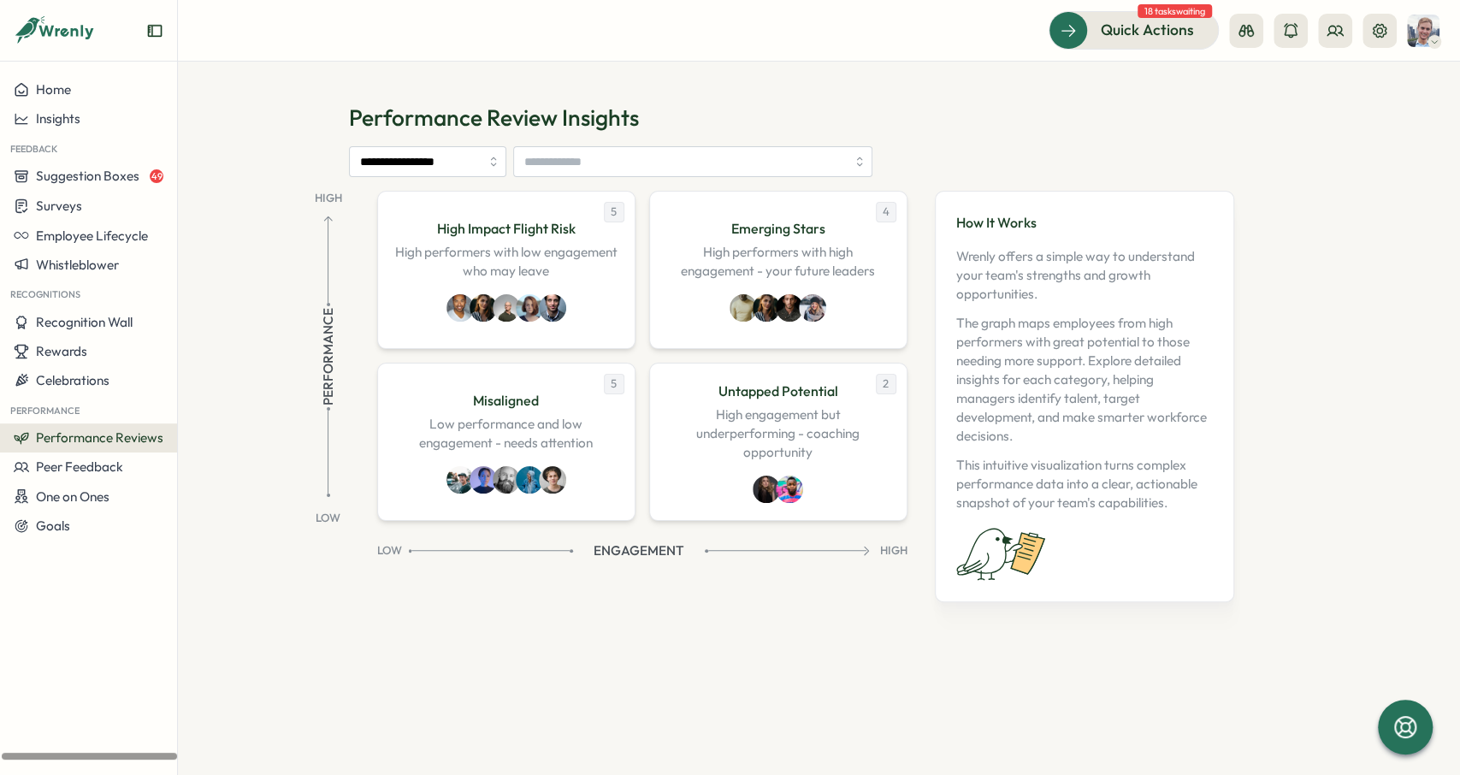
click at [260, 142] on section "**********" at bounding box center [819, 418] width 1282 height 713
click at [163, 175] on div "Suggestion Boxes 49" at bounding box center [89, 175] width 150 height 15
click at [221, 163] on div "All Users Suggestion Box 49" at bounding box center [283, 160] width 159 height 19
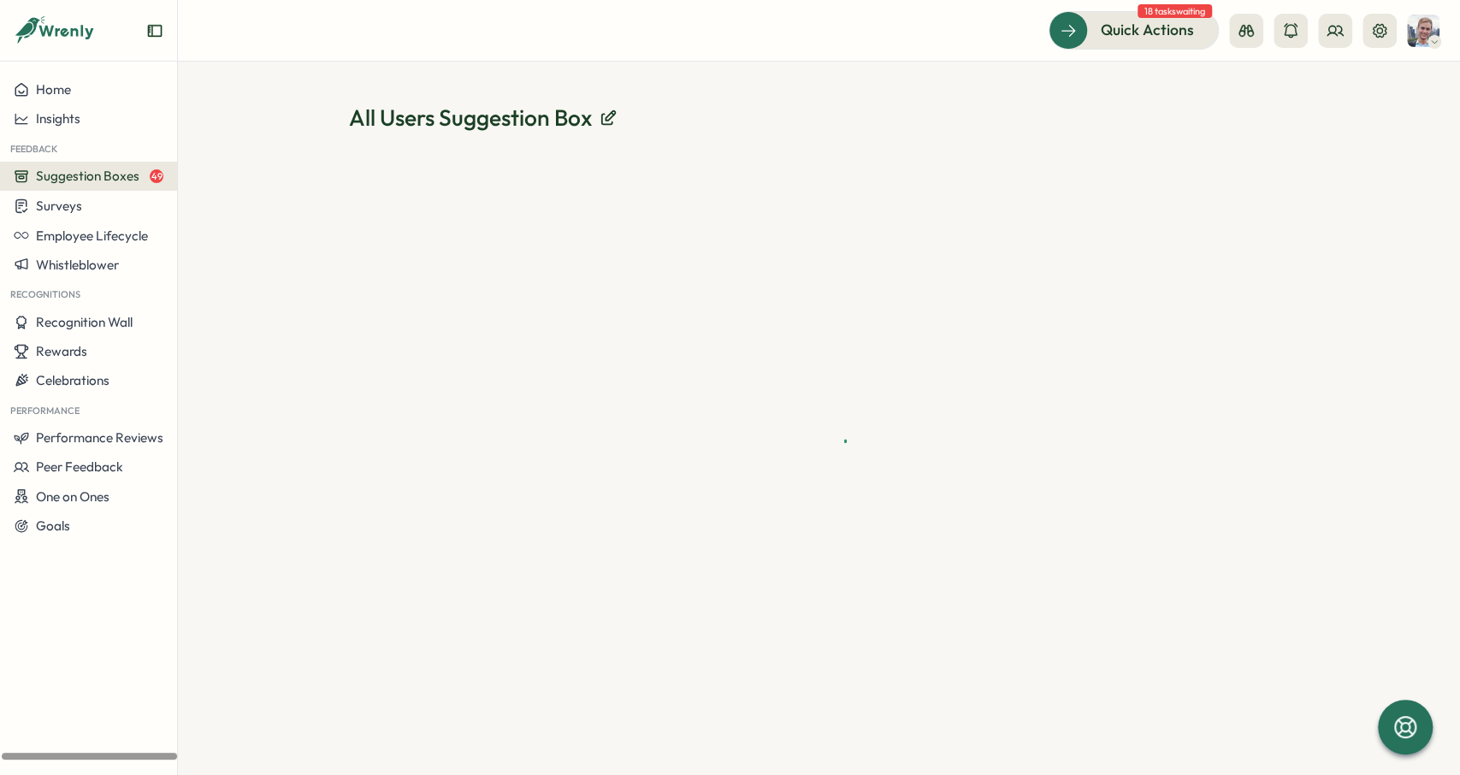
click at [158, 34] on icon "Expand sidebar" at bounding box center [154, 30] width 17 height 17
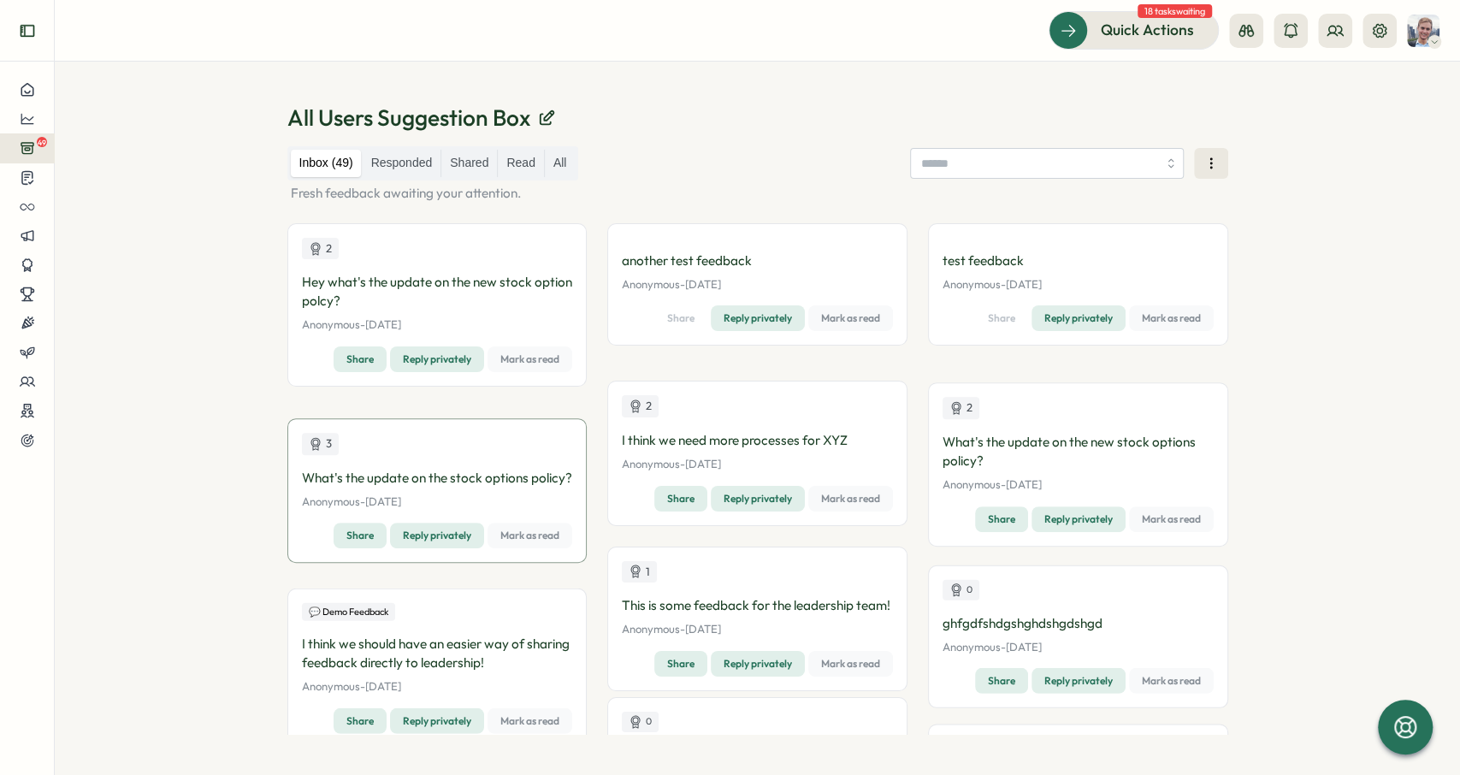
click at [44, 30] on button "Expand sidebar" at bounding box center [27, 31] width 34 height 34
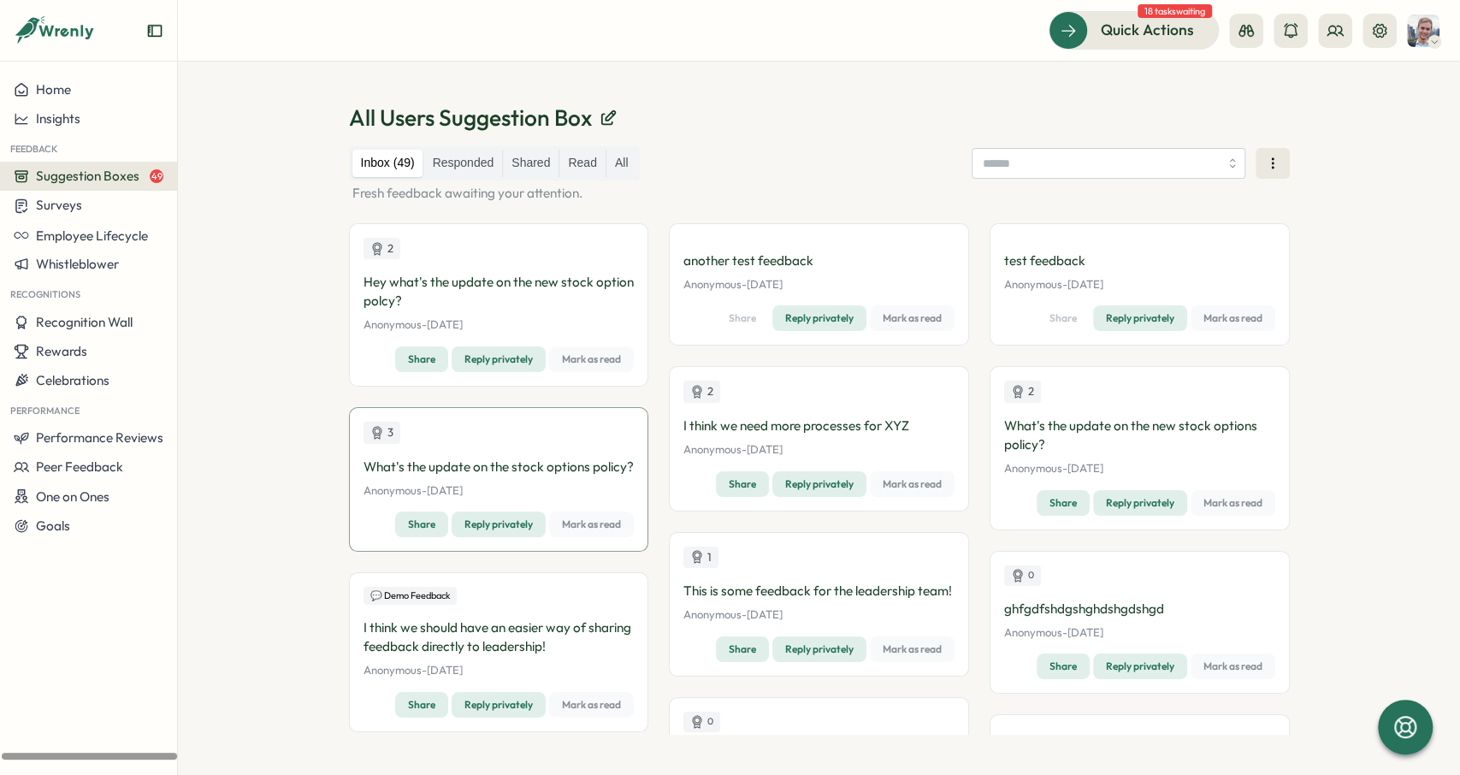
click at [241, 178] on div "All Users Suggestion Box Inbox (49) Responded Shared Read All Fresh feedback aw…" at bounding box center [819, 418] width 1282 height 713
click at [150, 27] on icon "Expand sidebar" at bounding box center [155, 31] width 14 height 12
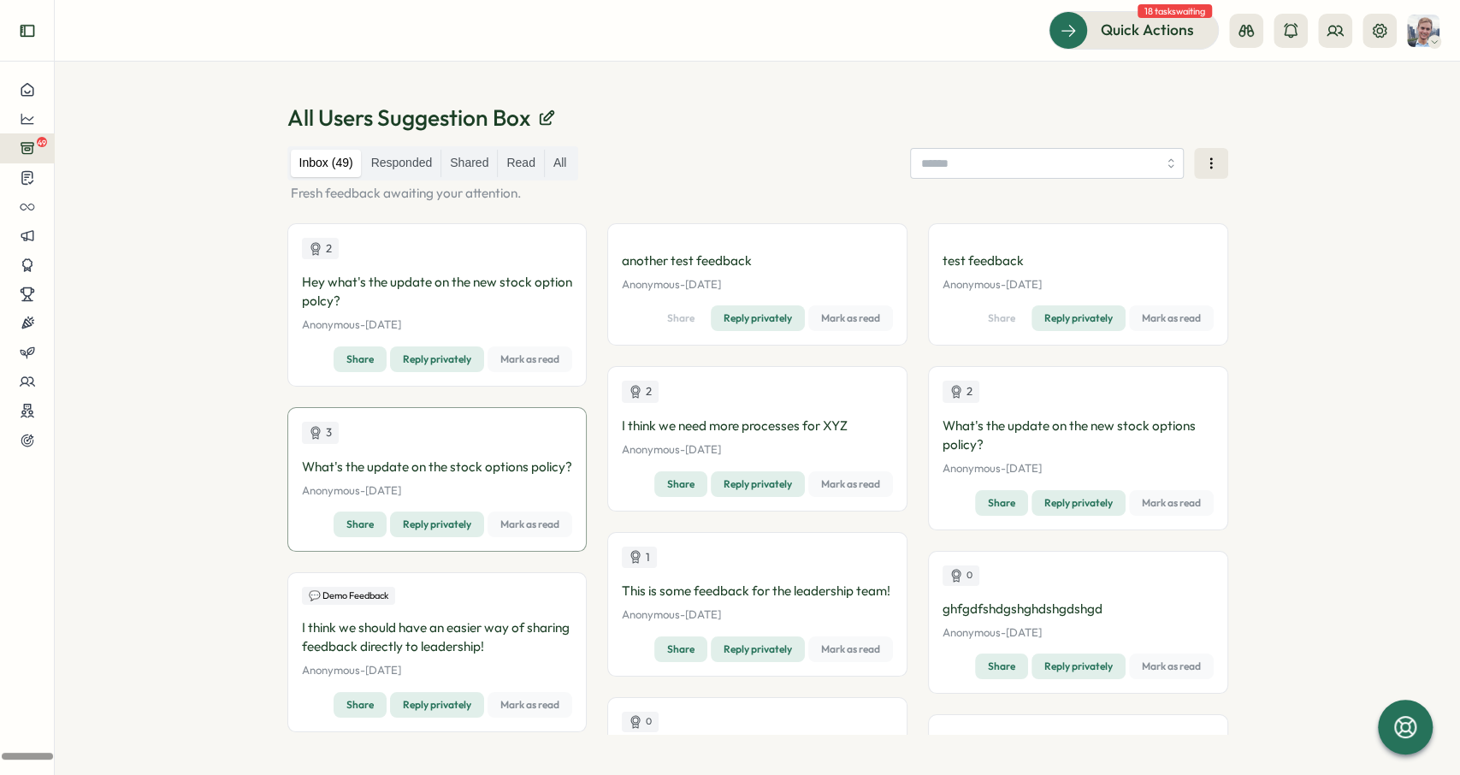
click at [34, 24] on icon "Expand sidebar" at bounding box center [27, 30] width 17 height 17
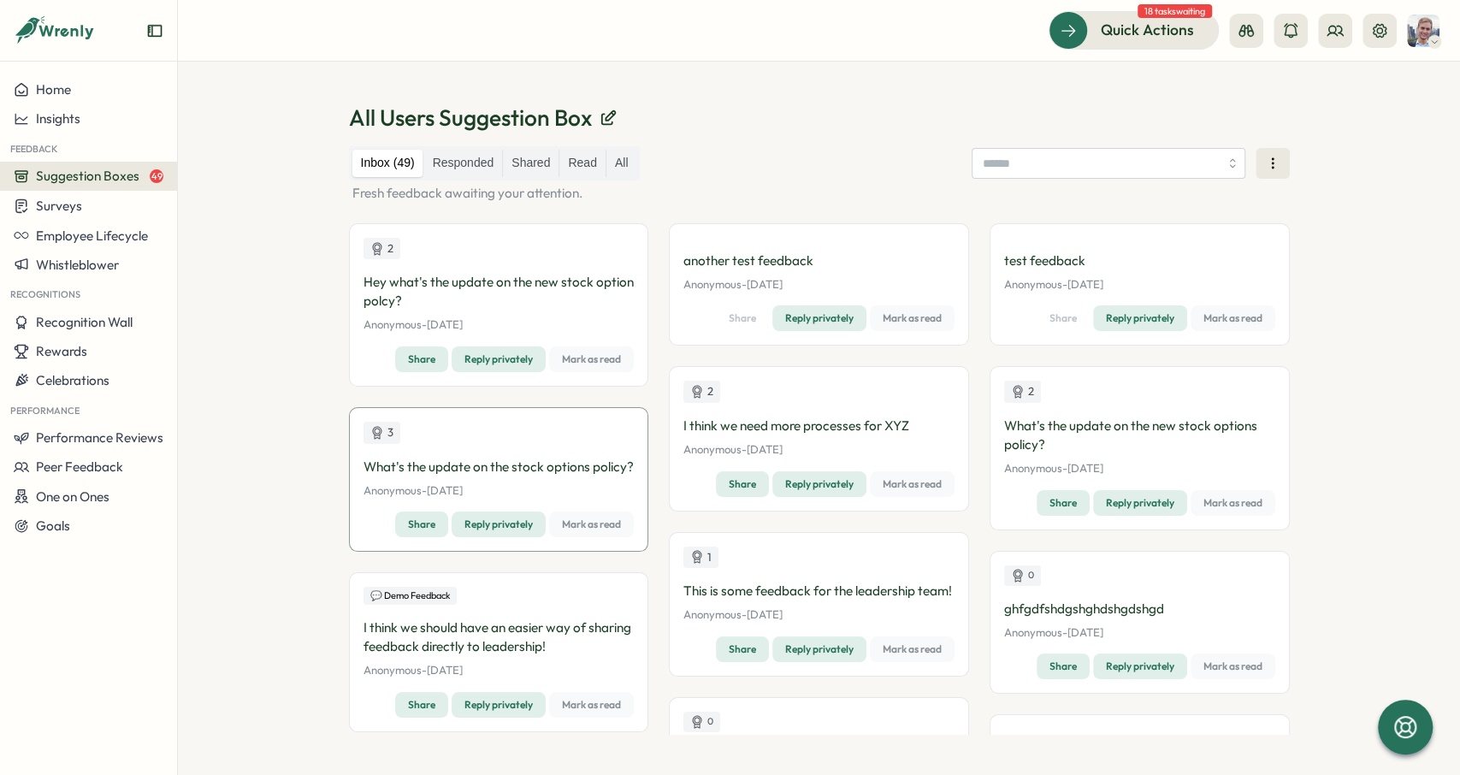
click at [123, 175] on span "Suggestion Boxes" at bounding box center [87, 176] width 103 height 16
click at [103, 84] on div "Home" at bounding box center [89, 89] width 150 height 15
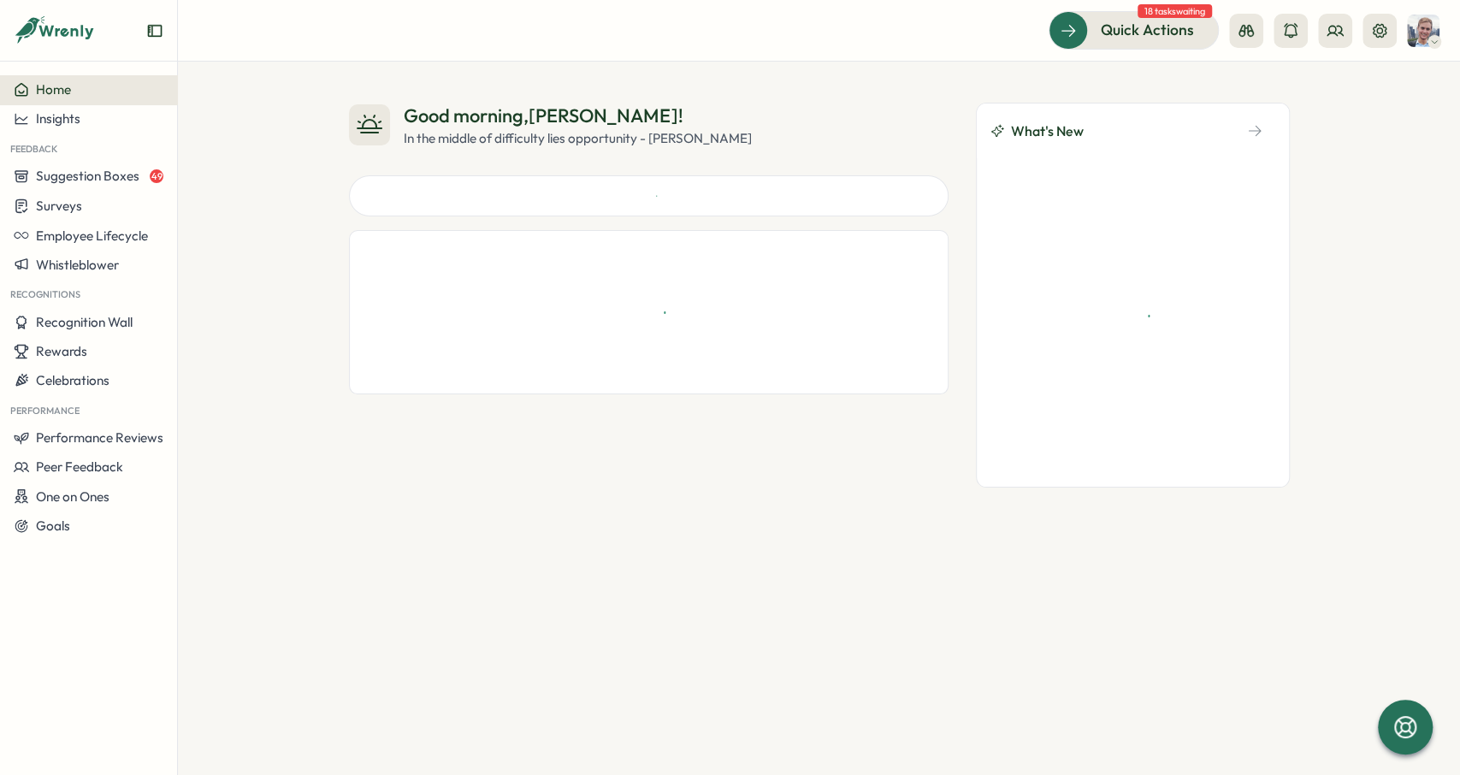
click at [269, 80] on div "Good morning , [PERSON_NAME] ! In the middle of difficulty lies opportunity - […" at bounding box center [819, 418] width 1282 height 713
